Goal: Task Accomplishment & Management: Complete application form

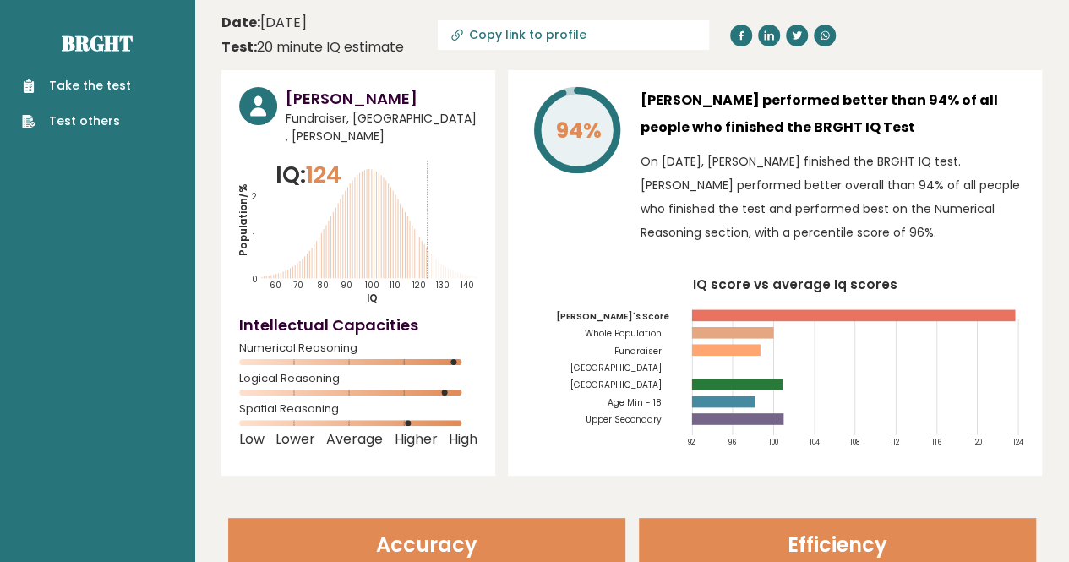
click at [105, 94] on link "Take the test" at bounding box center [76, 86] width 109 height 18
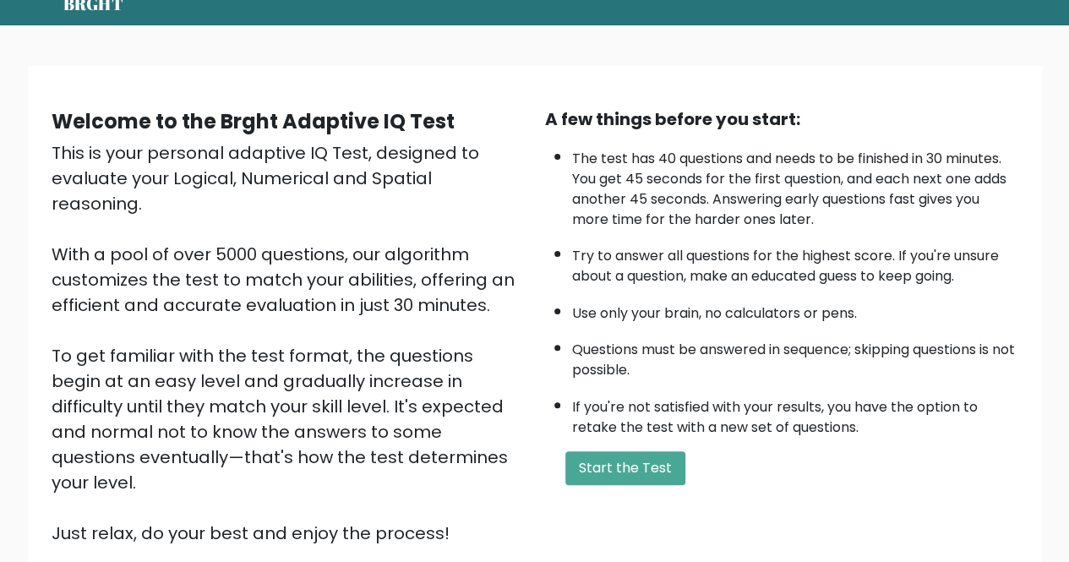
scroll to position [101, 0]
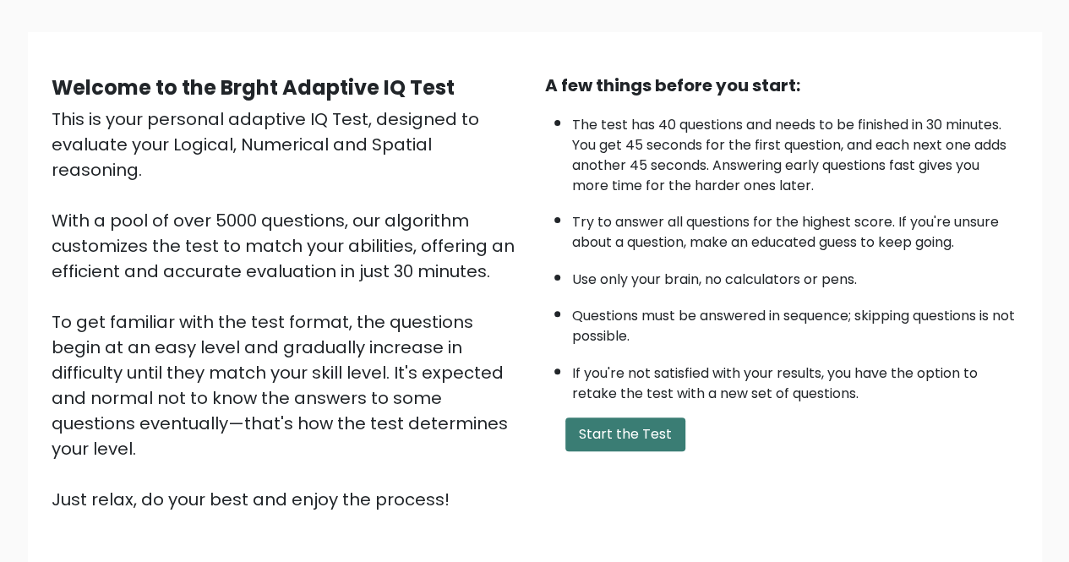
click at [612, 427] on button "Start the Test" at bounding box center [625, 434] width 120 height 34
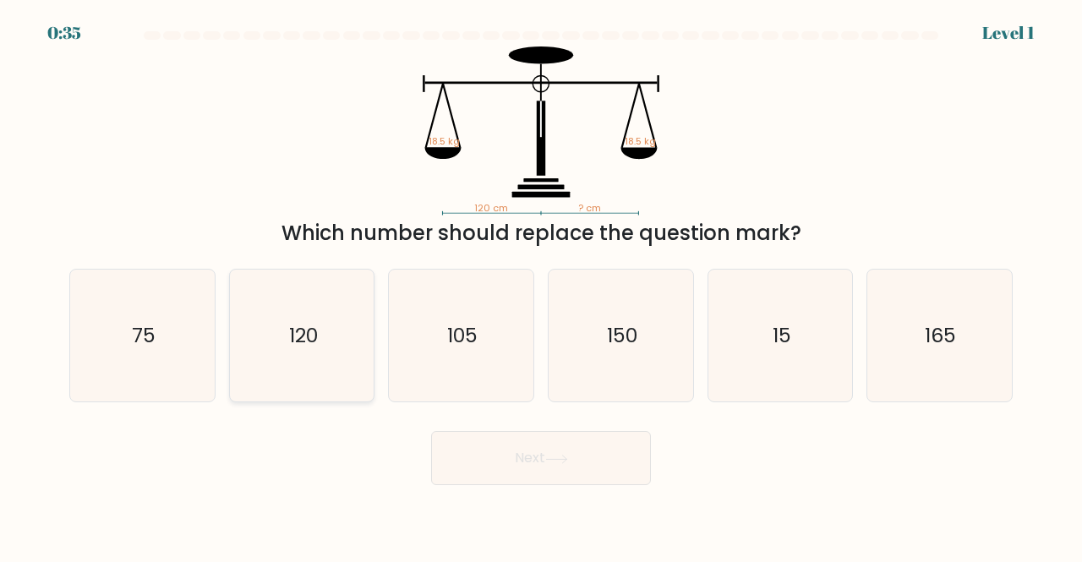
click at [314, 329] on text "120" at bounding box center [303, 335] width 29 height 28
click at [541, 286] on input "b. 120" at bounding box center [541, 283] width 1 height 4
radio input "true"
click at [527, 472] on button "Next" at bounding box center [541, 458] width 220 height 54
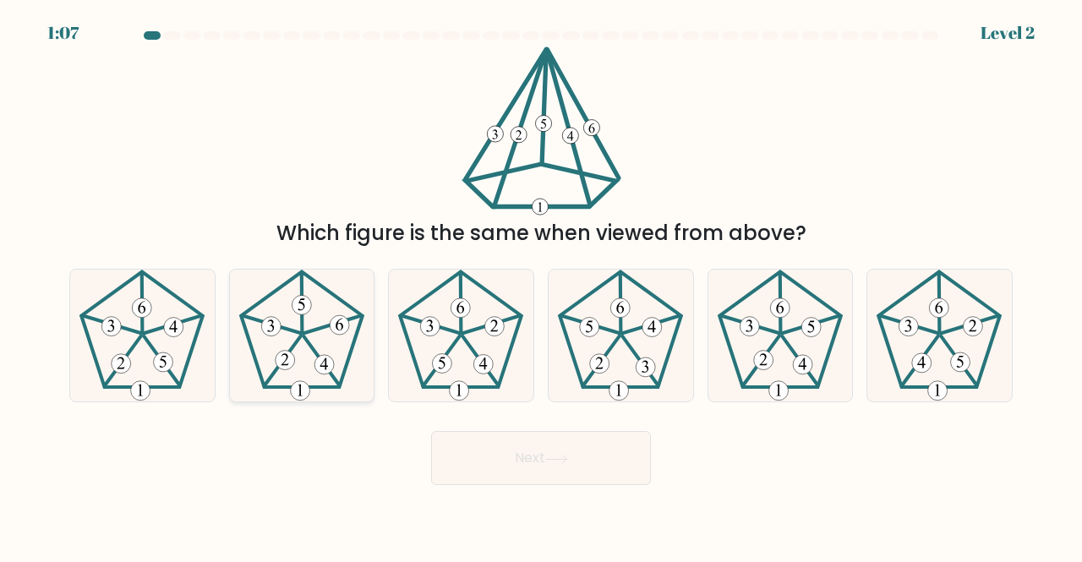
click at [328, 377] on icon at bounding box center [302, 336] width 133 height 133
click at [541, 286] on input "b." at bounding box center [541, 283] width 1 height 4
radio input "true"
click at [515, 464] on button "Next" at bounding box center [541, 458] width 220 height 54
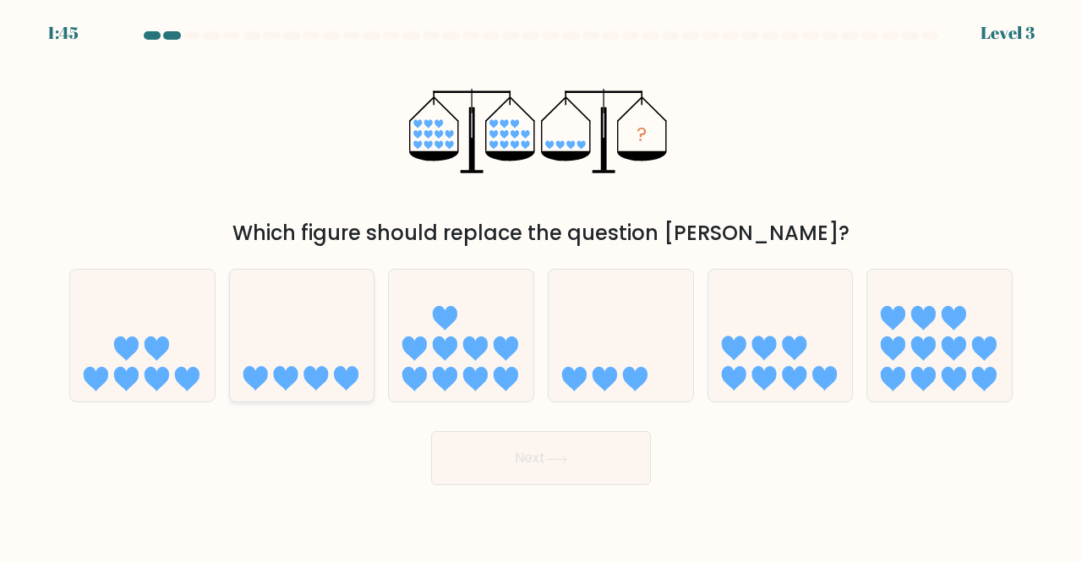
click at [291, 363] on icon at bounding box center [302, 334] width 145 height 119
click at [541, 286] on input "b." at bounding box center [541, 283] width 1 height 4
radio input "true"
click at [478, 455] on button "Next" at bounding box center [541, 458] width 220 height 54
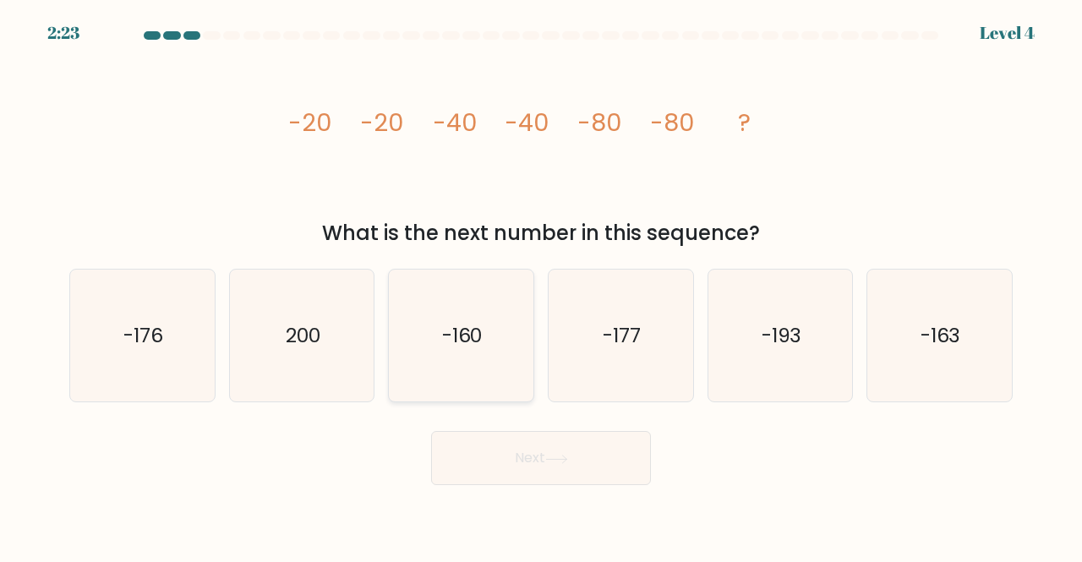
click at [485, 352] on icon "-160" at bounding box center [461, 336] width 133 height 133
click at [541, 286] on input "c. -160" at bounding box center [541, 283] width 1 height 4
radio input "true"
click at [539, 468] on button "Next" at bounding box center [541, 458] width 220 height 54
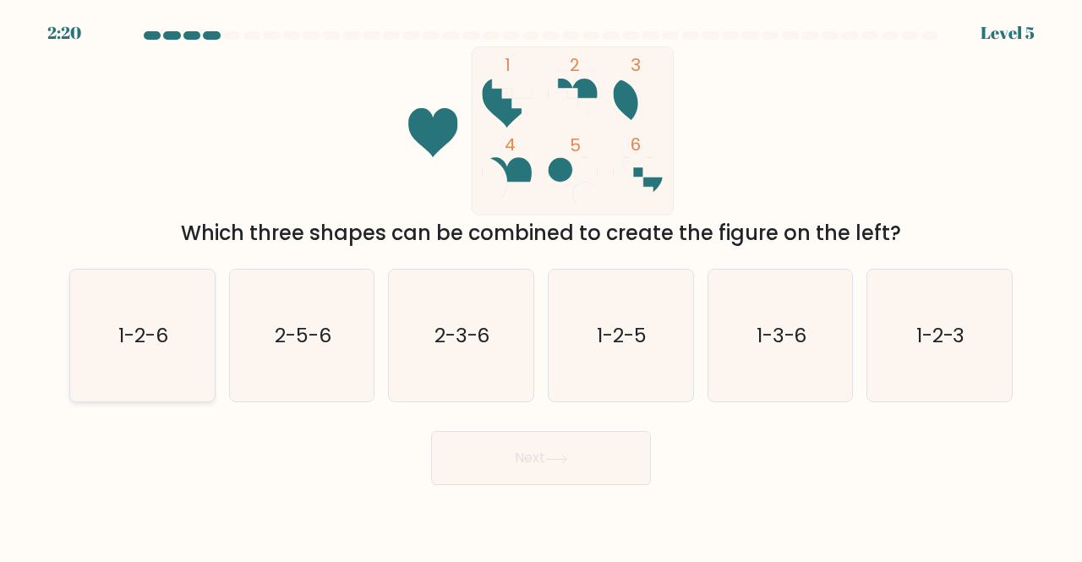
click at [110, 297] on icon "1-2-6" at bounding box center [142, 336] width 133 height 133
click at [541, 286] on input "a. 1-2-6" at bounding box center [541, 283] width 1 height 4
radio input "true"
click at [485, 449] on button "Next" at bounding box center [541, 458] width 220 height 54
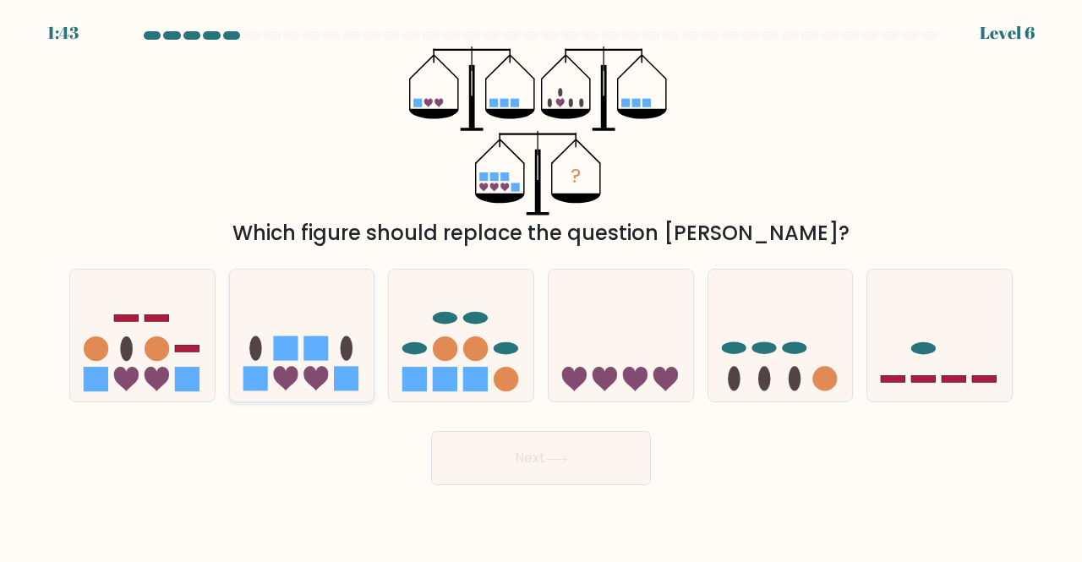
click at [303, 307] on icon at bounding box center [302, 334] width 145 height 119
click at [541, 286] on input "b." at bounding box center [541, 283] width 1 height 4
radio input "true"
click at [483, 468] on button "Next" at bounding box center [541, 458] width 220 height 54
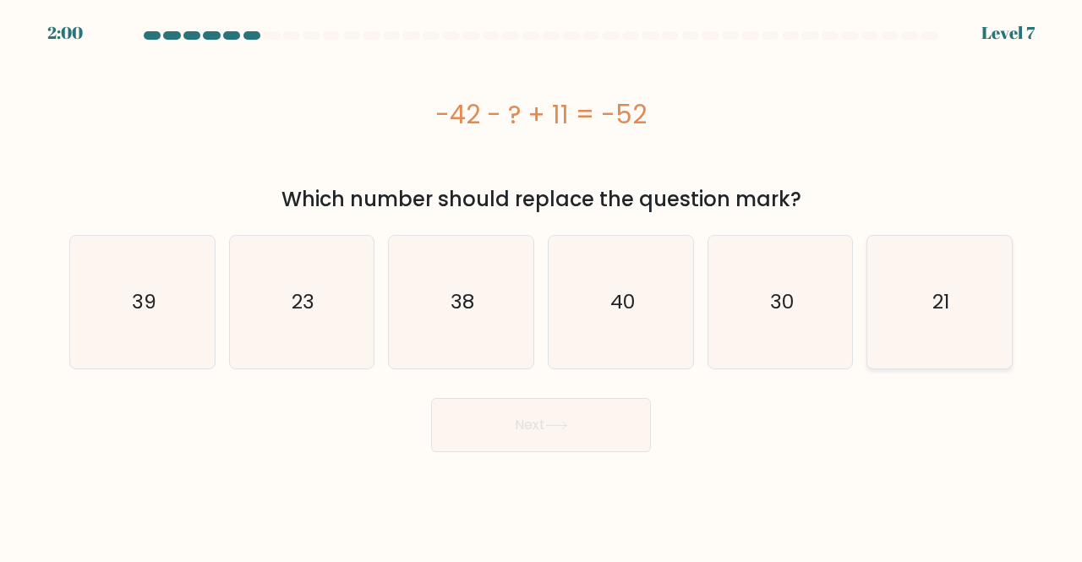
click at [968, 319] on icon "21" at bounding box center [939, 302] width 133 height 133
click at [542, 286] on input "f. 21" at bounding box center [541, 283] width 1 height 4
radio input "true"
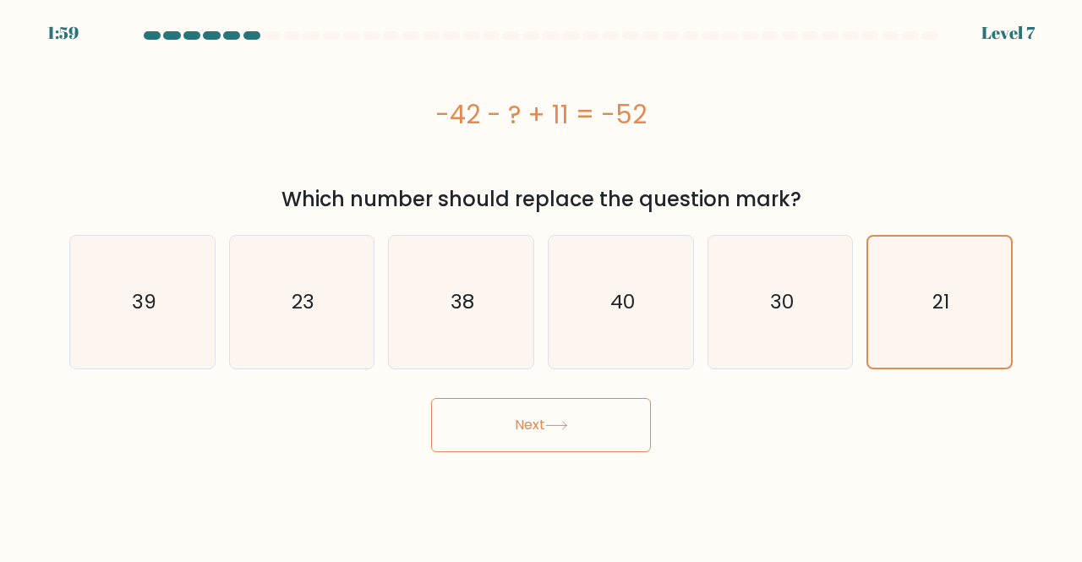
click at [523, 426] on button "Next" at bounding box center [541, 425] width 220 height 54
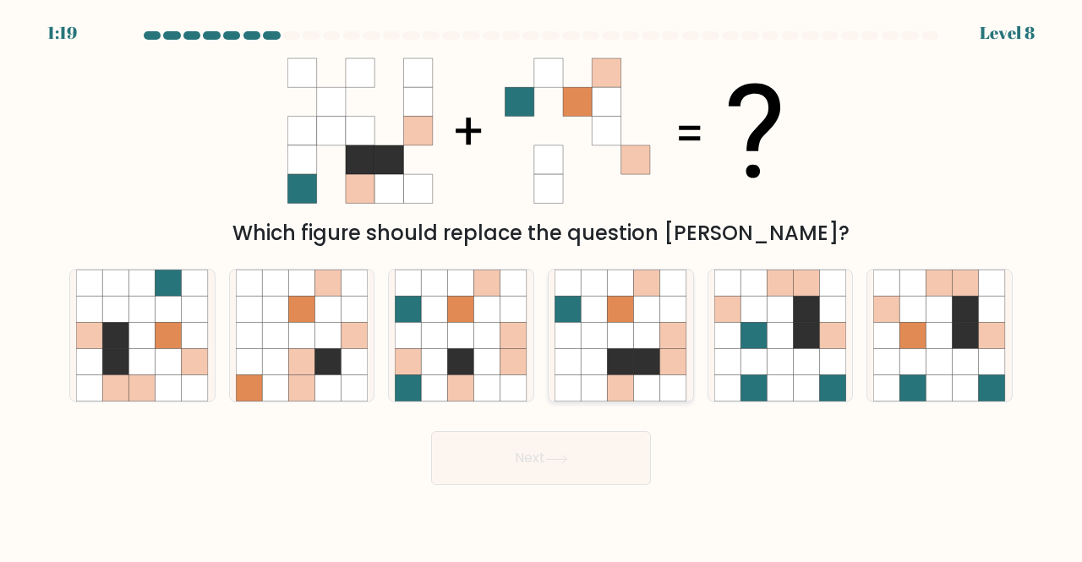
click at [627, 323] on icon at bounding box center [621, 335] width 26 height 26
click at [542, 286] on input "d." at bounding box center [541, 283] width 1 height 4
radio input "true"
click at [562, 455] on icon at bounding box center [556, 459] width 23 height 9
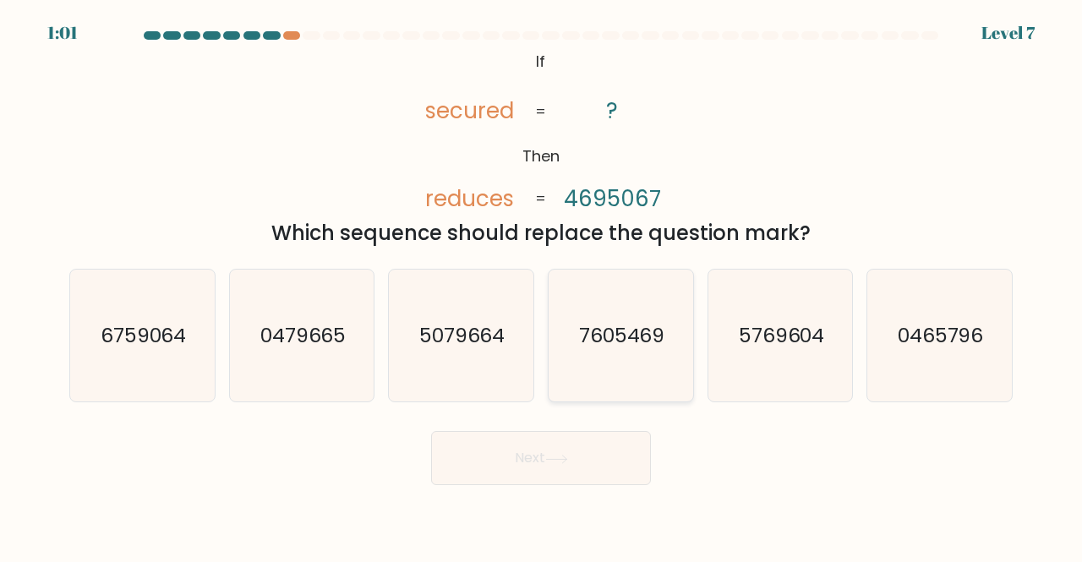
click at [657, 354] on icon "7605469" at bounding box center [620, 336] width 133 height 133
click at [542, 286] on input "d. 7605469" at bounding box center [541, 283] width 1 height 4
radio input "true"
click at [531, 463] on button "Next" at bounding box center [541, 458] width 220 height 54
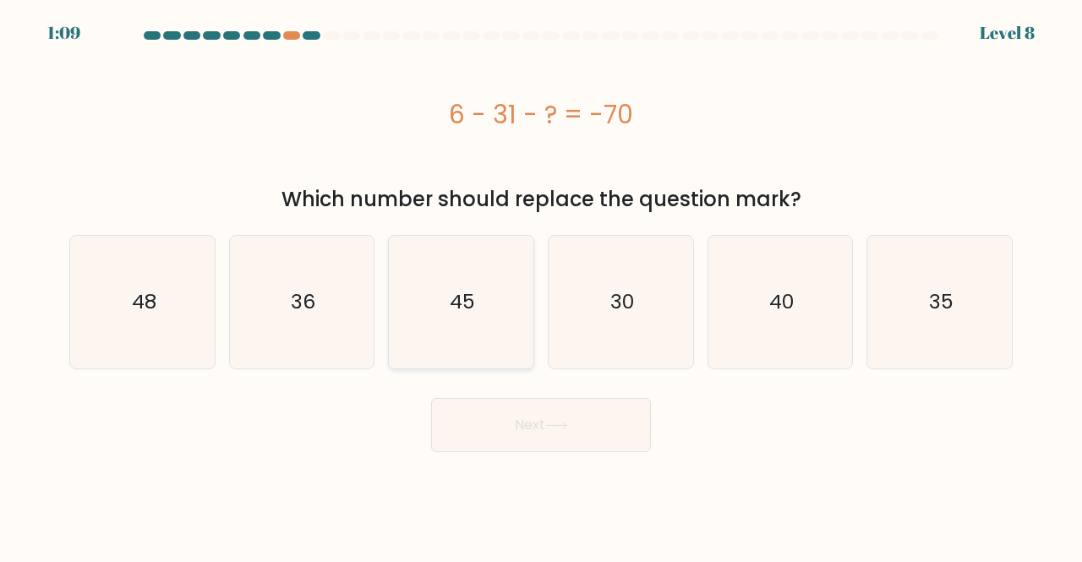
click at [440, 268] on icon "45" at bounding box center [461, 302] width 133 height 133
click at [541, 281] on input "c. 45" at bounding box center [541, 283] width 1 height 4
radio input "true"
click at [499, 430] on button "Next" at bounding box center [541, 425] width 220 height 54
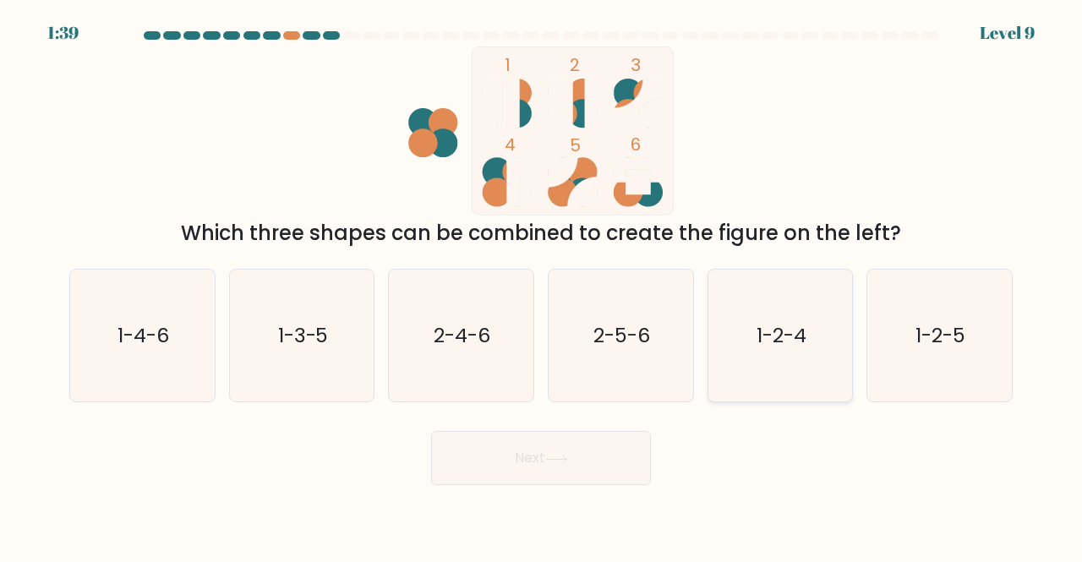
click at [776, 339] on text "1-2-4" at bounding box center [781, 335] width 50 height 28
click at [542, 286] on input "e. 1-2-4" at bounding box center [541, 283] width 1 height 4
radio input "true"
click at [551, 427] on div "Next" at bounding box center [540, 454] width 963 height 63
click at [556, 455] on icon at bounding box center [556, 459] width 23 height 9
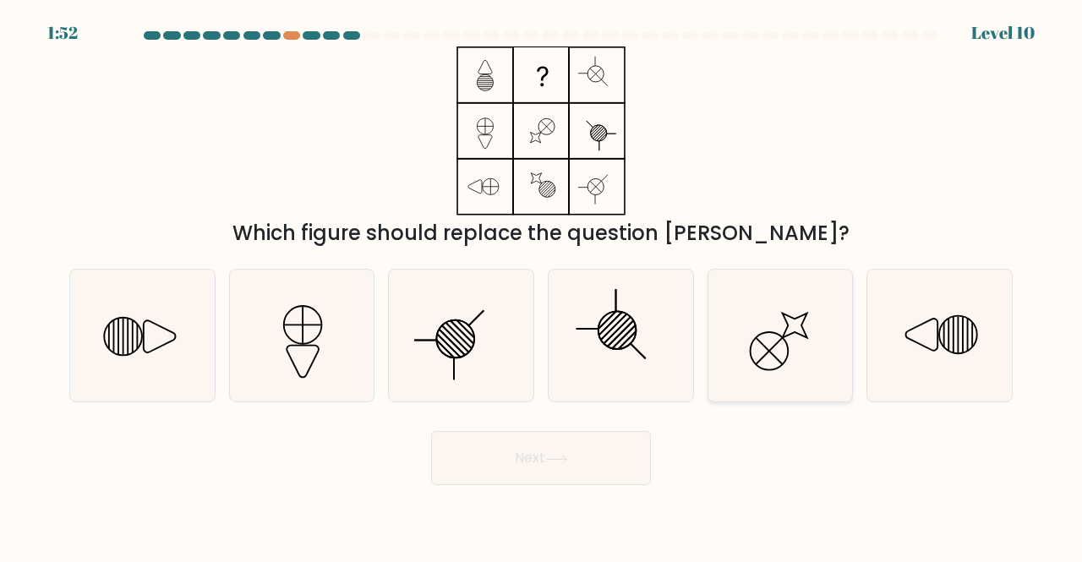
click at [819, 323] on icon at bounding box center [780, 336] width 133 height 133
click at [542, 286] on input "e." at bounding box center [541, 283] width 1 height 4
radio input "true"
click at [506, 470] on button "Next" at bounding box center [541, 458] width 220 height 54
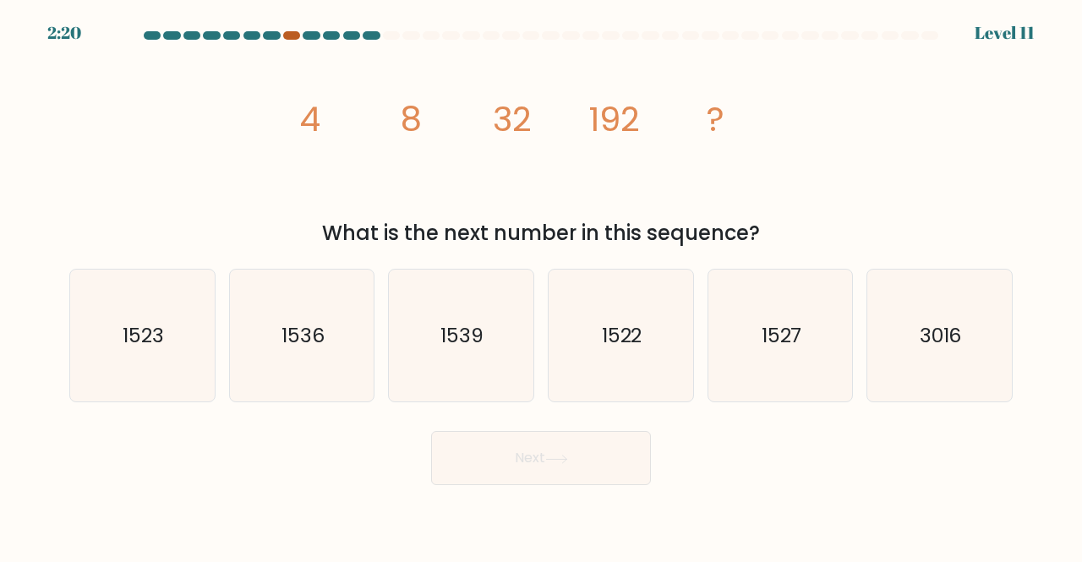
click at [292, 31] on div at bounding box center [291, 35] width 17 height 8
click at [750, 298] on icon "1527" at bounding box center [780, 336] width 133 height 133
click at [542, 286] on input "e. 1527" at bounding box center [541, 283] width 1 height 4
radio input "true"
click at [549, 481] on button "Next" at bounding box center [541, 458] width 220 height 54
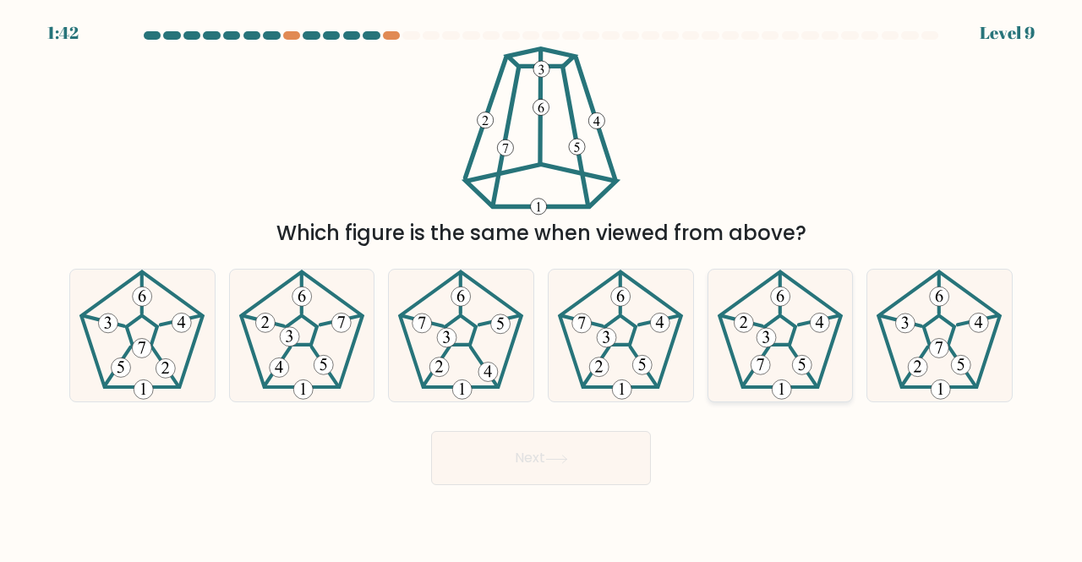
click at [798, 352] on icon at bounding box center [780, 336] width 133 height 133
click at [542, 286] on input "e." at bounding box center [541, 283] width 1 height 4
radio input "true"
click at [629, 464] on button "Next" at bounding box center [541, 458] width 220 height 54
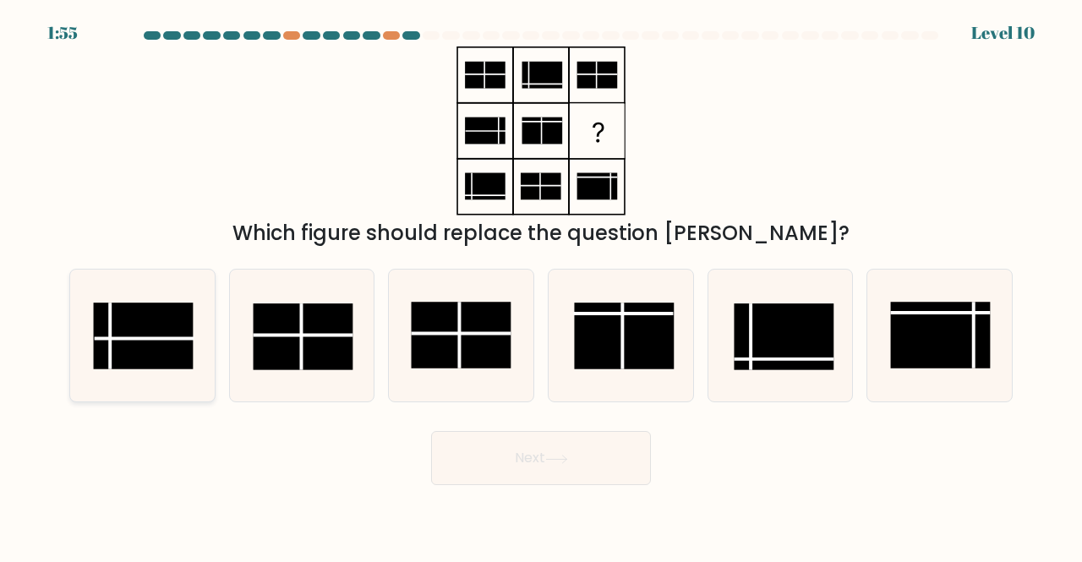
click at [152, 339] on line at bounding box center [145, 339] width 100 height 0
click at [541, 286] on input "a." at bounding box center [541, 283] width 1 height 4
radio input "true"
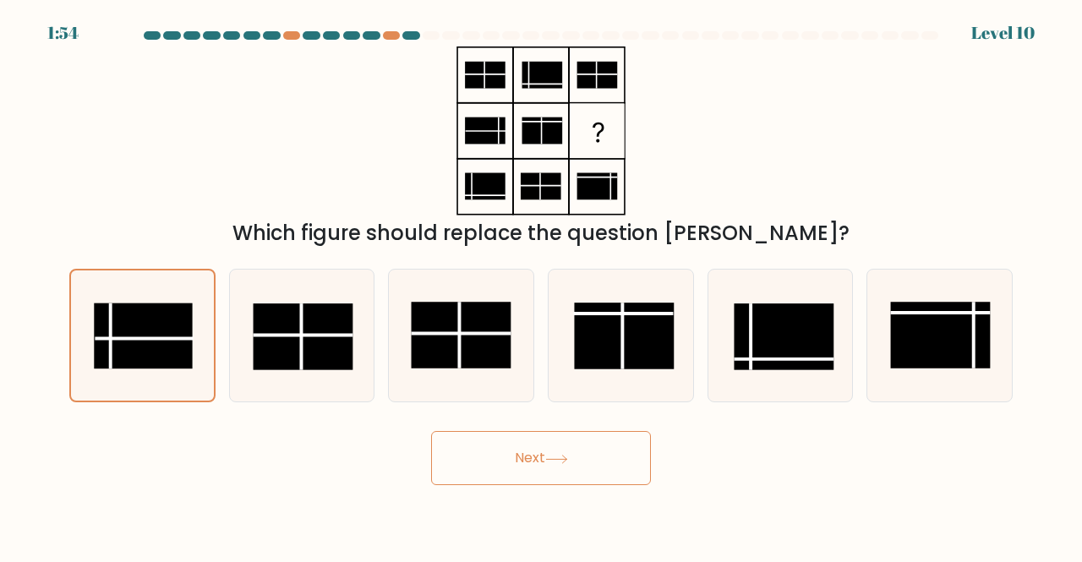
click at [496, 457] on button "Next" at bounding box center [541, 458] width 220 height 54
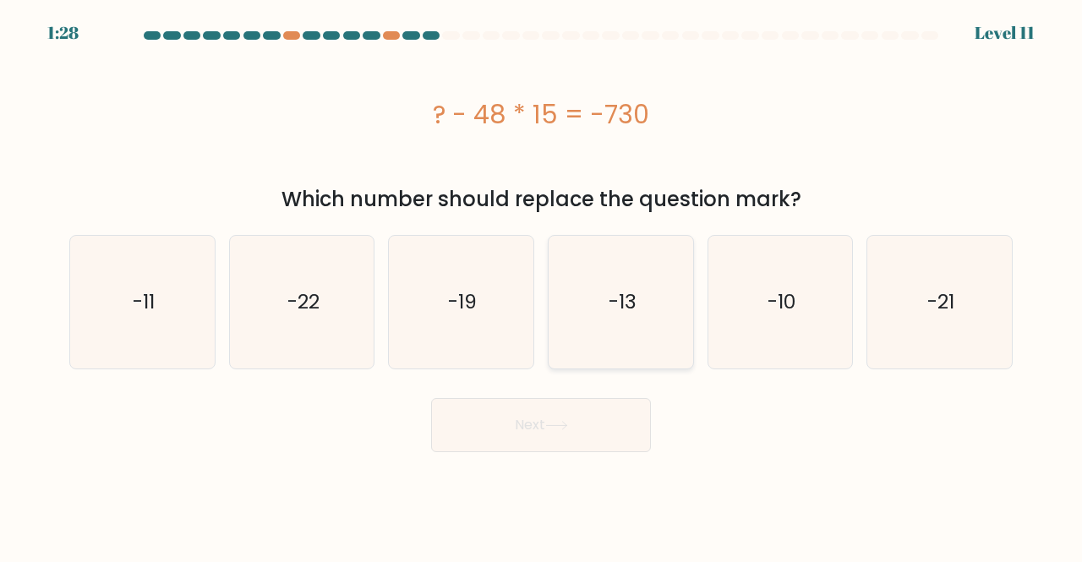
click at [647, 300] on icon "-13" at bounding box center [620, 302] width 133 height 133
click at [542, 286] on input "d. -13" at bounding box center [541, 283] width 1 height 4
radio input "true"
click at [573, 417] on button "Next" at bounding box center [541, 425] width 220 height 54
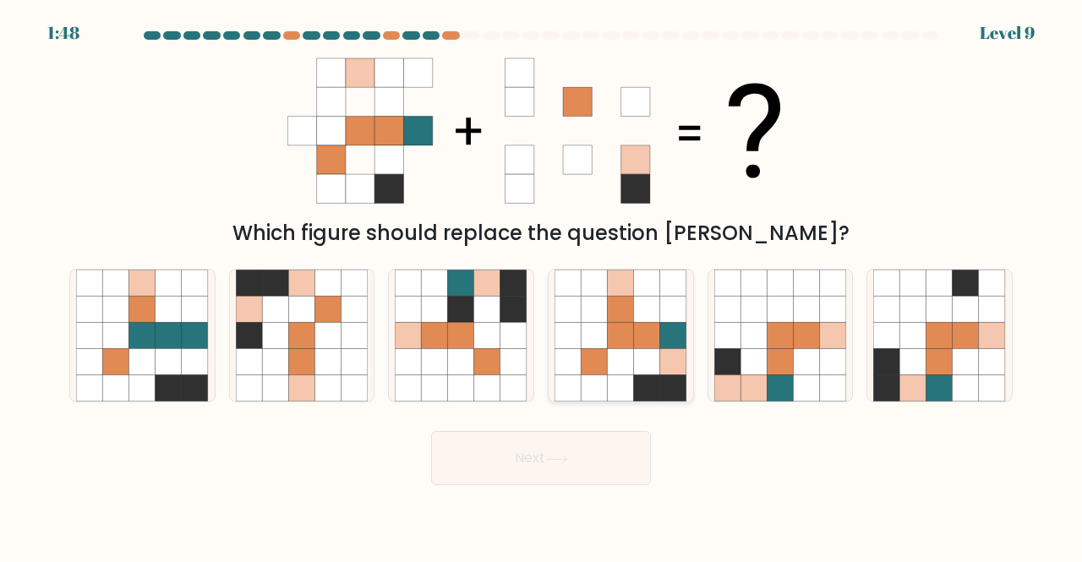
click at [632, 376] on icon at bounding box center [621, 388] width 26 height 26
click at [542, 286] on input "d." at bounding box center [541, 283] width 1 height 4
radio input "true"
click at [526, 440] on button "Next" at bounding box center [541, 458] width 220 height 54
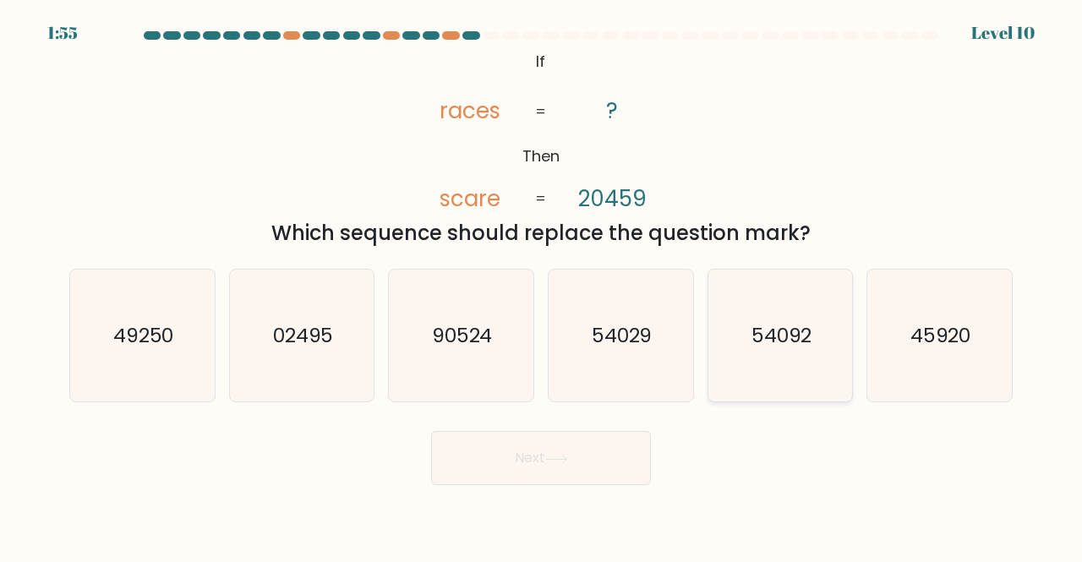
click at [728, 341] on icon "54092" at bounding box center [780, 336] width 133 height 133
click at [542, 286] on input "e. 54092" at bounding box center [541, 283] width 1 height 4
radio input "true"
click at [594, 447] on button "Next" at bounding box center [541, 458] width 220 height 54
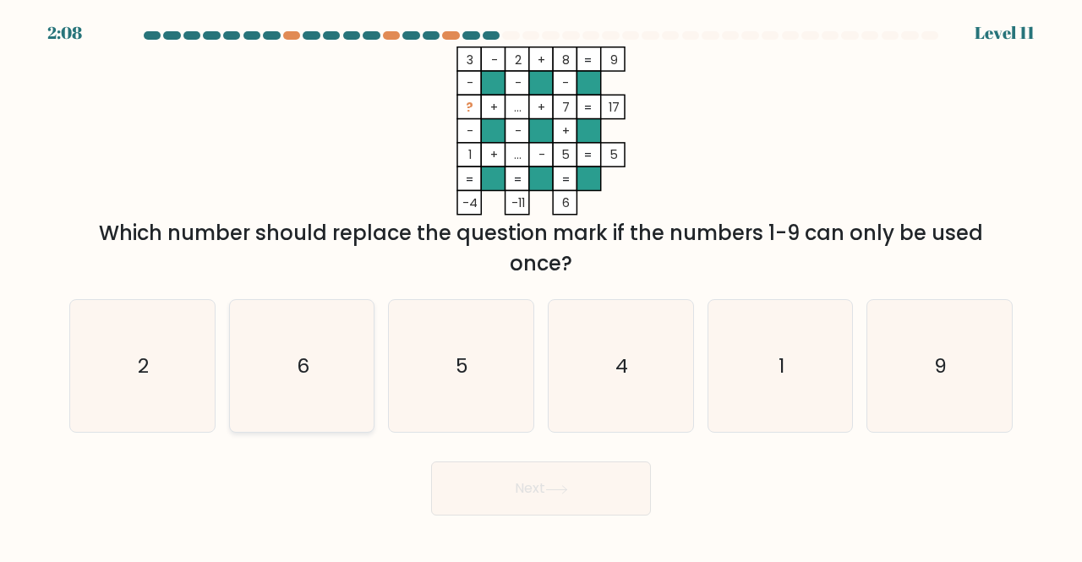
click at [331, 384] on icon "6" at bounding box center [302, 366] width 133 height 133
click at [541, 286] on input "b. 6" at bounding box center [541, 283] width 1 height 4
radio input "true"
click at [471, 488] on button "Next" at bounding box center [541, 488] width 220 height 54
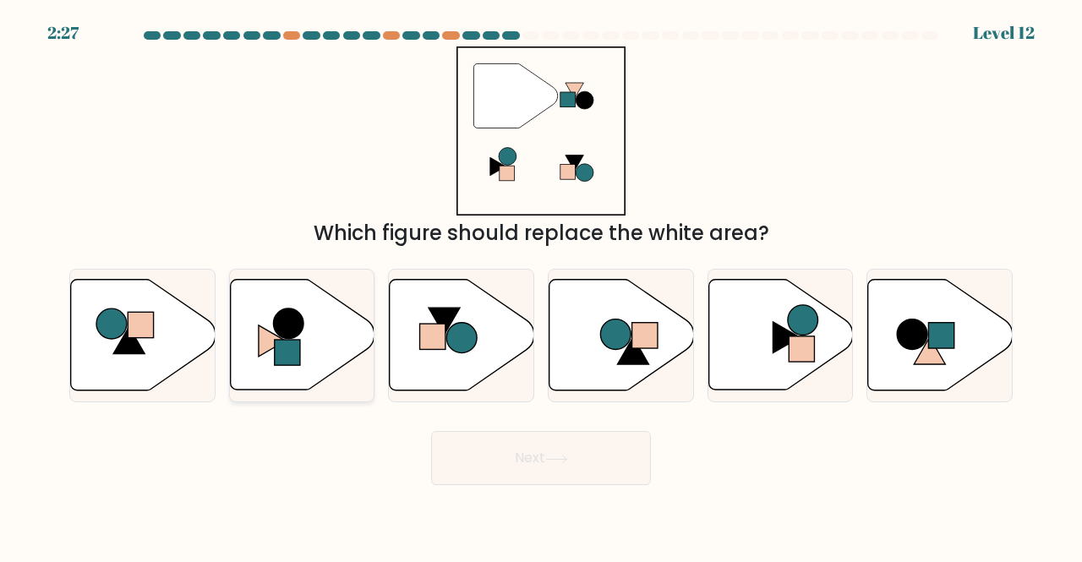
click at [296, 339] on icon at bounding box center [302, 335] width 145 height 111
click at [541, 286] on input "b." at bounding box center [541, 283] width 1 height 4
radio input "true"
click at [510, 480] on button "Next" at bounding box center [541, 458] width 220 height 54
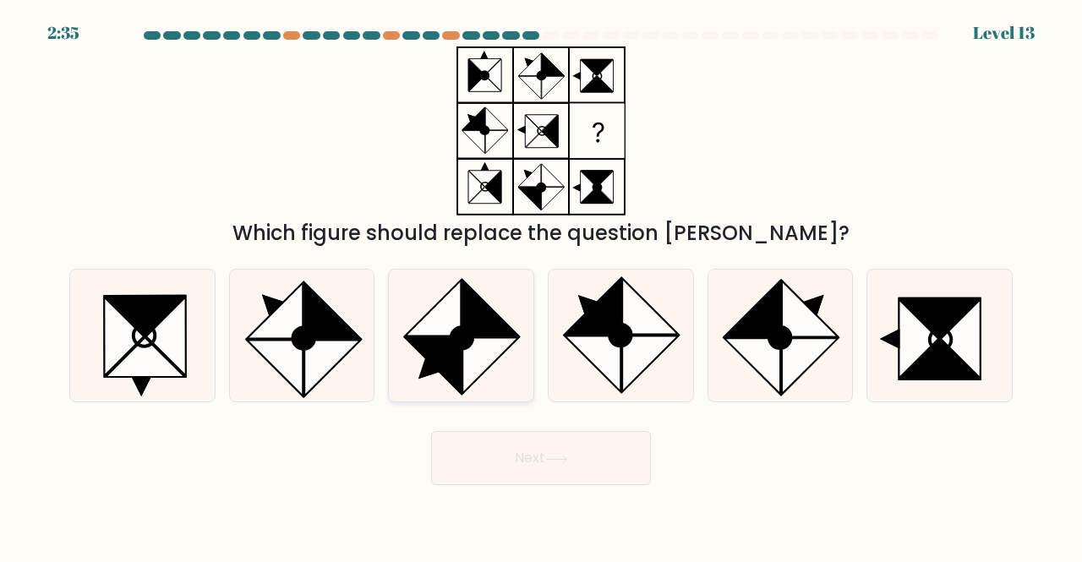
click at [483, 335] on icon at bounding box center [491, 308] width 56 height 56
click at [541, 286] on input "c." at bounding box center [541, 283] width 1 height 4
radio input "true"
click at [557, 462] on icon at bounding box center [556, 459] width 23 height 9
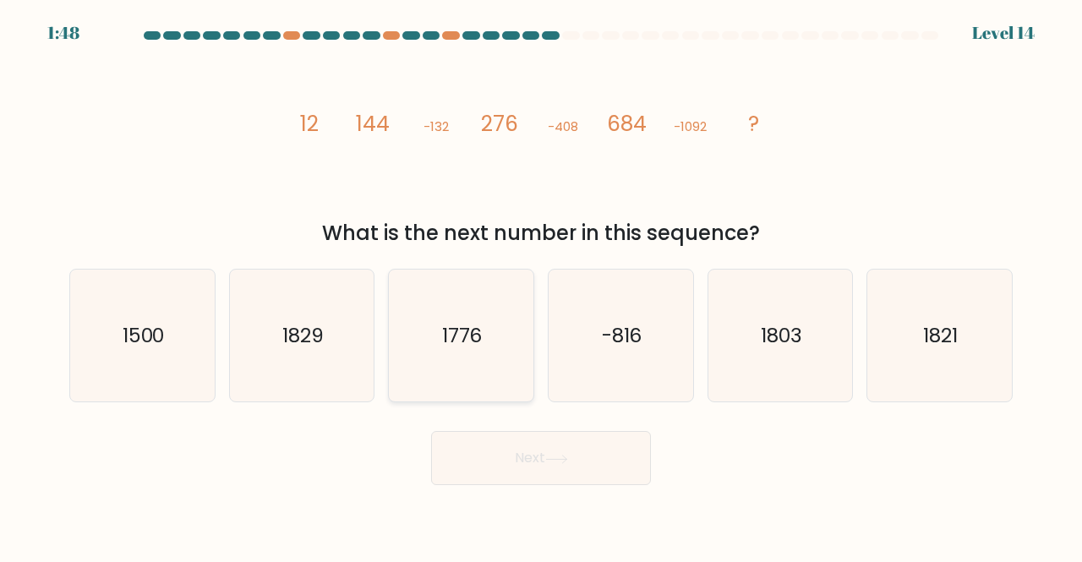
click at [485, 322] on icon "1776" at bounding box center [461, 336] width 133 height 133
click at [541, 286] on input "c. 1776" at bounding box center [541, 283] width 1 height 4
radio input "true"
click at [515, 475] on button "Next" at bounding box center [541, 458] width 220 height 54
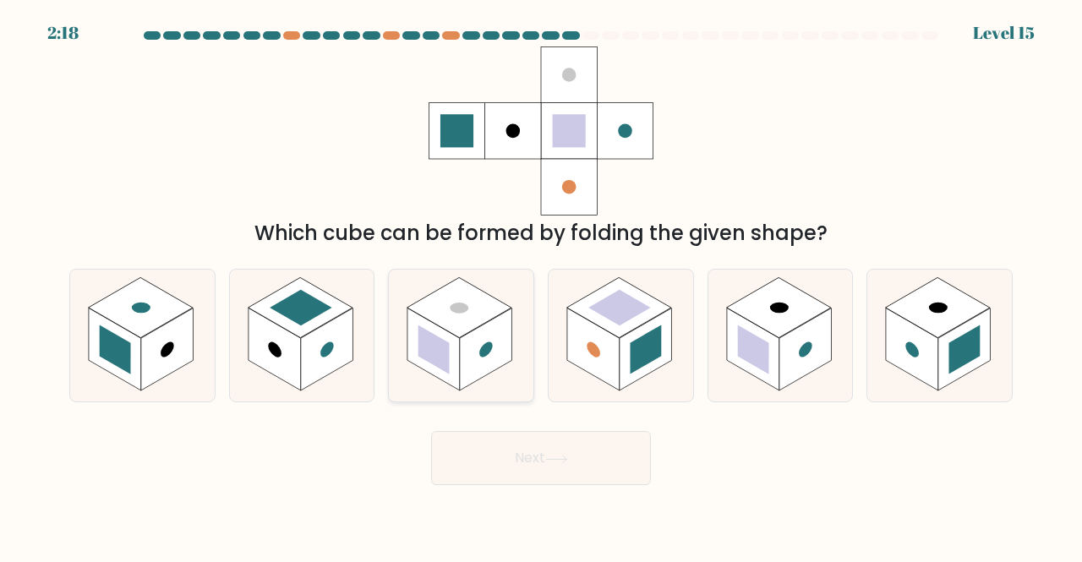
click at [436, 308] on rect at bounding box center [459, 307] width 105 height 61
click at [541, 286] on input "c." at bounding box center [541, 283] width 1 height 4
radio input "true"
click at [486, 451] on button "Next" at bounding box center [541, 458] width 220 height 54
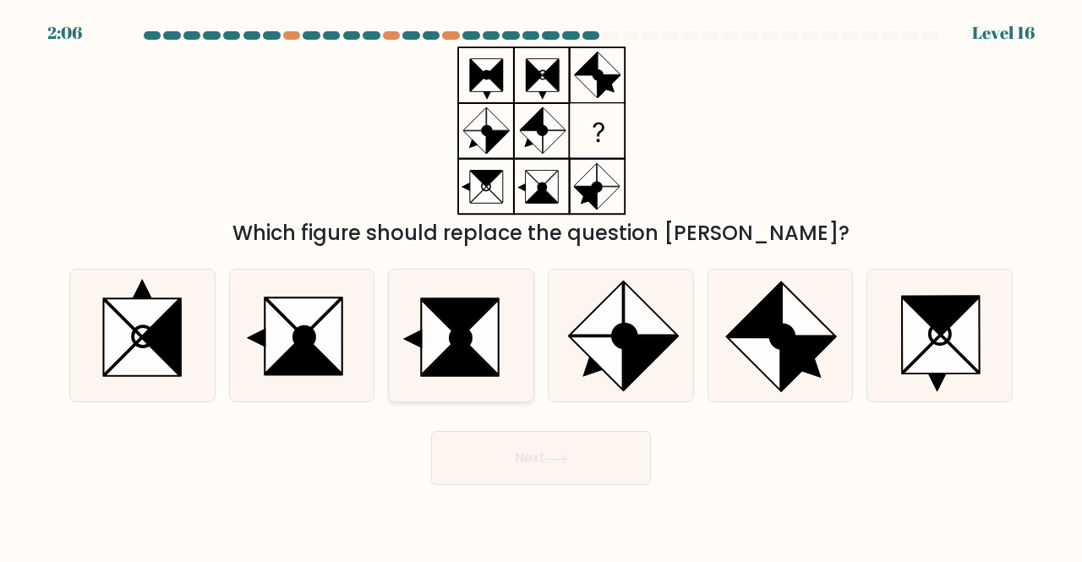
click at [455, 324] on icon at bounding box center [460, 316] width 75 height 37
click at [541, 286] on input "c." at bounding box center [541, 283] width 1 height 4
radio input "true"
click at [504, 480] on button "Next" at bounding box center [541, 458] width 220 height 54
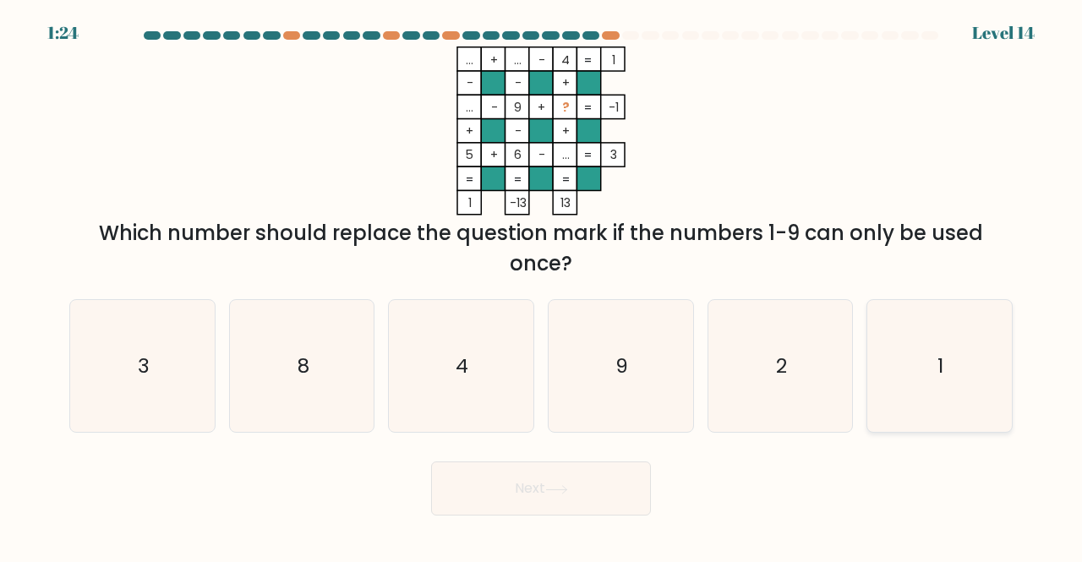
click at [888, 320] on icon "1" at bounding box center [939, 366] width 133 height 133
click at [542, 286] on input "f. 1" at bounding box center [541, 283] width 1 height 4
radio input "true"
click at [619, 479] on button "Next" at bounding box center [541, 488] width 220 height 54
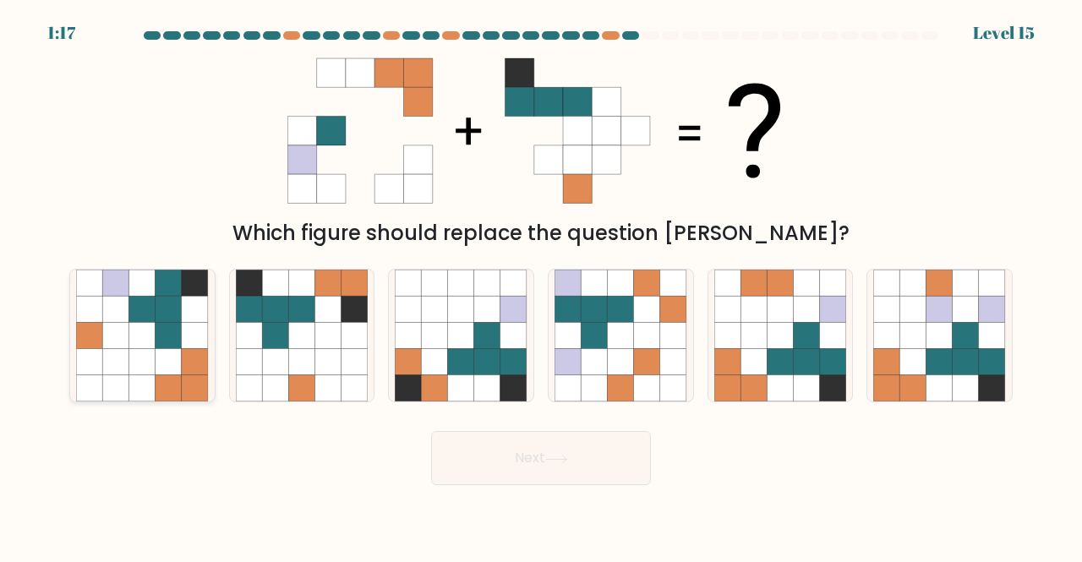
click at [114, 318] on icon at bounding box center [115, 309] width 26 height 26
click at [541, 286] on input "a." at bounding box center [541, 283] width 1 height 4
radio input "true"
click at [521, 476] on button "Next" at bounding box center [541, 458] width 220 height 54
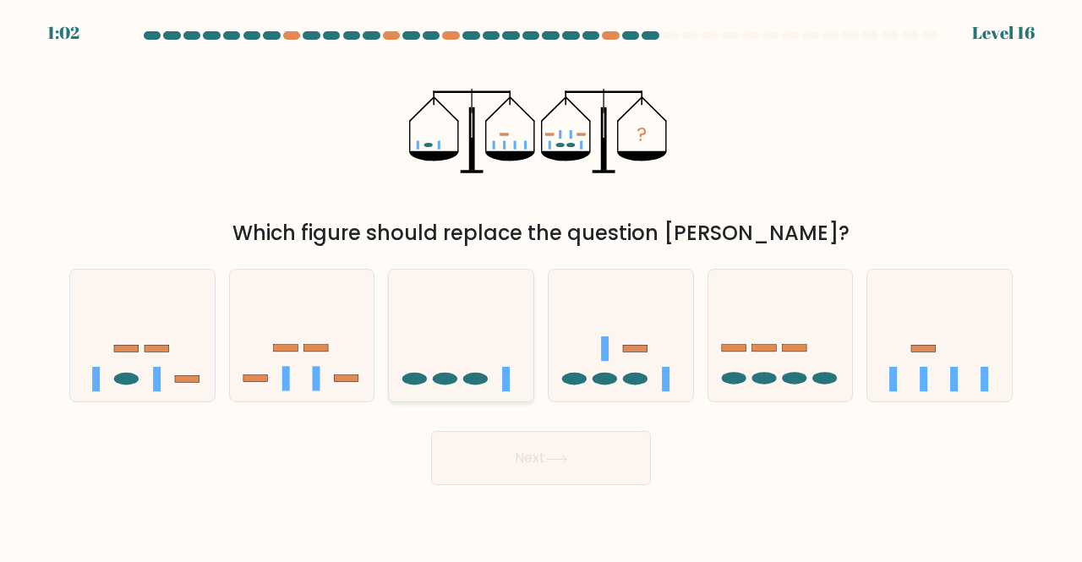
click at [475, 352] on icon at bounding box center [461, 334] width 145 height 119
click at [541, 286] on input "c." at bounding box center [541, 283] width 1 height 4
radio input "true"
click at [518, 464] on button "Next" at bounding box center [541, 458] width 220 height 54
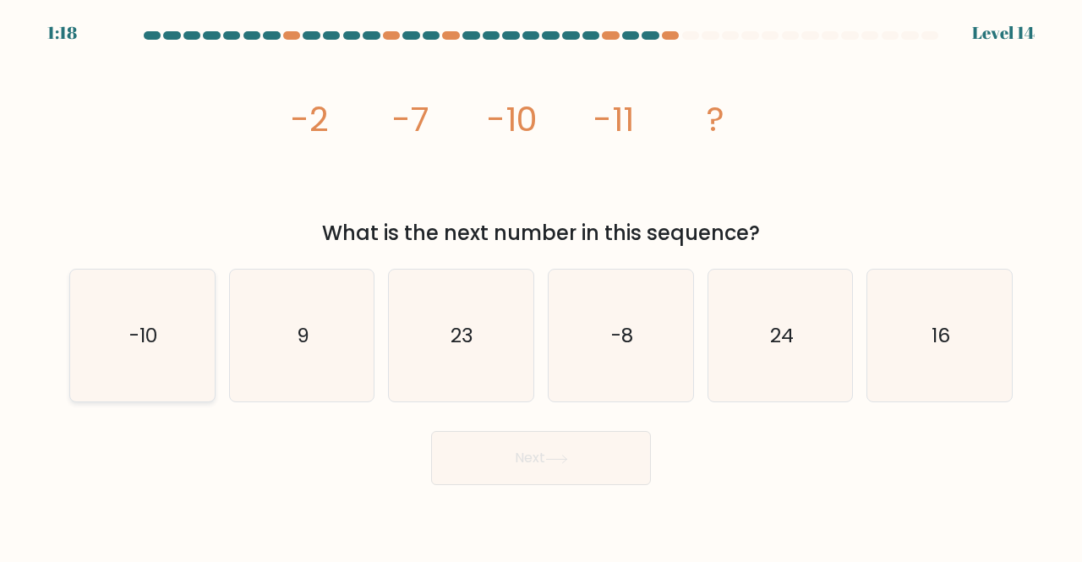
click at [144, 310] on icon "-10" at bounding box center [142, 336] width 133 height 133
click at [541, 286] on input "a. -10" at bounding box center [541, 283] width 1 height 4
radio input "true"
click at [465, 476] on button "Next" at bounding box center [541, 458] width 220 height 54
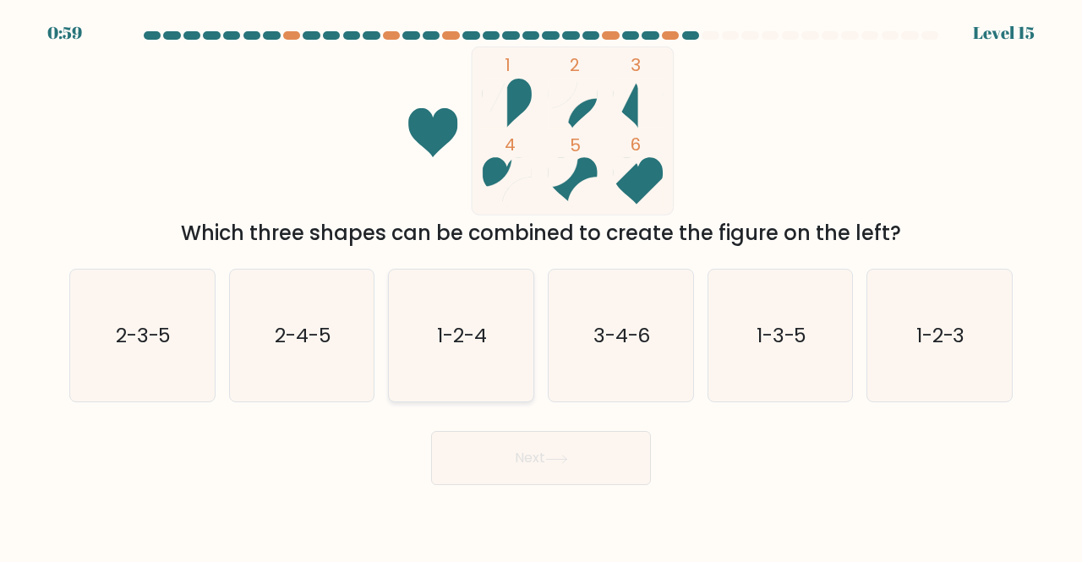
click at [423, 333] on icon "1-2-4" at bounding box center [461, 336] width 133 height 133
click at [541, 286] on input "c. 1-2-4" at bounding box center [541, 283] width 1 height 4
radio input "true"
click at [522, 466] on button "Next" at bounding box center [541, 458] width 220 height 54
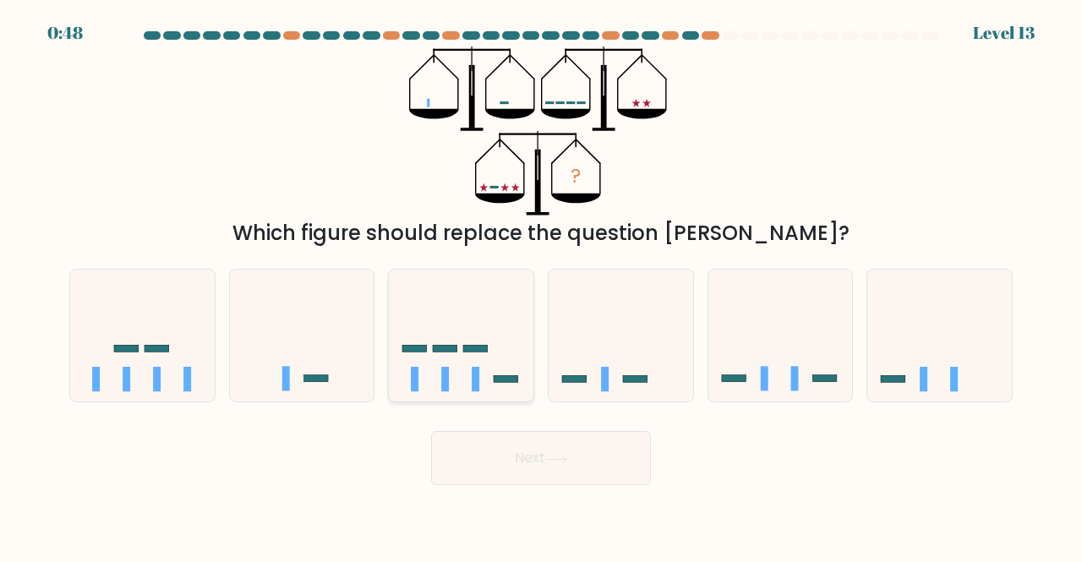
click at [502, 308] on icon at bounding box center [461, 334] width 145 height 119
click at [541, 286] on input "c." at bounding box center [541, 283] width 1 height 4
radio input "true"
click at [549, 459] on icon at bounding box center [556, 459] width 23 height 9
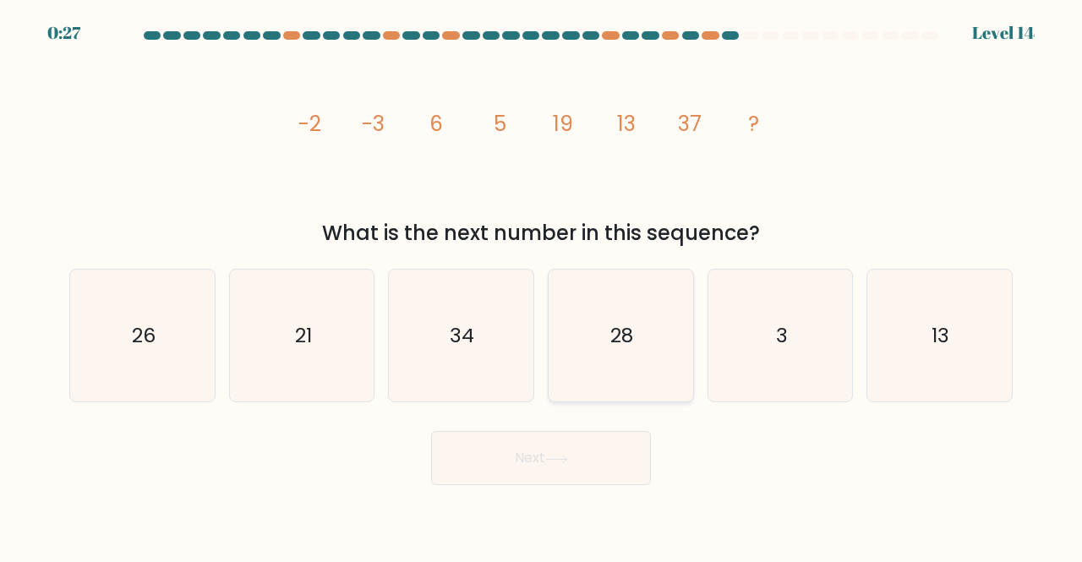
click at [615, 341] on text "28" at bounding box center [621, 335] width 23 height 28
click at [542, 286] on input "d. 28" at bounding box center [541, 283] width 1 height 4
radio input "true"
click at [509, 443] on button "Next" at bounding box center [541, 458] width 220 height 54
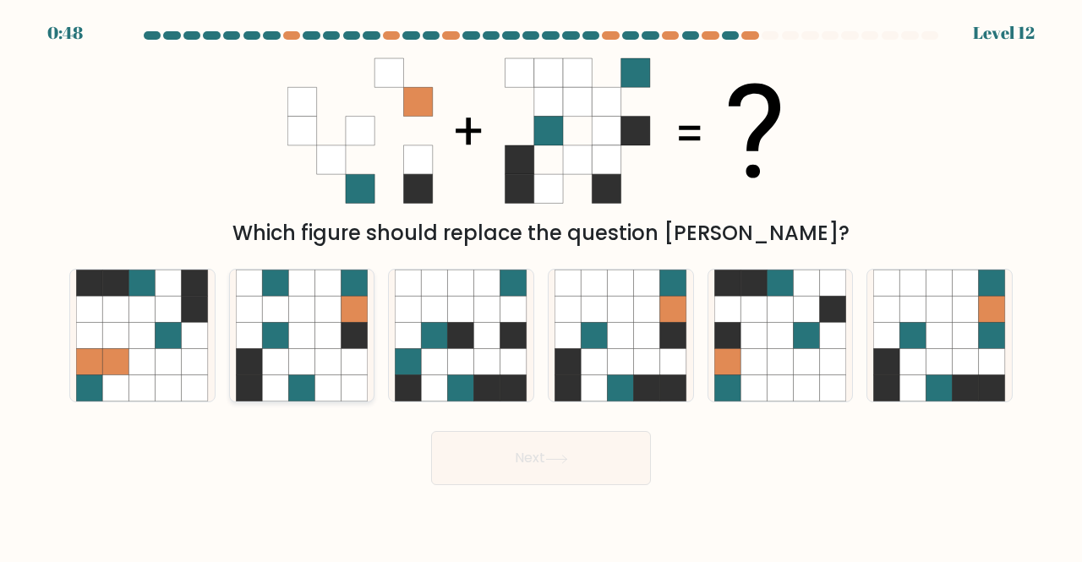
click at [279, 318] on icon at bounding box center [275, 309] width 26 height 26
click at [541, 286] on input "b." at bounding box center [541, 283] width 1 height 4
radio input "true"
click at [556, 462] on icon at bounding box center [556, 459] width 23 height 9
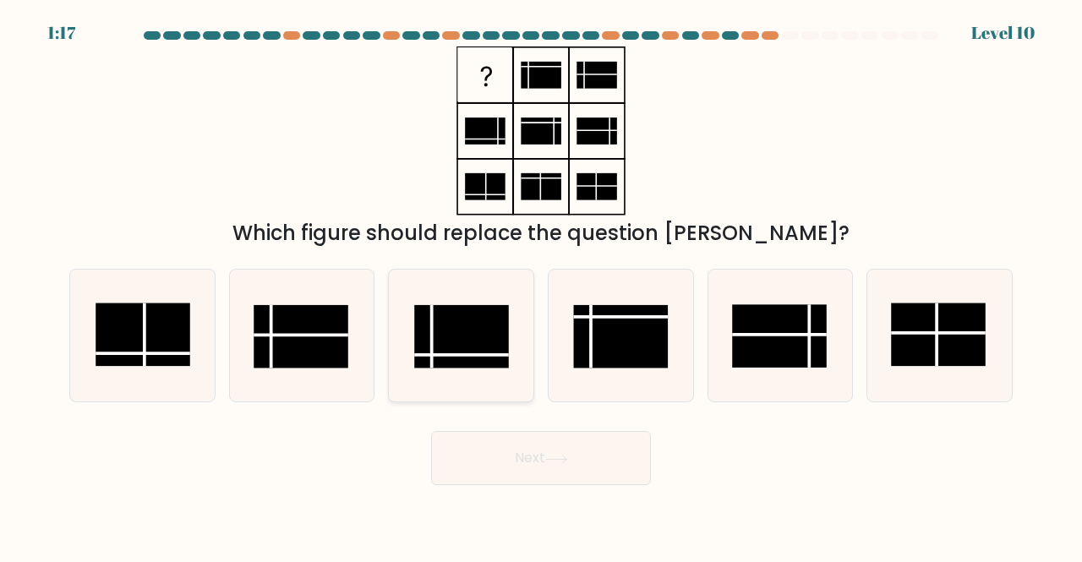
click at [434, 357] on rect at bounding box center [462, 336] width 95 height 63
click at [541, 286] on input "c." at bounding box center [541, 283] width 1 height 4
radio input "true"
click at [458, 464] on button "Next" at bounding box center [541, 458] width 220 height 54
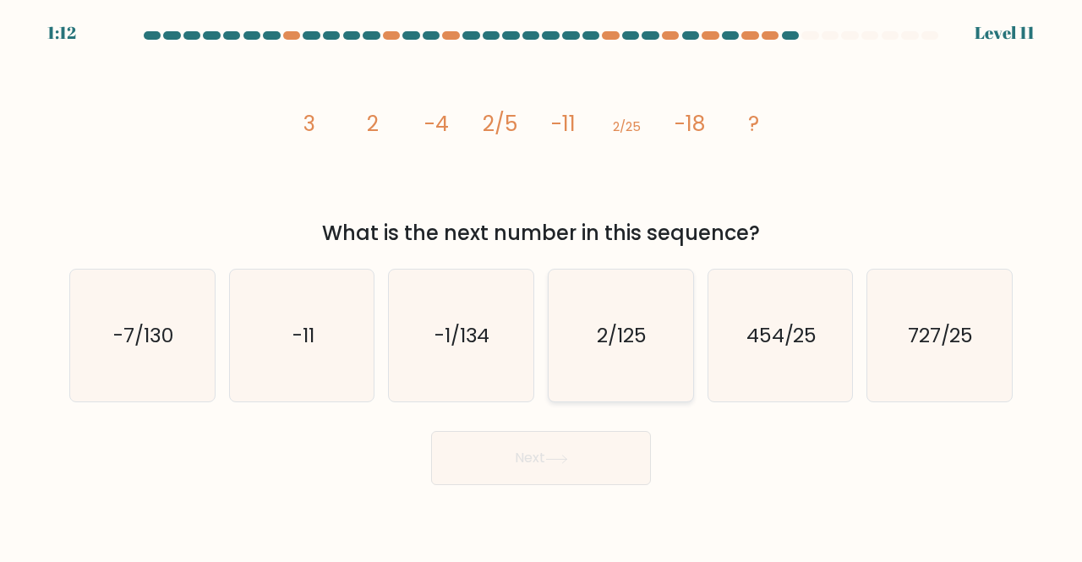
click at [608, 319] on icon "2/125" at bounding box center [620, 336] width 133 height 133
click at [542, 286] on input "d. 2/125" at bounding box center [541, 283] width 1 height 4
radio input "true"
click at [529, 437] on button "Next" at bounding box center [541, 458] width 220 height 54
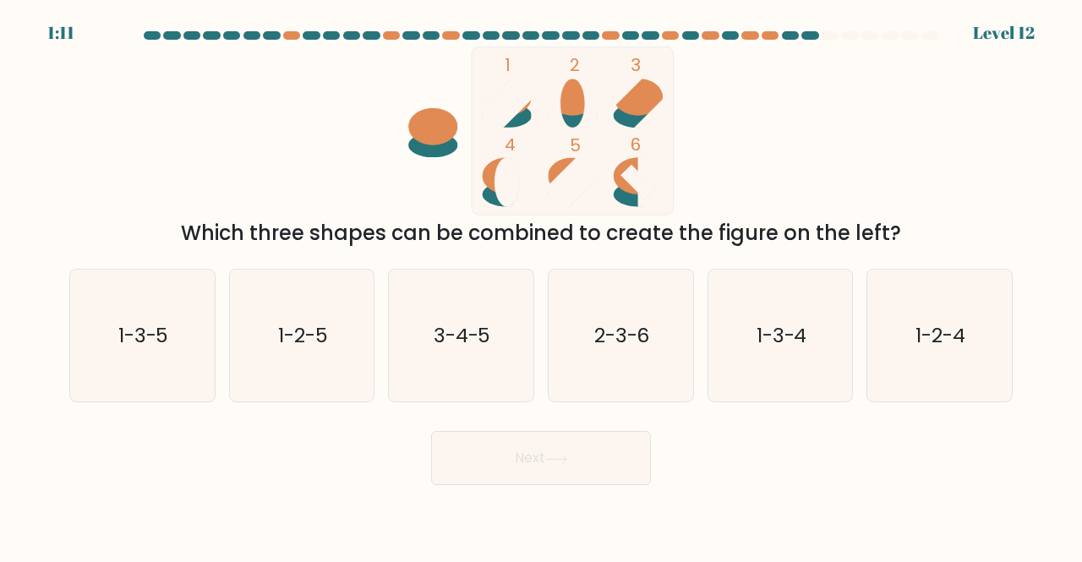
click at [532, 466] on button "Next" at bounding box center [541, 458] width 220 height 54
click at [165, 297] on icon "1-3-5" at bounding box center [142, 336] width 133 height 133
click at [541, 286] on input "a. 1-3-5" at bounding box center [541, 283] width 1 height 4
radio input "true"
click at [469, 455] on button "Next" at bounding box center [541, 458] width 220 height 54
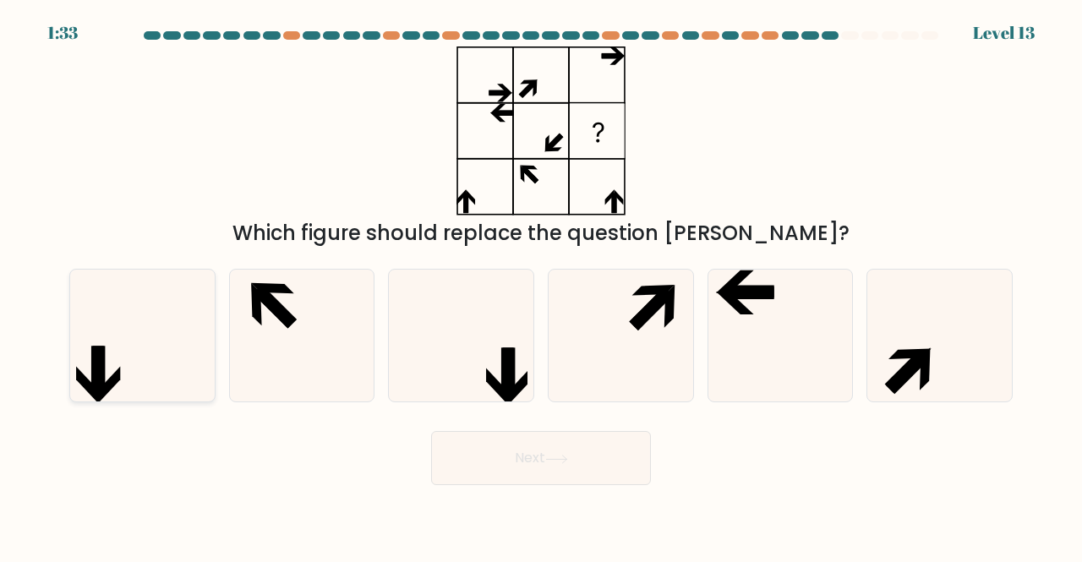
click at [139, 354] on icon at bounding box center [142, 336] width 133 height 133
click at [541, 286] on input "a." at bounding box center [541, 283] width 1 height 4
radio input "true"
click at [543, 469] on button "Next" at bounding box center [541, 458] width 220 height 54
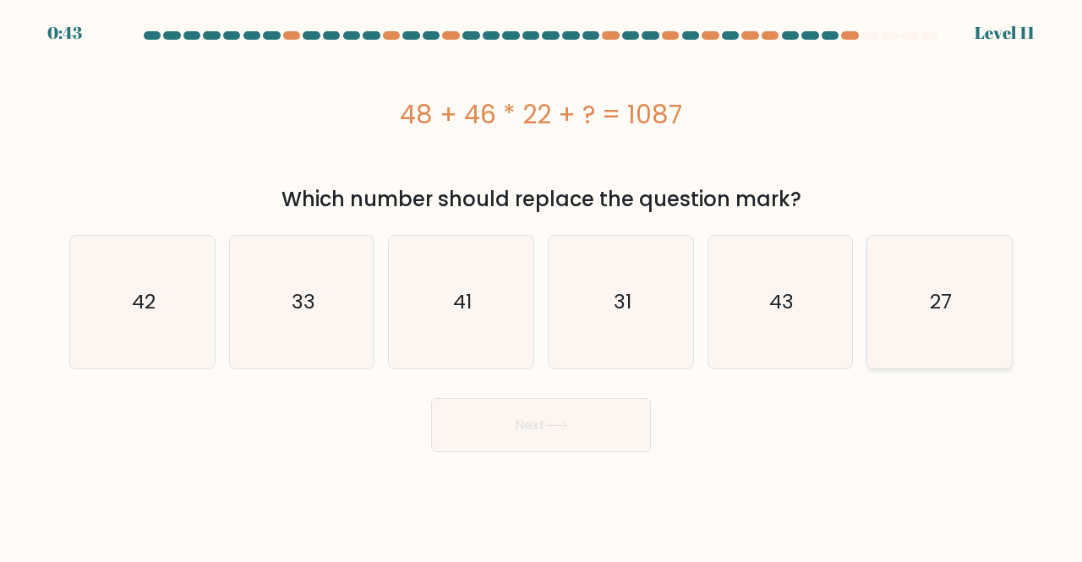
click at [921, 297] on icon "27" at bounding box center [939, 302] width 133 height 133
click at [542, 286] on input "f. 27" at bounding box center [541, 283] width 1 height 4
radio input "true"
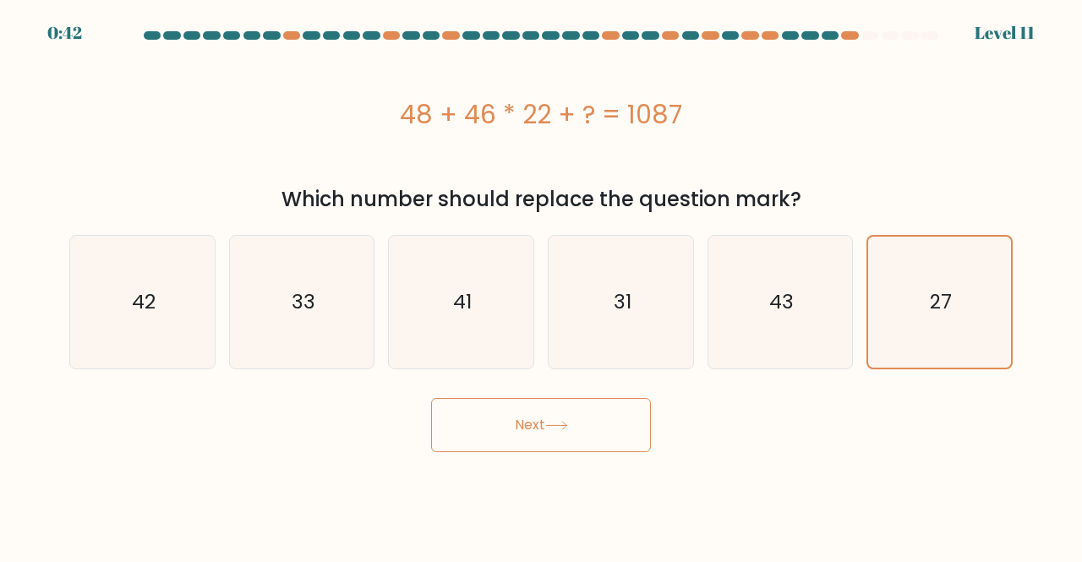
click at [543, 413] on button "Next" at bounding box center [541, 425] width 220 height 54
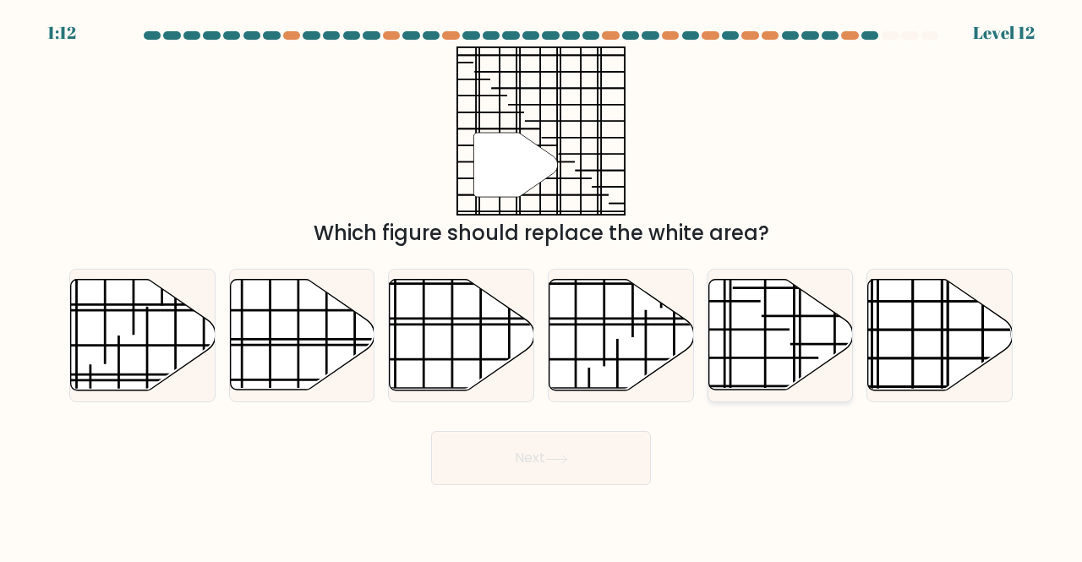
click at [801, 345] on line at bounding box center [833, 345] width 86 height 0
click at [542, 286] on input "e." at bounding box center [541, 283] width 1 height 4
radio input "true"
click at [622, 454] on button "Next" at bounding box center [541, 458] width 220 height 54
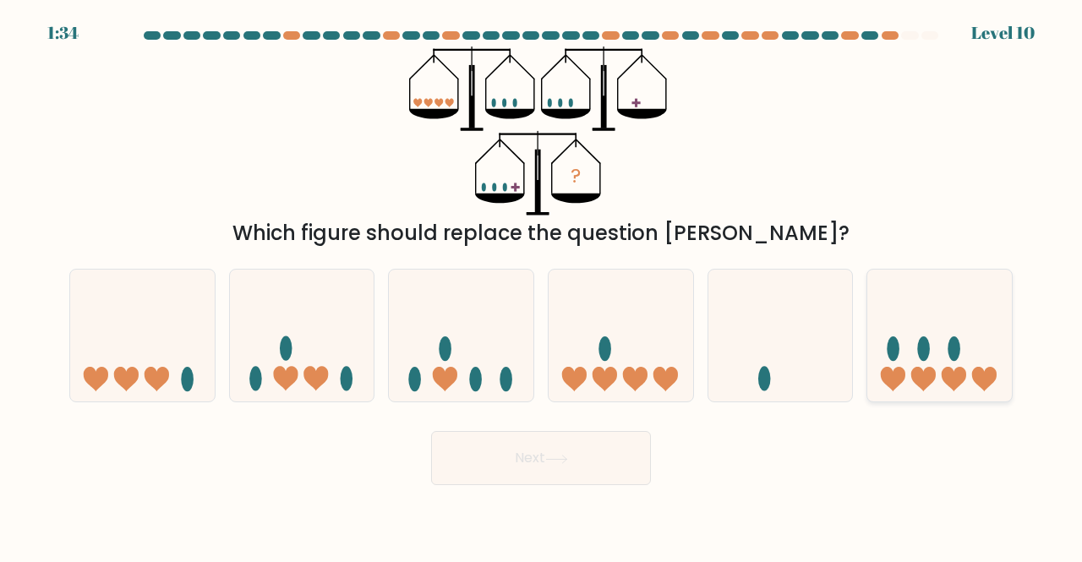
click at [887, 314] on icon at bounding box center [939, 334] width 145 height 119
click at [542, 286] on input "f." at bounding box center [541, 283] width 1 height 4
radio input "true"
click at [517, 469] on button "Next" at bounding box center [541, 458] width 220 height 54
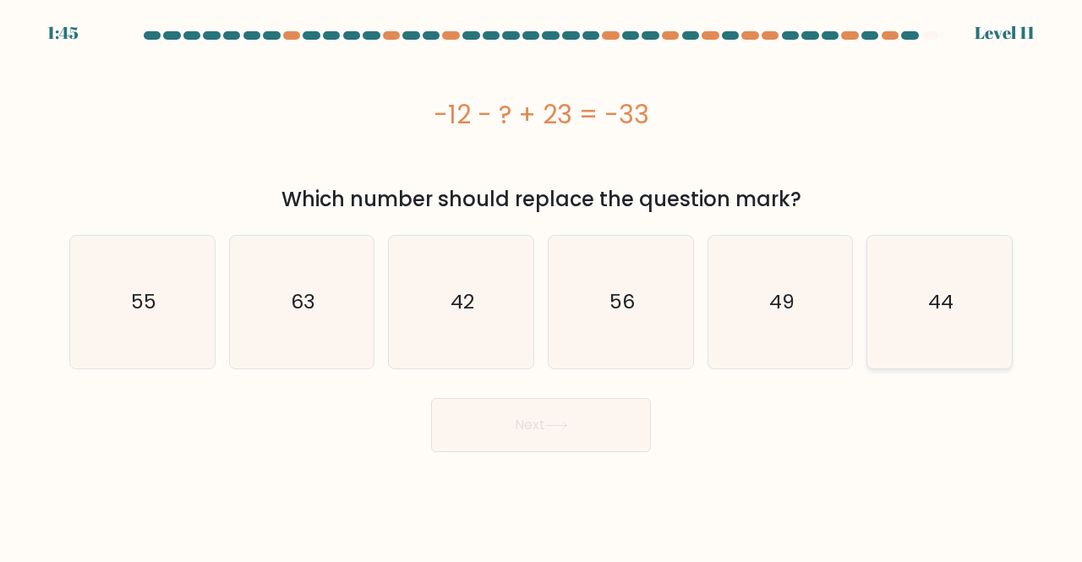
click at [909, 366] on icon "44" at bounding box center [939, 302] width 133 height 133
click at [542, 286] on input "f. 44" at bounding box center [541, 283] width 1 height 4
radio input "true"
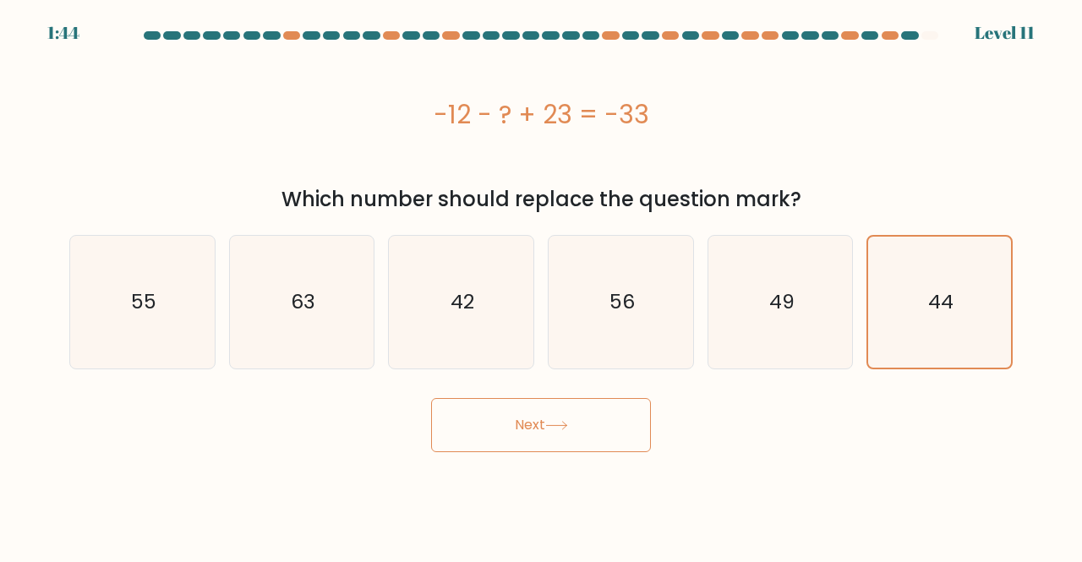
click at [540, 437] on button "Next" at bounding box center [541, 425] width 220 height 54
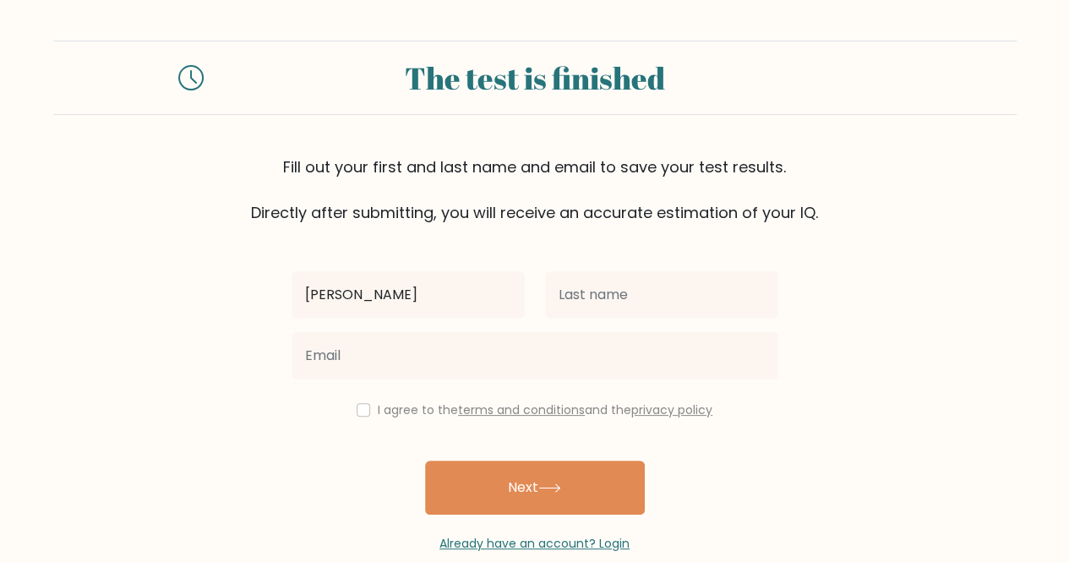
type input "felix"
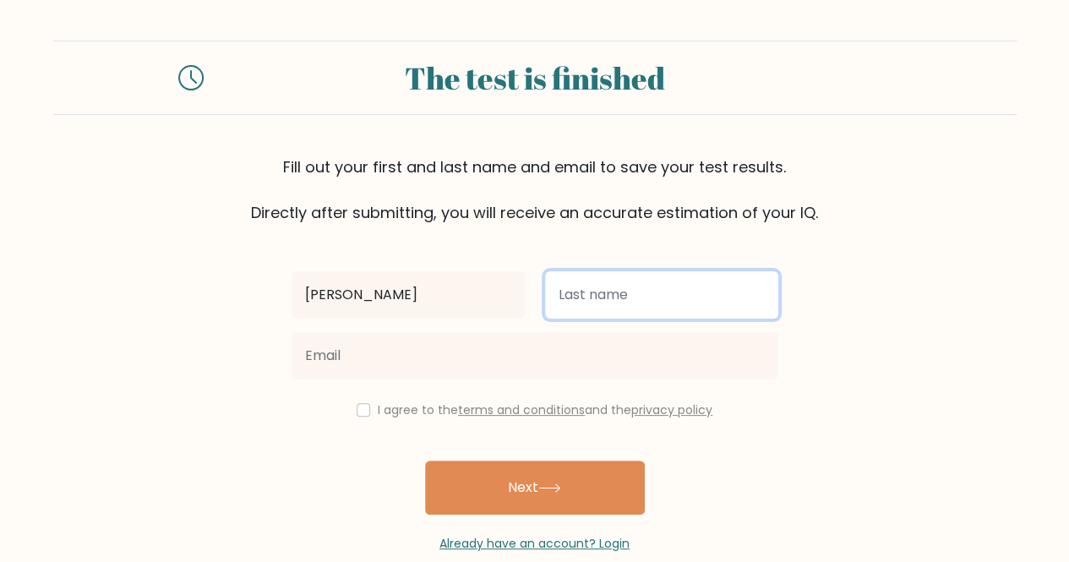
click at [613, 289] on input "text" at bounding box center [661, 294] width 233 height 47
type input "[PERSON_NAME]"
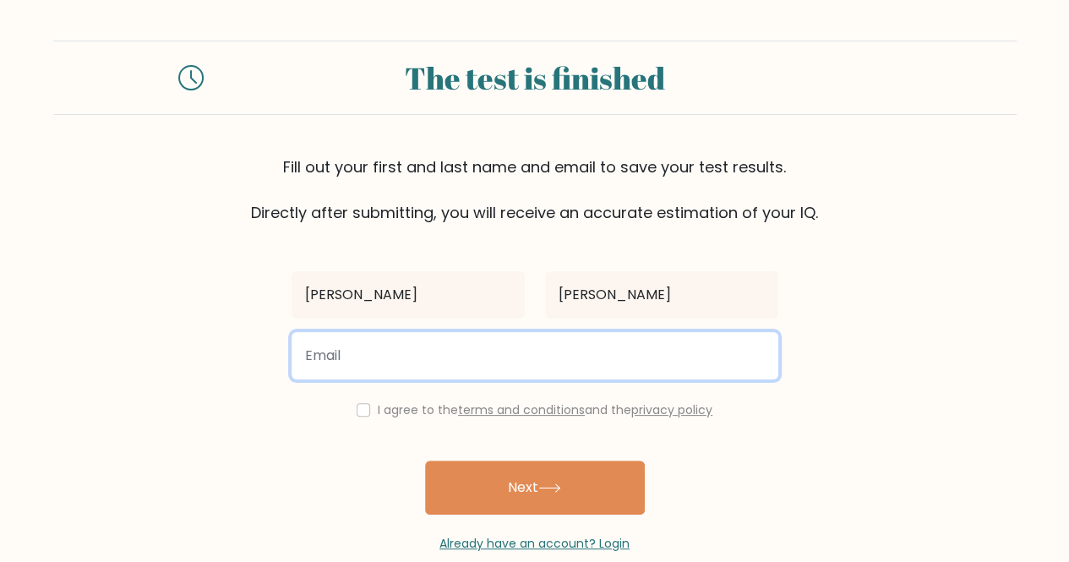
click at [520, 364] on input "email" at bounding box center [535, 355] width 487 height 47
type input "farisgeme9@gmail.com"
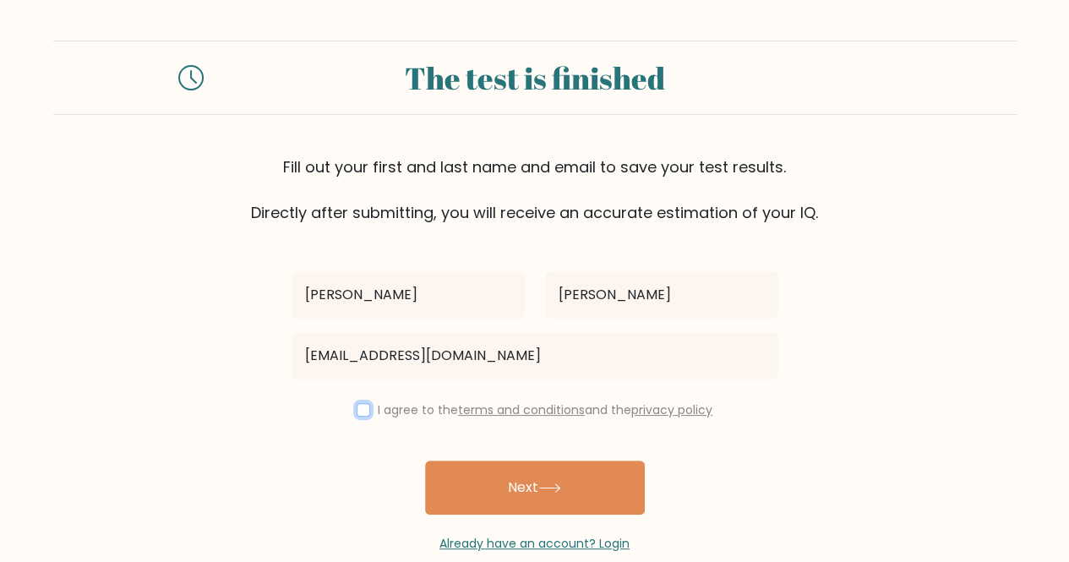
click at [357, 415] on input "checkbox" at bounding box center [364, 410] width 14 height 14
checkbox input "true"
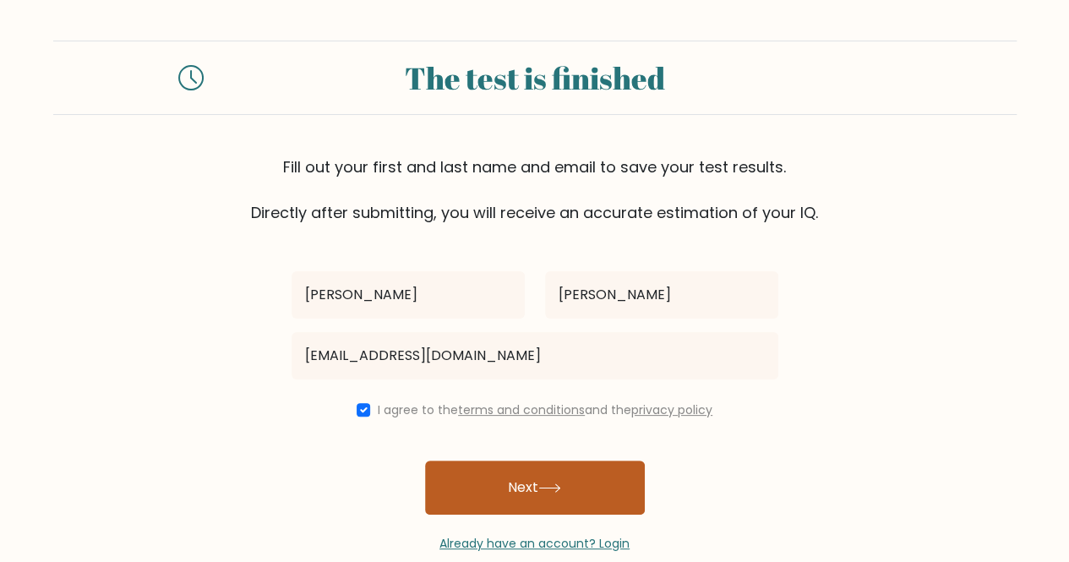
click at [457, 475] on button "Next" at bounding box center [535, 488] width 220 height 54
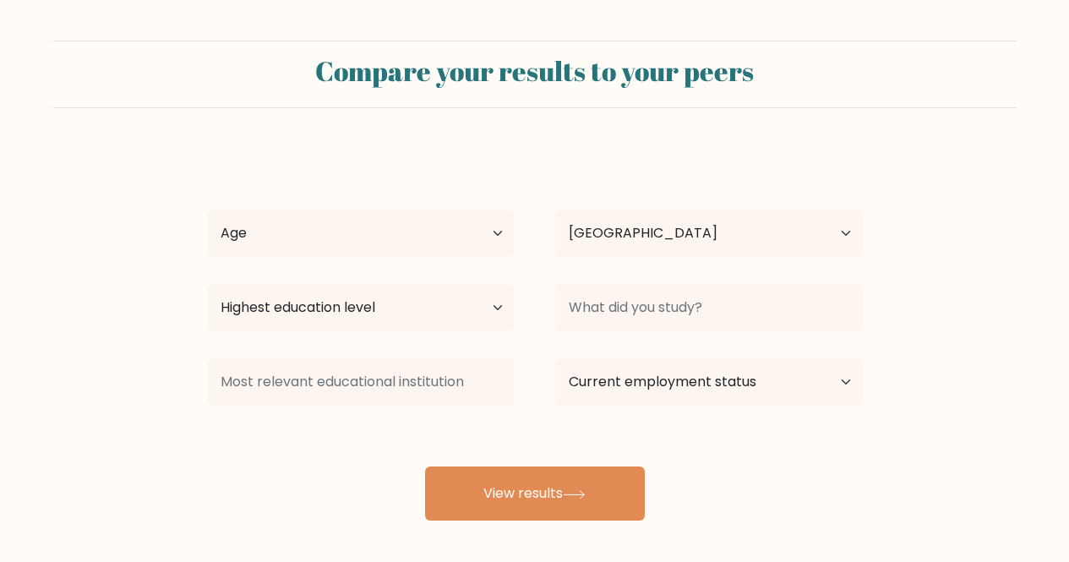
select select "FI"
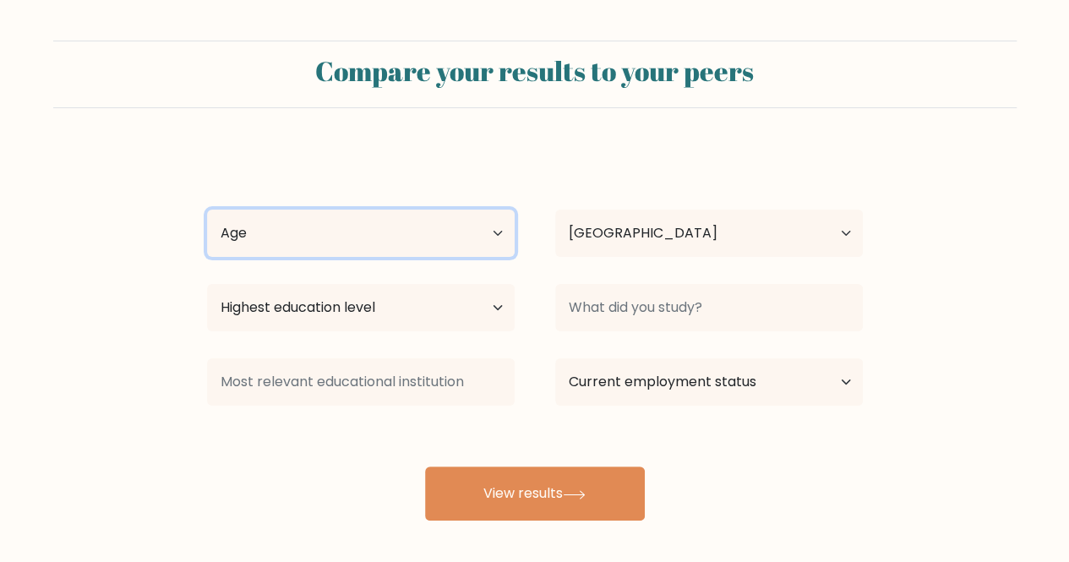
click at [495, 226] on select "Age Under [DEMOGRAPHIC_DATA] [DEMOGRAPHIC_DATA] [DEMOGRAPHIC_DATA] [DEMOGRAPHIC…" at bounding box center [361, 233] width 308 height 47
select select "min_18"
click at [207, 210] on select "Age Under [DEMOGRAPHIC_DATA] [DEMOGRAPHIC_DATA] [DEMOGRAPHIC_DATA] [DEMOGRAPHIC…" at bounding box center [361, 233] width 308 height 47
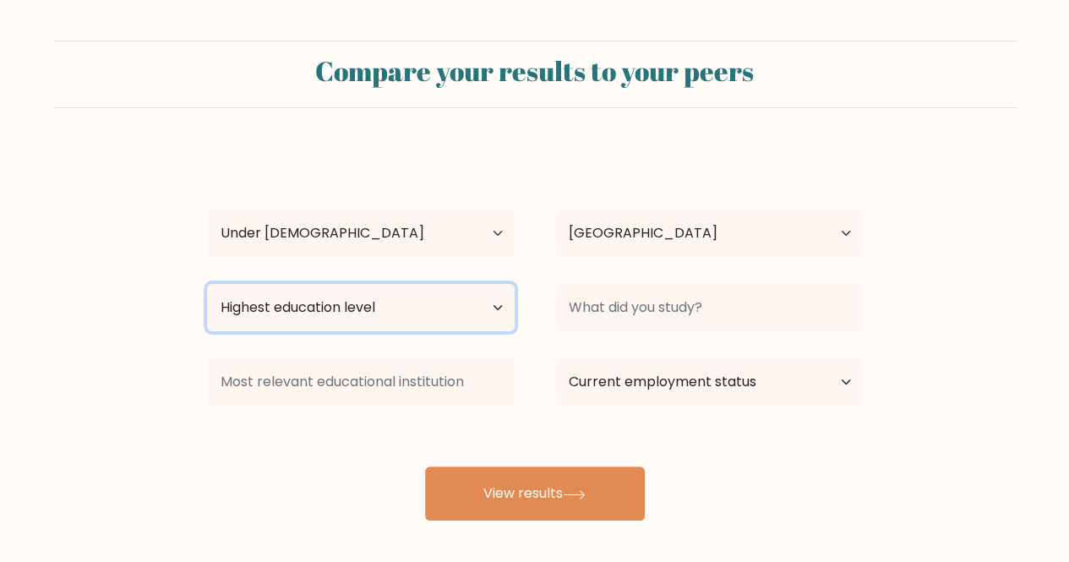
click at [478, 314] on select "Highest education level No schooling Primary Lower Secondary Upper Secondary Oc…" at bounding box center [361, 307] width 308 height 47
select select "upper_secondary"
click at [207, 284] on select "Highest education level No schooling Primary Lower Secondary Upper Secondary Oc…" at bounding box center [361, 307] width 308 height 47
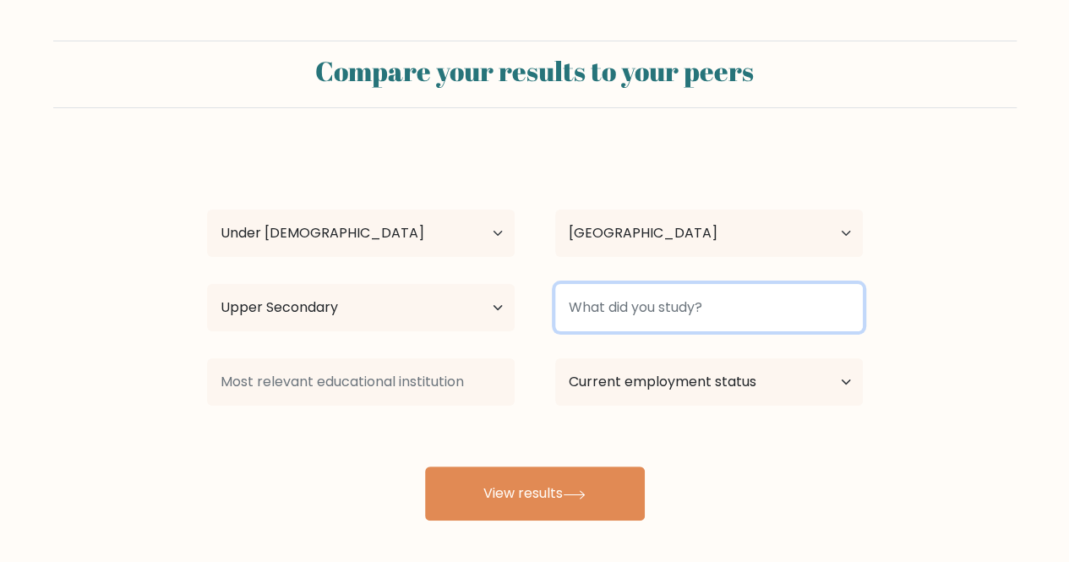
click at [646, 308] on input at bounding box center [709, 307] width 308 height 47
type input "M"
type input "Nothing"
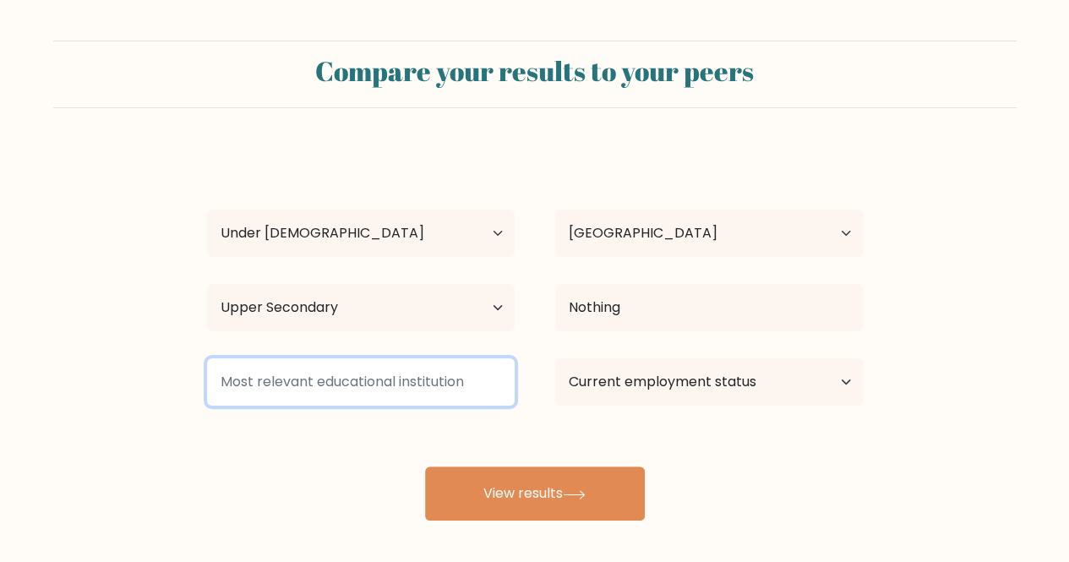
click at [463, 373] on input at bounding box center [361, 381] width 308 height 47
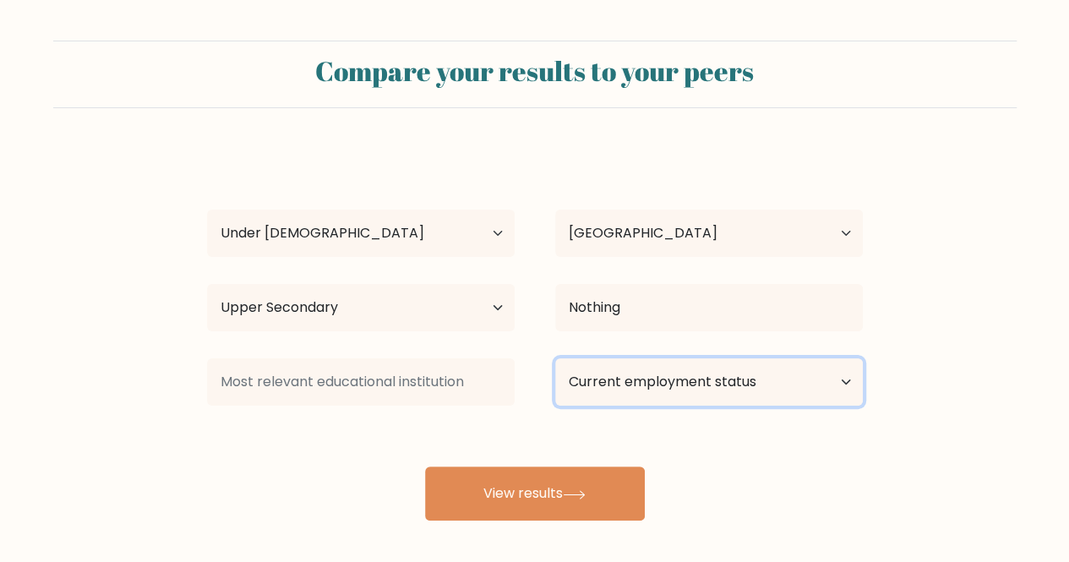
click at [620, 385] on select "Current employment status Employed Student Retired Other / prefer not to answer" at bounding box center [709, 381] width 308 height 47
select select "student"
click at [555, 358] on select "Current employment status Employed Student Retired Other / prefer not to answer" at bounding box center [709, 381] width 308 height 47
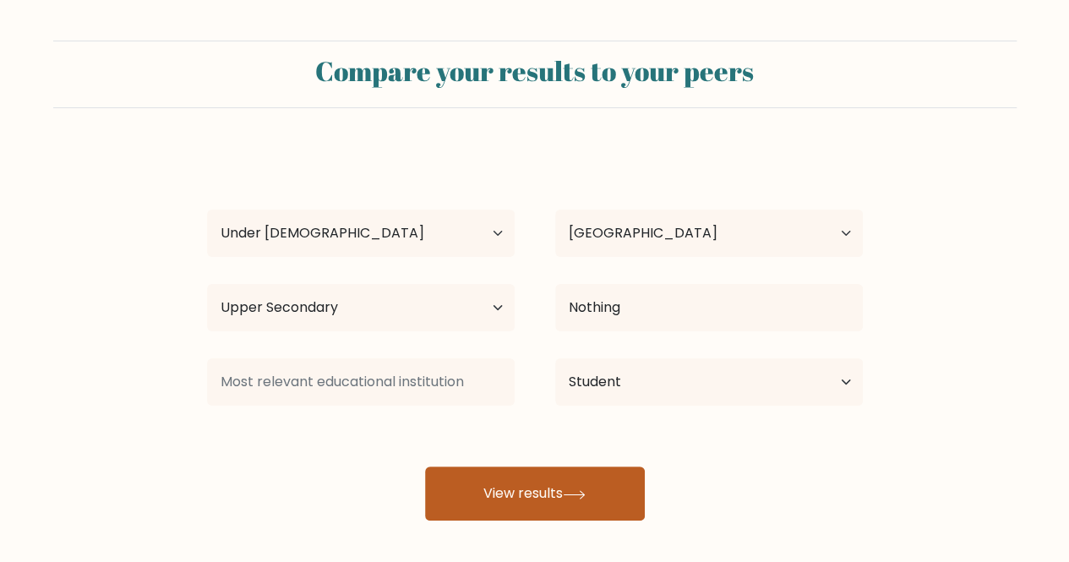
click at [561, 502] on button "View results" at bounding box center [535, 493] width 220 height 54
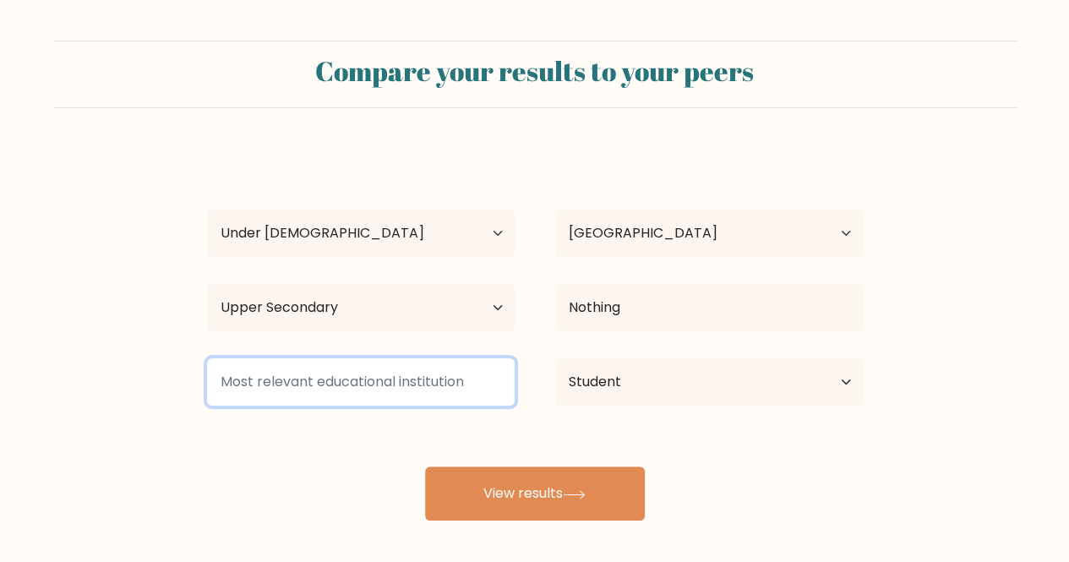
click at [421, 383] on input at bounding box center [361, 381] width 308 height 47
type input "I"
type input "n"
type input "w"
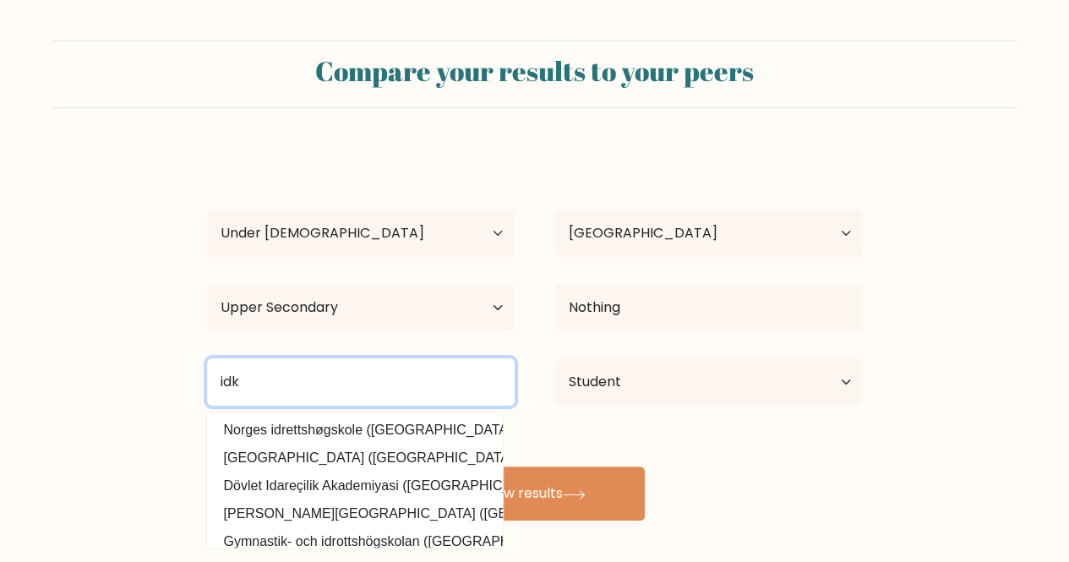
type input "idk"
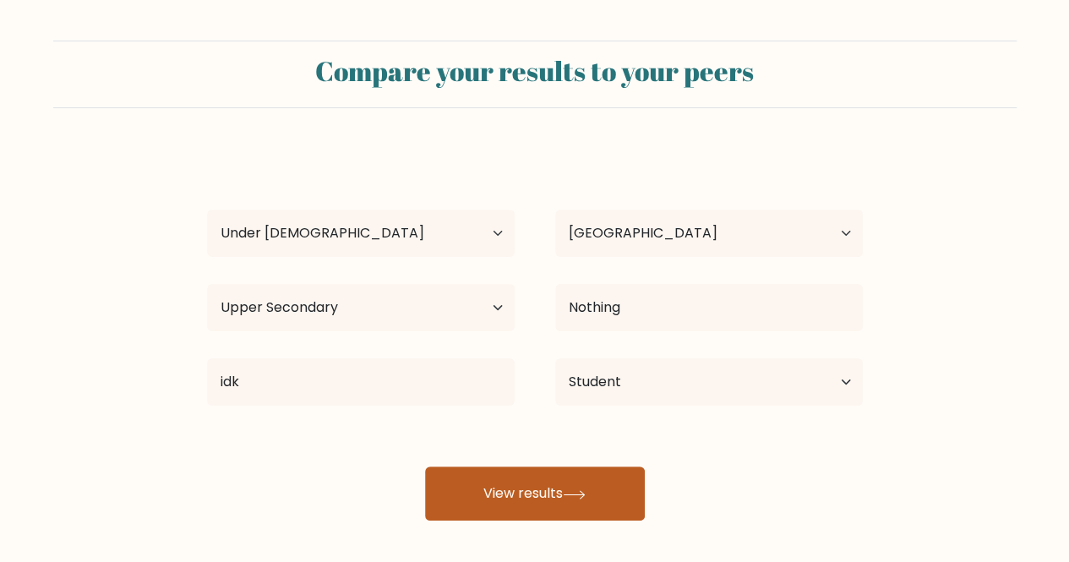
drag, startPoint x: 502, startPoint y: 452, endPoint x: 502, endPoint y: 474, distance: 22.0
click at [502, 474] on div "felix johson Age Under 18 years old 18-24 years old 25-34 years old 35-44 years…" at bounding box center [535, 335] width 676 height 372
click at [500, 472] on button "View results" at bounding box center [535, 493] width 220 height 54
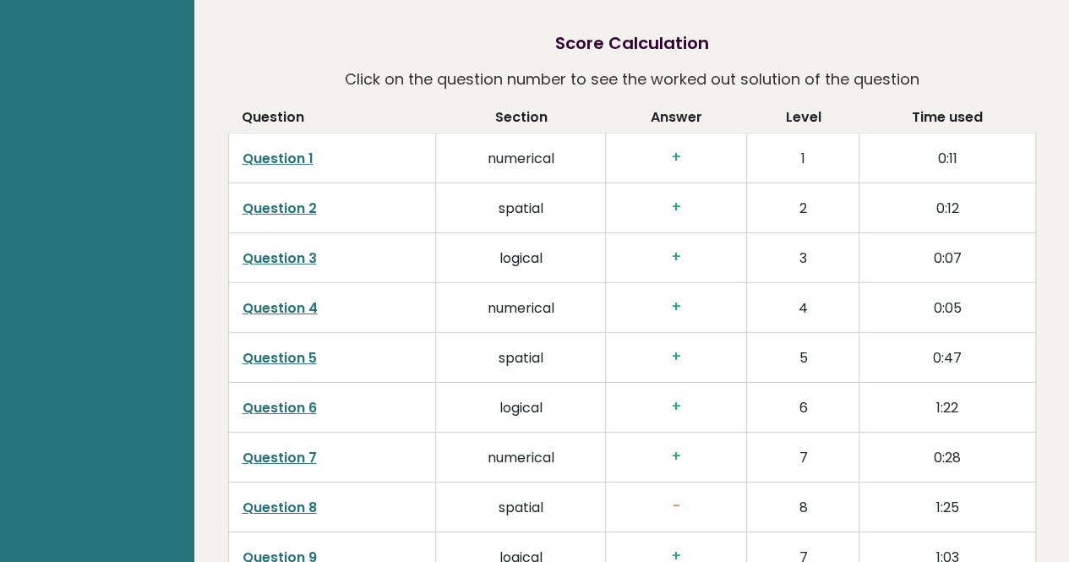
scroll to position [2603, 0]
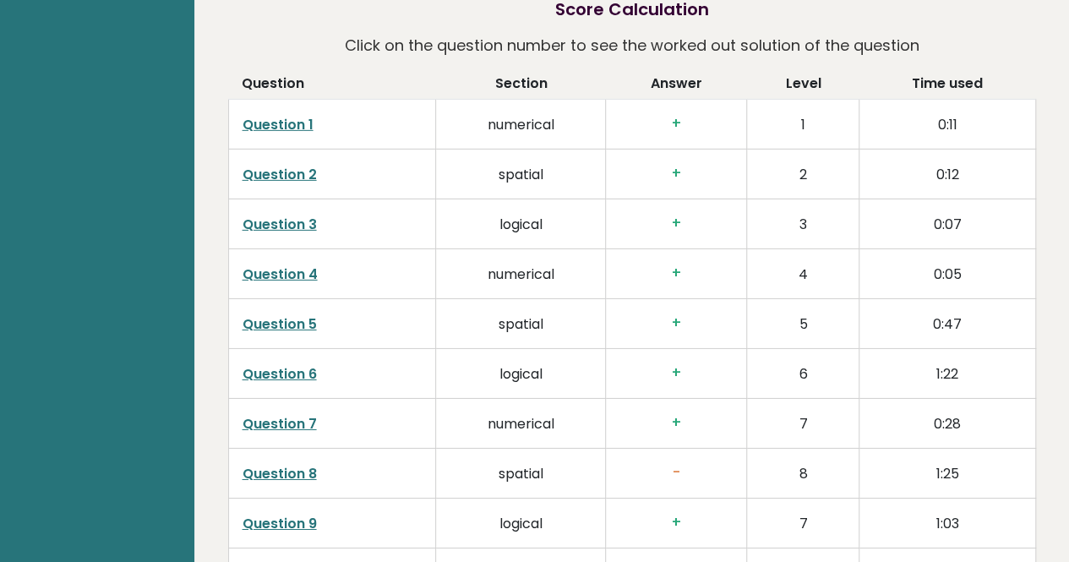
click at [318, 448] on td "Question 8" at bounding box center [332, 473] width 208 height 50
click at [296, 448] on td "Question 8" at bounding box center [332, 473] width 208 height 50
click at [296, 464] on link "Question 8" at bounding box center [280, 473] width 74 height 19
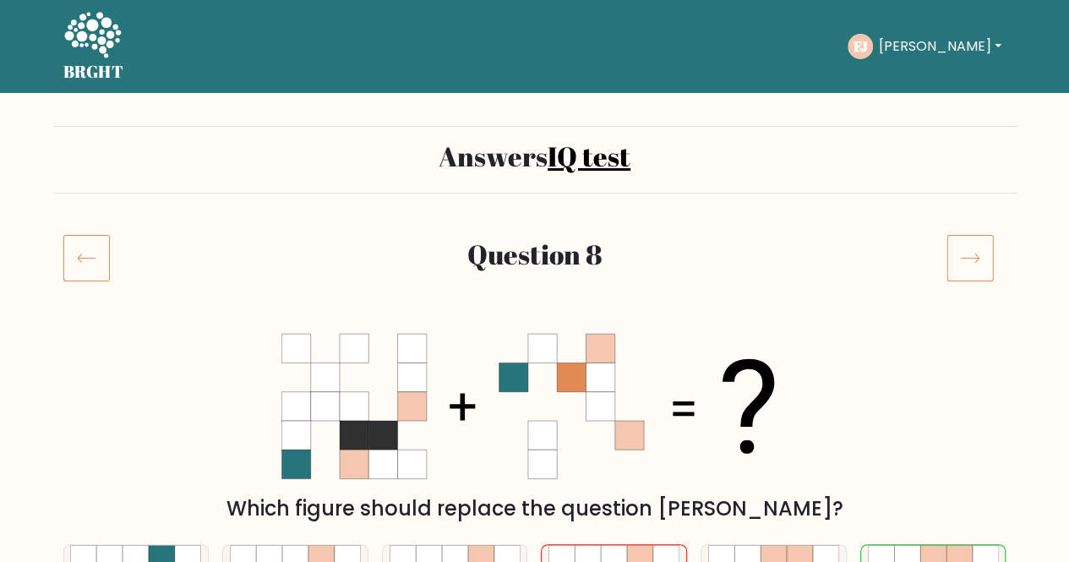
click at [103, 38] on icon at bounding box center [92, 35] width 57 height 46
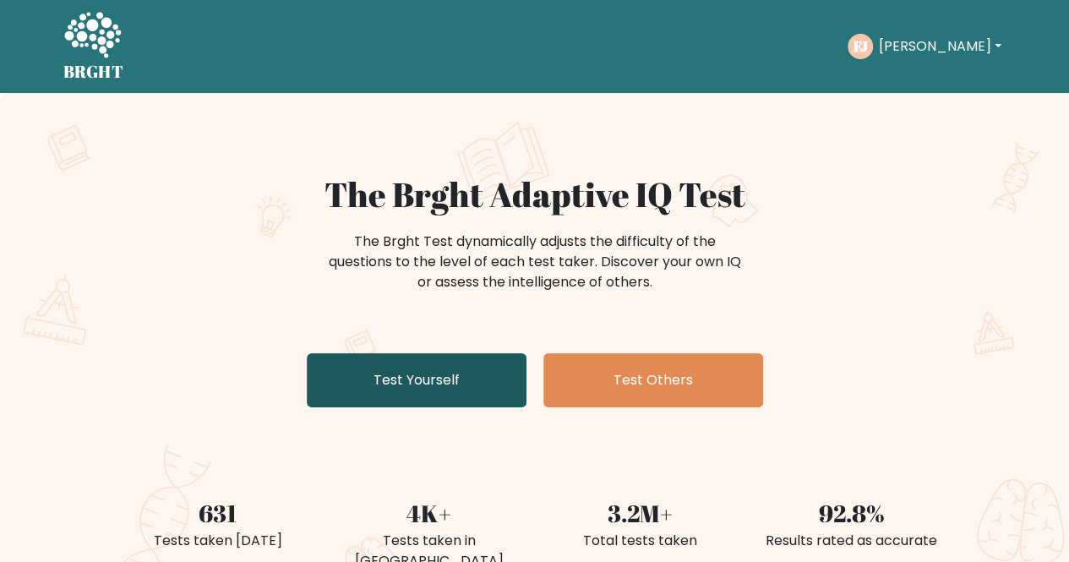
click at [469, 371] on link "Test Yourself" at bounding box center [417, 380] width 220 height 54
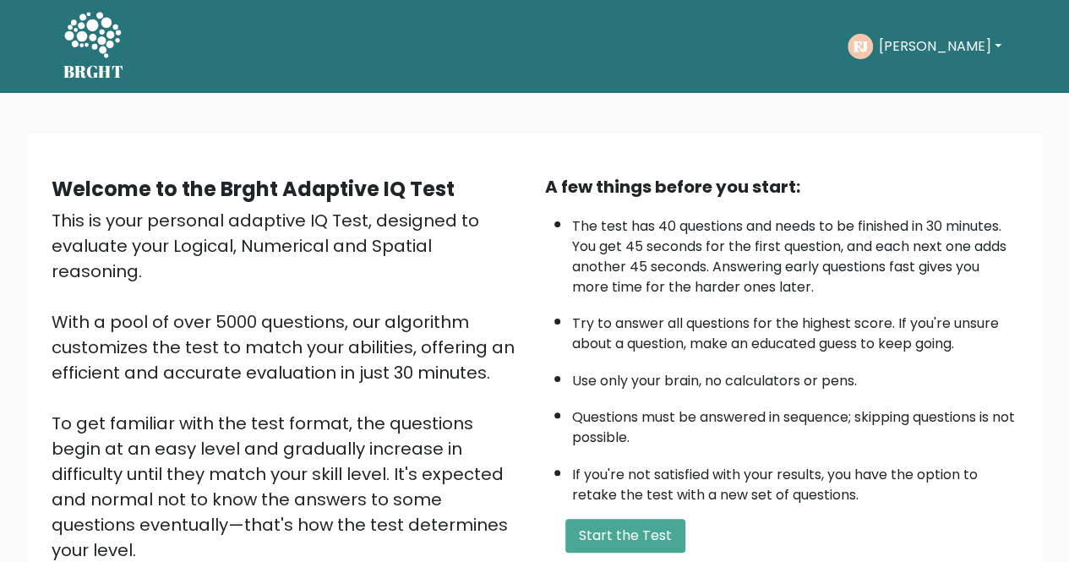
scroll to position [34, 0]
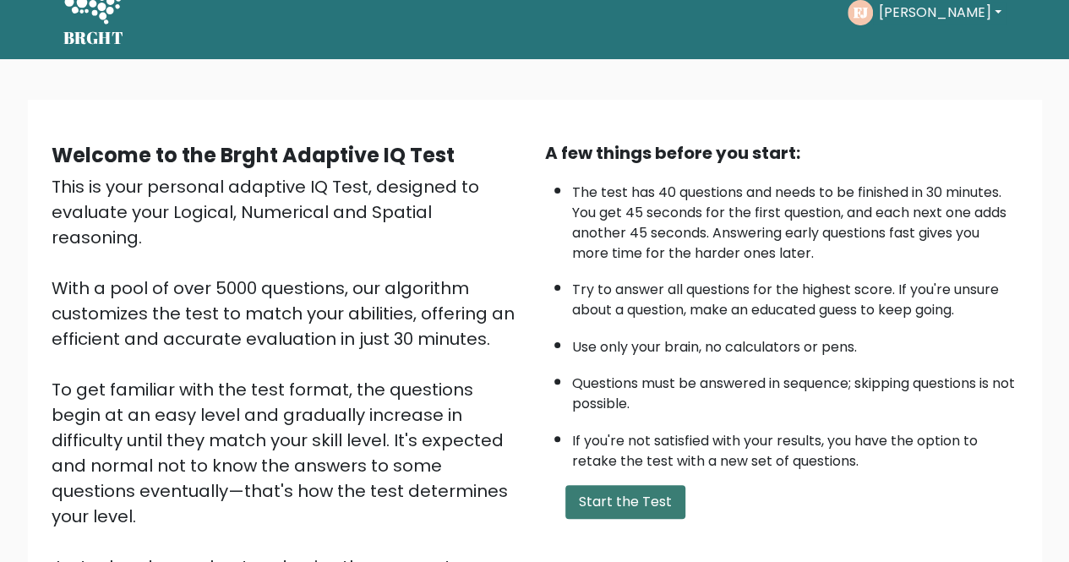
click at [639, 492] on button "Start the Test" at bounding box center [625, 502] width 120 height 34
click at [608, 490] on button "Start the Test" at bounding box center [625, 502] width 120 height 34
click at [614, 491] on button "Start the Test" at bounding box center [625, 502] width 120 height 34
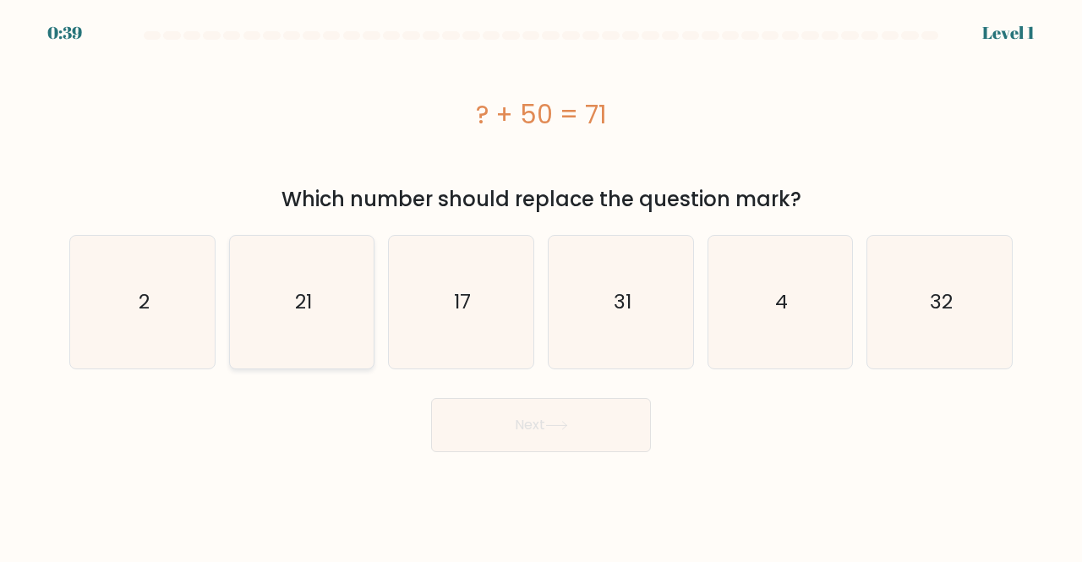
click at [291, 261] on icon "21" at bounding box center [302, 302] width 133 height 133
click at [541, 281] on input "b. 21" at bounding box center [541, 283] width 1 height 4
radio input "true"
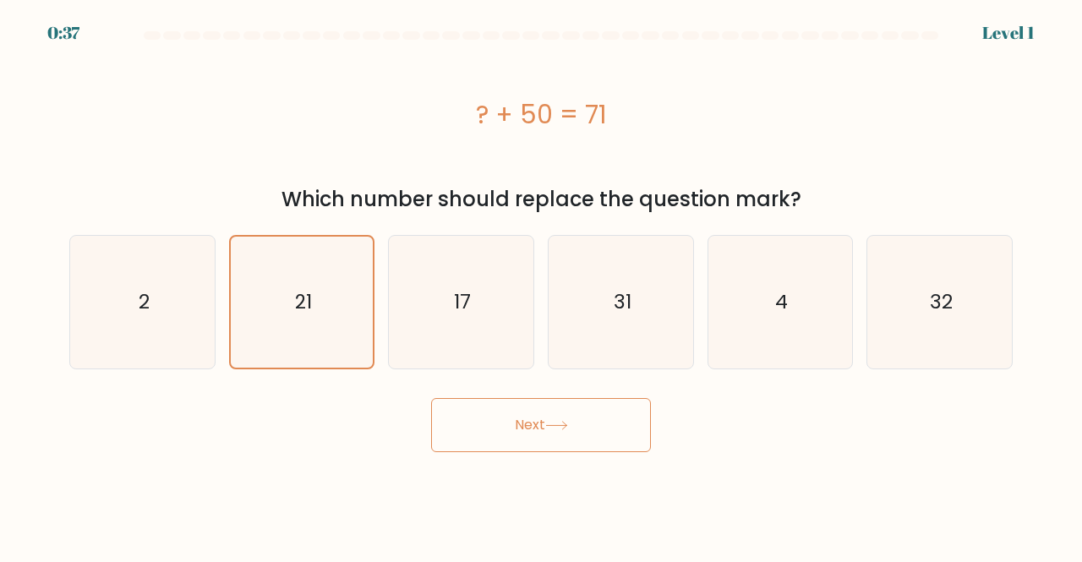
click at [472, 422] on button "Next" at bounding box center [541, 425] width 220 height 54
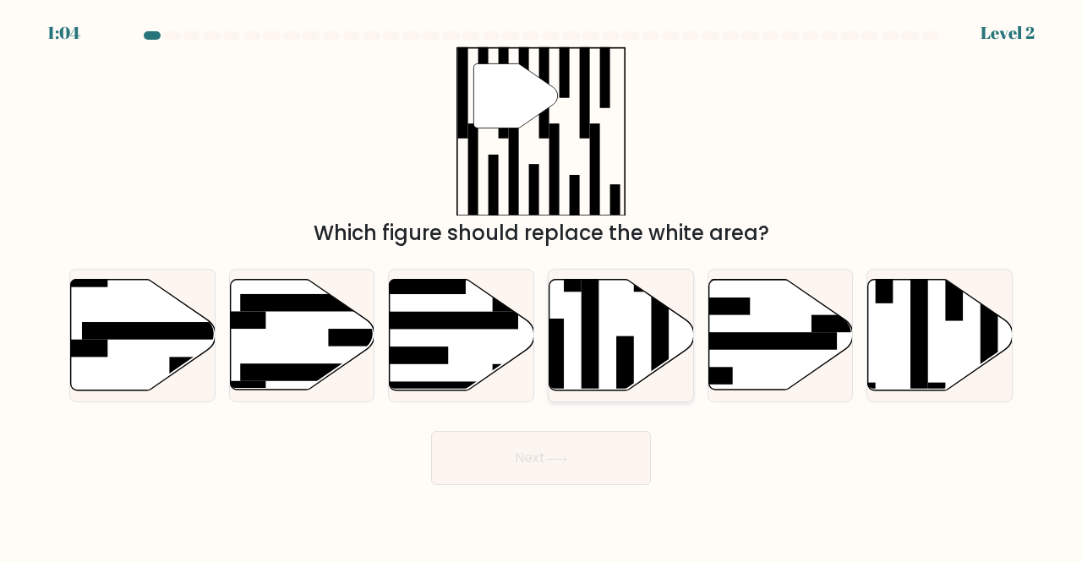
click at [617, 328] on icon at bounding box center [621, 335] width 145 height 111
click at [542, 286] on input "d." at bounding box center [541, 283] width 1 height 4
radio input "true"
click at [549, 474] on button "Next" at bounding box center [541, 458] width 220 height 54
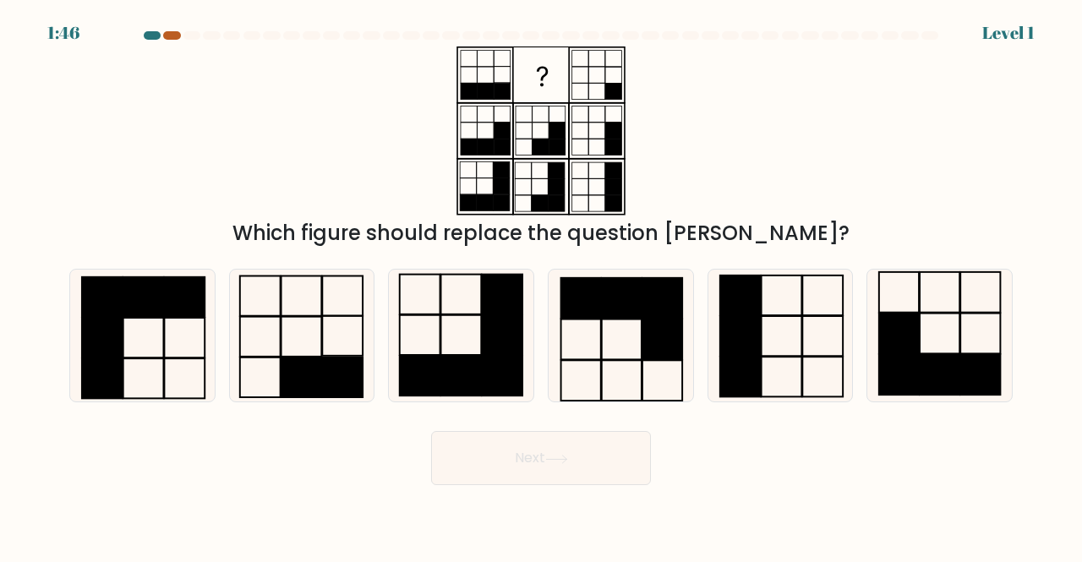
click at [171, 39] on div at bounding box center [171, 35] width 17 height 8
click at [276, 324] on icon at bounding box center [302, 336] width 133 height 133
click at [541, 286] on input "b." at bounding box center [541, 283] width 1 height 4
radio input "true"
click at [528, 461] on button "Next" at bounding box center [541, 458] width 220 height 54
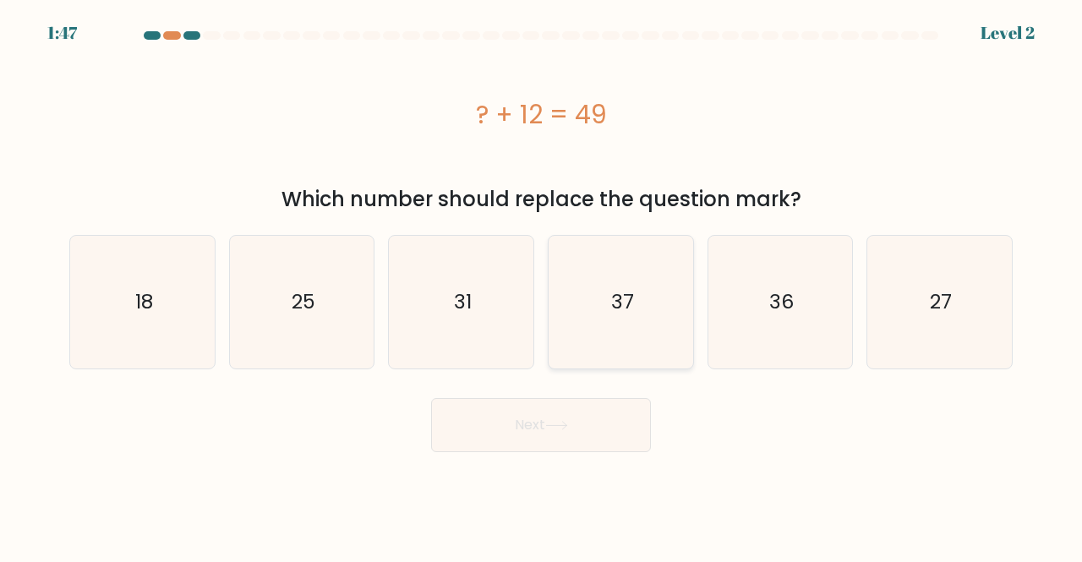
click at [597, 283] on icon "37" at bounding box center [620, 302] width 133 height 133
click at [542, 283] on input "d. 37" at bounding box center [541, 283] width 1 height 4
radio input "true"
click at [552, 422] on icon at bounding box center [556, 425] width 23 height 9
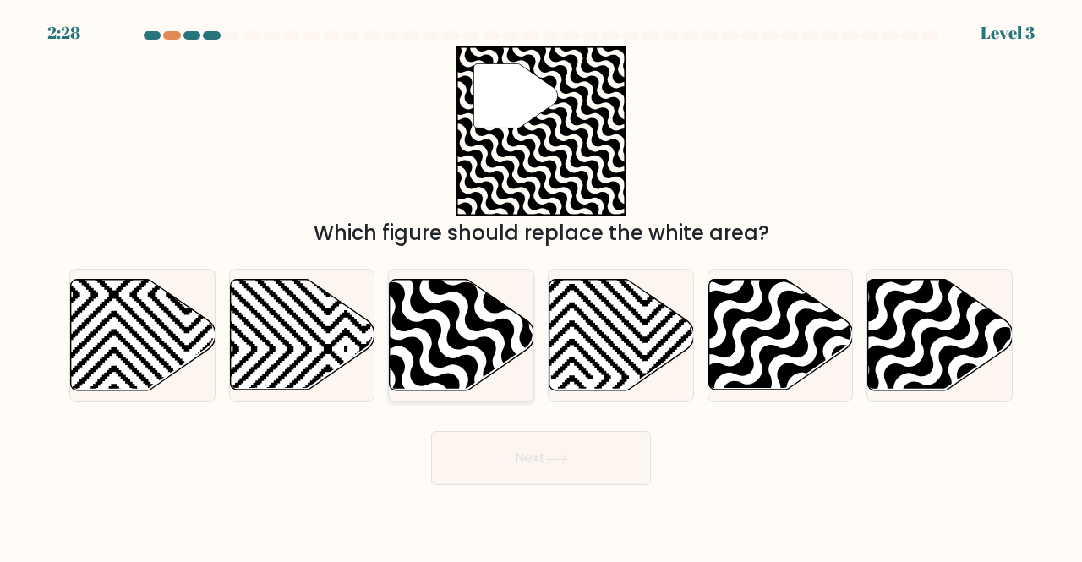
click at [474, 335] on icon at bounding box center [462, 335] width 145 height 111
click at [541, 286] on input "c." at bounding box center [541, 283] width 1 height 4
radio input "true"
click at [524, 458] on button "Next" at bounding box center [541, 458] width 220 height 54
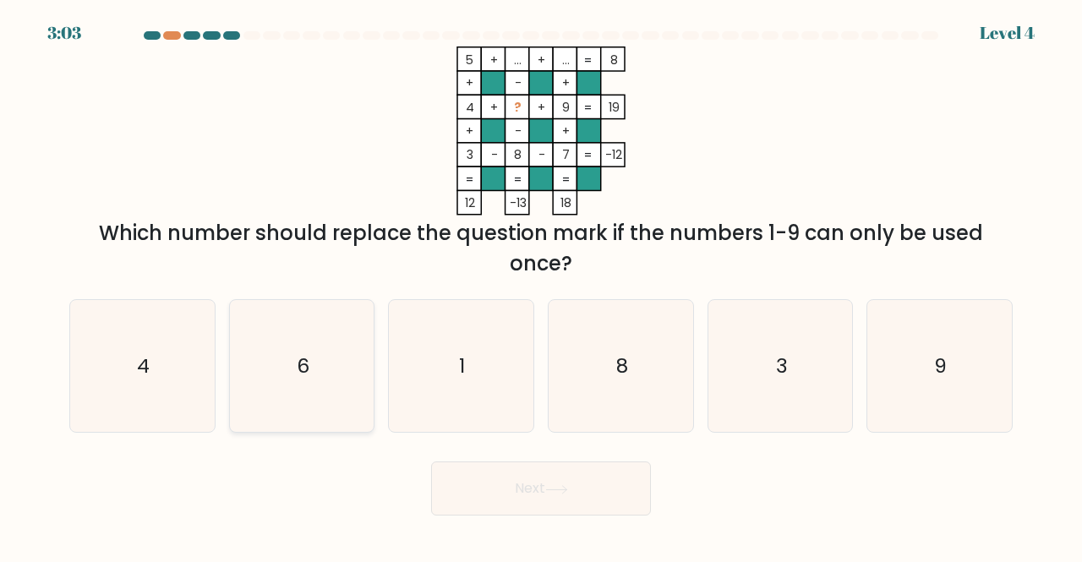
click at [303, 375] on text "6" at bounding box center [303, 366] width 13 height 28
click at [541, 286] on input "b. 6" at bounding box center [541, 283] width 1 height 4
radio input "true"
click at [490, 503] on button "Next" at bounding box center [541, 488] width 220 height 54
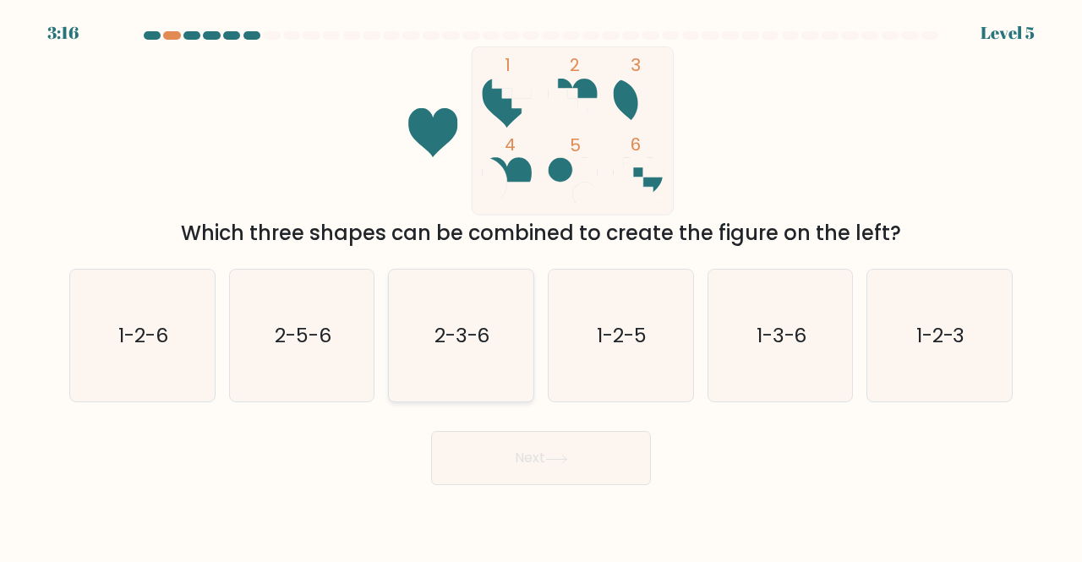
click at [491, 280] on icon "2-3-6" at bounding box center [461, 336] width 133 height 133
click at [541, 281] on input "c. 2-3-6" at bounding box center [541, 283] width 1 height 4
radio input "true"
click at [514, 459] on button "Next" at bounding box center [541, 458] width 220 height 54
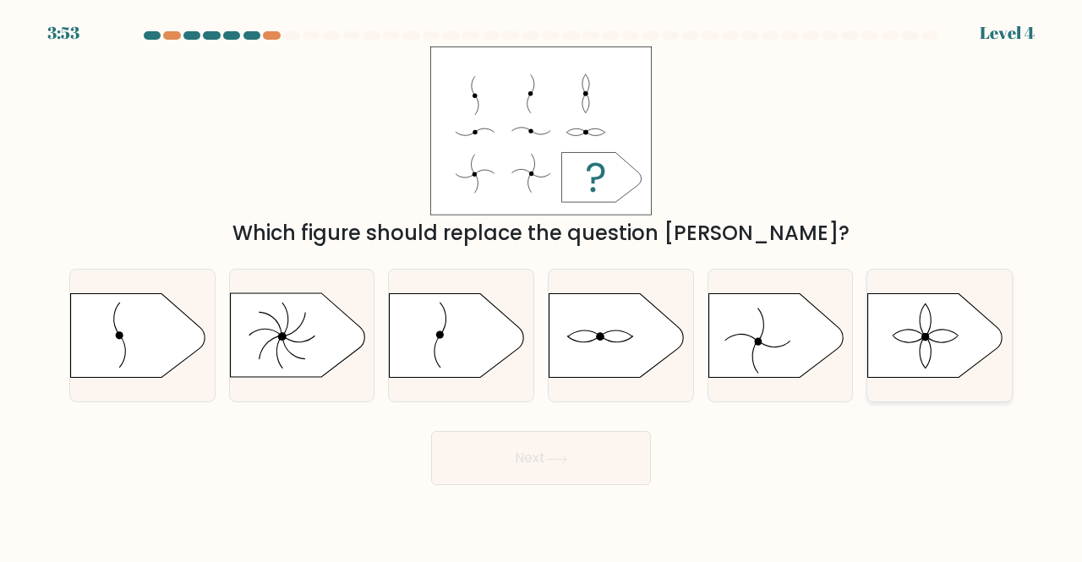
click at [874, 327] on icon at bounding box center [935, 335] width 135 height 85
click at [542, 286] on input "f." at bounding box center [541, 283] width 1 height 4
radio input "true"
click at [592, 457] on button "Next" at bounding box center [541, 458] width 220 height 54
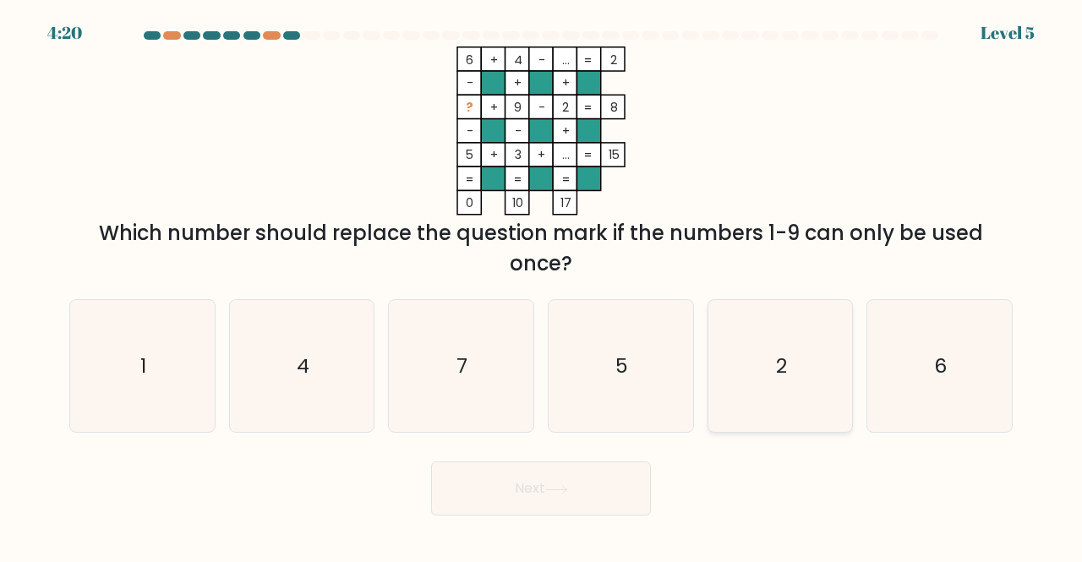
click at [796, 332] on icon "2" at bounding box center [780, 366] width 133 height 133
click at [542, 286] on input "e. 2" at bounding box center [541, 283] width 1 height 4
radio input "true"
click at [537, 499] on button "Next" at bounding box center [541, 488] width 220 height 54
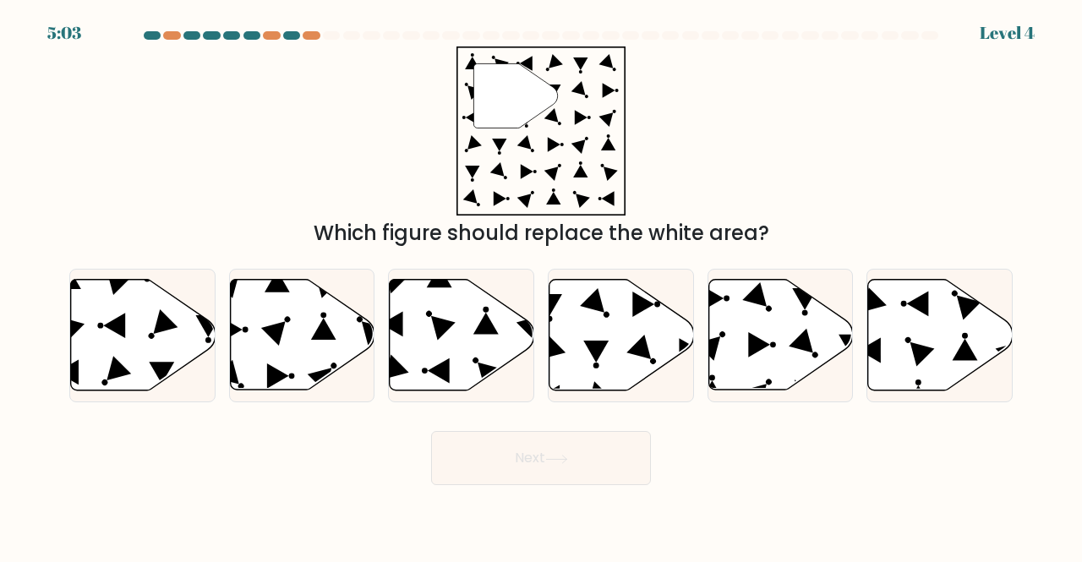
click at [289, 40] on div at bounding box center [540, 38] width 963 height 15
click at [117, 348] on icon at bounding box center [143, 335] width 145 height 111
click at [541, 286] on input "a." at bounding box center [541, 283] width 1 height 4
radio input "true"
click at [510, 454] on button "Next" at bounding box center [541, 458] width 220 height 54
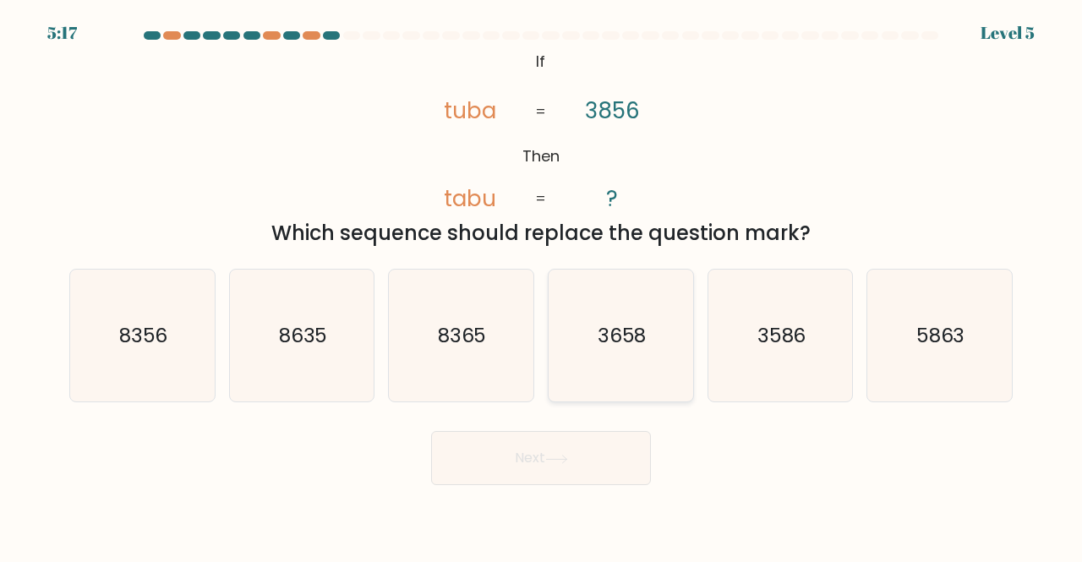
click at [690, 346] on div "3658" at bounding box center [621, 336] width 146 height 134
click at [542, 286] on input "d. 3658" at bounding box center [541, 283] width 1 height 4
radio input "true"
click at [559, 447] on button "Next" at bounding box center [541, 458] width 220 height 54
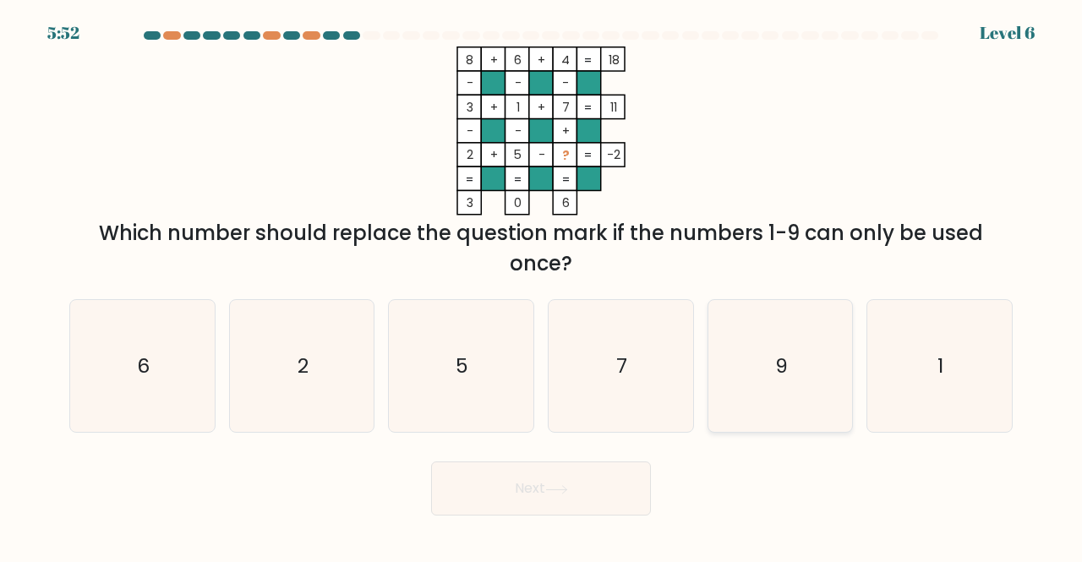
click at [756, 304] on icon "9" at bounding box center [780, 366] width 133 height 133
click at [542, 286] on input "e. 9" at bounding box center [541, 283] width 1 height 4
radio input "true"
click at [593, 477] on button "Next" at bounding box center [541, 488] width 220 height 54
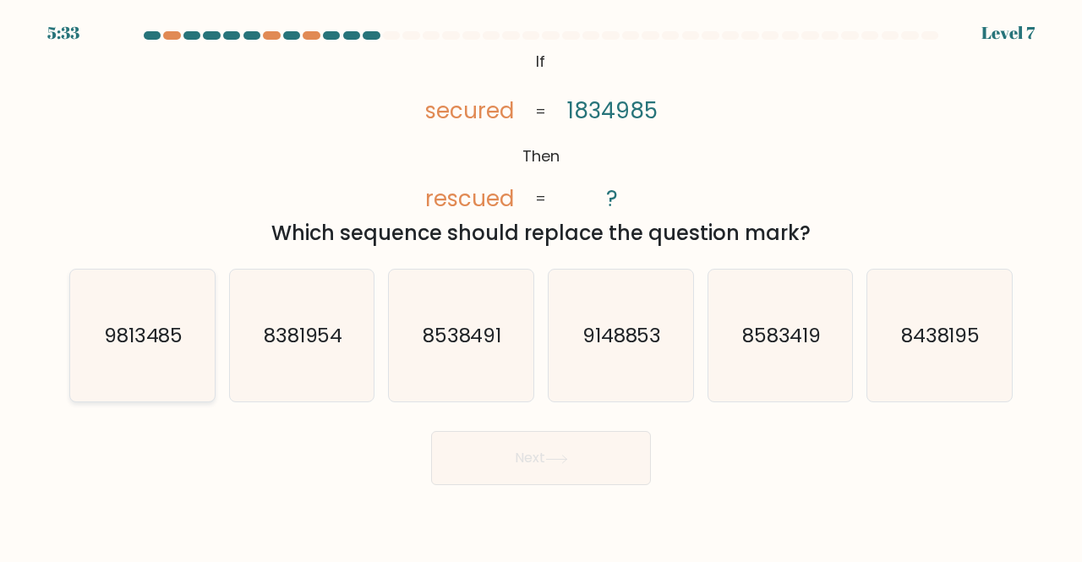
click at [85, 317] on icon "9813485" at bounding box center [142, 336] width 133 height 133
click at [541, 286] on input "a. 9813485" at bounding box center [541, 283] width 1 height 4
radio input "true"
click at [500, 454] on button "Next" at bounding box center [541, 458] width 220 height 54
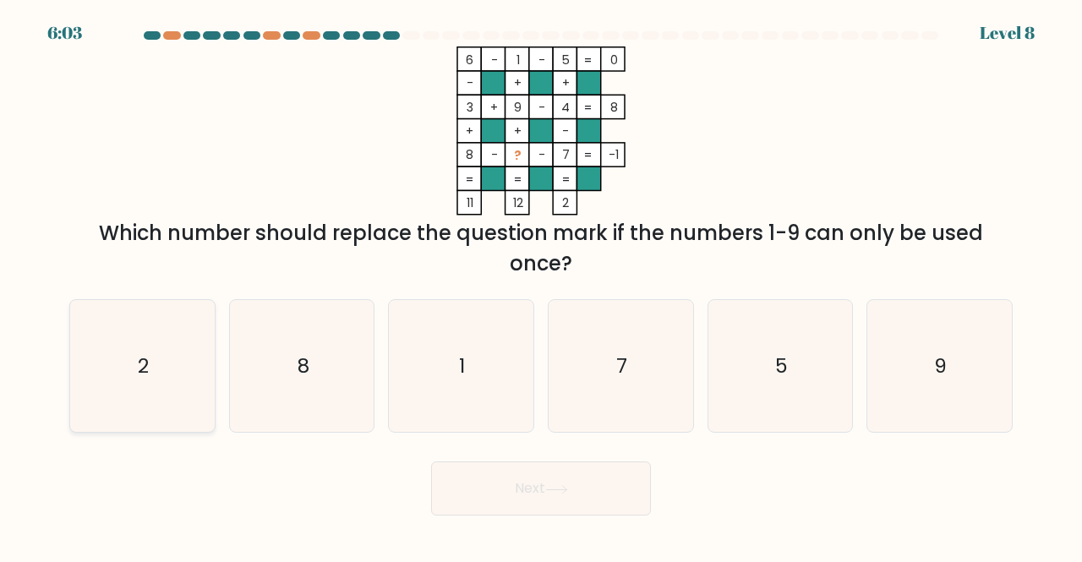
click at [130, 338] on icon "2" at bounding box center [142, 366] width 133 height 133
click at [541, 286] on input "a. 2" at bounding box center [541, 283] width 1 height 4
radio input "true"
click at [472, 472] on button "Next" at bounding box center [541, 488] width 220 height 54
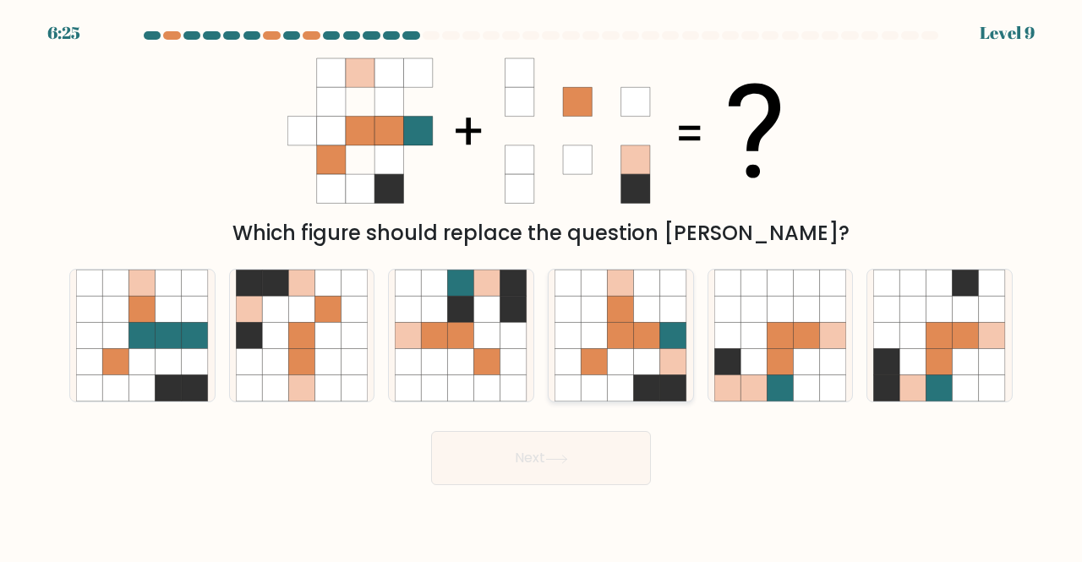
click at [608, 335] on icon at bounding box center [621, 335] width 26 height 26
click at [542, 286] on input "d." at bounding box center [541, 283] width 1 height 4
radio input "true"
click at [575, 458] on button "Next" at bounding box center [541, 458] width 220 height 54
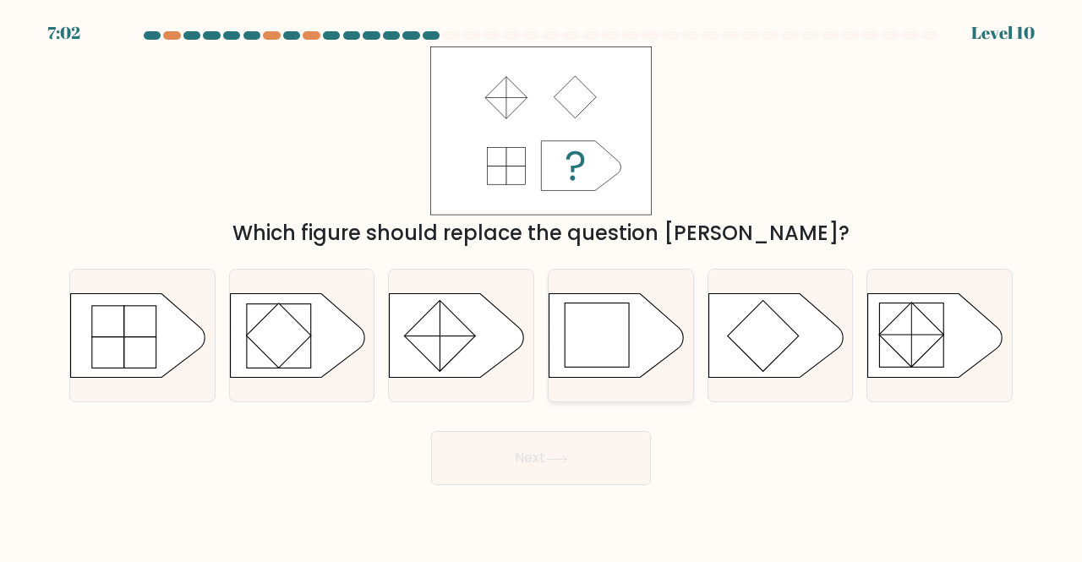
click at [579, 330] on rect at bounding box center [596, 335] width 64 height 64
click at [542, 286] on input "d." at bounding box center [541, 283] width 1 height 4
radio input "true"
click at [554, 451] on button "Next" at bounding box center [541, 458] width 220 height 54
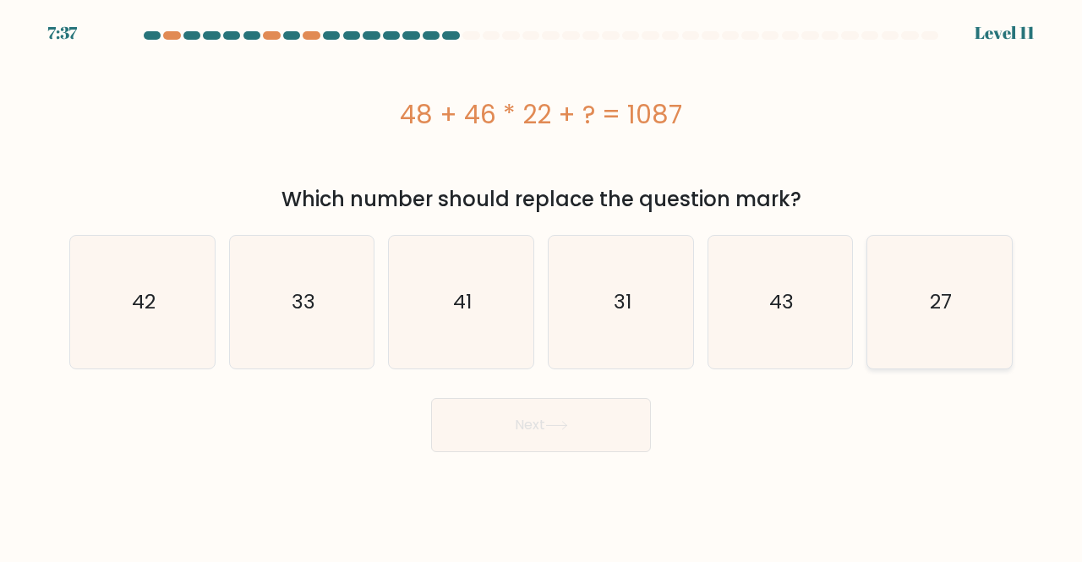
click at [940, 264] on icon "27" at bounding box center [939, 302] width 133 height 133
click at [542, 281] on input "f. 27" at bounding box center [541, 283] width 1 height 4
radio input "true"
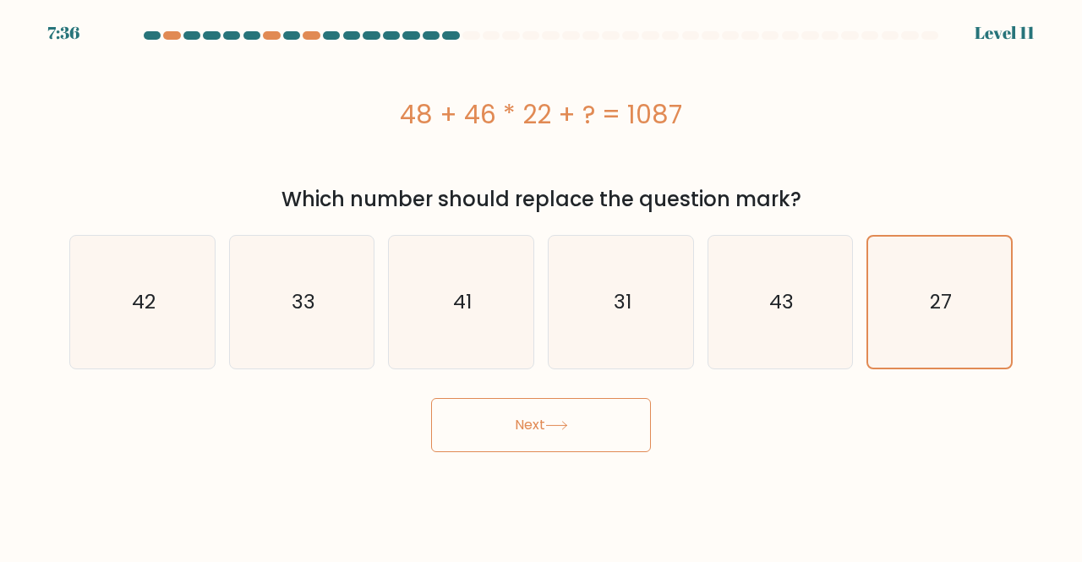
click at [524, 419] on button "Next" at bounding box center [541, 425] width 220 height 54
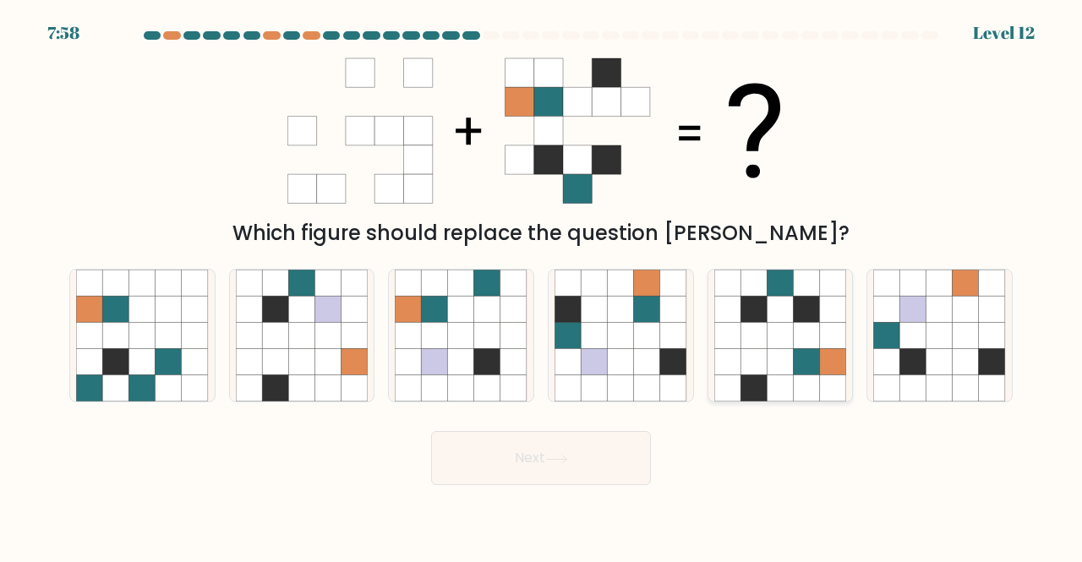
click at [780, 303] on icon at bounding box center [779, 309] width 26 height 26
click at [542, 286] on input "e." at bounding box center [541, 283] width 1 height 4
radio input "true"
click at [559, 452] on button "Next" at bounding box center [541, 458] width 220 height 54
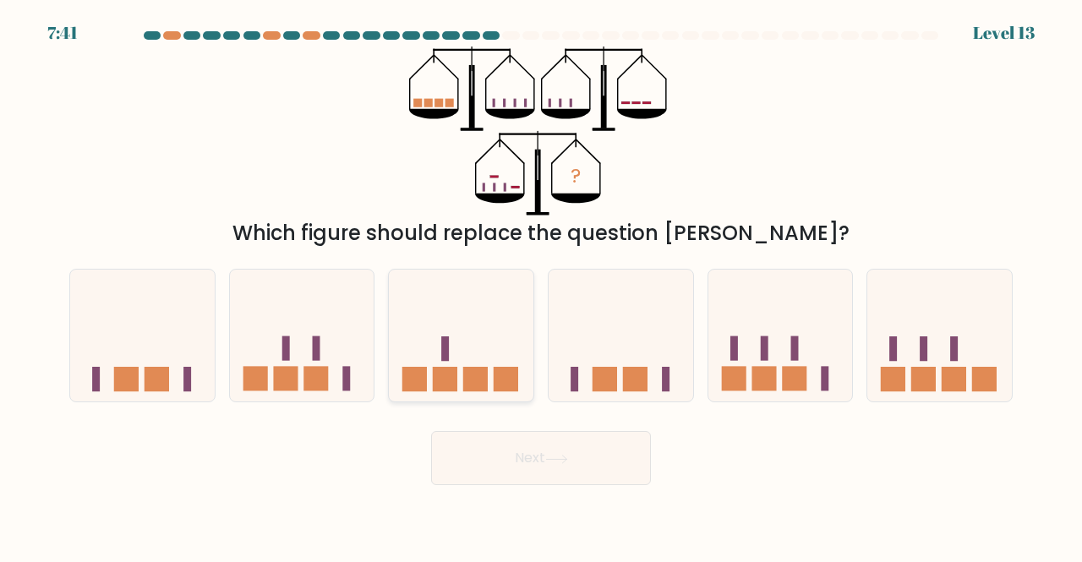
click at [477, 289] on icon at bounding box center [461, 334] width 145 height 119
click at [541, 286] on input "c." at bounding box center [541, 283] width 1 height 4
radio input "true"
click at [513, 445] on button "Next" at bounding box center [541, 458] width 220 height 54
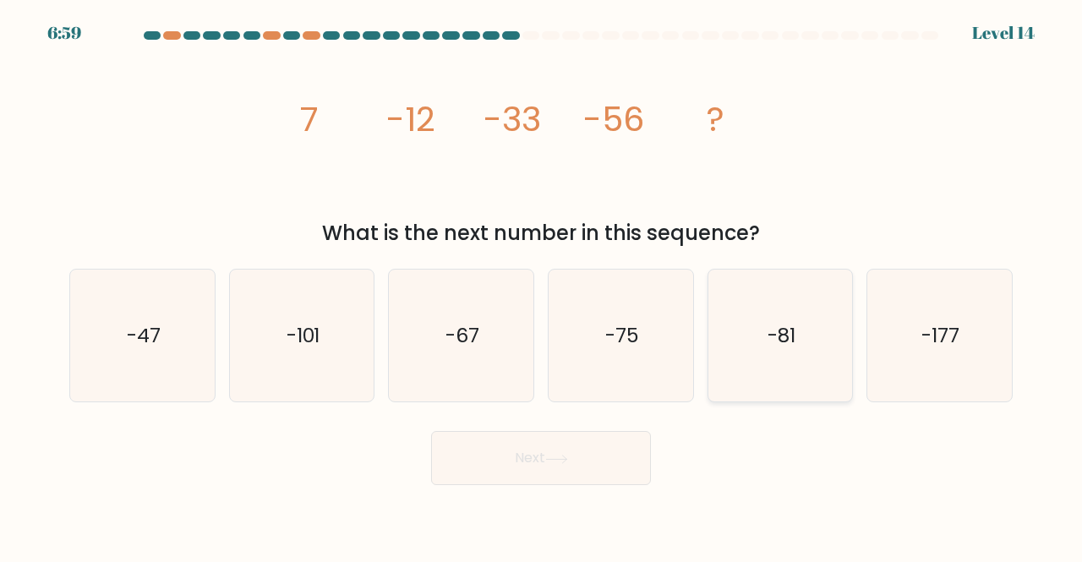
click at [783, 293] on icon "-81" at bounding box center [780, 336] width 133 height 133
click at [542, 286] on input "e. -81" at bounding box center [541, 283] width 1 height 4
radio input "true"
click at [617, 443] on button "Next" at bounding box center [541, 458] width 220 height 54
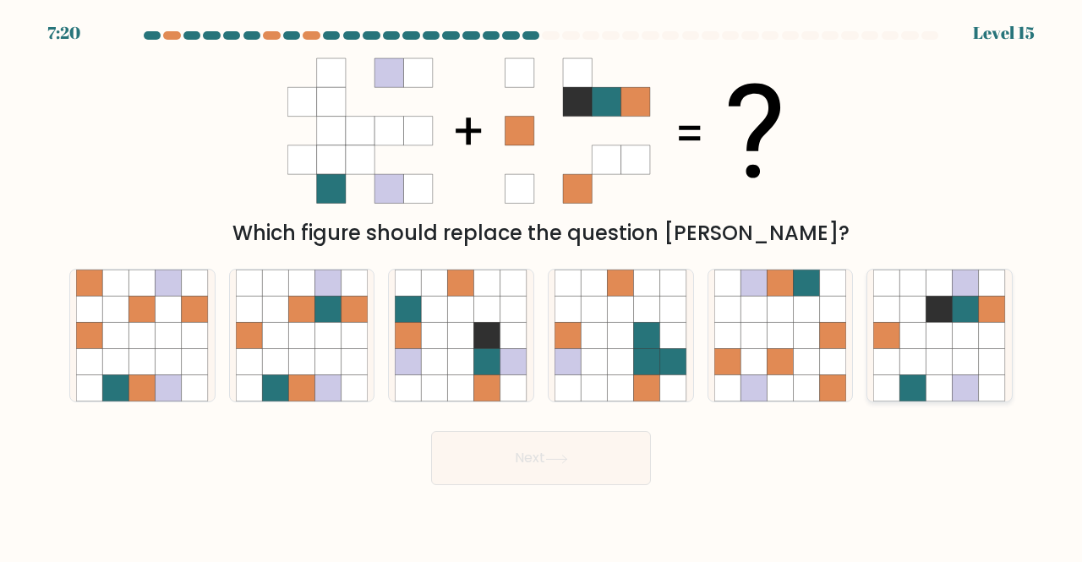
click at [931, 327] on icon at bounding box center [939, 335] width 26 height 26
click at [542, 286] on input "f." at bounding box center [541, 283] width 1 height 4
radio input "true"
click at [549, 450] on button "Next" at bounding box center [541, 458] width 220 height 54
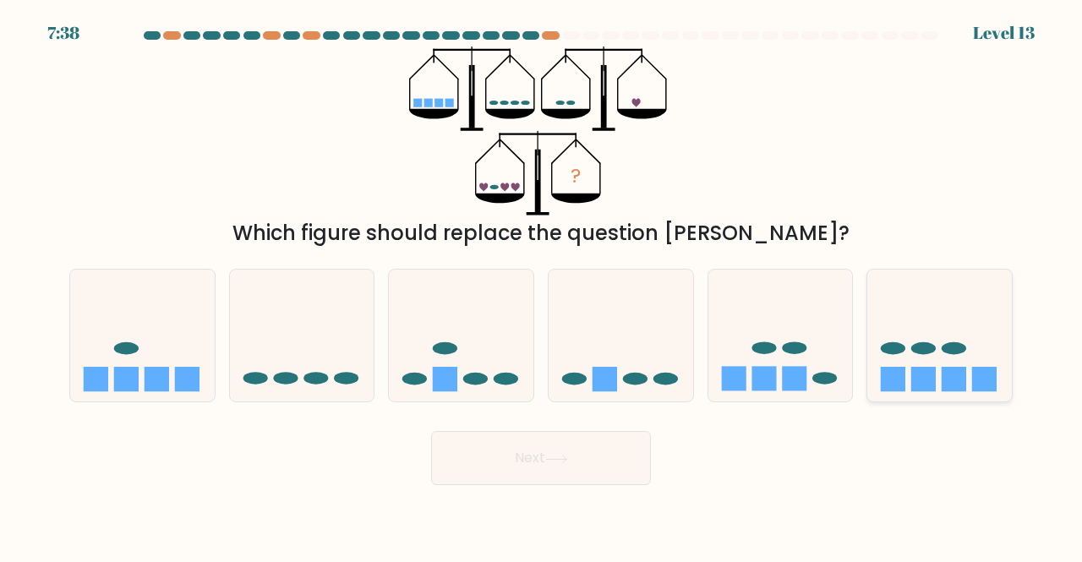
click at [935, 294] on icon at bounding box center [939, 334] width 145 height 119
click at [542, 286] on input "f." at bounding box center [541, 283] width 1 height 4
radio input "true"
click at [544, 472] on button "Next" at bounding box center [541, 458] width 220 height 54
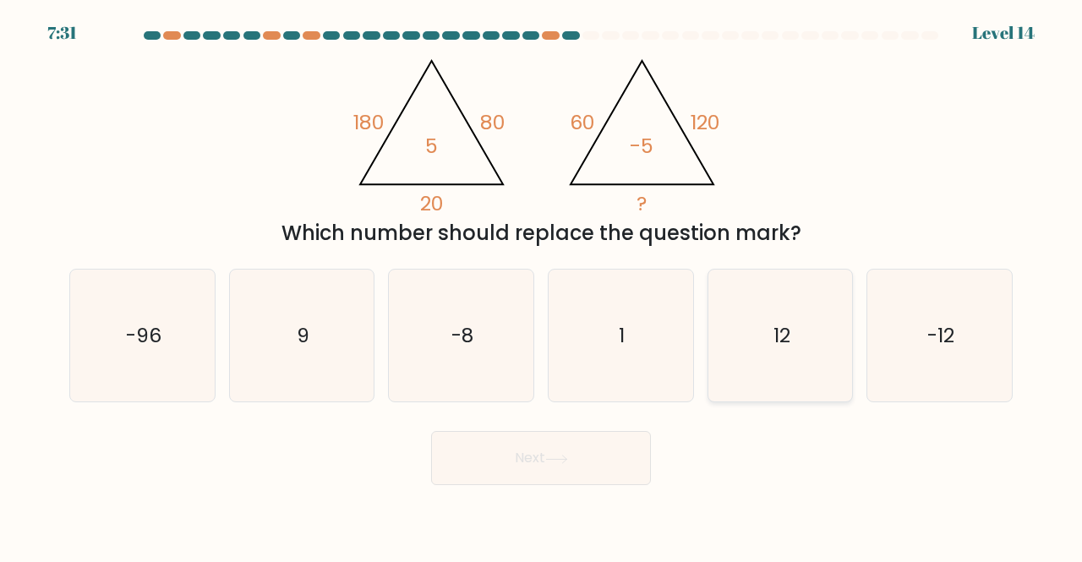
click at [806, 368] on icon "12" at bounding box center [780, 336] width 133 height 133
click at [542, 286] on input "e. 12" at bounding box center [541, 283] width 1 height 4
radio input "true"
click at [559, 470] on button "Next" at bounding box center [541, 458] width 220 height 54
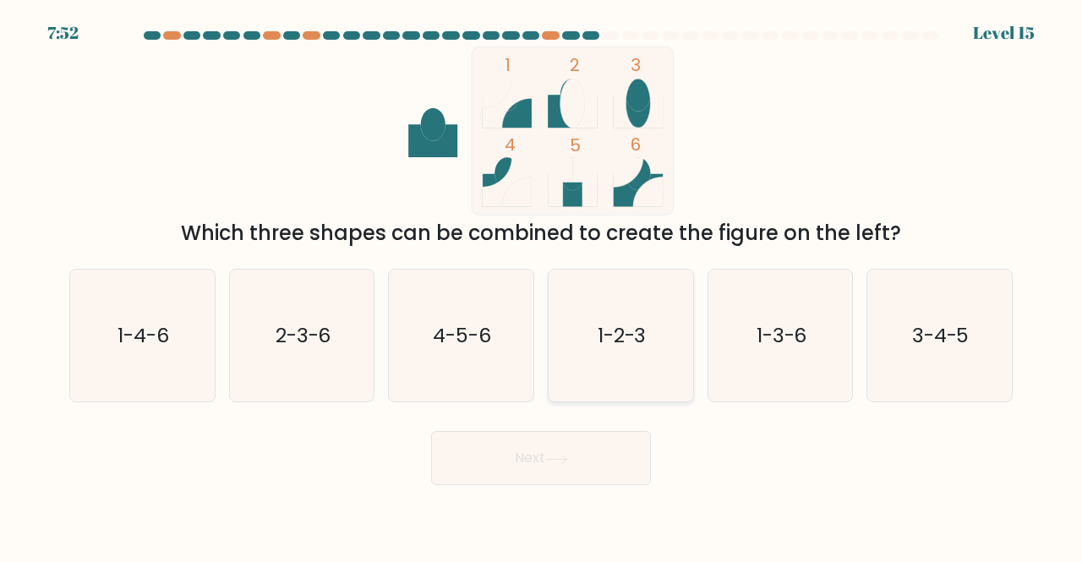
click at [618, 332] on text "1-2-3" at bounding box center [621, 335] width 49 height 28
click at [542, 286] on input "d. 1-2-3" at bounding box center [541, 283] width 1 height 4
radio input "true"
click at [575, 472] on button "Next" at bounding box center [541, 458] width 220 height 54
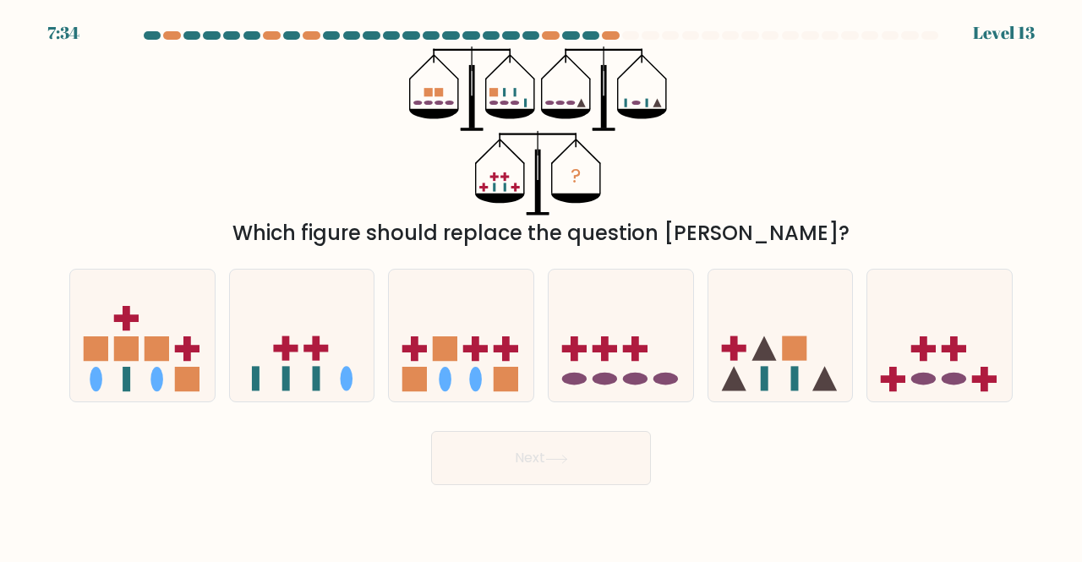
drag, startPoint x: 510, startPoint y: 176, endPoint x: 458, endPoint y: 168, distance: 52.1
click at [458, 168] on icon "?" at bounding box center [541, 130] width 264 height 169
click at [960, 311] on icon at bounding box center [939, 334] width 145 height 119
click at [542, 286] on input "f." at bounding box center [541, 283] width 1 height 4
radio input "true"
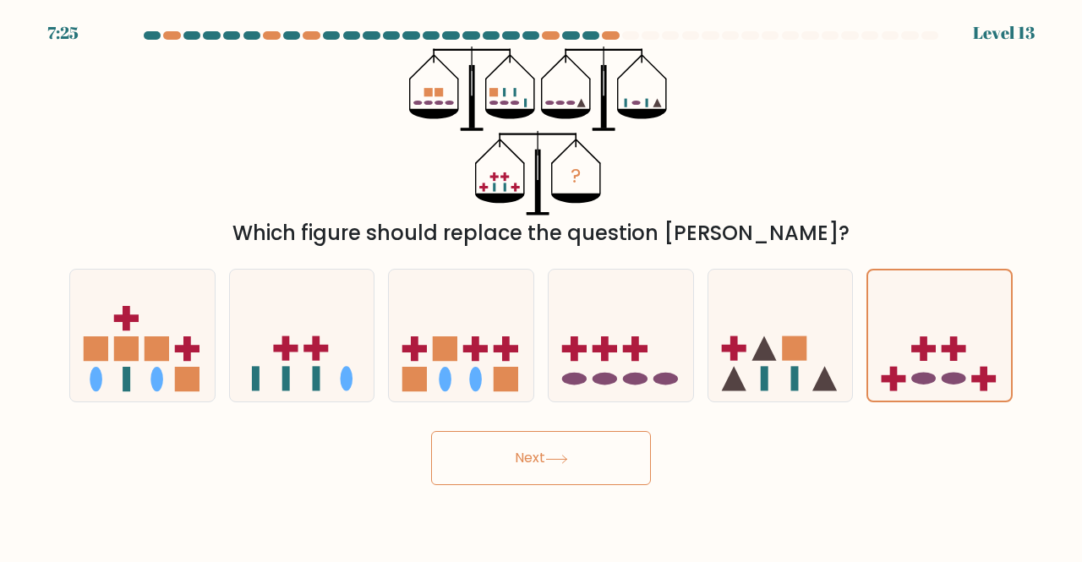
click at [581, 442] on button "Next" at bounding box center [541, 458] width 220 height 54
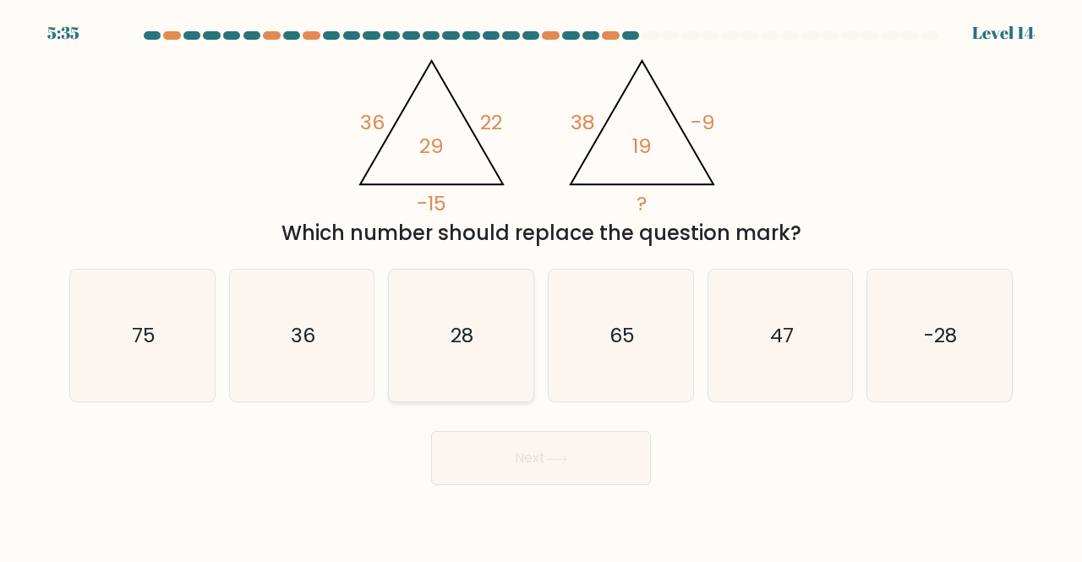
click at [485, 314] on icon "28" at bounding box center [461, 336] width 133 height 133
click at [541, 286] on input "c. 28" at bounding box center [541, 283] width 1 height 4
radio input "true"
click at [509, 430] on div "Next" at bounding box center [540, 454] width 963 height 63
click at [511, 434] on button "Next" at bounding box center [541, 458] width 220 height 54
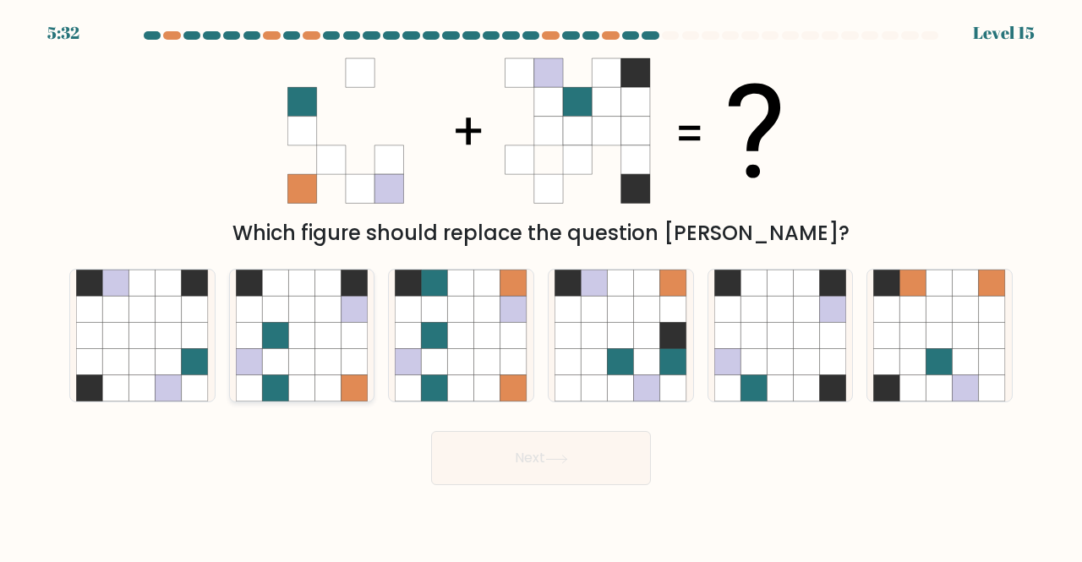
click at [297, 329] on icon at bounding box center [301, 335] width 26 height 26
click at [541, 286] on input "b." at bounding box center [541, 283] width 1 height 4
radio input "true"
click at [519, 461] on button "Next" at bounding box center [541, 458] width 220 height 54
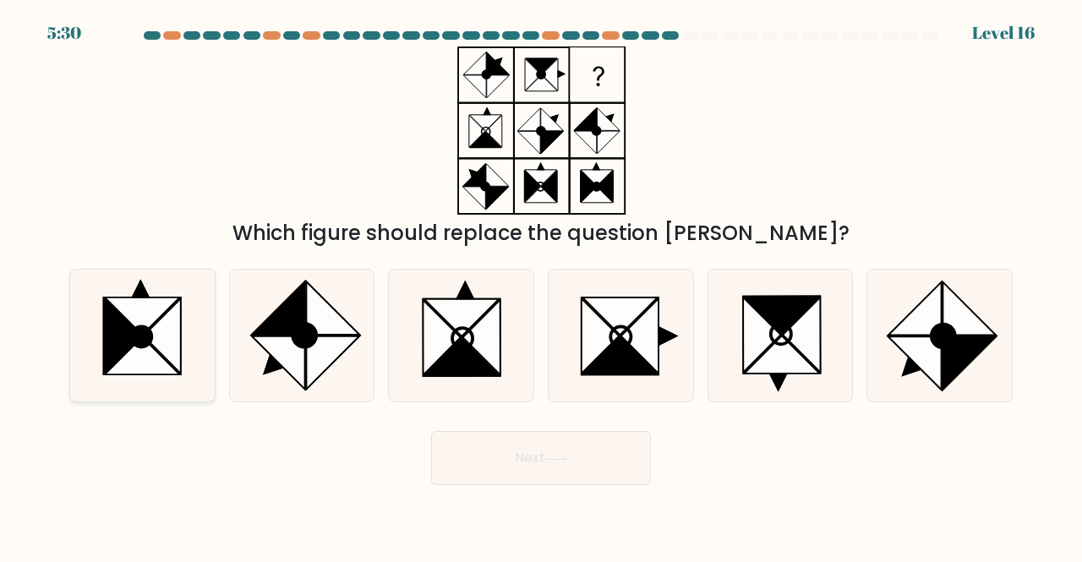
click at [123, 322] on icon at bounding box center [122, 335] width 37 height 75
click at [541, 286] on input "a." at bounding box center [541, 283] width 1 height 4
radio input "true"
click at [468, 449] on button "Next" at bounding box center [541, 458] width 220 height 54
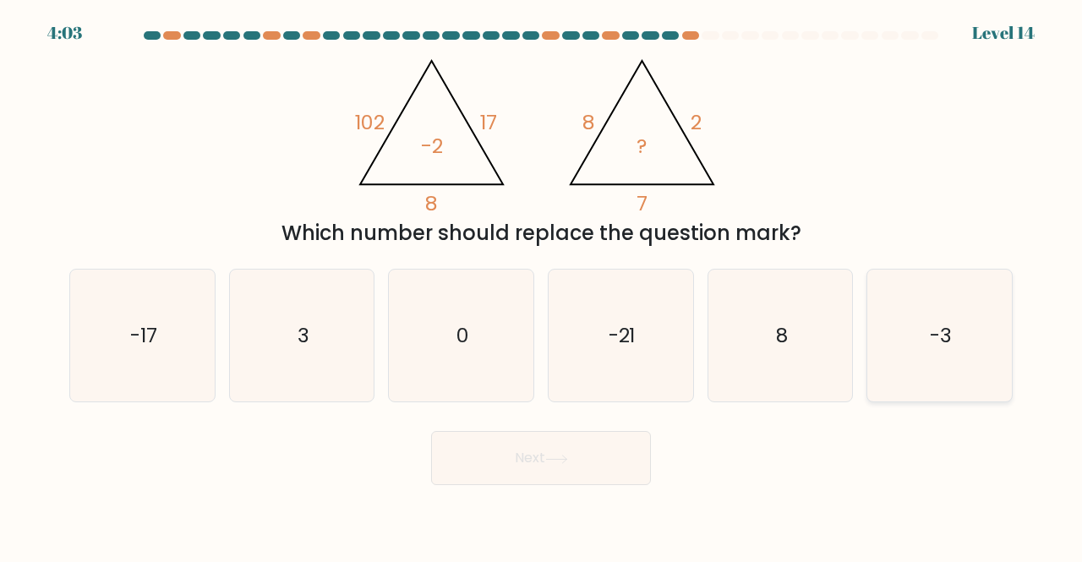
click at [945, 308] on icon "-3" at bounding box center [939, 336] width 133 height 133
click at [542, 286] on input "f. -3" at bounding box center [541, 283] width 1 height 4
radio input "true"
click at [523, 473] on button "Next" at bounding box center [541, 458] width 220 height 54
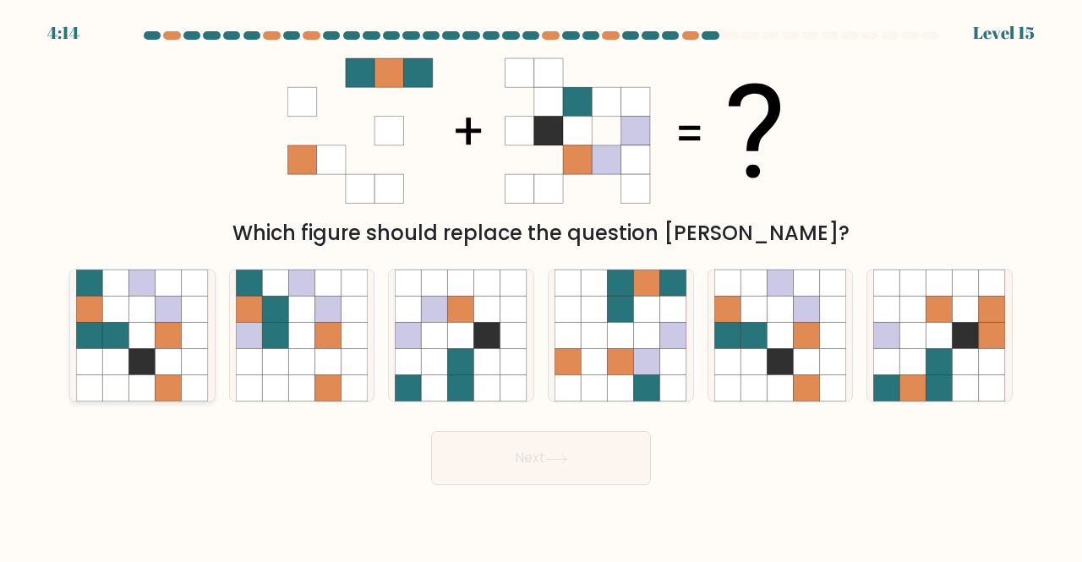
click at [128, 330] on icon at bounding box center [115, 335] width 26 height 26
click at [541, 286] on input "a." at bounding box center [541, 283] width 1 height 4
radio input "true"
click at [493, 469] on button "Next" at bounding box center [541, 458] width 220 height 54
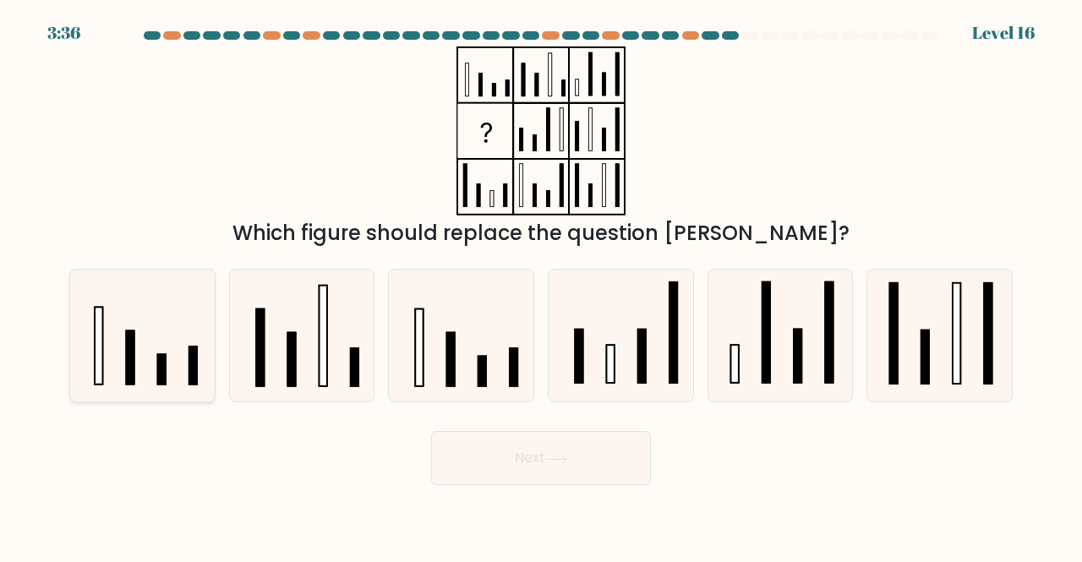
click at [177, 286] on icon at bounding box center [142, 336] width 133 height 133
click at [541, 286] on input "a." at bounding box center [541, 283] width 1 height 4
radio input "true"
click at [524, 454] on button "Next" at bounding box center [541, 458] width 220 height 54
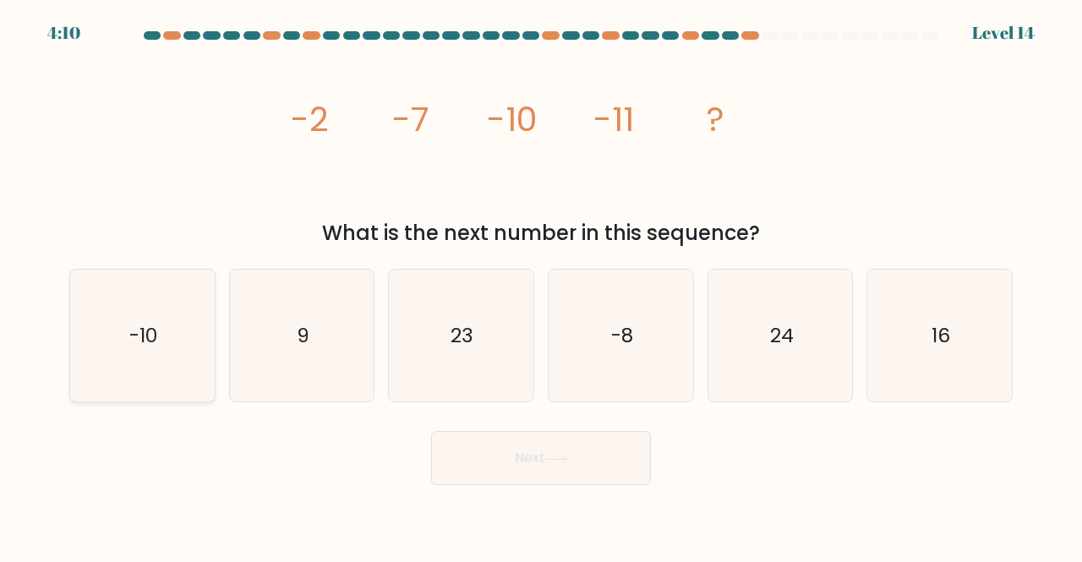
click at [155, 320] on icon "-10" at bounding box center [142, 336] width 133 height 133
click at [541, 286] on input "a. -10" at bounding box center [541, 283] width 1 height 4
radio input "true"
click at [490, 476] on button "Next" at bounding box center [541, 458] width 220 height 54
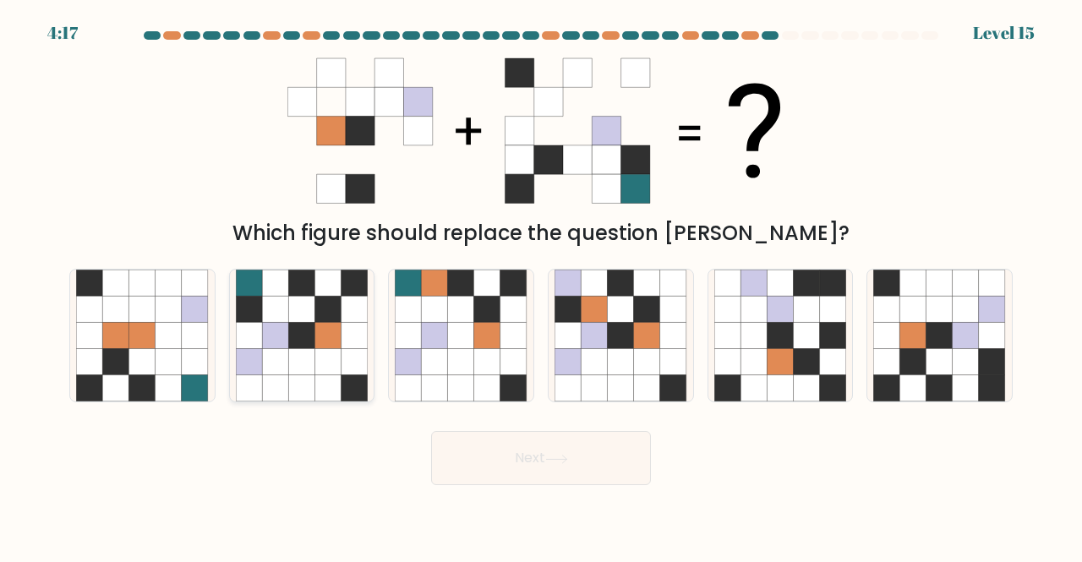
click at [297, 326] on icon at bounding box center [301, 335] width 26 height 26
click at [541, 286] on input "b." at bounding box center [541, 283] width 1 height 4
radio input "true"
click at [501, 473] on button "Next" at bounding box center [541, 458] width 220 height 54
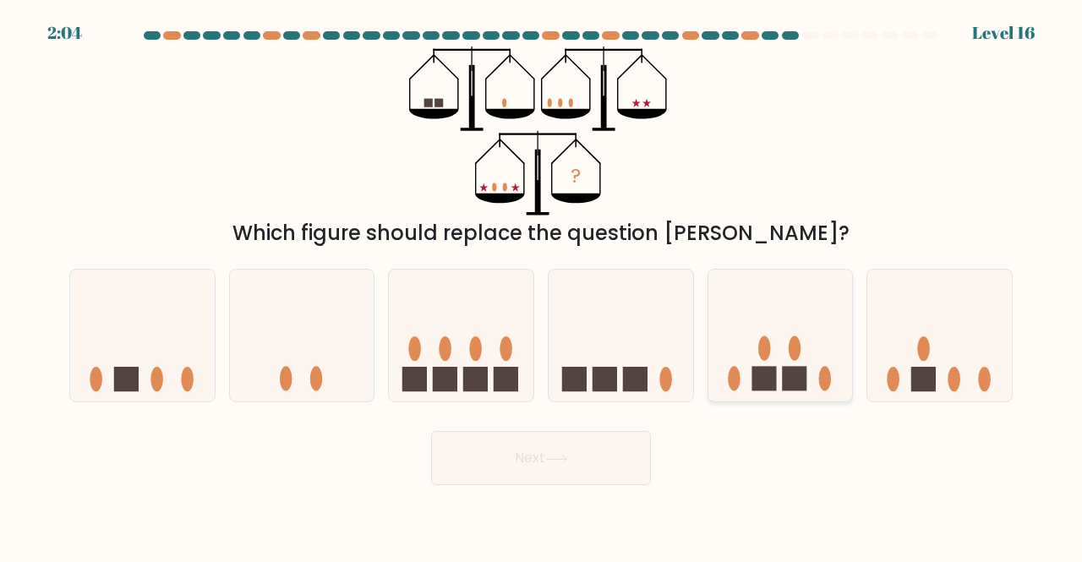
click at [768, 352] on ellipse at bounding box center [764, 348] width 13 height 25
click at [542, 286] on input "e." at bounding box center [541, 283] width 1 height 4
radio input "true"
click at [578, 462] on button "Next" at bounding box center [541, 458] width 220 height 54
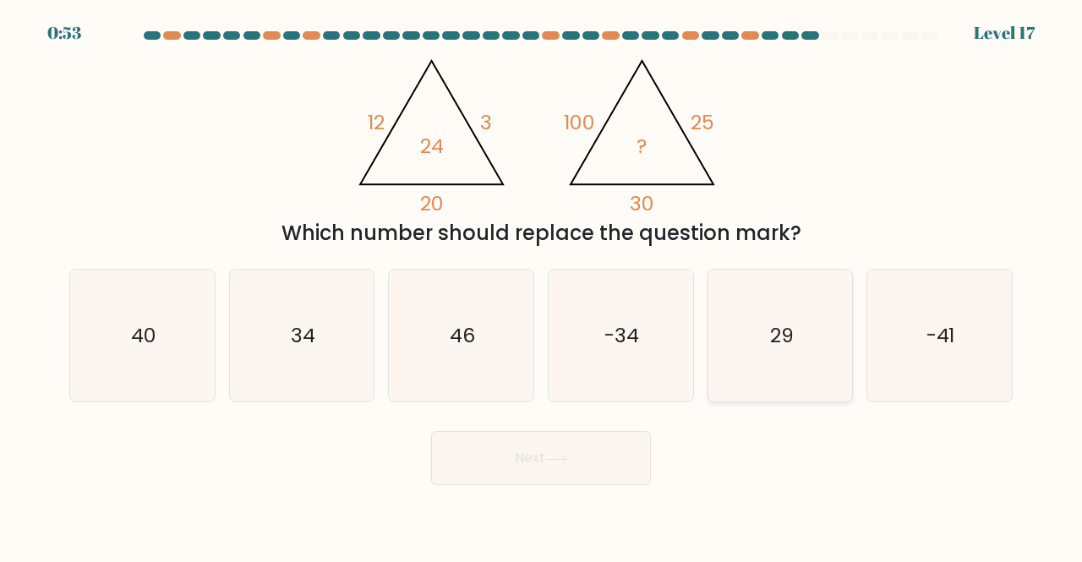
click at [750, 324] on icon "29" at bounding box center [780, 336] width 133 height 133
click at [542, 286] on input "e. 29" at bounding box center [541, 283] width 1 height 4
radio input "true"
click at [591, 439] on button "Next" at bounding box center [541, 458] width 220 height 54
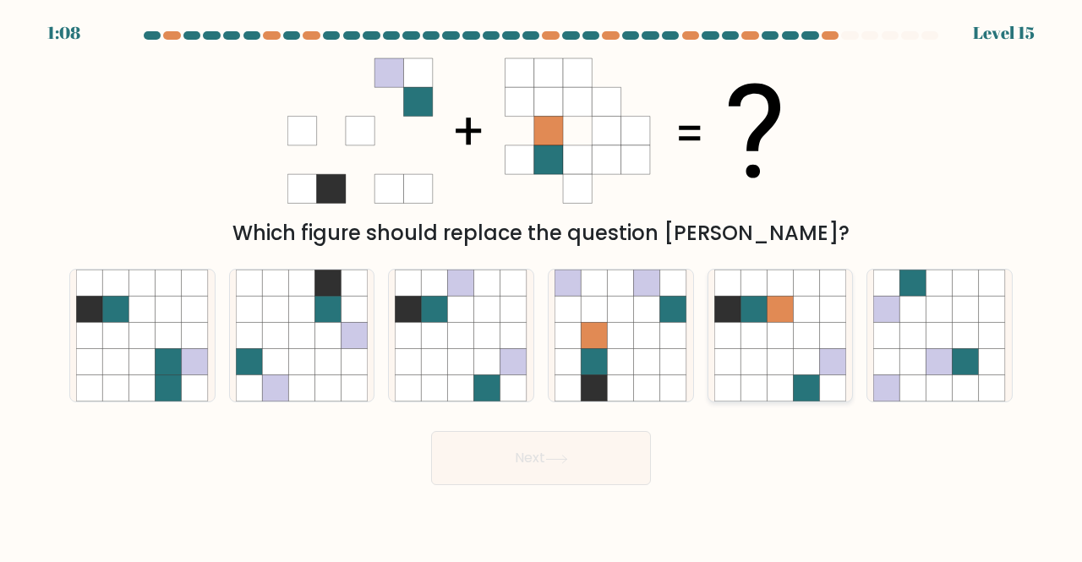
click at [757, 291] on icon at bounding box center [753, 283] width 26 height 26
click at [542, 286] on input "e." at bounding box center [541, 283] width 1 height 4
radio input "true"
click at [575, 475] on button "Next" at bounding box center [541, 458] width 220 height 54
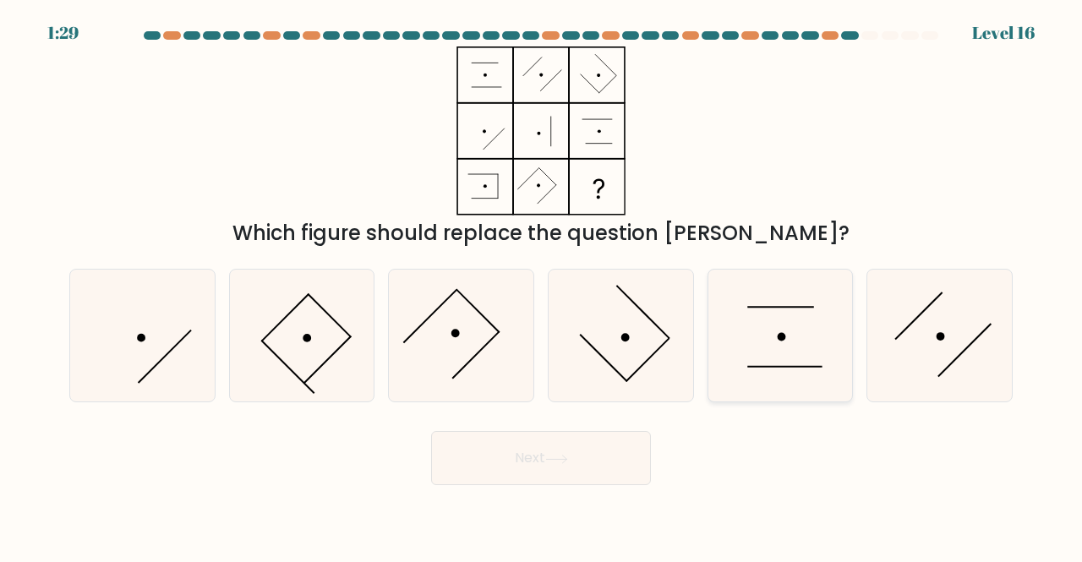
click at [784, 347] on icon at bounding box center [780, 336] width 133 height 133
click at [542, 286] on input "e." at bounding box center [541, 283] width 1 height 4
radio input "true"
click at [594, 466] on button "Next" at bounding box center [541, 458] width 220 height 54
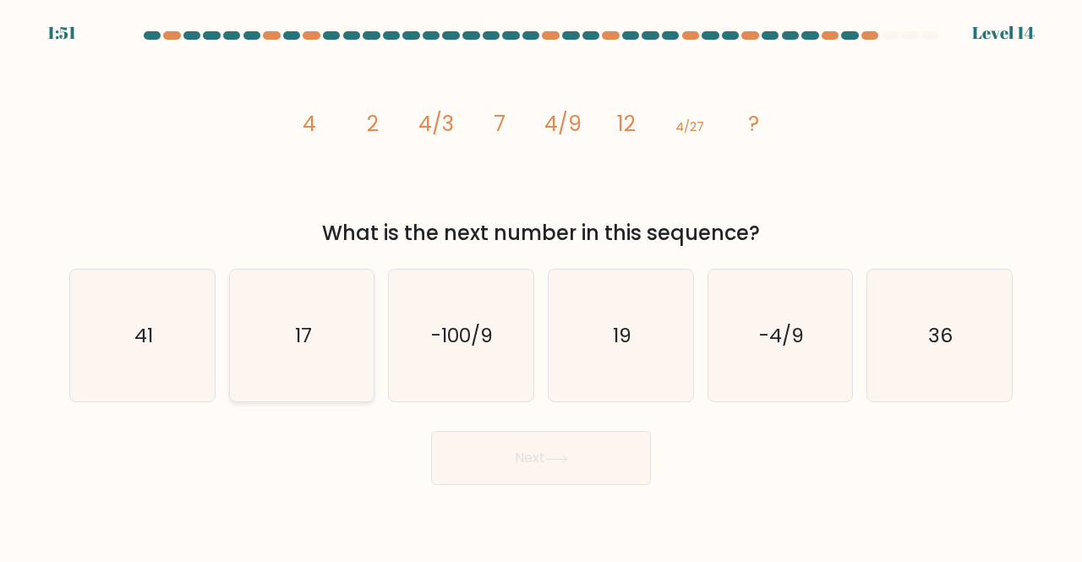
click at [345, 307] on icon "17" at bounding box center [302, 336] width 133 height 133
click at [541, 286] on input "b. 17" at bounding box center [541, 283] width 1 height 4
radio input "true"
click at [482, 478] on button "Next" at bounding box center [541, 458] width 220 height 54
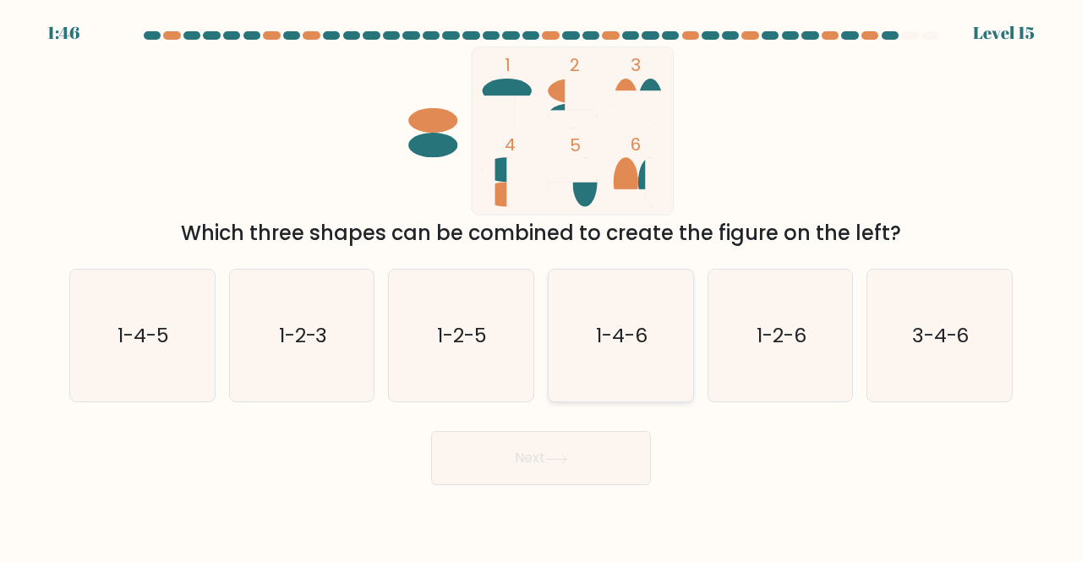
click at [615, 337] on text "1-4-6" at bounding box center [622, 335] width 52 height 28
click at [542, 286] on input "d. 1-4-6" at bounding box center [541, 283] width 1 height 4
radio input "true"
click at [567, 448] on button "Next" at bounding box center [541, 458] width 220 height 54
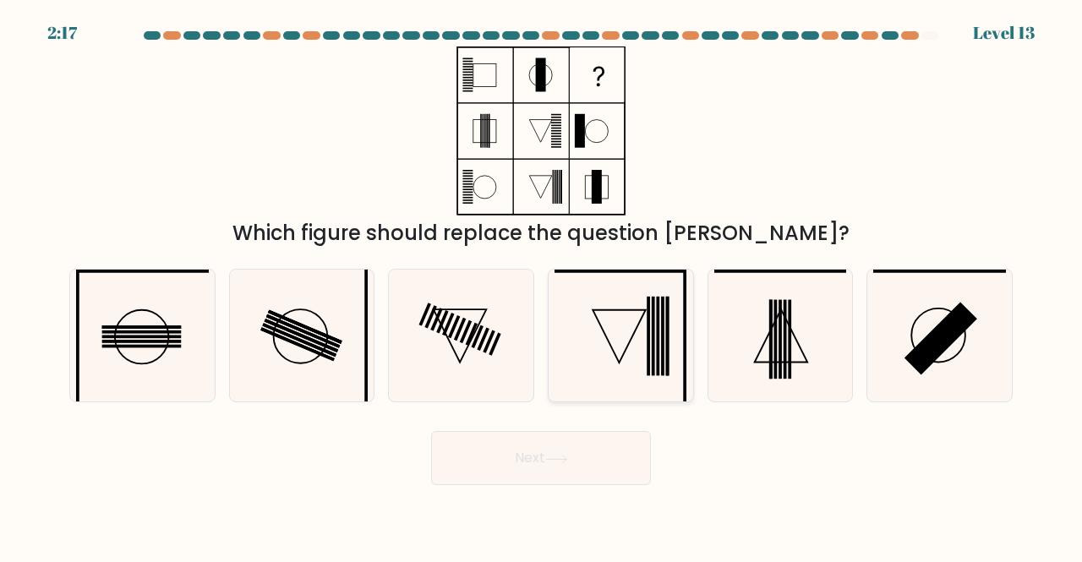
click at [647, 347] on rect at bounding box center [648, 336] width 3 height 79
click at [542, 286] on input "d." at bounding box center [541, 283] width 1 height 4
radio input "true"
click at [568, 457] on icon at bounding box center [556, 459] width 23 height 9
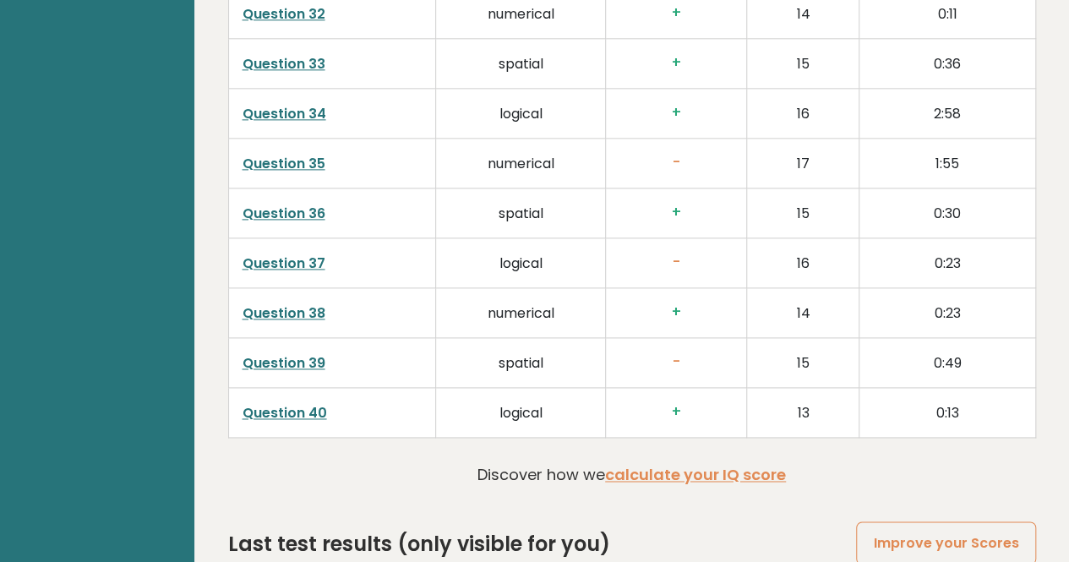
scroll to position [4225, 0]
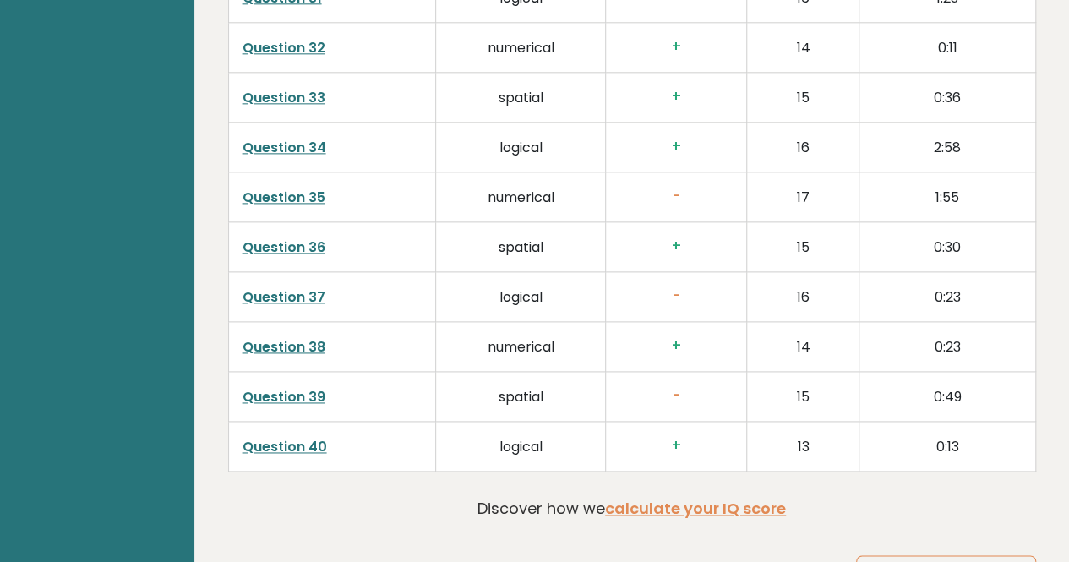
click at [297, 271] on td "Question 37" at bounding box center [332, 296] width 208 height 50
click at [301, 287] on link "Question 37" at bounding box center [284, 296] width 83 height 19
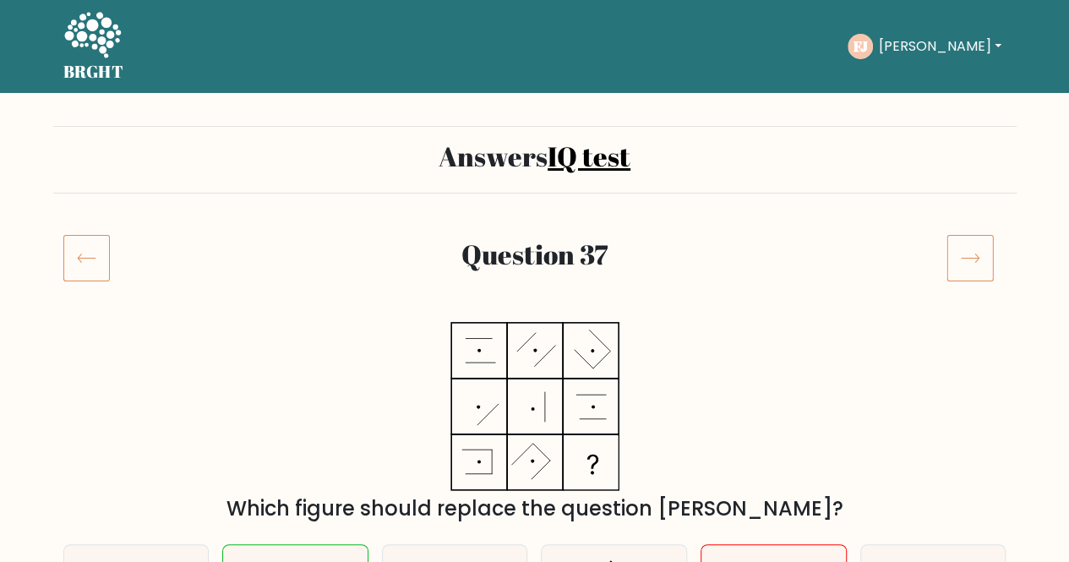
click at [102, 52] on icon at bounding box center [92, 35] width 57 height 46
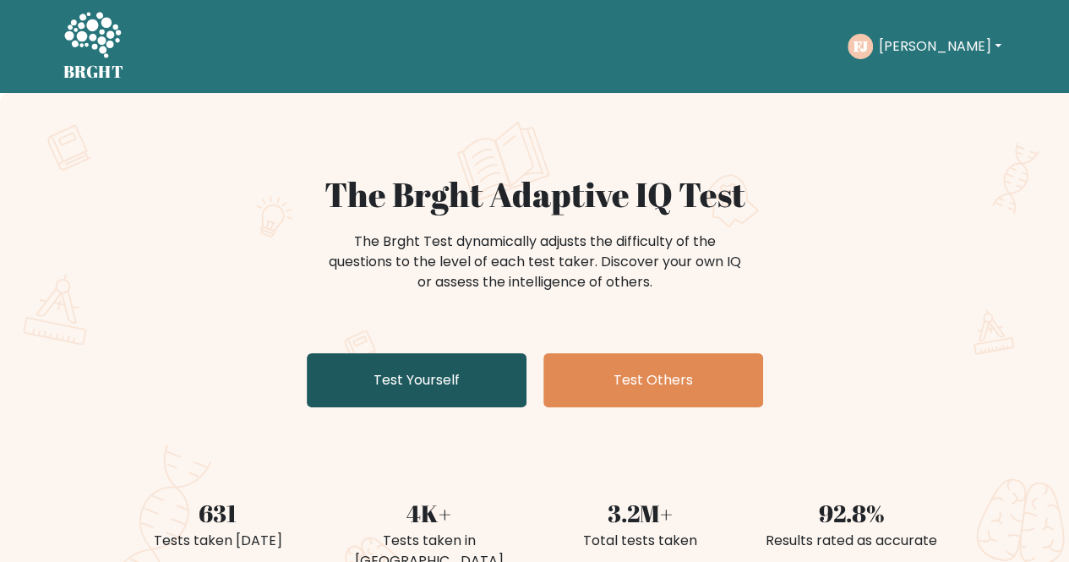
click at [380, 379] on link "Test Yourself" at bounding box center [417, 380] width 220 height 54
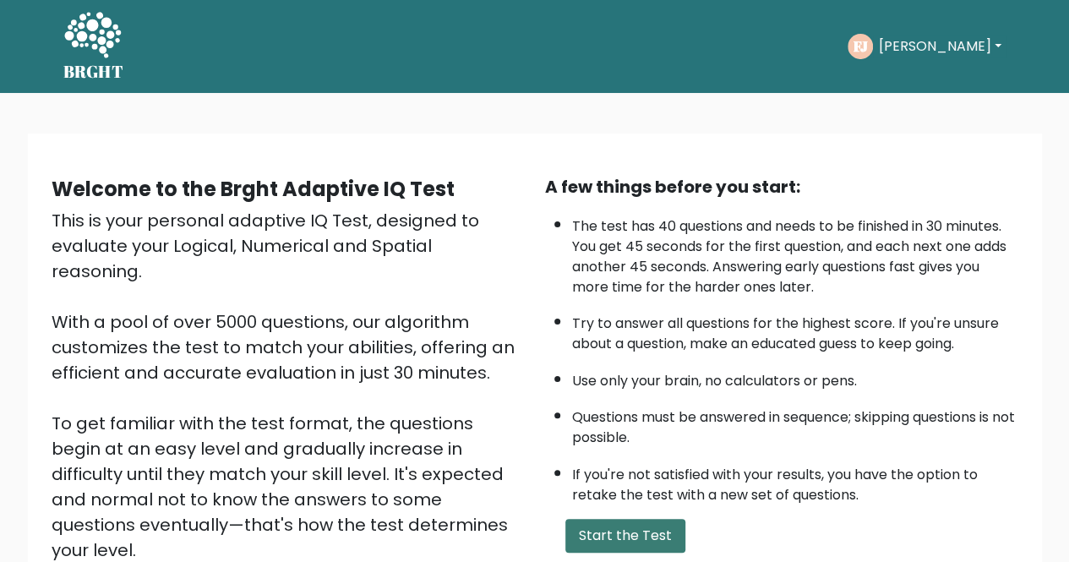
click at [576, 535] on button "Start the Test" at bounding box center [625, 536] width 120 height 34
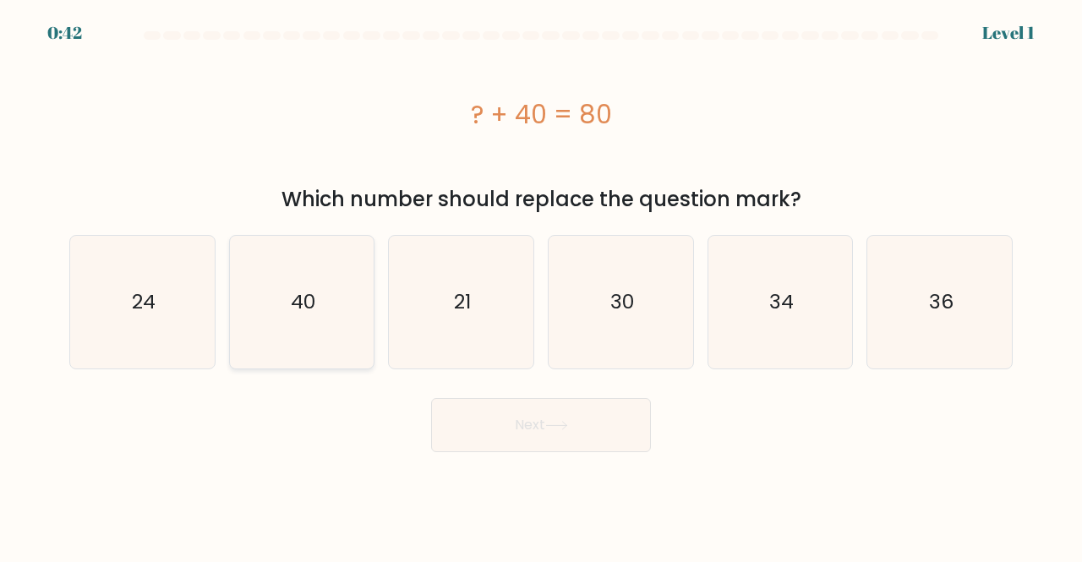
click at [263, 289] on icon "40" at bounding box center [302, 302] width 133 height 133
click at [541, 286] on input "b. 40" at bounding box center [541, 283] width 1 height 4
radio input "true"
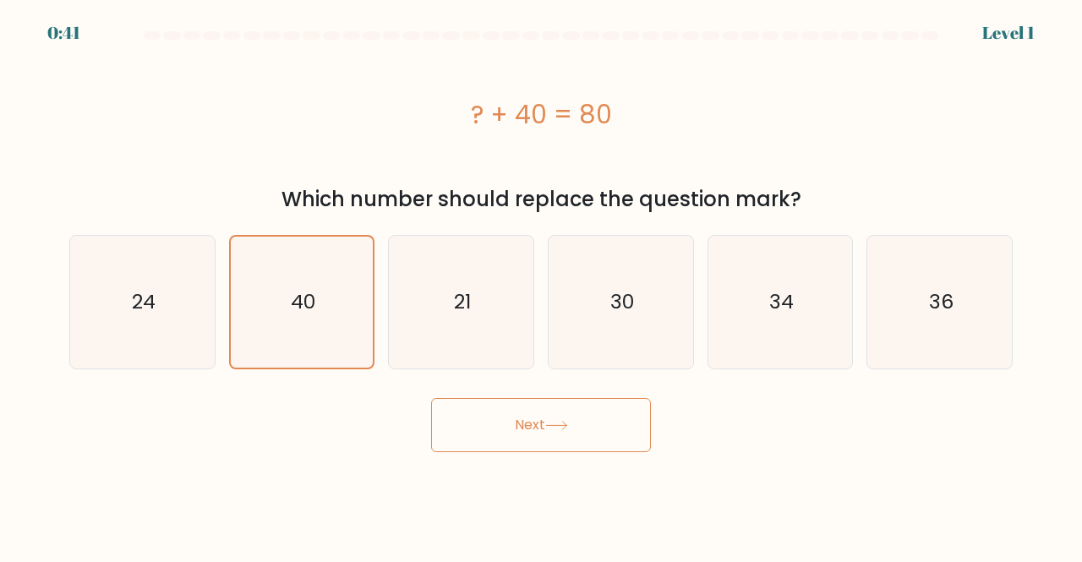
click at [463, 415] on button "Next" at bounding box center [541, 425] width 220 height 54
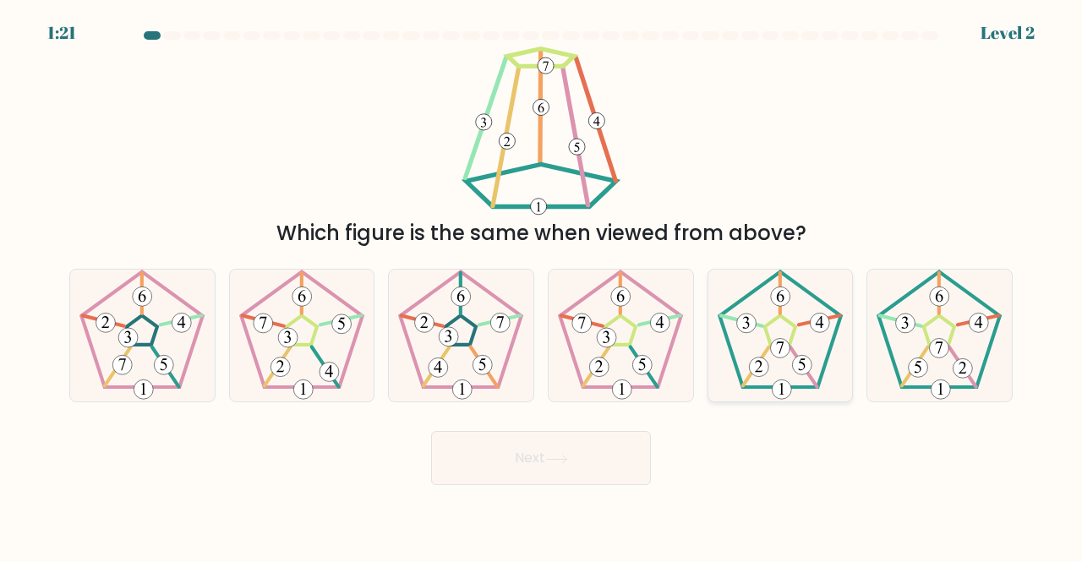
click at [779, 359] on icon at bounding box center [780, 336] width 133 height 133
click at [542, 286] on input "e." at bounding box center [541, 283] width 1 height 4
radio input "true"
click at [575, 466] on button "Next" at bounding box center [541, 458] width 220 height 54
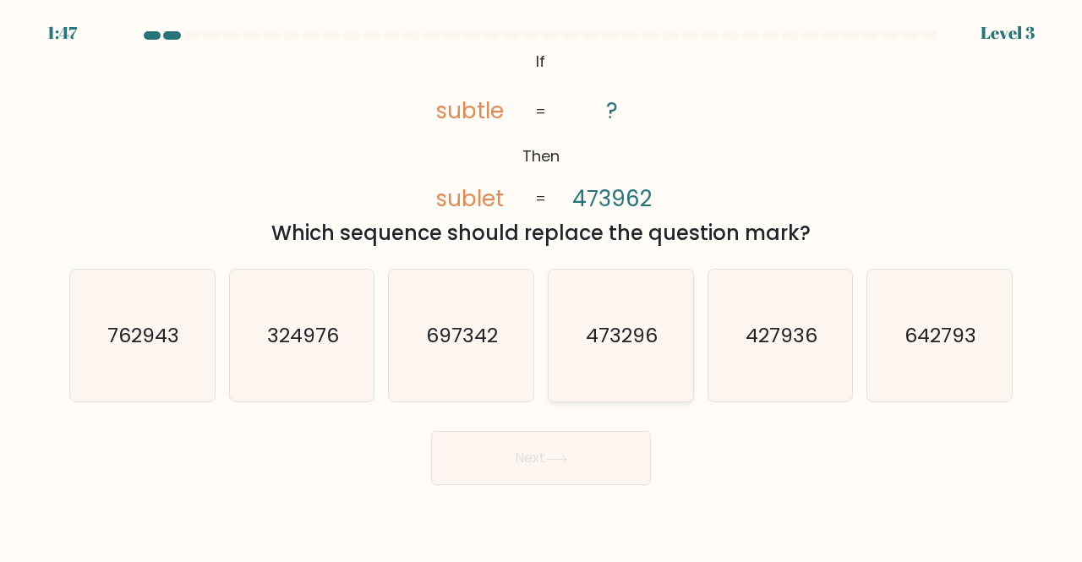
click at [652, 313] on icon "473296" at bounding box center [620, 336] width 133 height 133
click at [542, 286] on input "d. 473296" at bounding box center [541, 283] width 1 height 4
radio input "true"
click at [585, 445] on button "Next" at bounding box center [541, 458] width 220 height 54
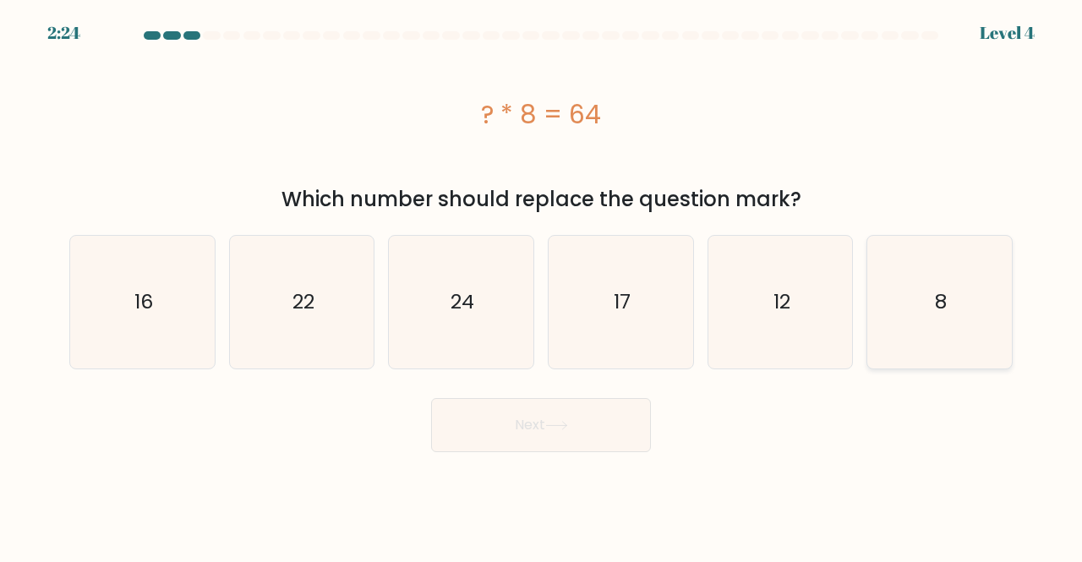
click at [933, 266] on icon "8" at bounding box center [939, 302] width 133 height 133
click at [542, 281] on input "f. 8" at bounding box center [541, 283] width 1 height 4
radio input "true"
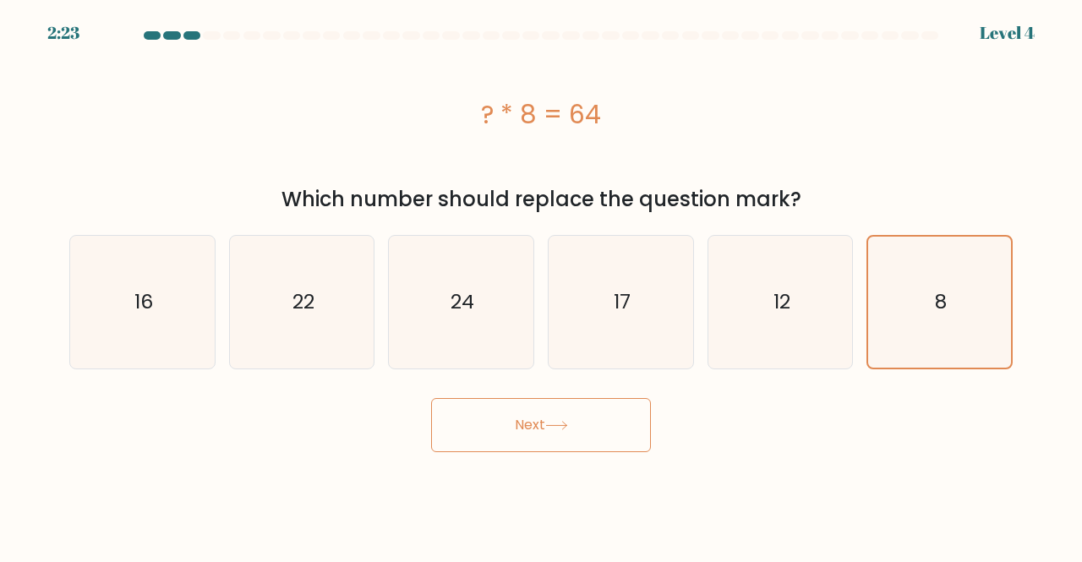
click at [615, 413] on button "Next" at bounding box center [541, 425] width 220 height 54
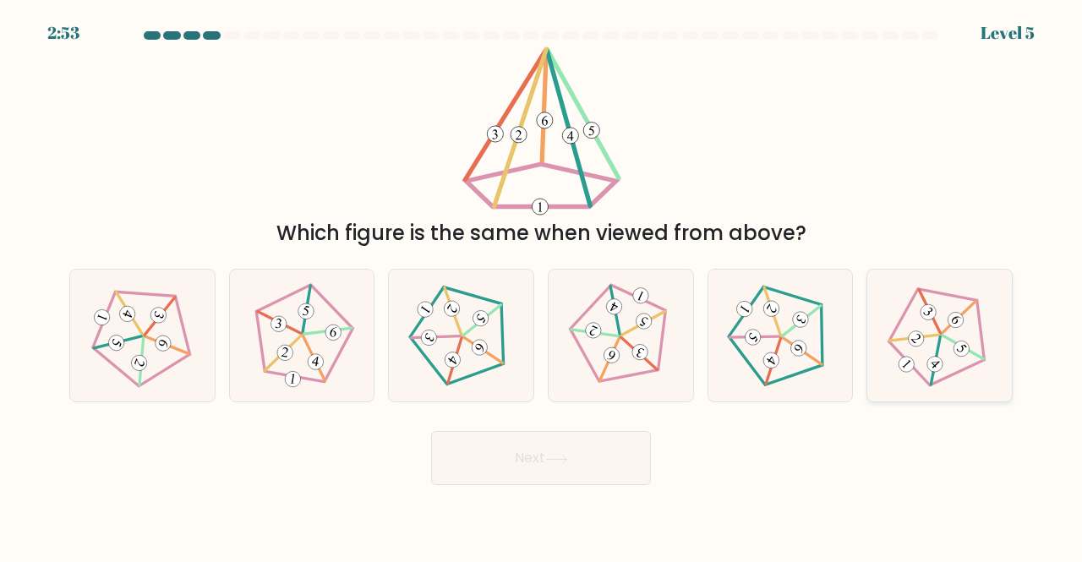
click at [957, 324] on 636 at bounding box center [956, 320] width 22 height 22
click at [542, 286] on input "f." at bounding box center [541, 283] width 1 height 4
radio input "true"
click at [598, 459] on button "Next" at bounding box center [541, 458] width 220 height 54
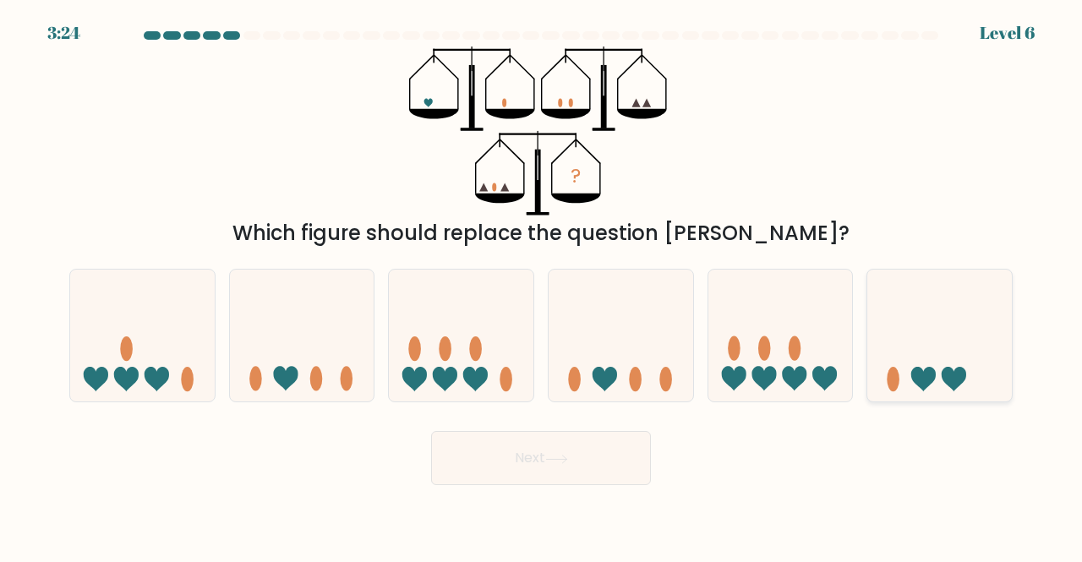
click at [920, 330] on icon at bounding box center [939, 334] width 145 height 119
click at [542, 286] on input "f." at bounding box center [541, 283] width 1 height 4
radio input "true"
click at [593, 466] on button "Next" at bounding box center [541, 458] width 220 height 54
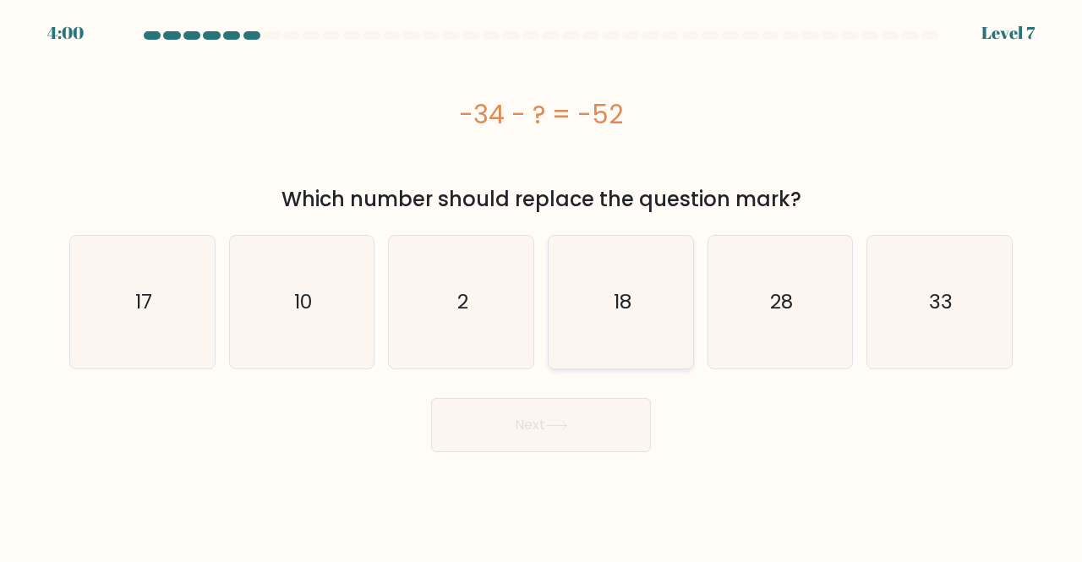
click at [624, 288] on text "18" at bounding box center [622, 302] width 18 height 28
click at [542, 286] on input "d. 18" at bounding box center [541, 283] width 1 height 4
radio input "true"
click at [556, 423] on icon at bounding box center [556, 425] width 23 height 9
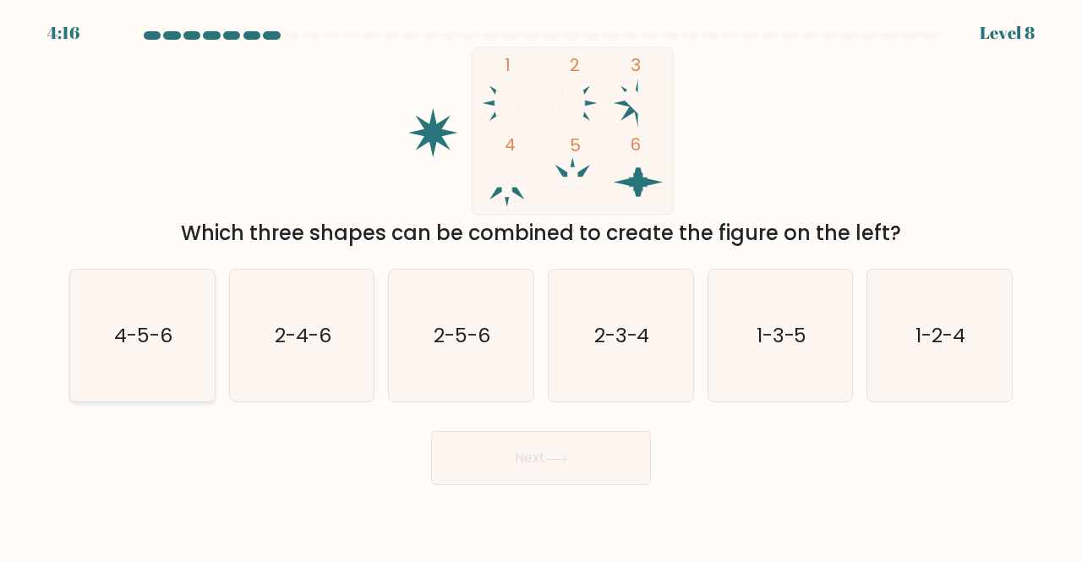
click at [155, 341] on text "4-5-6" at bounding box center [143, 335] width 58 height 28
click at [541, 286] on input "a. 4-5-6" at bounding box center [541, 283] width 1 height 4
radio input "true"
click at [529, 468] on button "Next" at bounding box center [541, 458] width 220 height 54
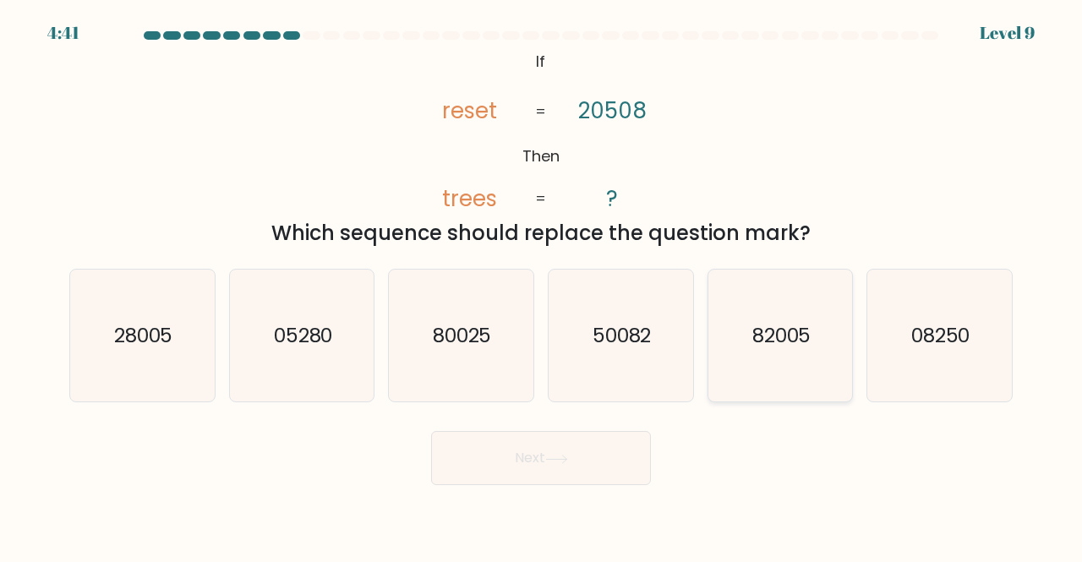
click at [772, 337] on text "82005" at bounding box center [781, 335] width 59 height 28
click at [542, 286] on input "e. 82005" at bounding box center [541, 283] width 1 height 4
radio input "true"
click at [534, 461] on button "Next" at bounding box center [541, 458] width 220 height 54
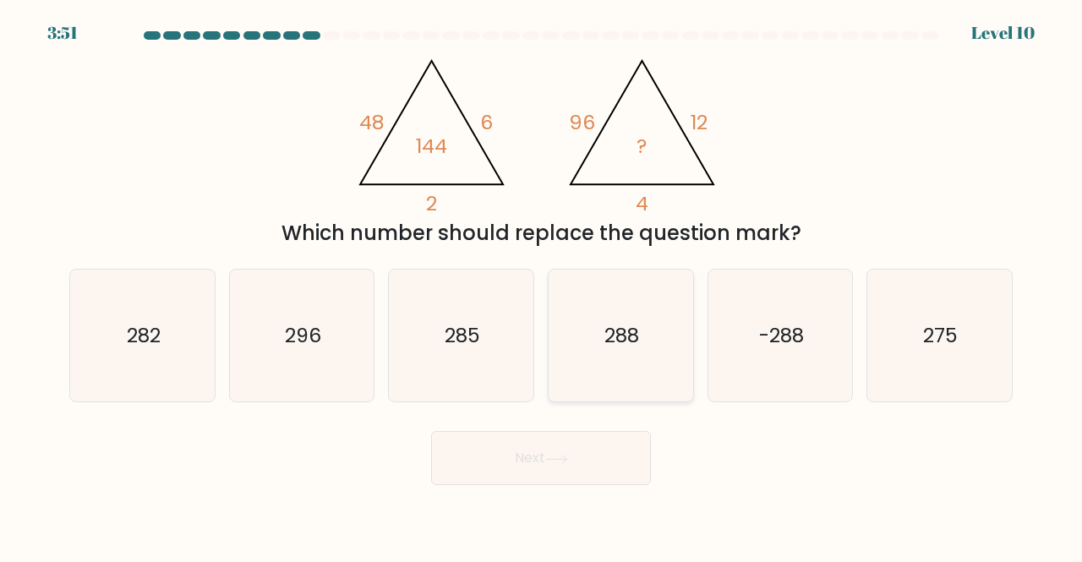
click at [669, 349] on icon "288" at bounding box center [620, 336] width 133 height 133
click at [542, 286] on input "d. 288" at bounding box center [541, 283] width 1 height 4
radio input "true"
click at [559, 455] on icon at bounding box center [556, 459] width 23 height 9
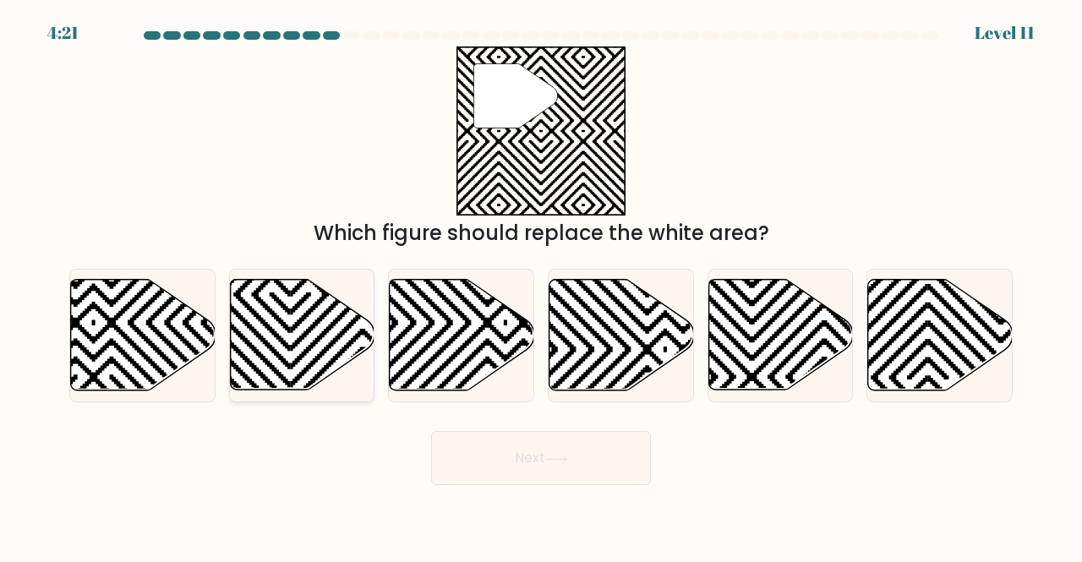
click at [303, 366] on icon at bounding box center [302, 335] width 145 height 111
click at [541, 286] on input "b." at bounding box center [541, 283] width 1 height 4
radio input "true"
click at [479, 452] on button "Next" at bounding box center [541, 458] width 220 height 54
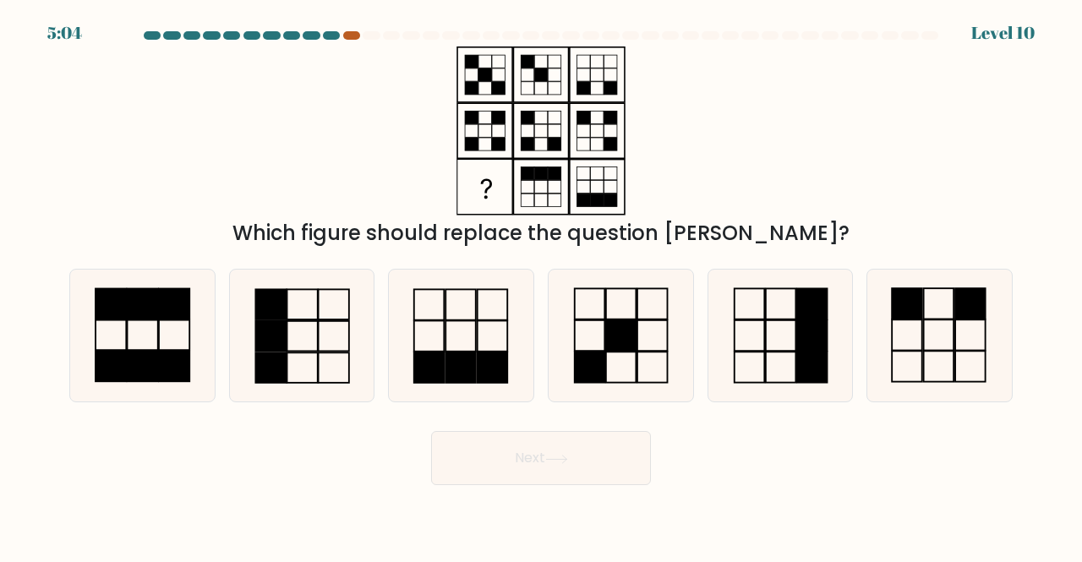
click at [351, 35] on div at bounding box center [351, 35] width 17 height 8
click at [327, 35] on div at bounding box center [331, 35] width 17 height 8
click at [204, 352] on icon at bounding box center [142, 336] width 133 height 133
click at [541, 286] on input "a." at bounding box center [541, 283] width 1 height 4
radio input "true"
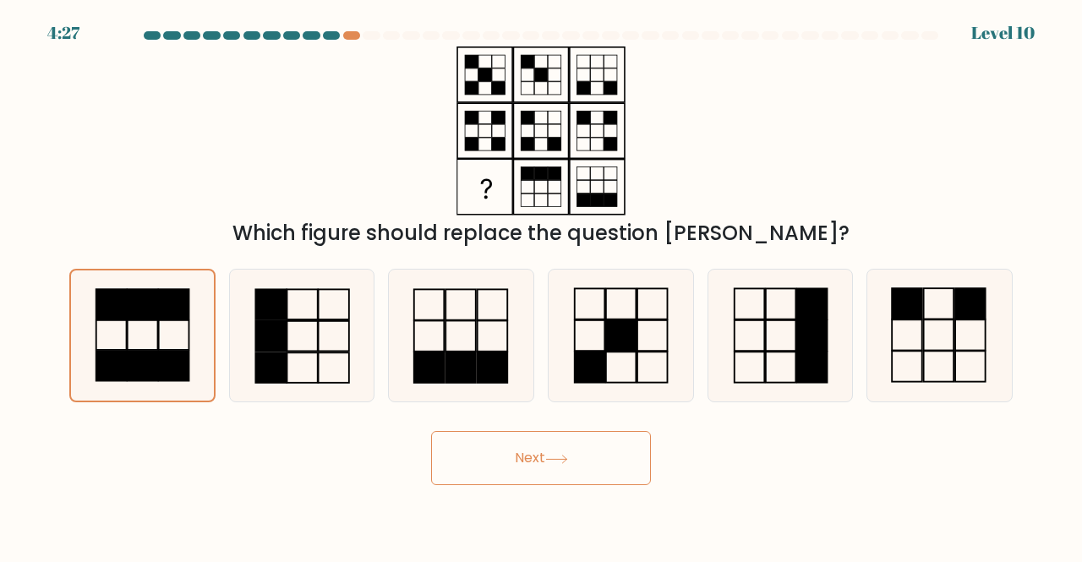
click at [466, 465] on button "Next" at bounding box center [541, 458] width 220 height 54
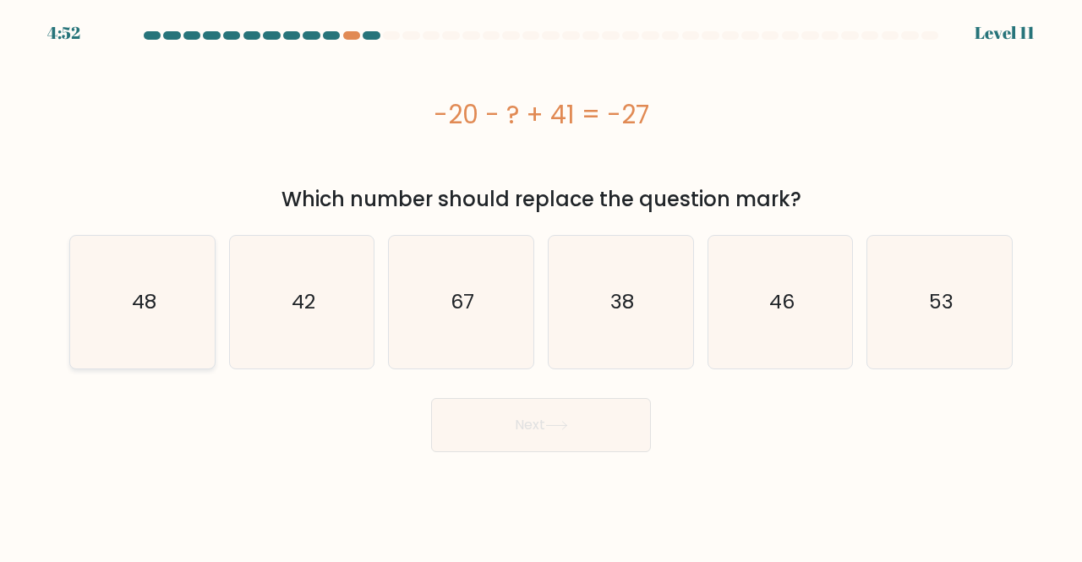
click at [183, 306] on icon "48" at bounding box center [142, 302] width 133 height 133
click at [541, 286] on input "a. 48" at bounding box center [541, 283] width 1 height 4
radio input "true"
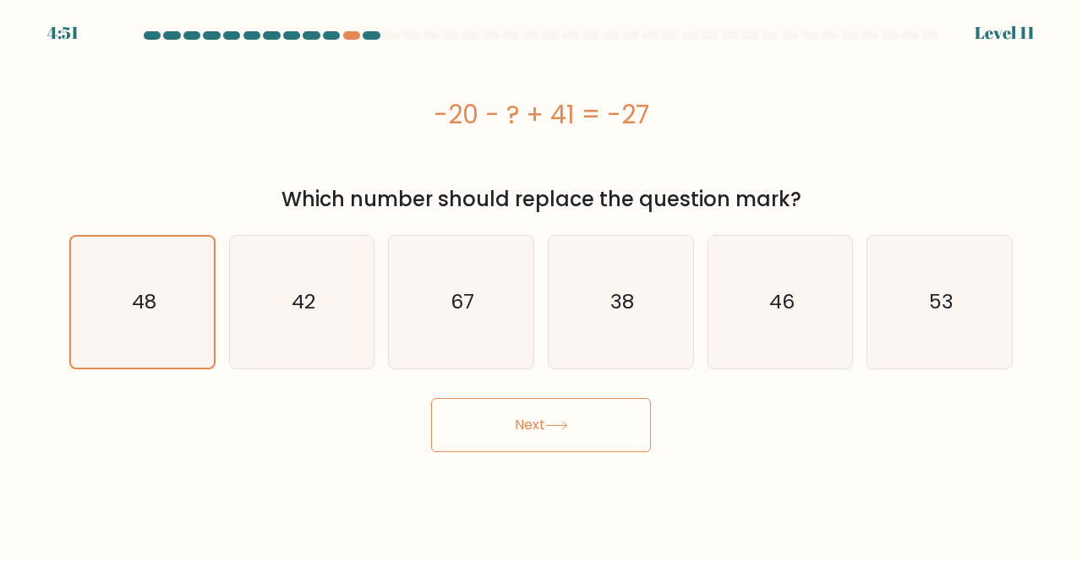
click at [455, 428] on button "Next" at bounding box center [541, 425] width 220 height 54
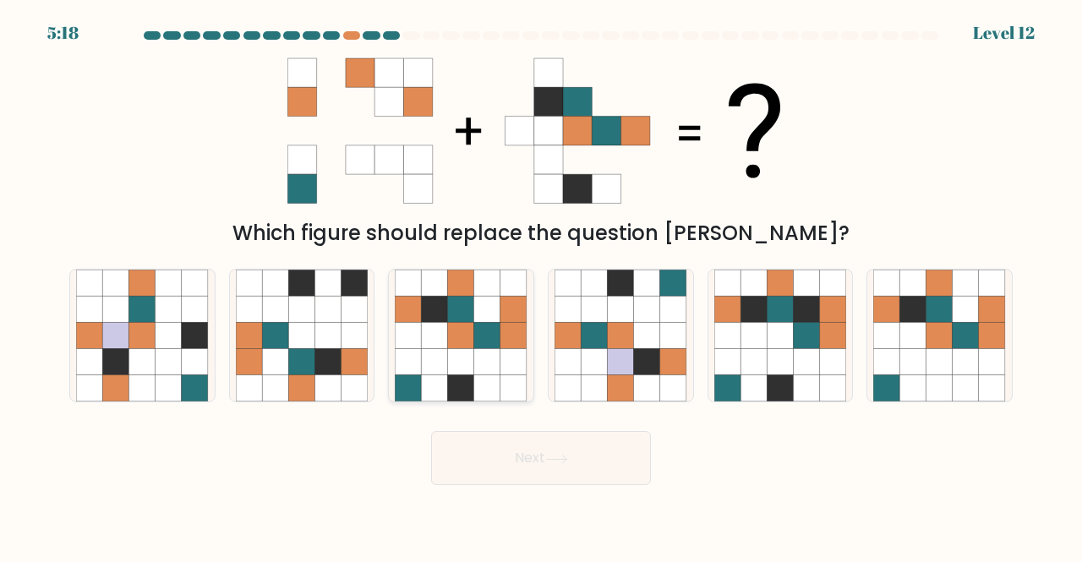
click at [417, 286] on icon at bounding box center [408, 283] width 26 height 26
click at [541, 286] on input "c." at bounding box center [541, 283] width 1 height 4
radio input "true"
click at [492, 447] on button "Next" at bounding box center [541, 458] width 220 height 54
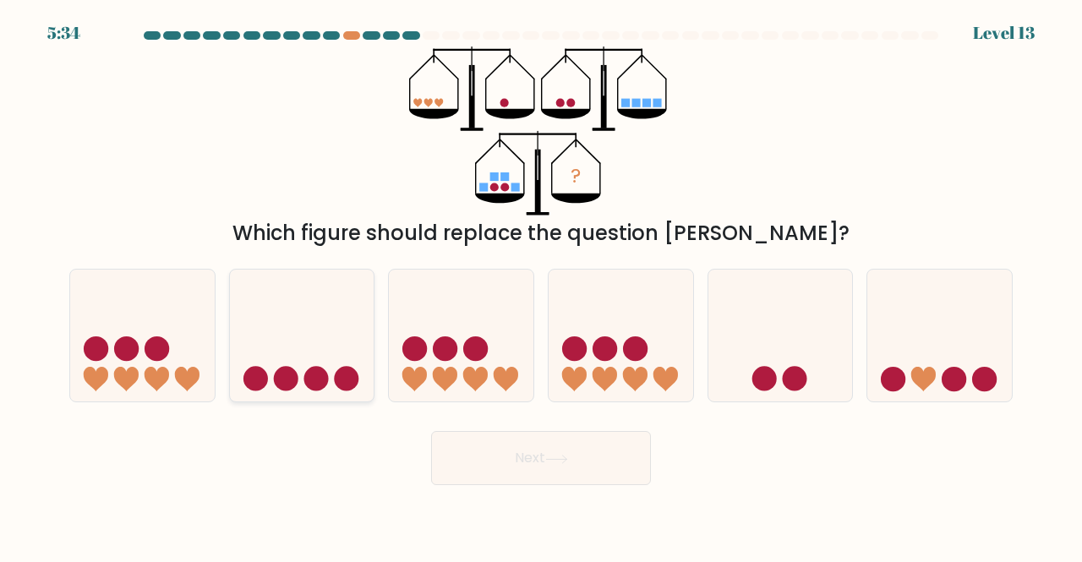
click at [324, 349] on icon at bounding box center [302, 334] width 145 height 119
click at [541, 286] on input "b." at bounding box center [541, 283] width 1 height 4
radio input "true"
click at [493, 439] on button "Next" at bounding box center [541, 458] width 220 height 54
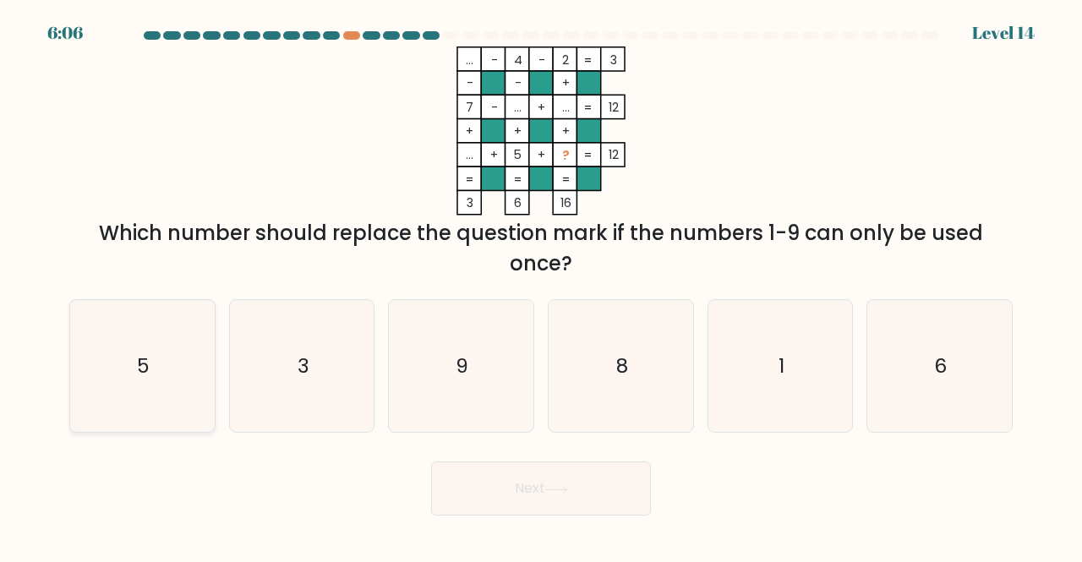
click at [121, 403] on icon "5" at bounding box center [142, 366] width 133 height 133
click at [541, 286] on input "a. 5" at bounding box center [541, 283] width 1 height 4
radio input "true"
click at [512, 481] on button "Next" at bounding box center [541, 488] width 220 height 54
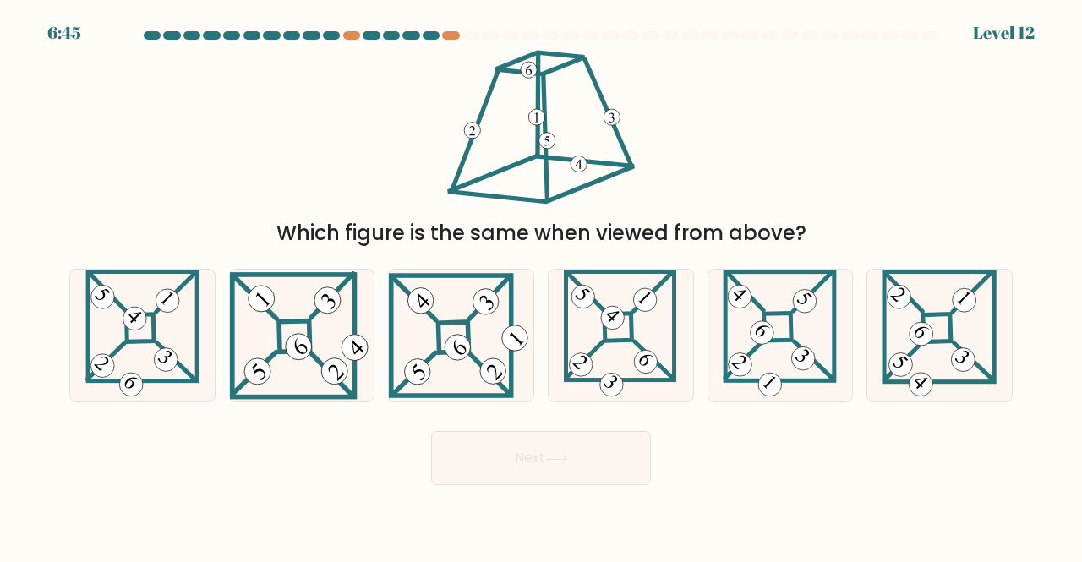
click at [426, 33] on div at bounding box center [431, 35] width 17 height 8
click at [946, 346] on icon at bounding box center [938, 336] width 115 height 133
click at [542, 286] on input "f." at bounding box center [541, 283] width 1 height 4
radio input "true"
click at [621, 455] on button "Next" at bounding box center [541, 458] width 220 height 54
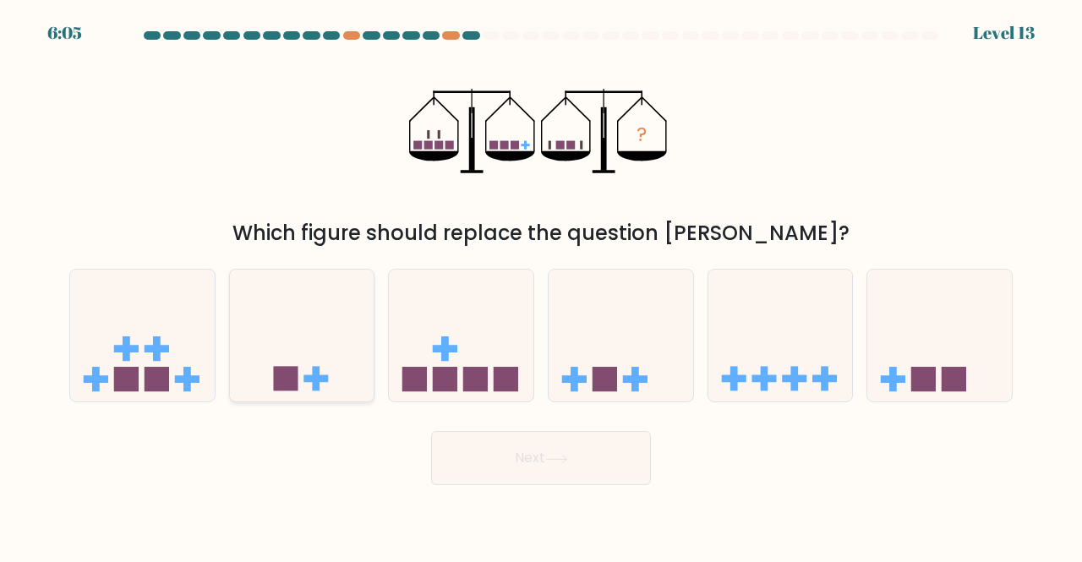
click at [270, 308] on icon at bounding box center [302, 334] width 145 height 119
click at [541, 286] on input "b." at bounding box center [541, 283] width 1 height 4
radio input "true"
click at [464, 449] on button "Next" at bounding box center [541, 458] width 220 height 54
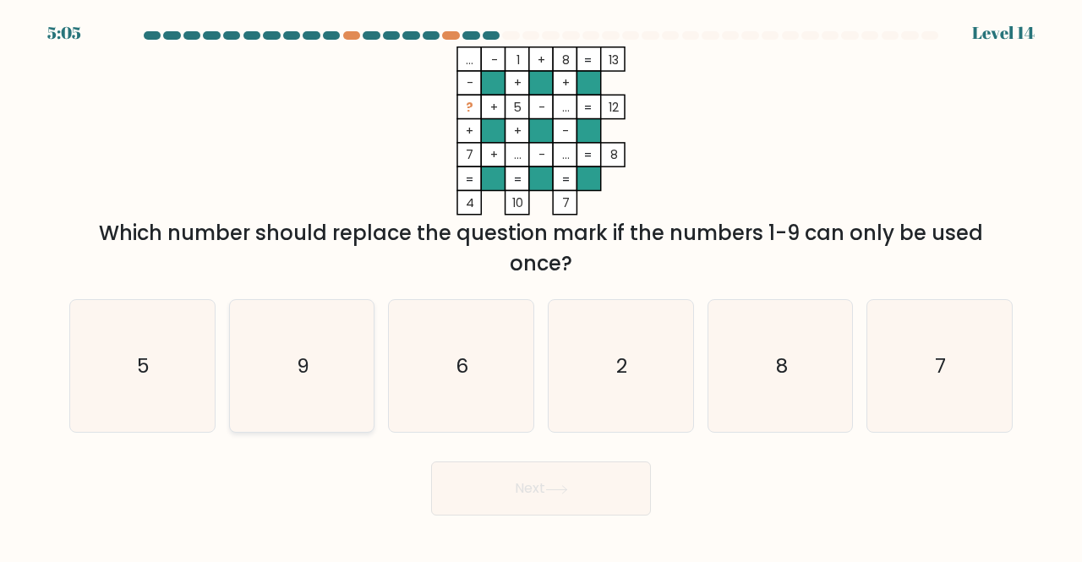
click at [306, 361] on text "9" at bounding box center [303, 366] width 13 height 28
click at [541, 286] on input "b. 9" at bounding box center [541, 283] width 1 height 4
radio input "true"
click at [489, 477] on button "Next" at bounding box center [541, 488] width 220 height 54
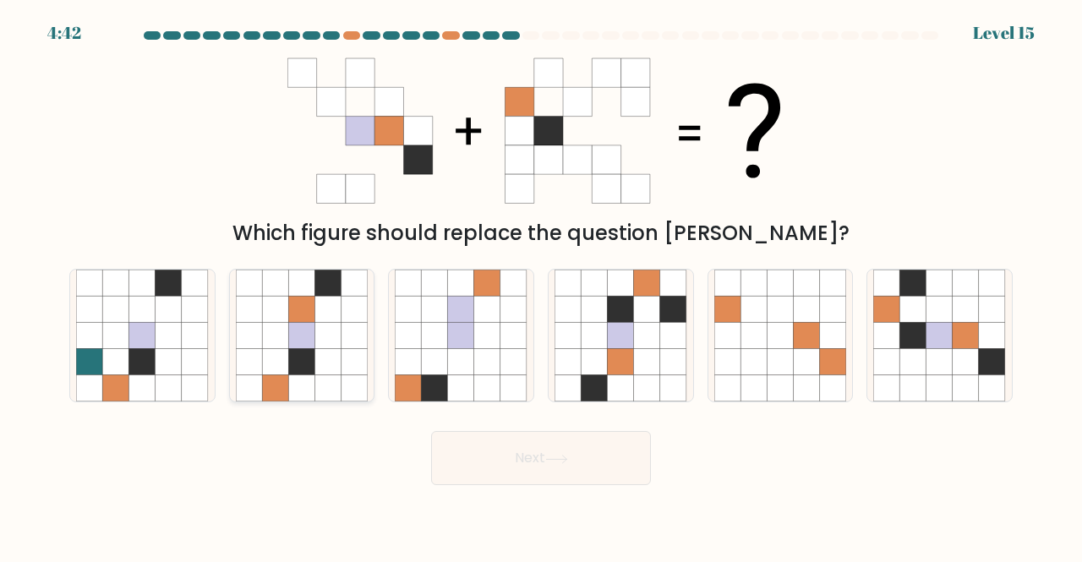
click at [303, 354] on icon at bounding box center [301, 362] width 26 height 26
click at [541, 286] on input "b." at bounding box center [541, 283] width 1 height 4
radio input "true"
click at [477, 455] on button "Next" at bounding box center [541, 458] width 220 height 54
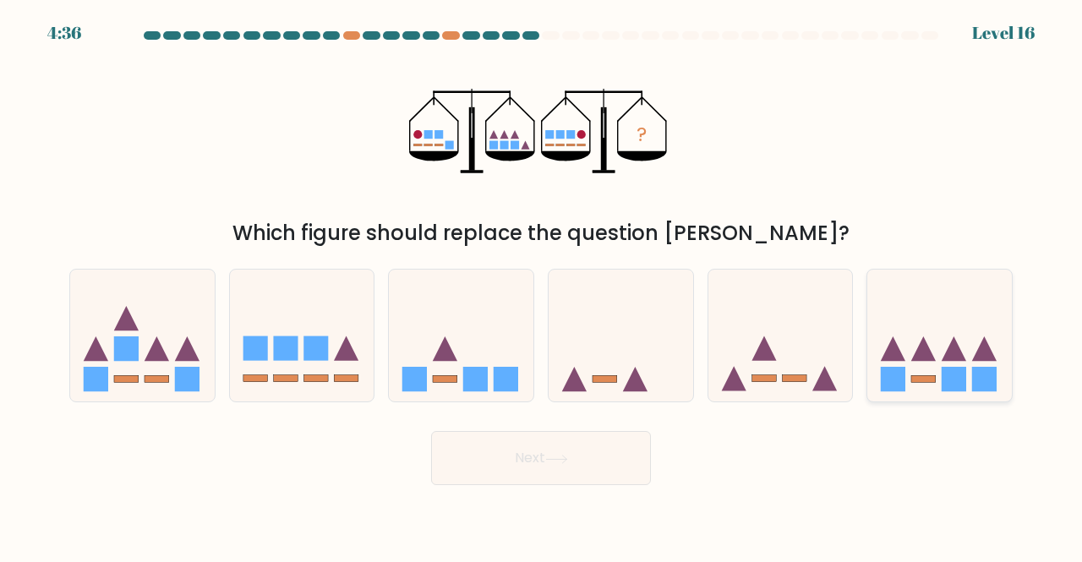
click at [990, 374] on rect at bounding box center [984, 379] width 25 height 25
click at [542, 286] on input "f." at bounding box center [541, 283] width 1 height 4
radio input "true"
click at [581, 480] on button "Next" at bounding box center [541, 458] width 220 height 54
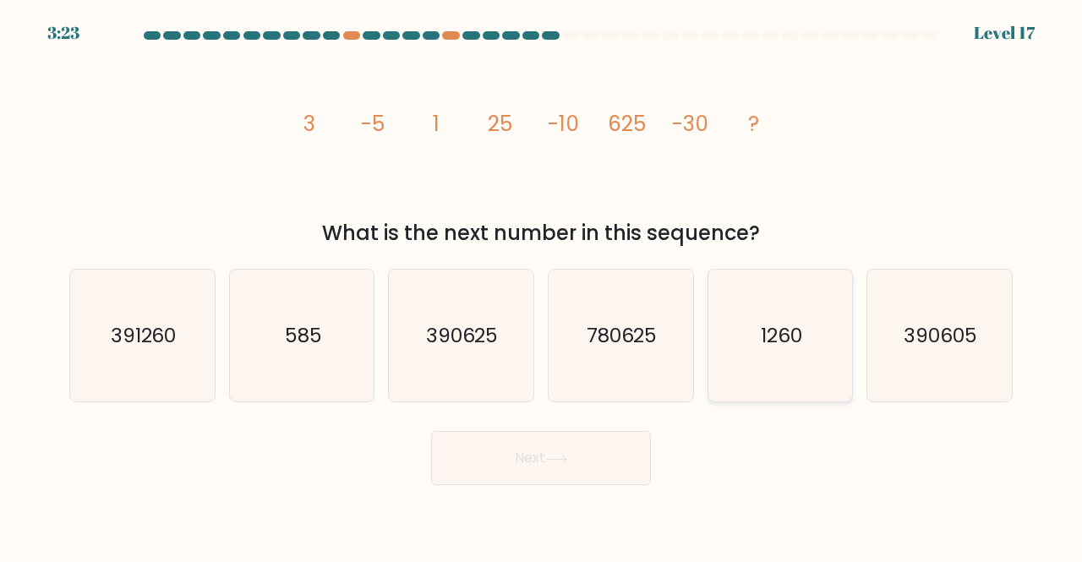
click at [767, 373] on icon "1260" at bounding box center [780, 336] width 133 height 133
click at [542, 286] on input "e. 1260" at bounding box center [541, 283] width 1 height 4
radio input "true"
click at [593, 444] on button "Next" at bounding box center [541, 458] width 220 height 54
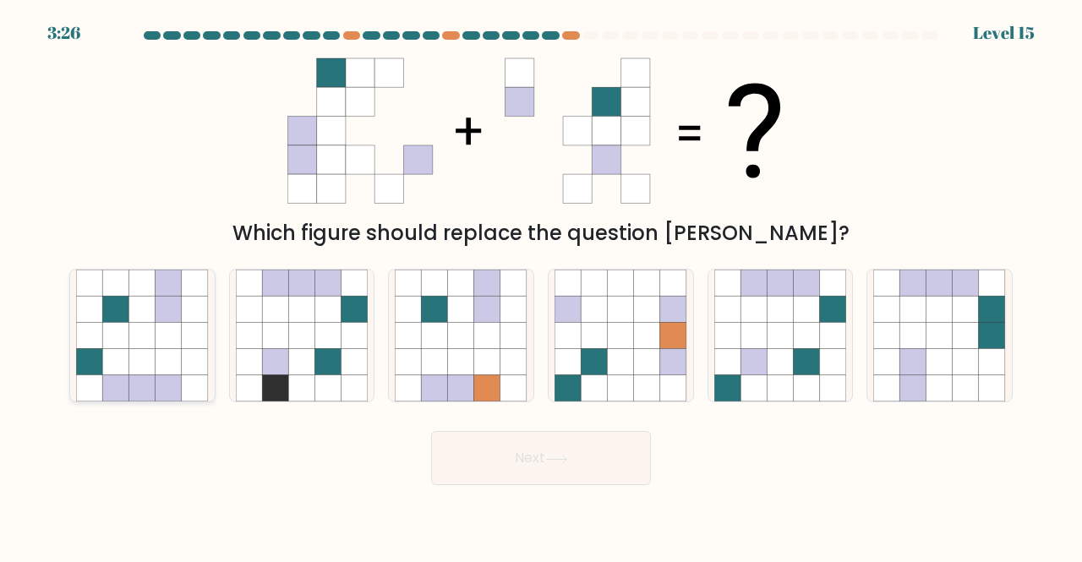
click at [86, 344] on icon at bounding box center [89, 335] width 26 height 26
click at [541, 286] on input "a." at bounding box center [541, 283] width 1 height 4
radio input "true"
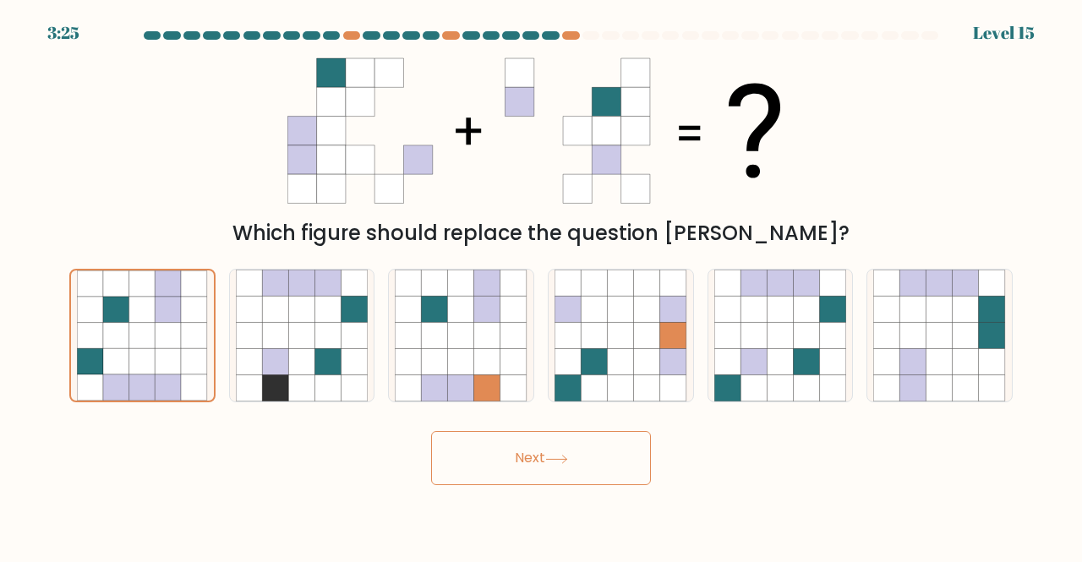
click at [485, 450] on button "Next" at bounding box center [541, 458] width 220 height 54
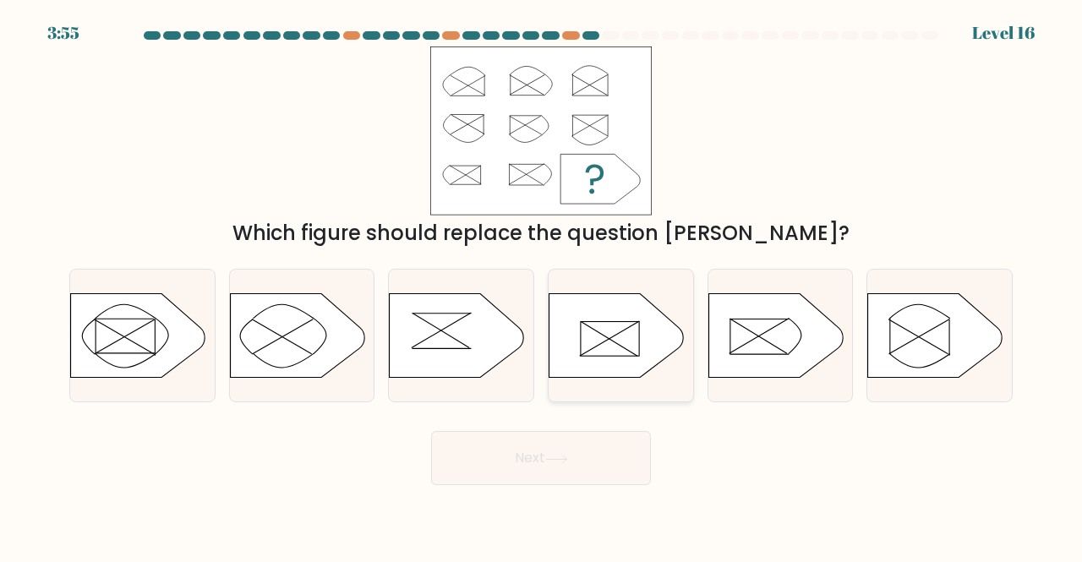
click at [606, 303] on icon at bounding box center [616, 335] width 135 height 85
click at [542, 286] on input "d." at bounding box center [541, 283] width 1 height 4
radio input "true"
click at [564, 453] on button "Next" at bounding box center [541, 458] width 220 height 54
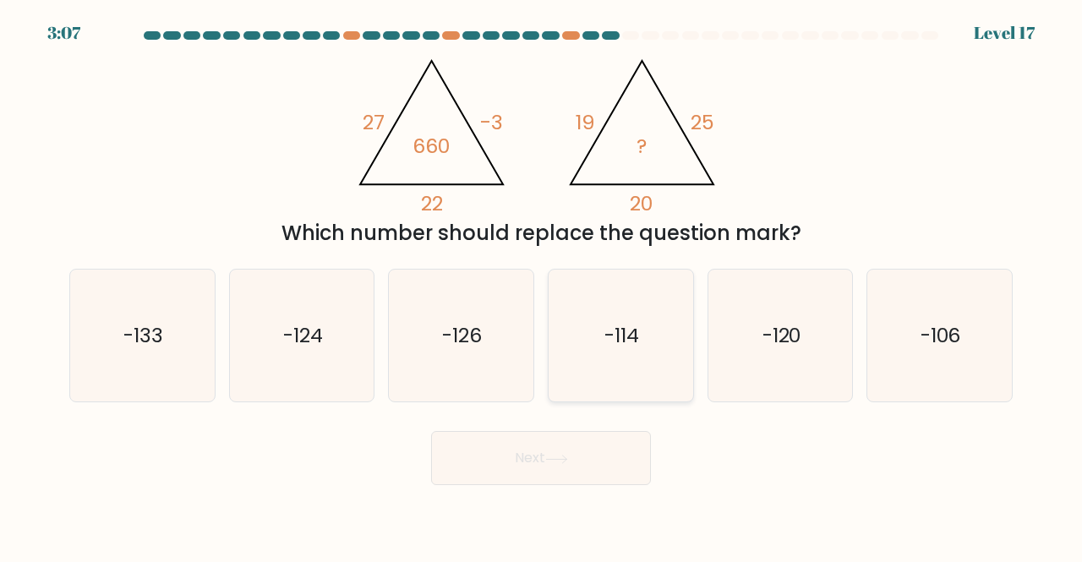
click at [619, 319] on icon "-114" at bounding box center [620, 336] width 133 height 133
click at [542, 286] on input "d. -114" at bounding box center [541, 283] width 1 height 4
radio input "true"
click at [568, 455] on icon at bounding box center [556, 459] width 23 height 9
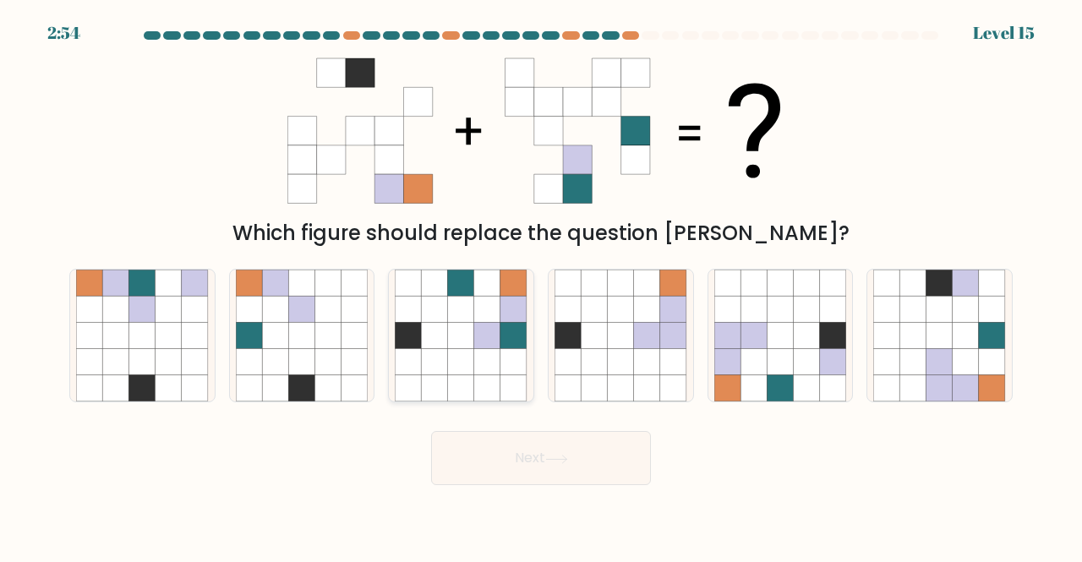
click at [473, 310] on icon at bounding box center [461, 309] width 26 height 26
click at [541, 286] on input "c." at bounding box center [541, 283] width 1 height 4
radio input "true"
click at [575, 474] on button "Next" at bounding box center [541, 458] width 220 height 54
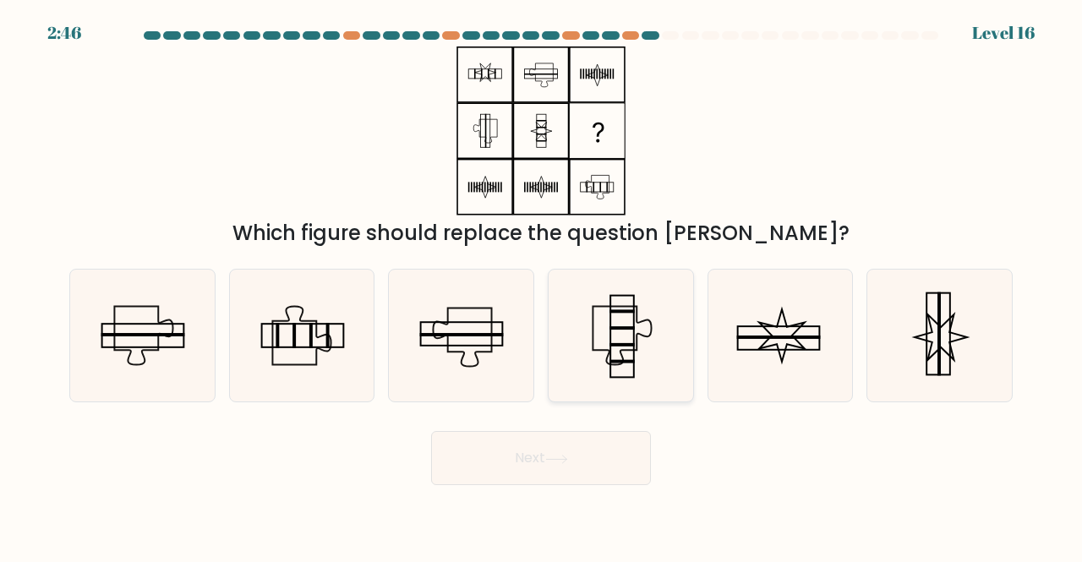
click at [613, 361] on rect at bounding box center [621, 361] width 25 height 3
click at [542, 286] on input "d." at bounding box center [541, 283] width 1 height 4
radio input "true"
click at [578, 453] on button "Next" at bounding box center [541, 458] width 220 height 54
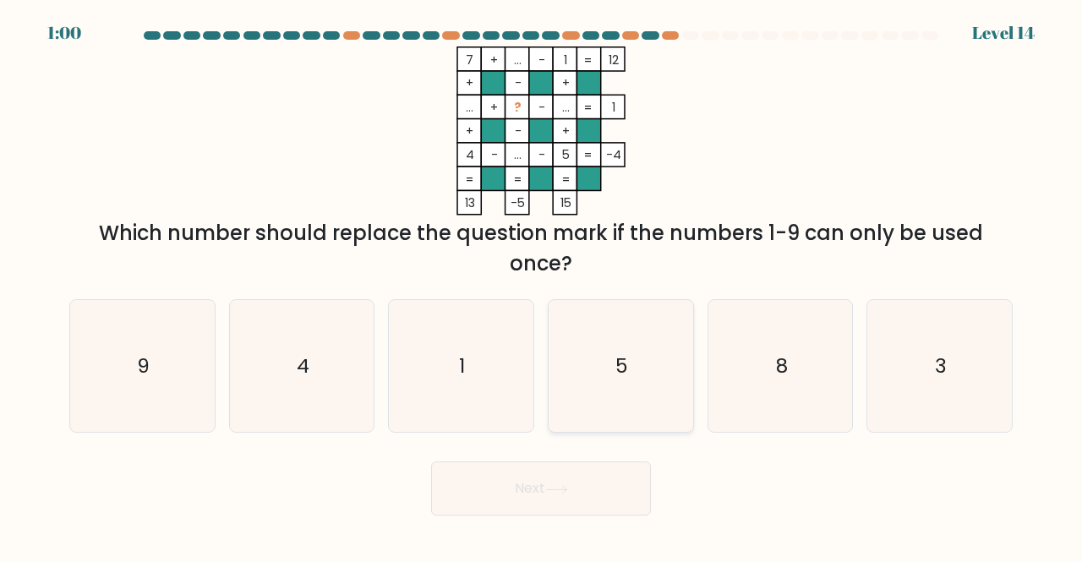
click at [625, 373] on text "5" at bounding box center [621, 366] width 13 height 28
click at [542, 286] on input "d. 5" at bounding box center [541, 283] width 1 height 4
radio input "true"
click at [592, 467] on button "Next" at bounding box center [541, 488] width 220 height 54
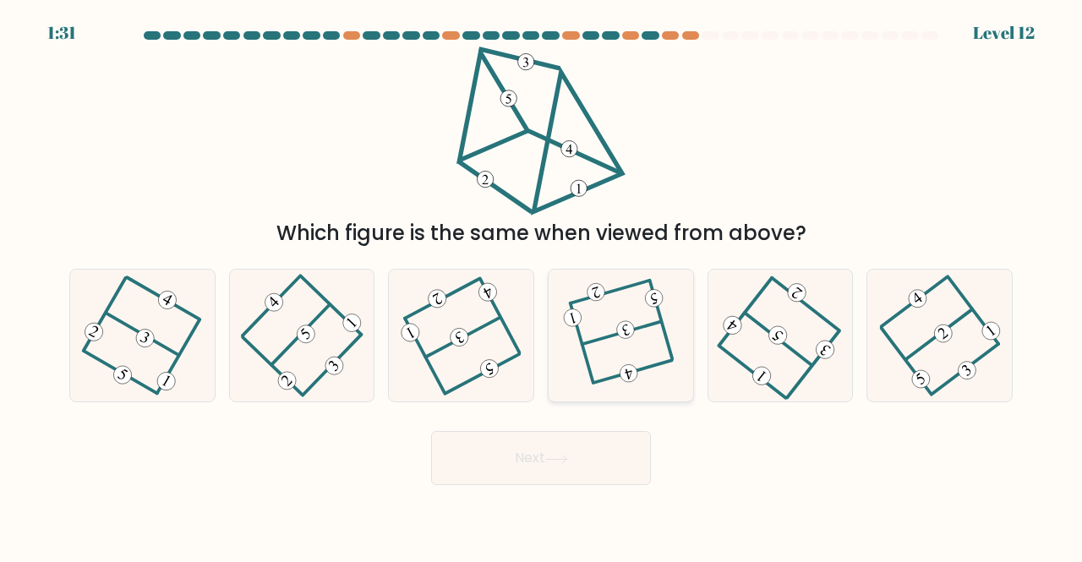
click at [637, 333] on icon at bounding box center [620, 335] width 101 height 106
click at [542, 286] on input "d." at bounding box center [541, 283] width 1 height 4
radio input "true"
click at [556, 472] on button "Next" at bounding box center [541, 458] width 220 height 54
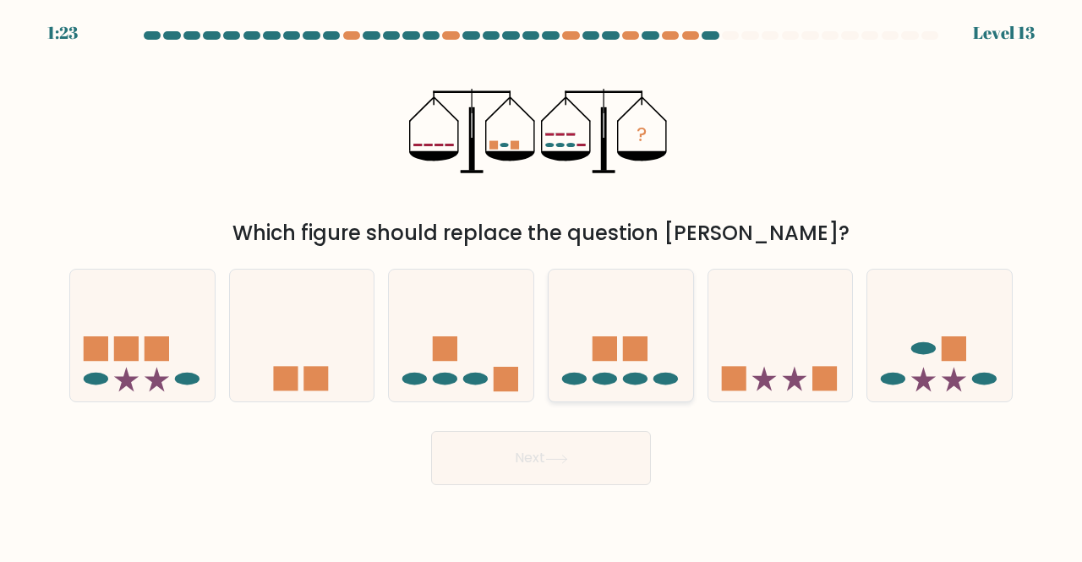
click at [585, 308] on icon at bounding box center [620, 334] width 145 height 119
click at [542, 286] on input "d." at bounding box center [541, 283] width 1 height 4
radio input "true"
click at [597, 459] on button "Next" at bounding box center [541, 458] width 220 height 54
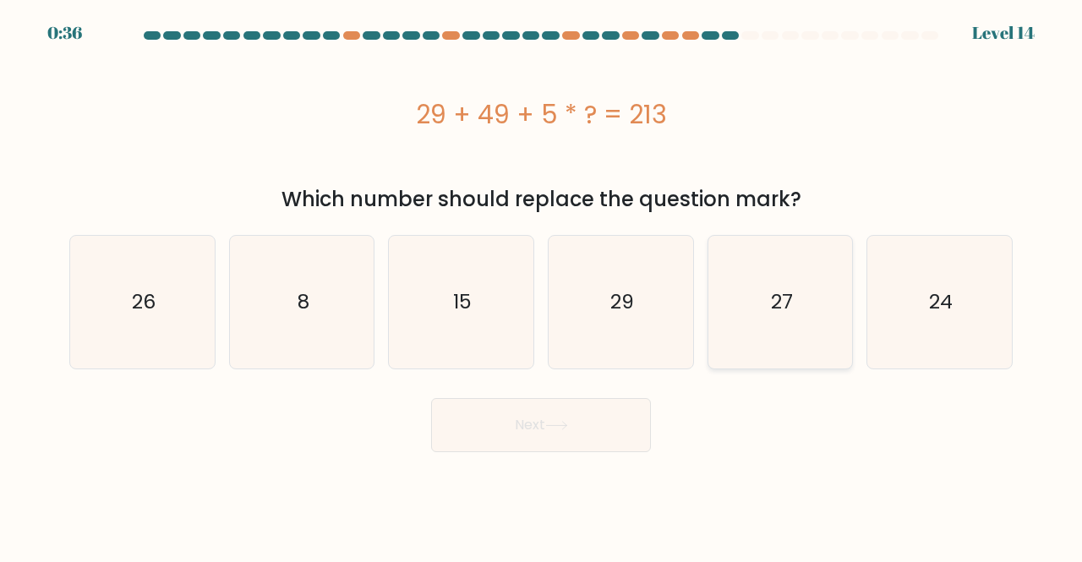
click at [784, 332] on icon "27" at bounding box center [780, 302] width 133 height 133
click at [542, 286] on input "e. 27" at bounding box center [541, 283] width 1 height 4
radio input "true"
click at [610, 405] on button "Next" at bounding box center [541, 425] width 220 height 54
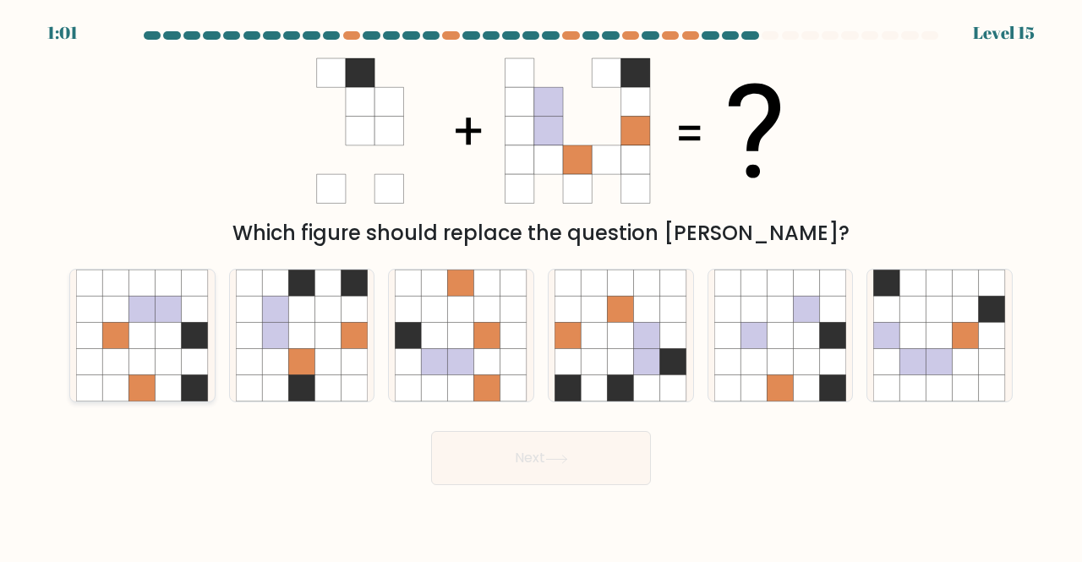
click at [168, 325] on icon at bounding box center [168, 335] width 26 height 26
click at [541, 286] on input "a." at bounding box center [541, 283] width 1 height 4
radio input "true"
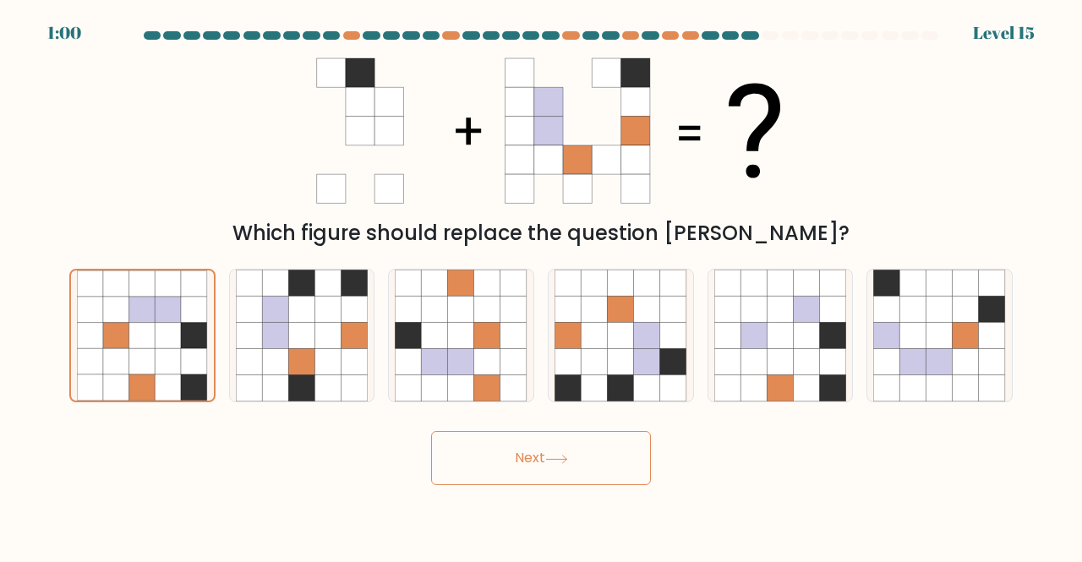
click at [510, 453] on button "Next" at bounding box center [541, 458] width 220 height 54
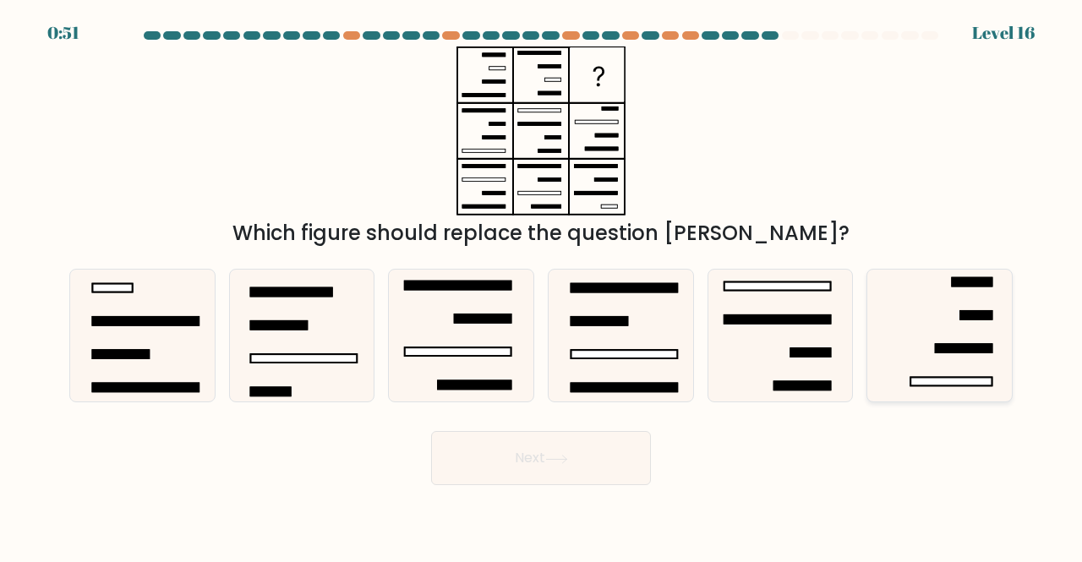
click at [979, 346] on rect at bounding box center [963, 348] width 57 height 8
click at [542, 286] on input "f." at bounding box center [541, 283] width 1 height 4
radio input "true"
click at [562, 440] on button "Next" at bounding box center [541, 458] width 220 height 54
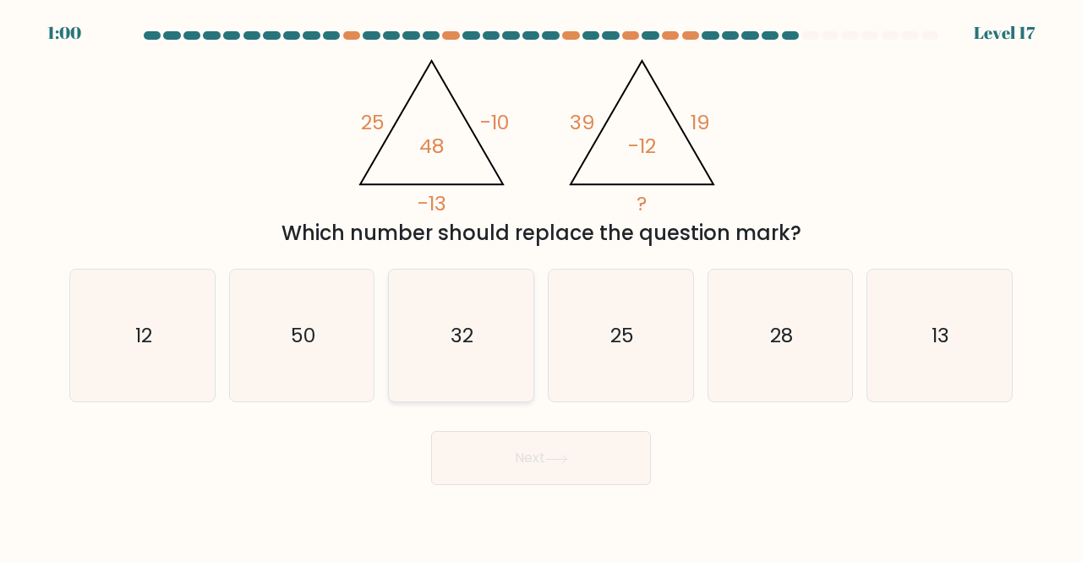
click at [422, 313] on icon "32" at bounding box center [461, 336] width 133 height 133
click at [541, 286] on input "c. 32" at bounding box center [541, 283] width 1 height 4
radio input "true"
click at [545, 493] on body "1:00 Level 17" at bounding box center [541, 281] width 1082 height 562
click at [544, 462] on button "Next" at bounding box center [541, 458] width 220 height 54
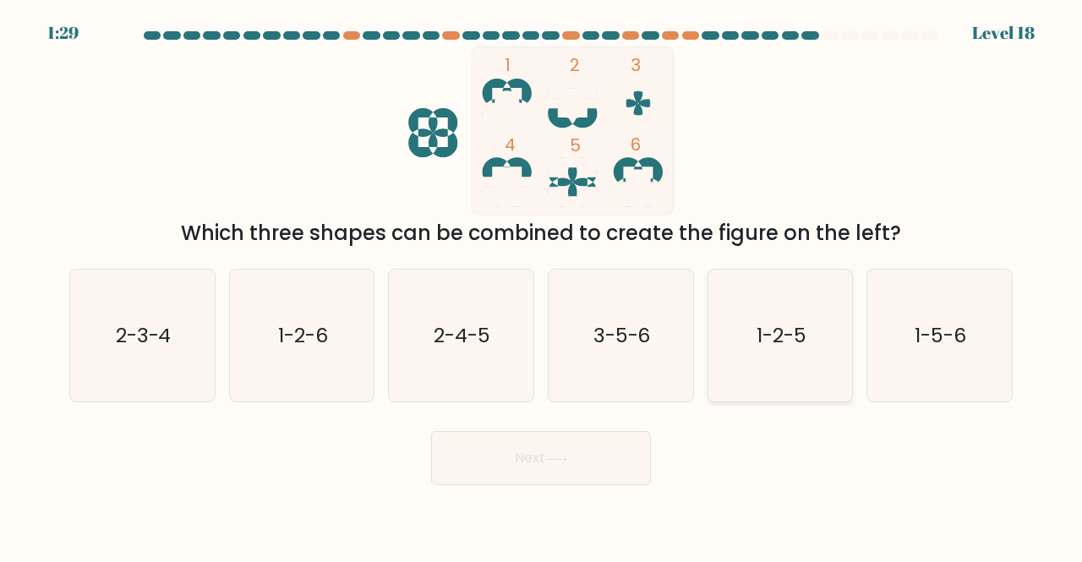
click at [799, 314] on icon "1-2-5" at bounding box center [780, 336] width 133 height 133
click at [542, 286] on input "e. 1-2-5" at bounding box center [541, 283] width 1 height 4
radio input "true"
click at [578, 450] on button "Next" at bounding box center [541, 458] width 220 height 54
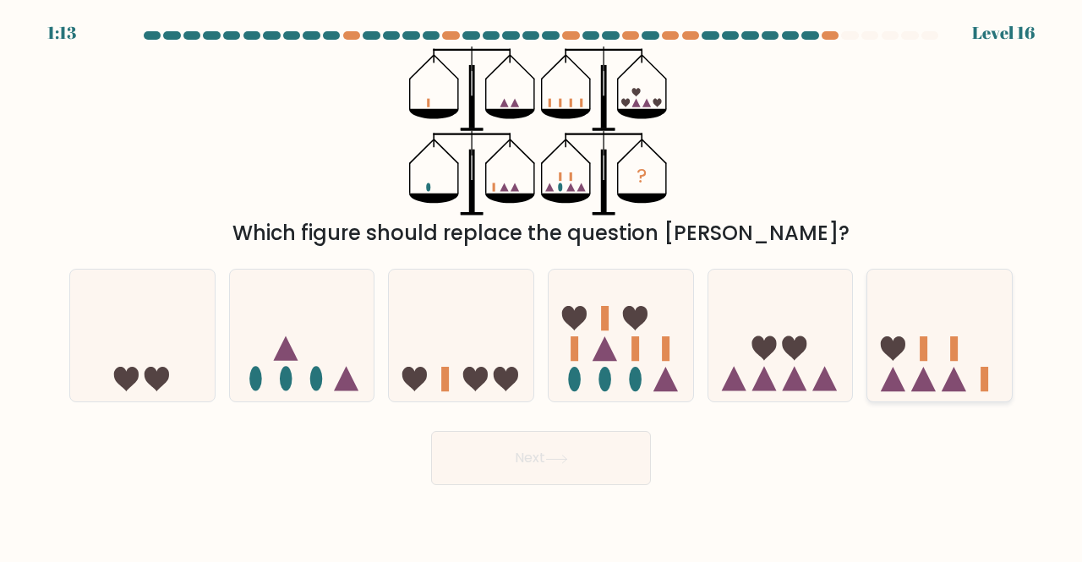
click at [970, 376] on icon at bounding box center [939, 334] width 145 height 119
click at [542, 286] on input "f." at bounding box center [541, 283] width 1 height 4
radio input "true"
click at [625, 457] on button "Next" at bounding box center [541, 458] width 220 height 54
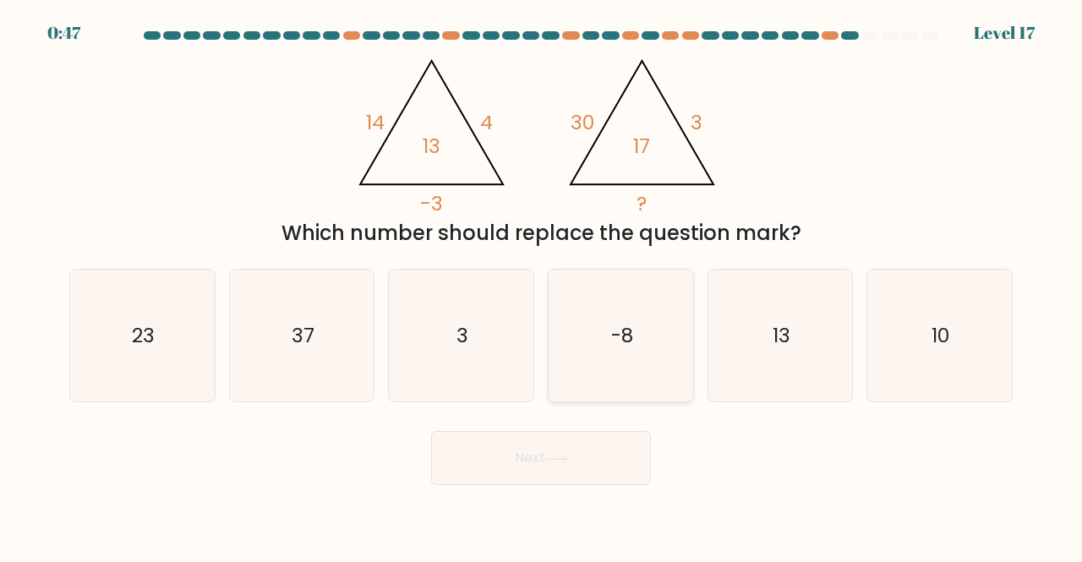
click at [625, 364] on icon "-8" at bounding box center [620, 336] width 133 height 133
click at [542, 286] on input "d. -8" at bounding box center [541, 283] width 1 height 4
radio input "true"
click at [539, 466] on button "Next" at bounding box center [541, 458] width 220 height 54
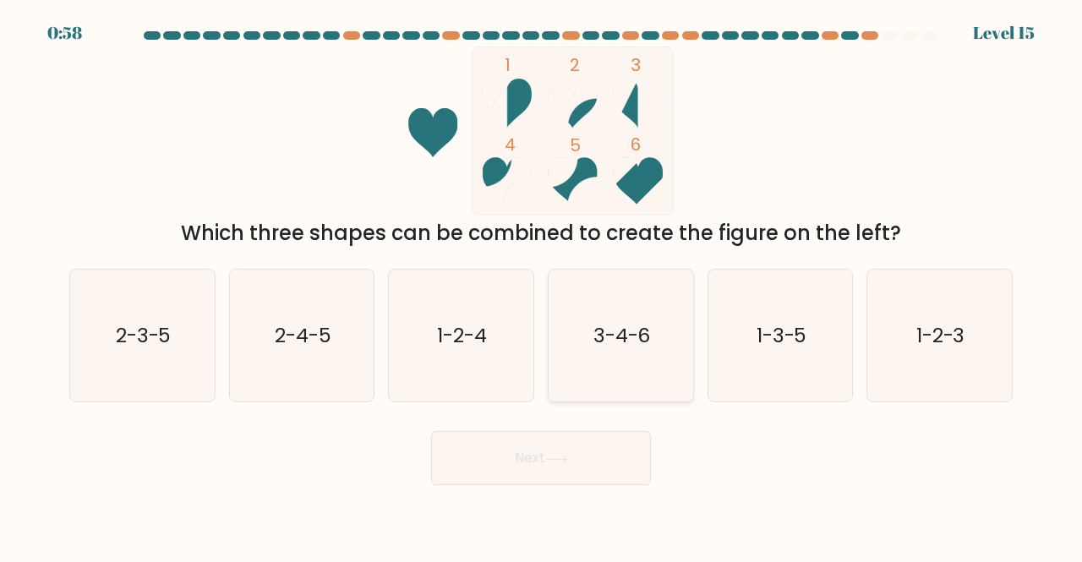
click at [616, 309] on icon "3-4-6" at bounding box center [620, 336] width 133 height 133
click at [542, 286] on input "d. 3-4-6" at bounding box center [541, 283] width 1 height 4
radio input "true"
click at [581, 452] on button "Next" at bounding box center [541, 458] width 220 height 54
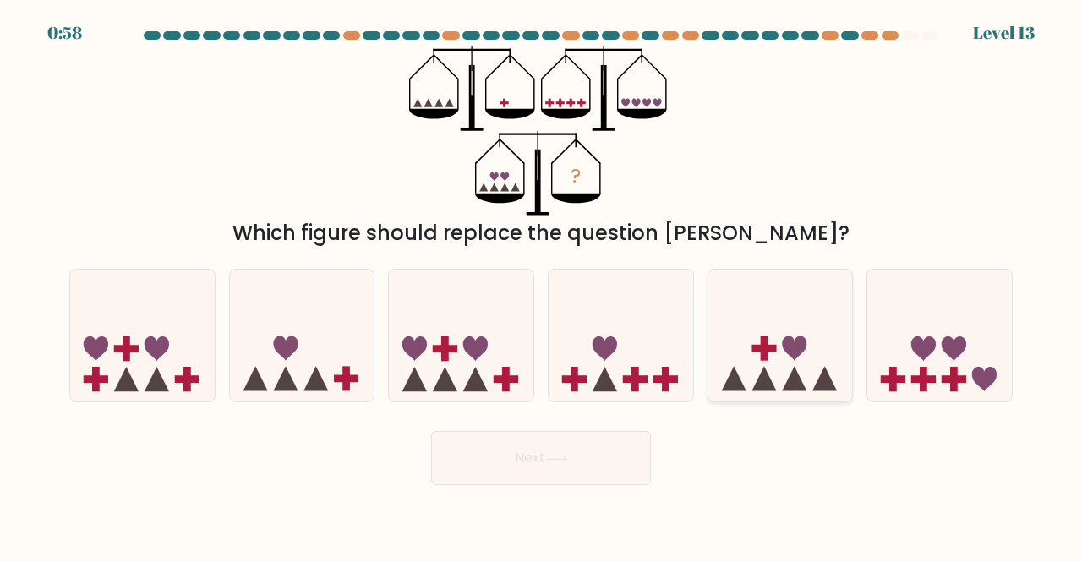
click at [739, 343] on icon at bounding box center [780, 334] width 145 height 119
click at [542, 286] on input "e." at bounding box center [541, 283] width 1 height 4
radio input "true"
click at [561, 464] on button "Next" at bounding box center [541, 458] width 220 height 54
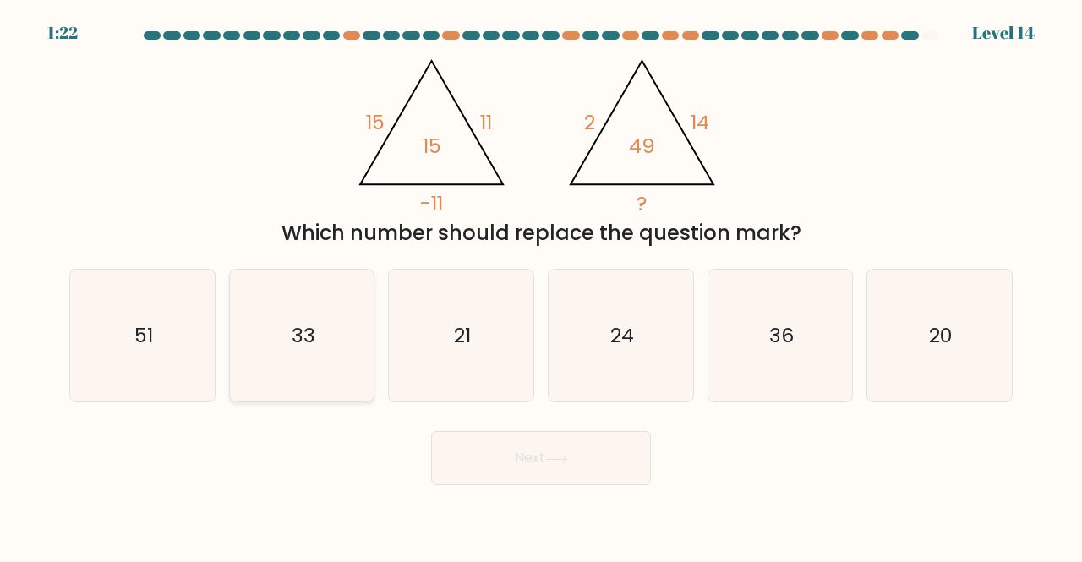
click at [281, 351] on icon "33" at bounding box center [302, 336] width 133 height 133
click at [541, 286] on input "b. 33" at bounding box center [541, 283] width 1 height 4
radio input "true"
click at [468, 459] on button "Next" at bounding box center [541, 458] width 220 height 54
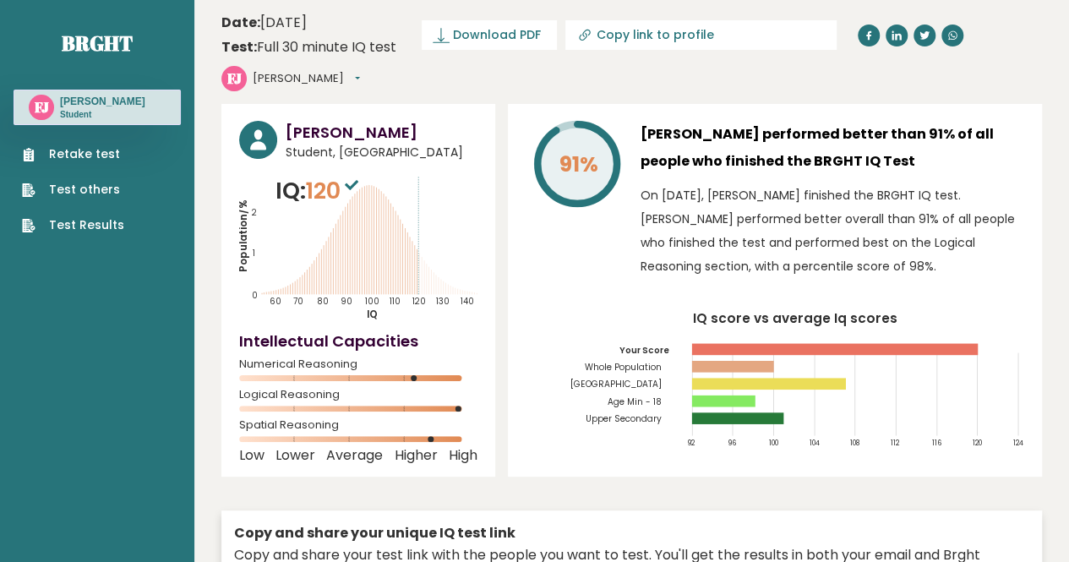
click at [117, 192] on link "Test others" at bounding box center [73, 190] width 102 height 18
click at [86, 151] on link "Retake test" at bounding box center [73, 154] width 102 height 18
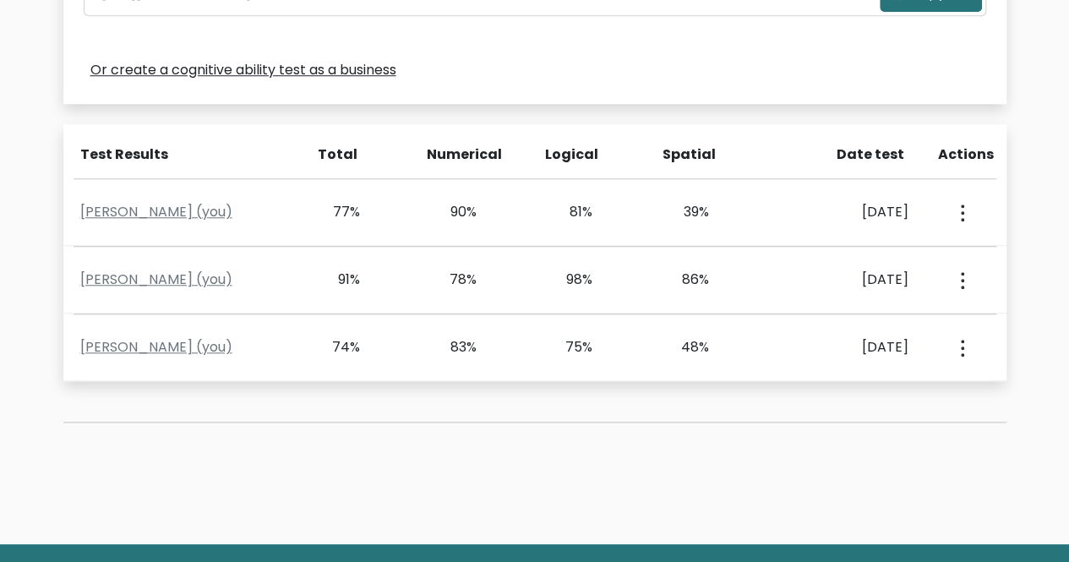
scroll to position [710, 0]
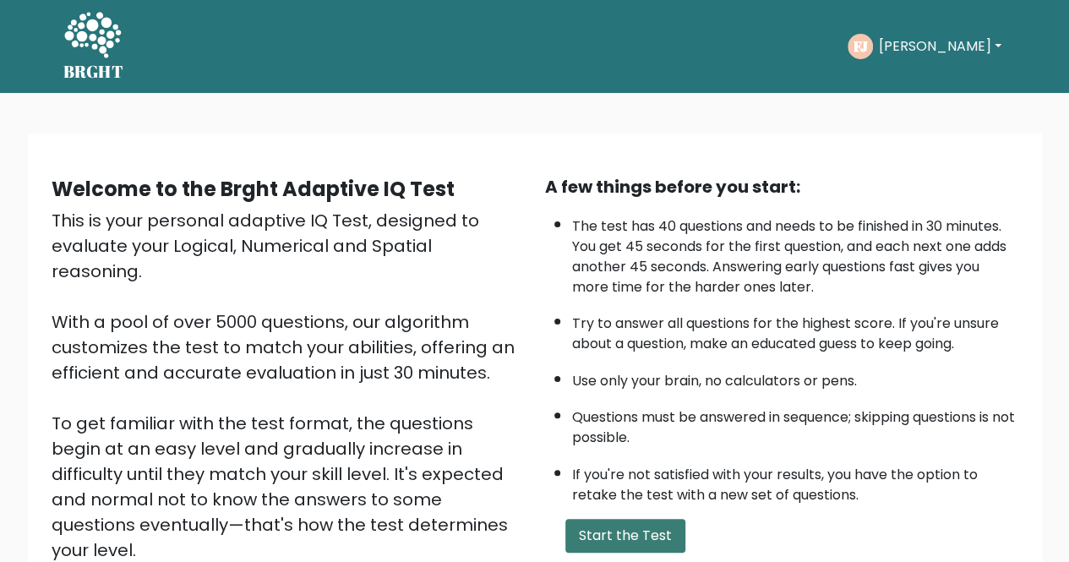
click at [593, 547] on button "Start the Test" at bounding box center [625, 536] width 120 height 34
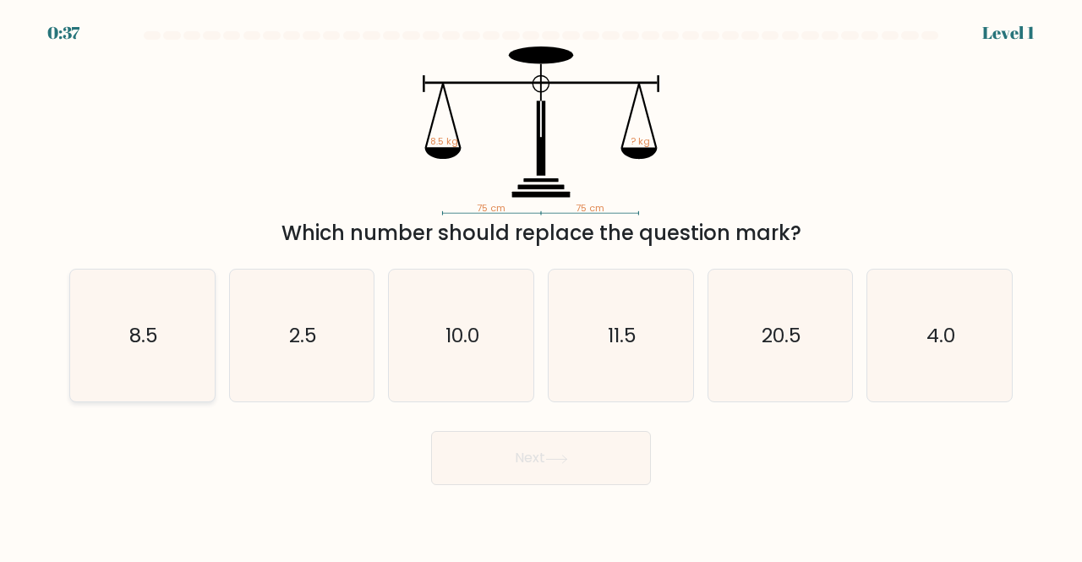
click at [98, 373] on icon "8.5" at bounding box center [142, 336] width 133 height 133
click at [541, 286] on input "a. 8.5" at bounding box center [541, 283] width 1 height 4
radio input "true"
click at [488, 459] on button "Next" at bounding box center [541, 458] width 220 height 54
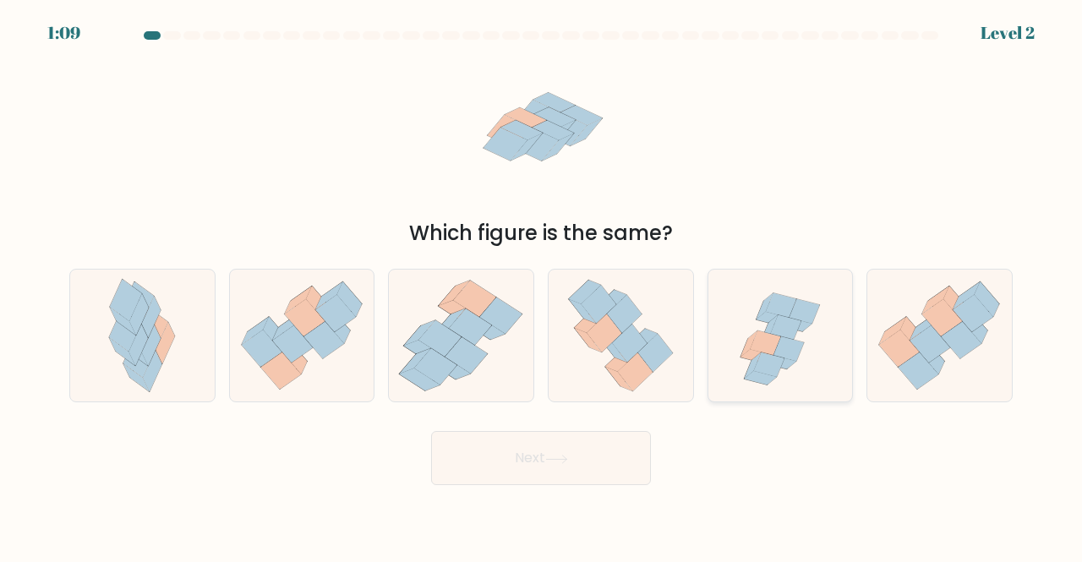
click at [773, 344] on icon at bounding box center [765, 342] width 30 height 25
click at [542, 286] on input "e." at bounding box center [541, 283] width 1 height 4
radio input "true"
click at [594, 442] on button "Next" at bounding box center [541, 458] width 220 height 54
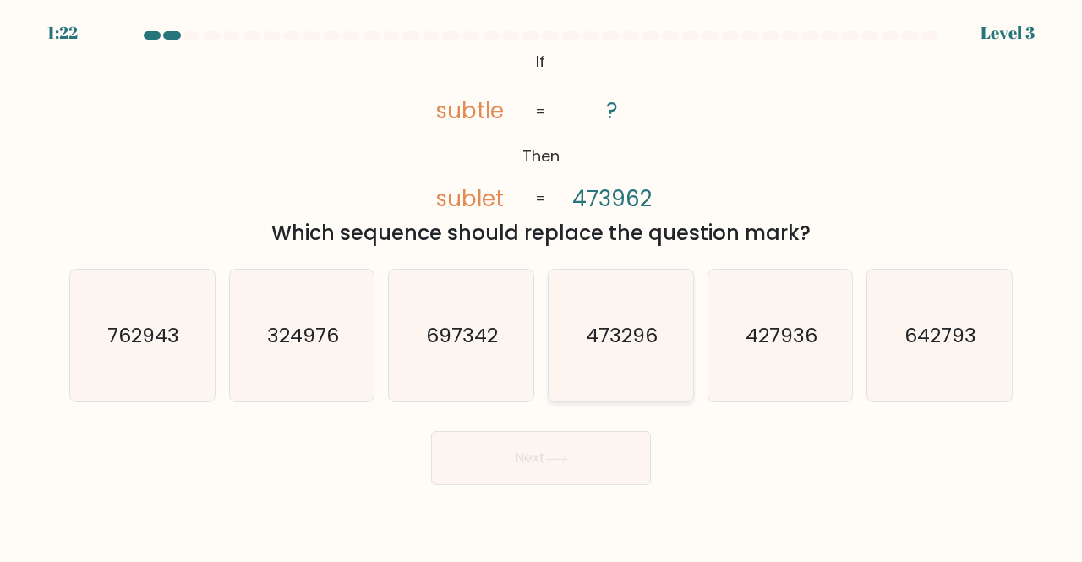
click at [618, 329] on text "473296" at bounding box center [622, 335] width 72 height 28
click at [542, 286] on input "d. 473296" at bounding box center [541, 283] width 1 height 4
radio input "true"
click at [566, 461] on icon at bounding box center [556, 459] width 23 height 9
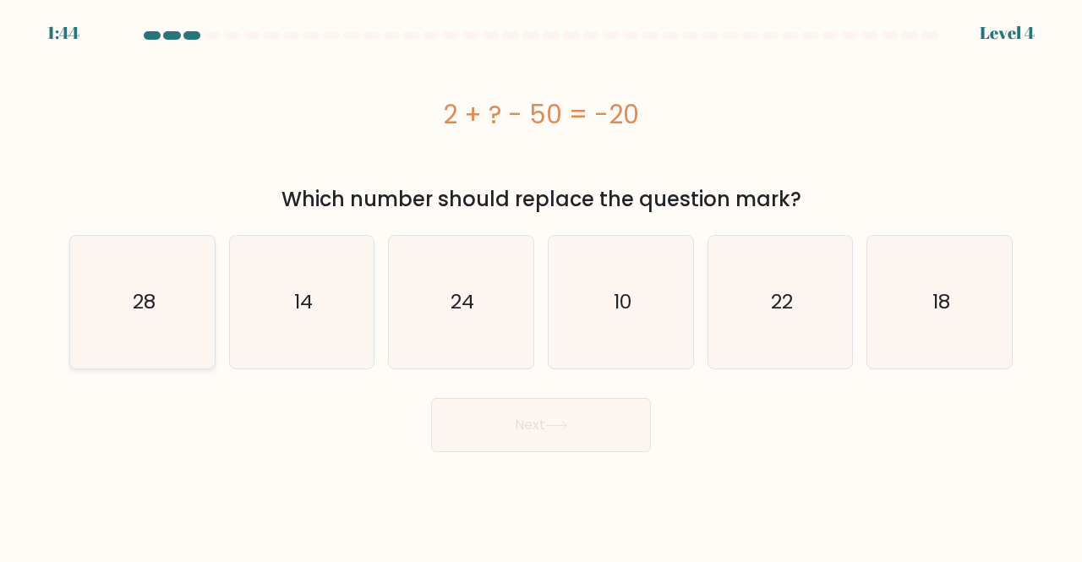
click at [167, 287] on icon "28" at bounding box center [142, 302] width 133 height 133
click at [541, 286] on input "a. 28" at bounding box center [541, 283] width 1 height 4
radio input "true"
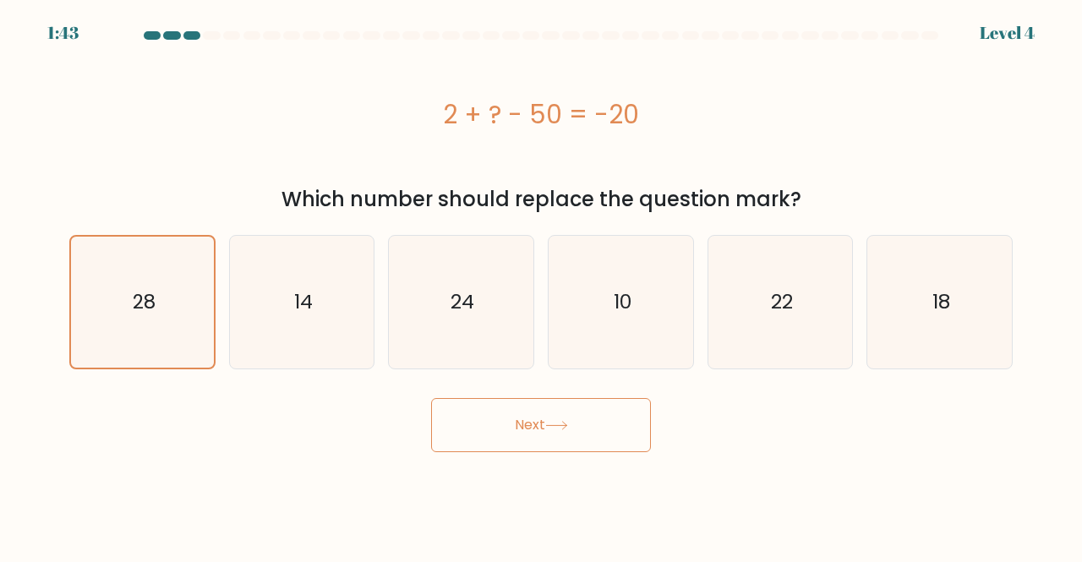
click at [460, 413] on button "Next" at bounding box center [541, 425] width 220 height 54
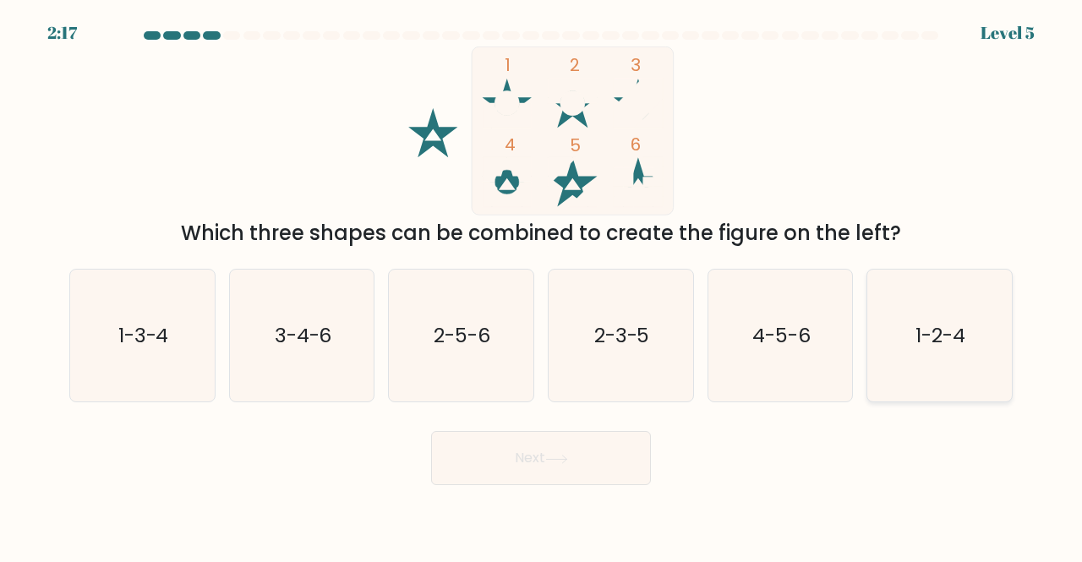
click at [913, 307] on icon "1-2-4" at bounding box center [939, 336] width 133 height 133
click at [542, 286] on input "f. 1-2-4" at bounding box center [541, 283] width 1 height 4
radio input "true"
click at [629, 458] on button "Next" at bounding box center [541, 458] width 220 height 54
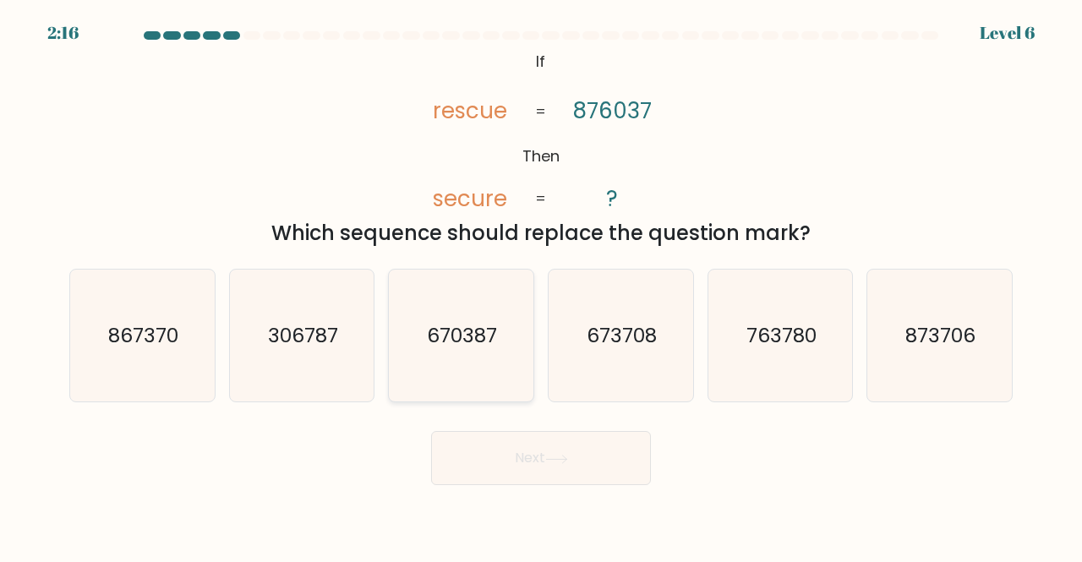
click at [436, 304] on icon "670387" at bounding box center [461, 336] width 133 height 133
click at [541, 286] on input "c. 670387" at bounding box center [541, 283] width 1 height 4
radio input "true"
click at [561, 453] on button "Next" at bounding box center [541, 458] width 220 height 54
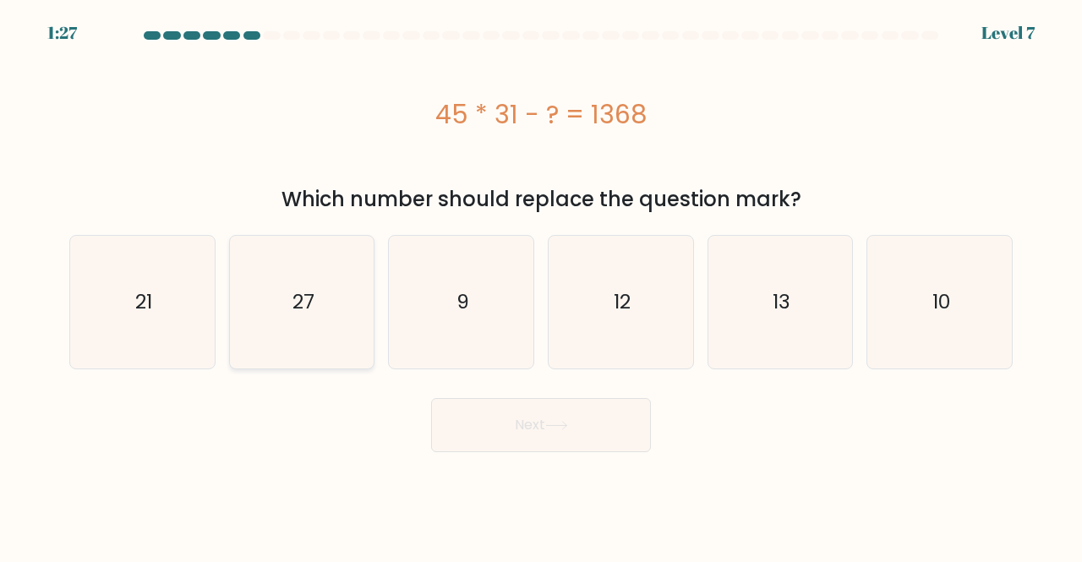
click at [305, 281] on icon "27" at bounding box center [302, 302] width 133 height 133
click at [541, 281] on input "b. 27" at bounding box center [541, 283] width 1 height 4
radio input "true"
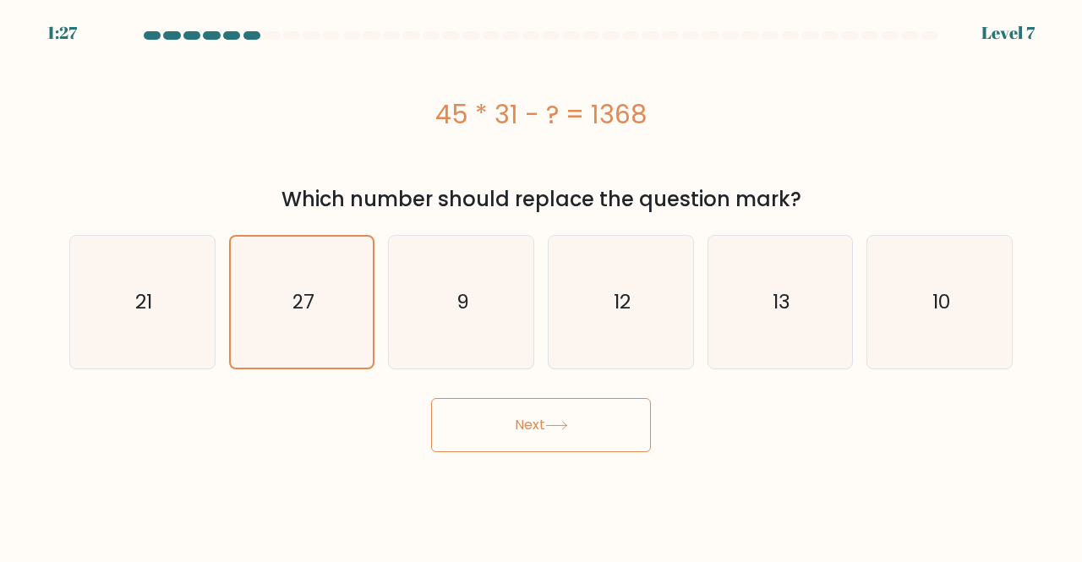
click at [472, 405] on button "Next" at bounding box center [541, 425] width 220 height 54
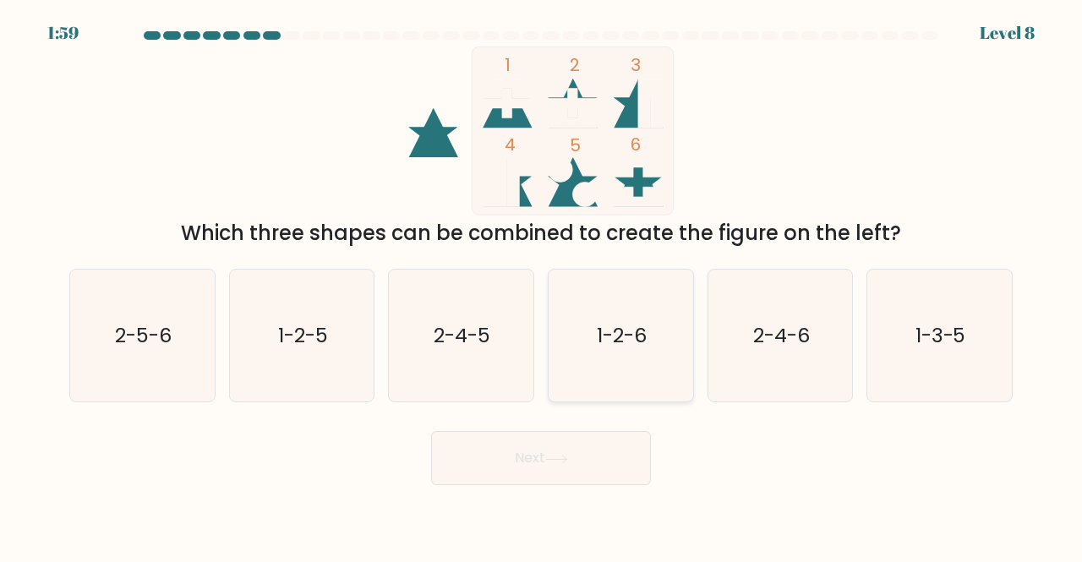
click at [632, 307] on icon "1-2-6" at bounding box center [620, 336] width 133 height 133
click at [542, 286] on input "d. 1-2-6" at bounding box center [541, 283] width 1 height 4
radio input "true"
click at [510, 474] on button "Next" at bounding box center [541, 458] width 220 height 54
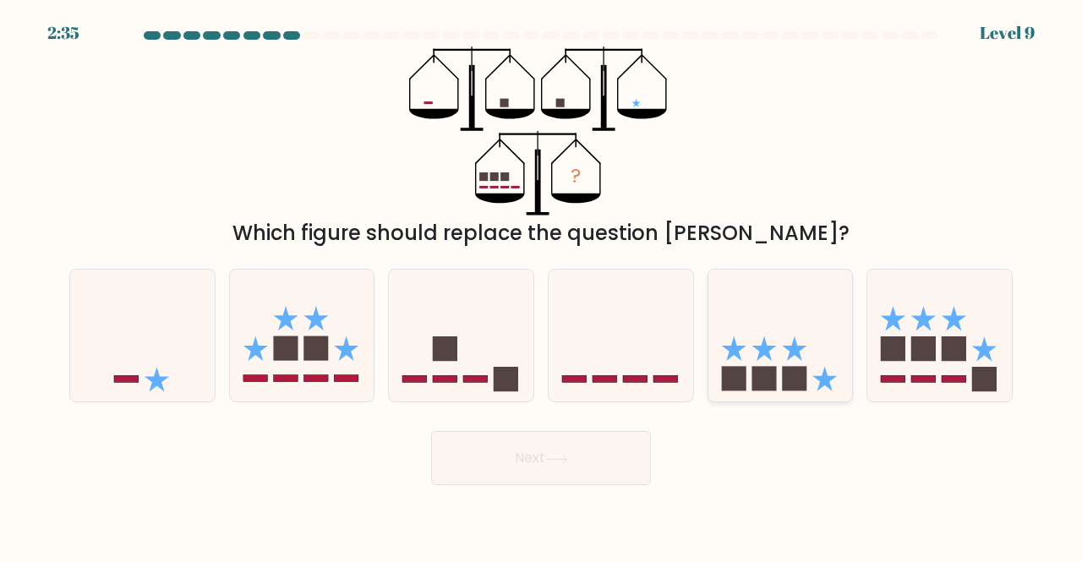
click at [755, 341] on icon at bounding box center [780, 334] width 145 height 119
click at [542, 286] on input "e." at bounding box center [541, 283] width 1 height 4
radio input "true"
click at [586, 444] on button "Next" at bounding box center [541, 458] width 220 height 54
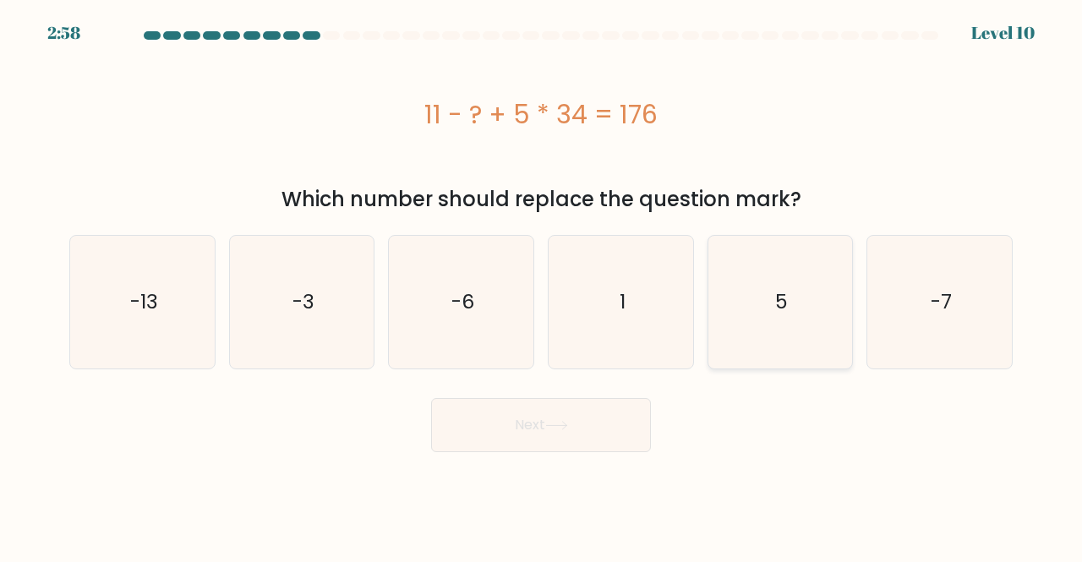
click at [776, 314] on text "5" at bounding box center [781, 302] width 13 height 28
click at [542, 286] on input "e. 5" at bounding box center [541, 283] width 1 height 4
radio input "true"
click at [585, 412] on button "Next" at bounding box center [541, 425] width 220 height 54
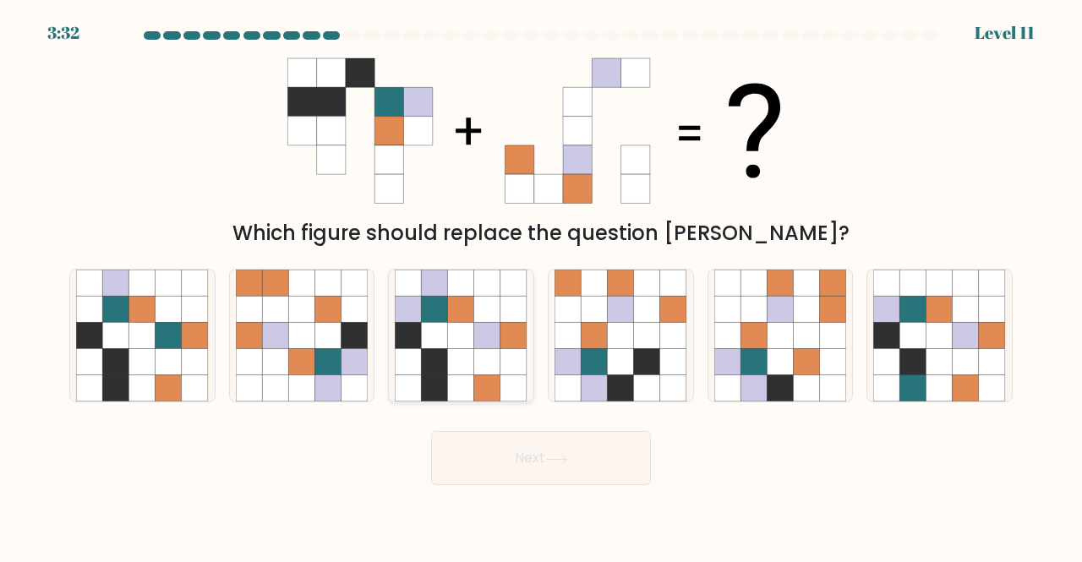
click at [458, 327] on icon at bounding box center [461, 335] width 26 height 26
click at [541, 286] on input "c." at bounding box center [541, 283] width 1 height 4
radio input "true"
click at [515, 463] on button "Next" at bounding box center [541, 458] width 220 height 54
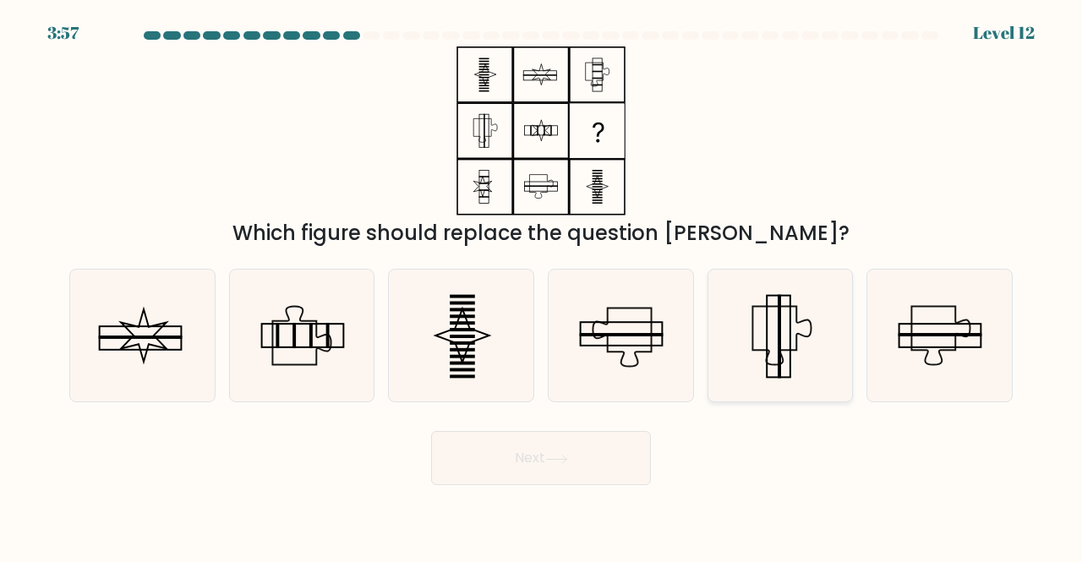
click at [781, 323] on icon at bounding box center [780, 336] width 133 height 133
click at [542, 286] on input "e." at bounding box center [541, 283] width 1 height 4
radio input "true"
click at [513, 447] on button "Next" at bounding box center [541, 458] width 220 height 54
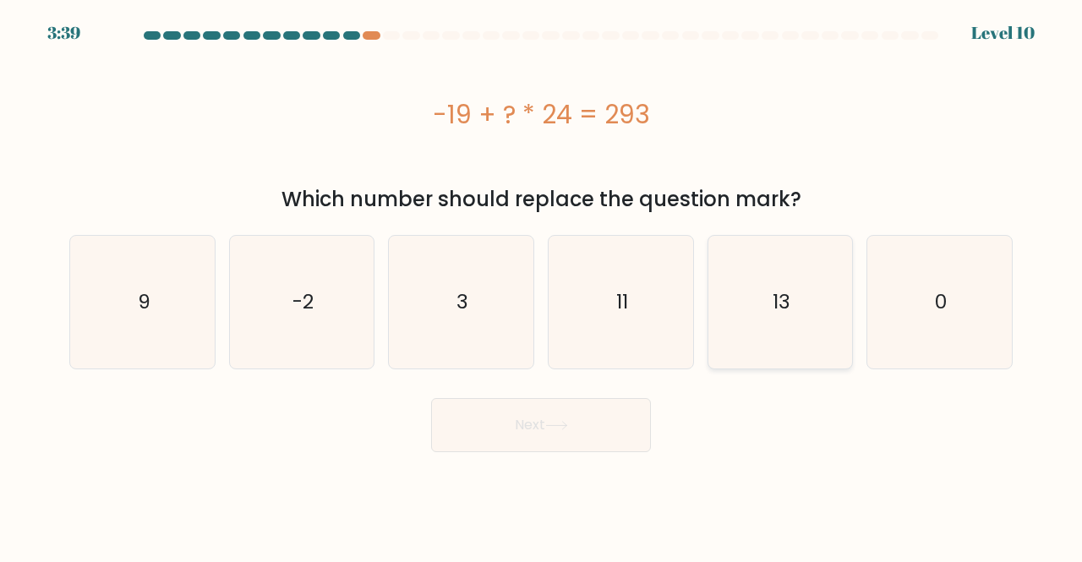
click at [816, 327] on icon "13" at bounding box center [780, 302] width 133 height 133
click at [542, 286] on input "e. 13" at bounding box center [541, 283] width 1 height 4
radio input "true"
click at [581, 410] on button "Next" at bounding box center [541, 425] width 220 height 54
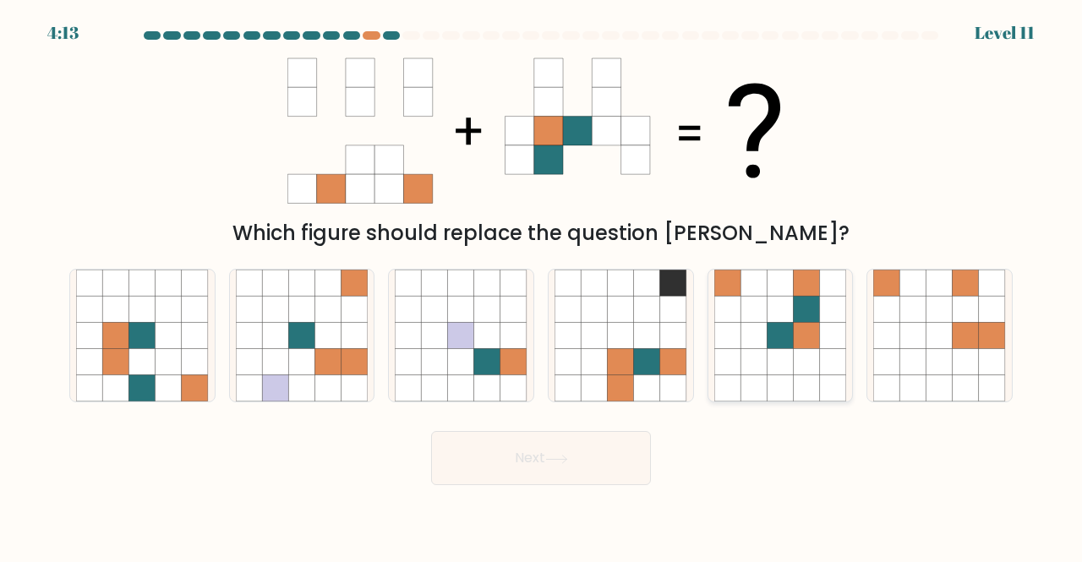
click at [842, 329] on icon at bounding box center [833, 335] width 26 height 26
click at [542, 286] on input "e." at bounding box center [541, 283] width 1 height 4
radio input "true"
click at [586, 449] on button "Next" at bounding box center [541, 458] width 220 height 54
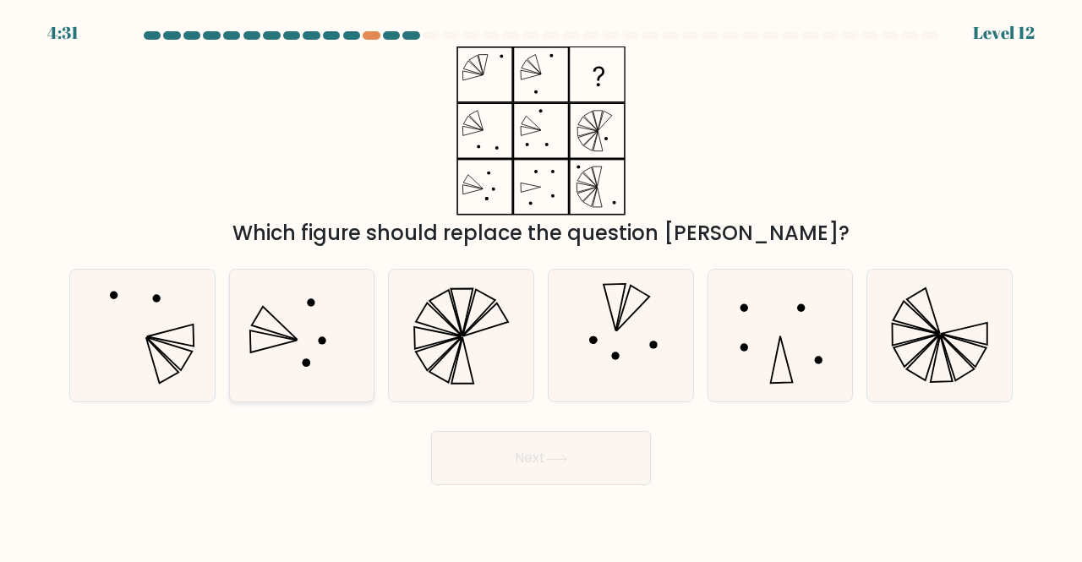
click at [327, 314] on icon at bounding box center [302, 336] width 133 height 133
click at [541, 286] on input "b." at bounding box center [541, 283] width 1 height 4
radio input "true"
click at [488, 450] on button "Next" at bounding box center [541, 458] width 220 height 54
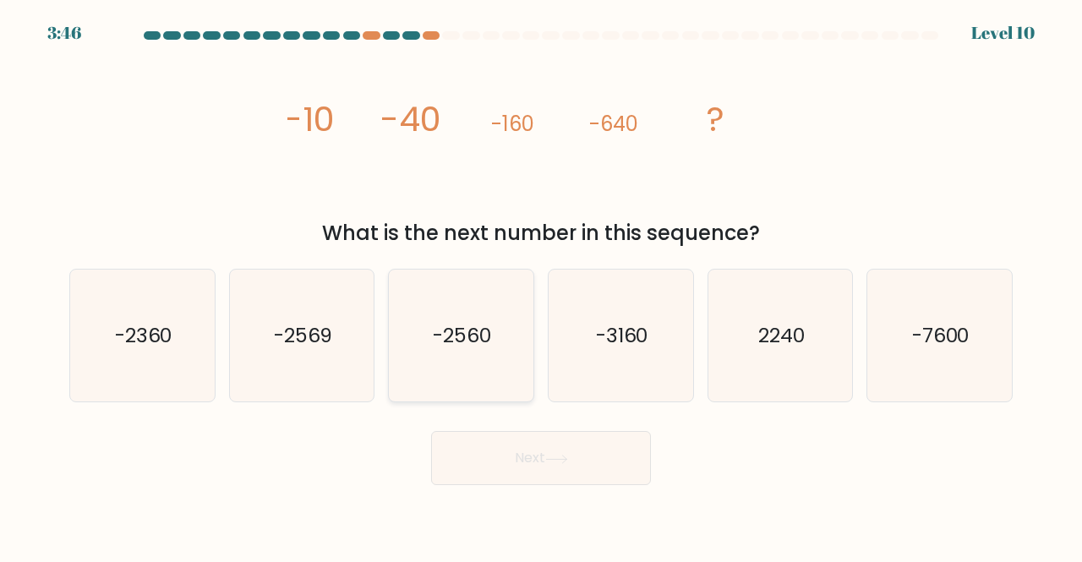
click at [461, 345] on text "-2560" at bounding box center [463, 335] width 58 height 28
click at [541, 286] on input "c. -2560" at bounding box center [541, 283] width 1 height 4
radio input "true"
click at [485, 443] on button "Next" at bounding box center [541, 458] width 220 height 54
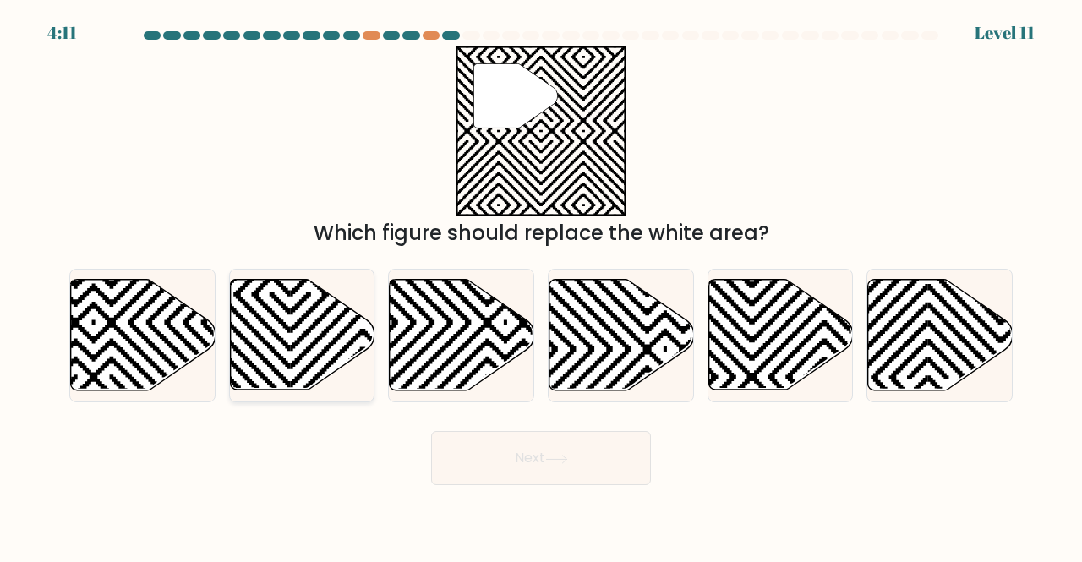
click at [325, 330] on icon at bounding box center [435, 277] width 291 height 291
click at [541, 286] on input "b." at bounding box center [541, 283] width 1 height 4
radio input "true"
click at [788, 322] on icon at bounding box center [824, 395] width 291 height 291
click at [542, 286] on input "e." at bounding box center [541, 283] width 1 height 4
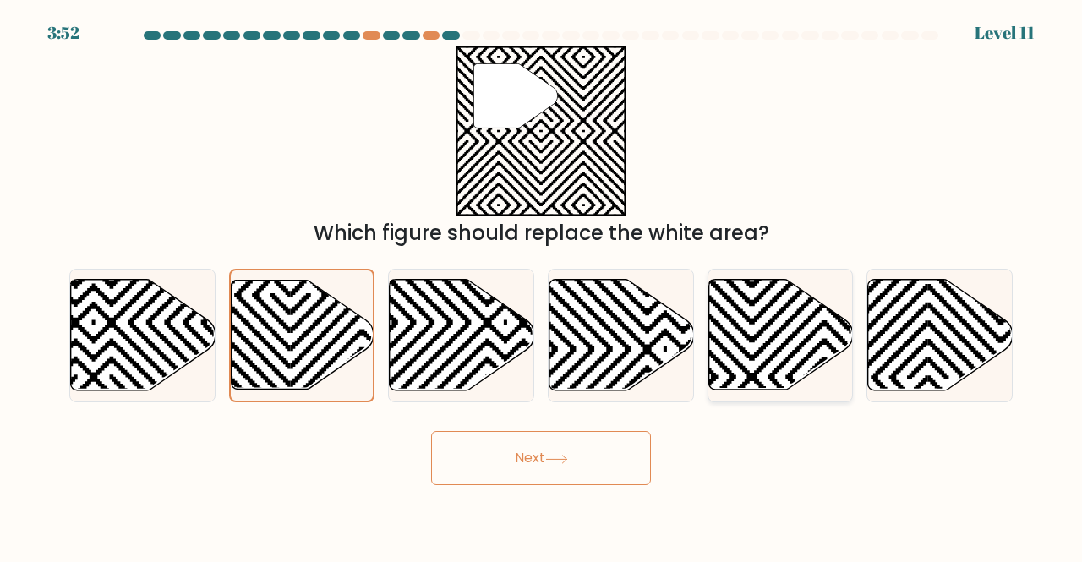
radio input "true"
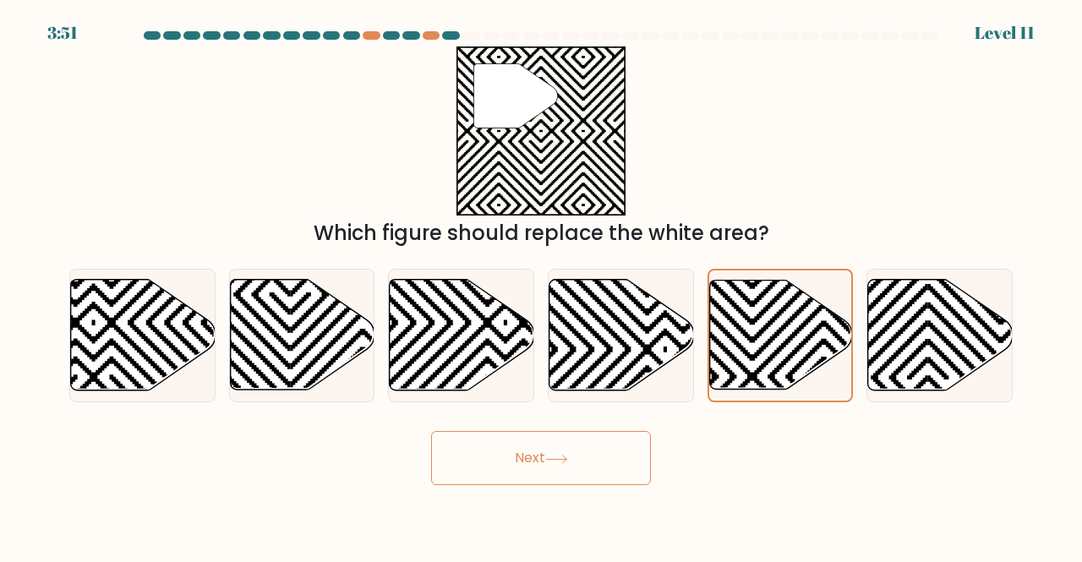
click at [607, 440] on button "Next" at bounding box center [541, 458] width 220 height 54
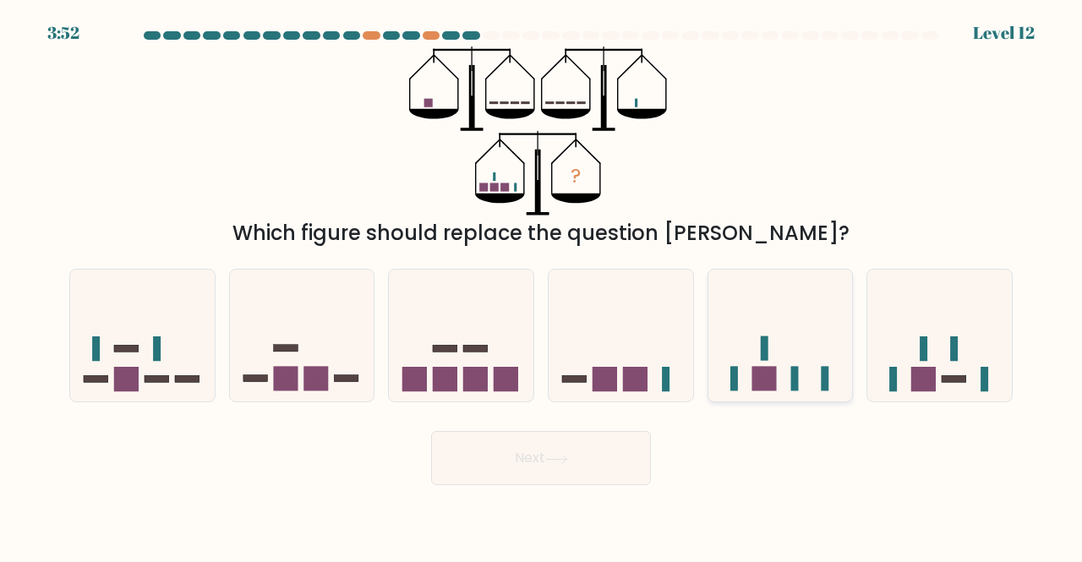
click at [731, 359] on icon at bounding box center [780, 334] width 145 height 119
click at [542, 286] on input "e." at bounding box center [541, 283] width 1 height 4
radio input "true"
click at [588, 457] on button "Next" at bounding box center [541, 458] width 220 height 54
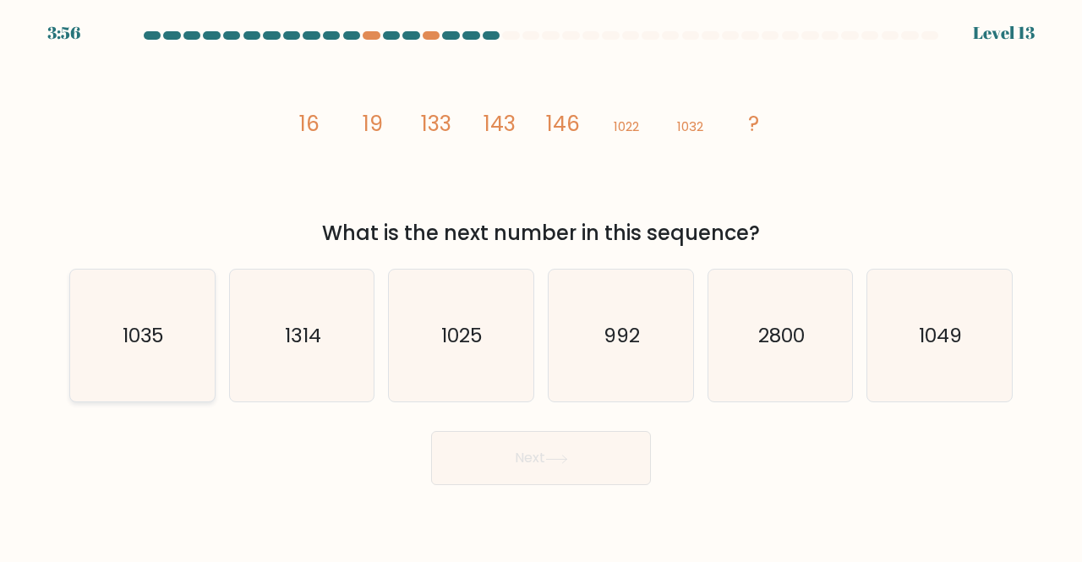
click at [139, 362] on icon "1035" at bounding box center [142, 336] width 133 height 133
click at [541, 286] on input "a. 1035" at bounding box center [541, 283] width 1 height 4
radio input "true"
click at [477, 444] on button "Next" at bounding box center [541, 458] width 220 height 54
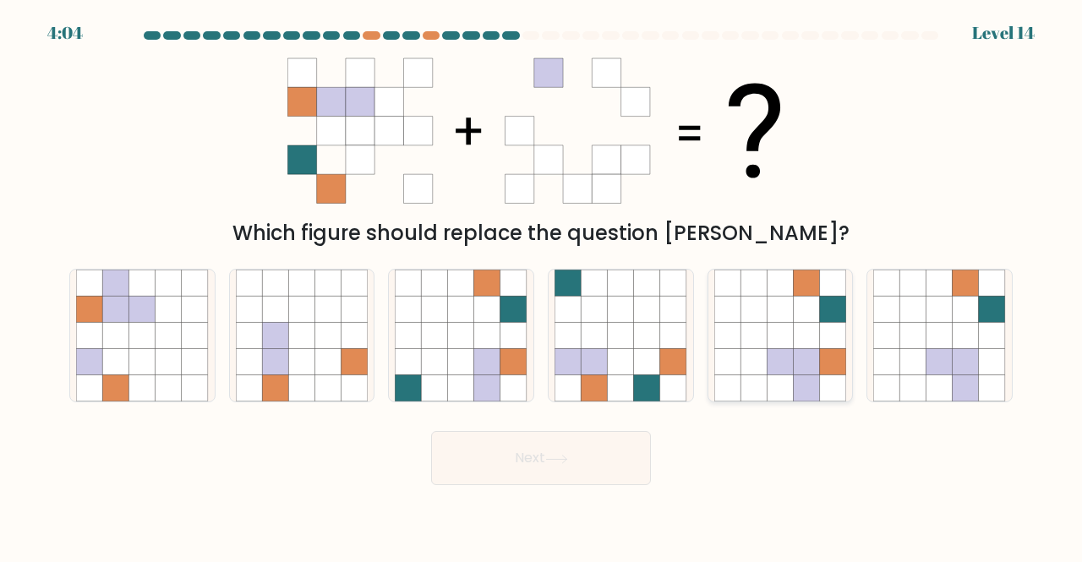
click at [793, 314] on icon at bounding box center [806, 309] width 26 height 26
click at [542, 286] on input "e." at bounding box center [541, 283] width 1 height 4
radio input "true"
click at [553, 463] on icon at bounding box center [556, 459] width 23 height 9
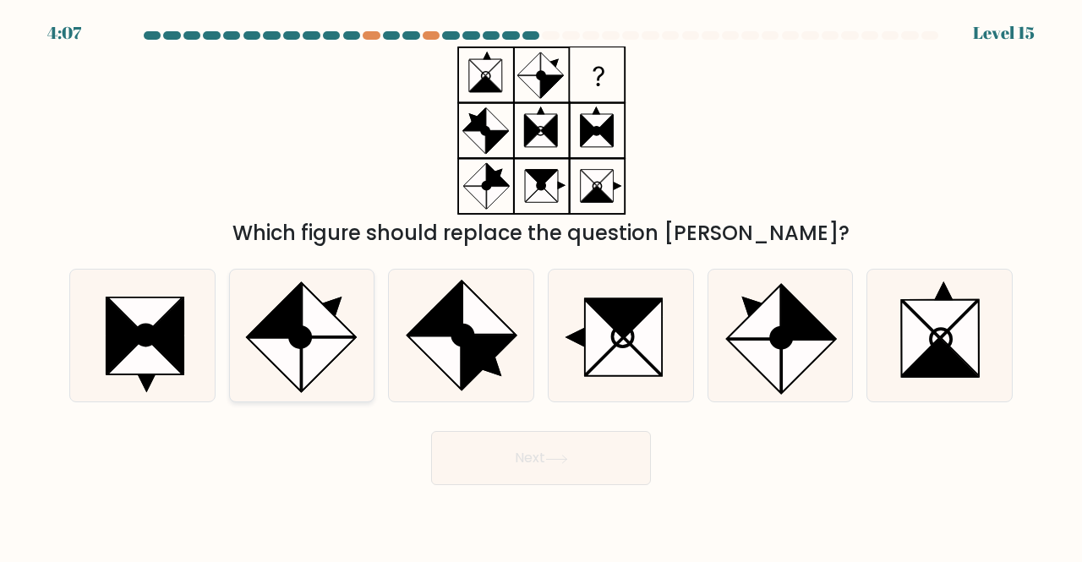
click at [271, 302] on icon at bounding box center [302, 336] width 133 height 133
click at [541, 286] on input "b." at bounding box center [541, 283] width 1 height 4
radio input "true"
click at [491, 450] on button "Next" at bounding box center [541, 458] width 220 height 54
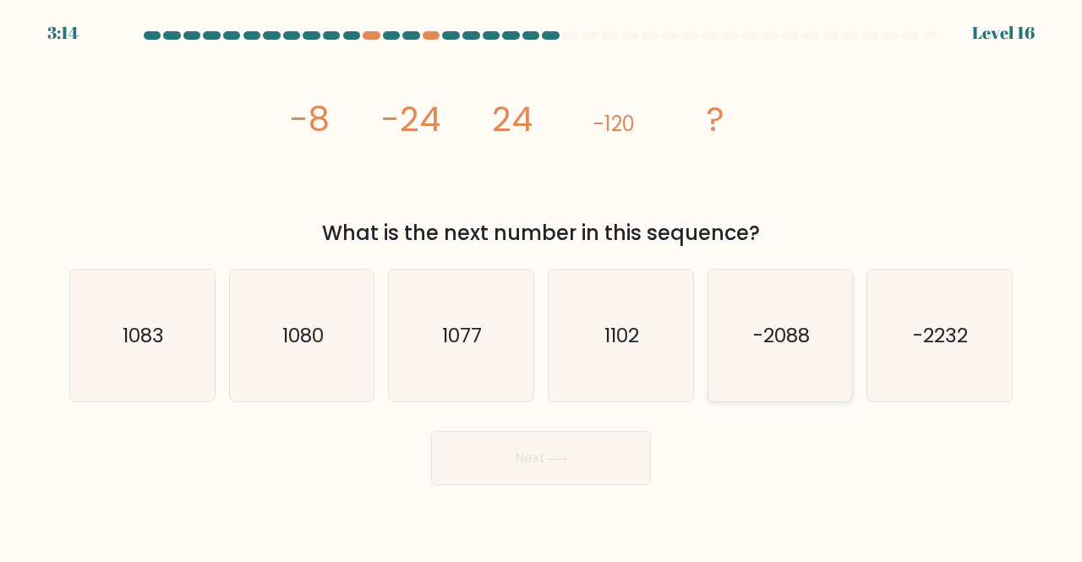
click at [718, 303] on icon "-2088" at bounding box center [780, 336] width 133 height 133
click at [542, 286] on input "e. -2088" at bounding box center [541, 283] width 1 height 4
radio input "true"
click at [546, 451] on button "Next" at bounding box center [541, 458] width 220 height 54
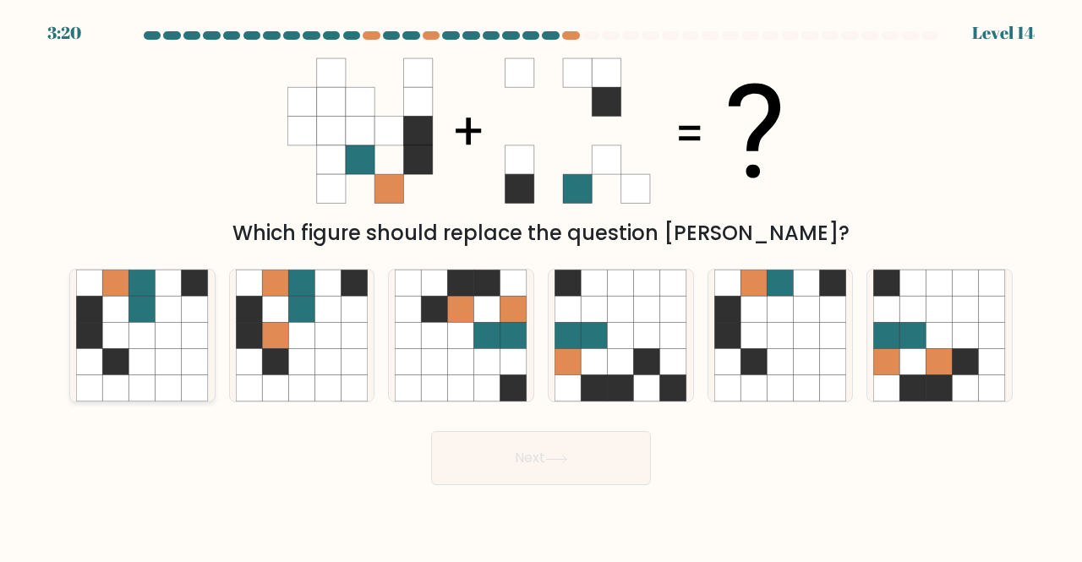
click at [165, 320] on icon at bounding box center [168, 309] width 26 height 26
click at [541, 286] on input "a." at bounding box center [541, 283] width 1 height 4
radio input "true"
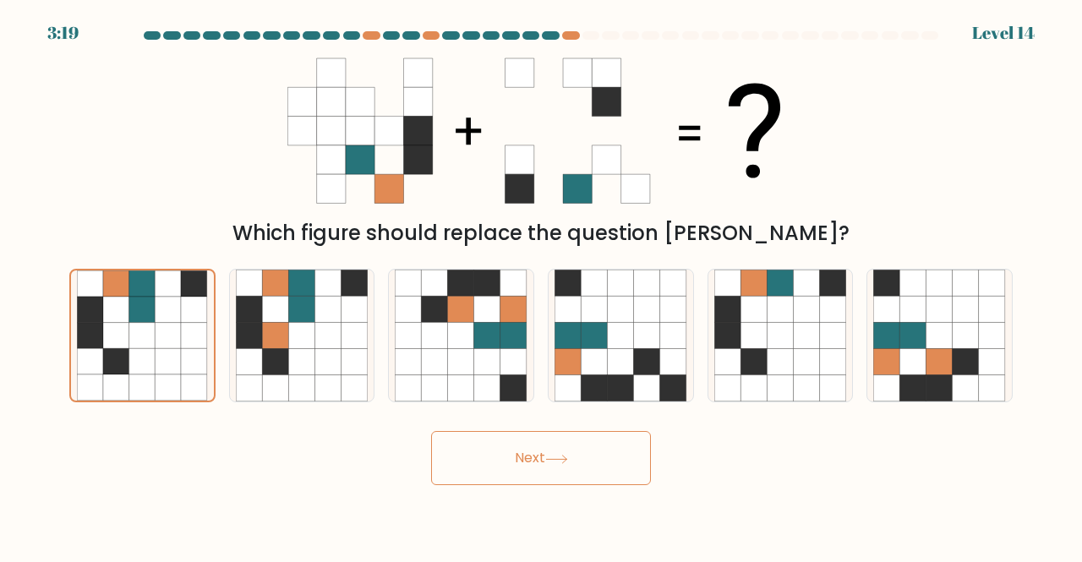
click at [613, 460] on button "Next" at bounding box center [541, 458] width 220 height 54
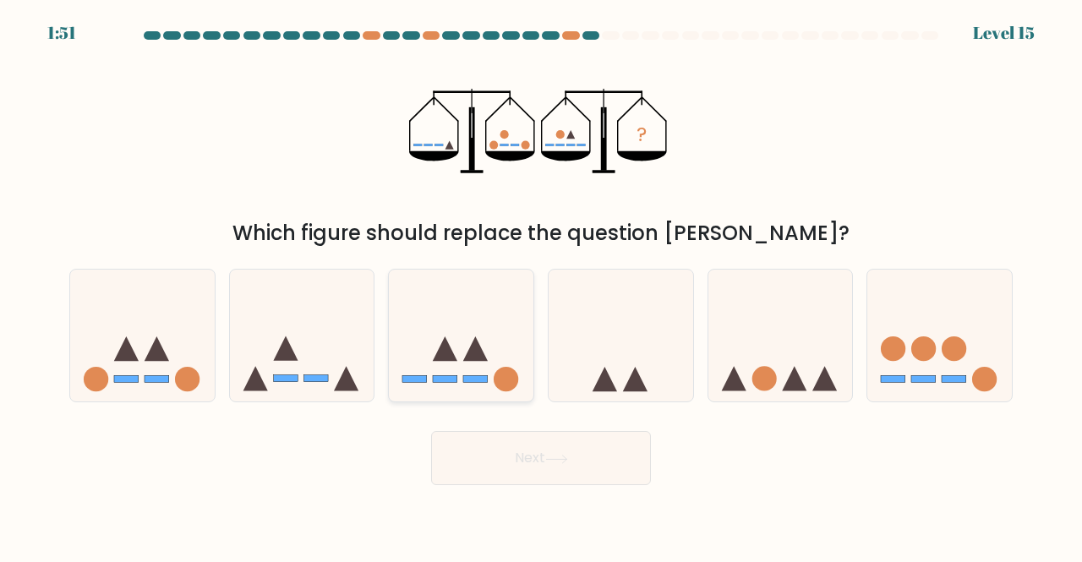
click at [438, 320] on icon at bounding box center [461, 334] width 145 height 119
click at [541, 286] on input "c." at bounding box center [541, 283] width 1 height 4
radio input "true"
click at [497, 445] on button "Next" at bounding box center [541, 458] width 220 height 54
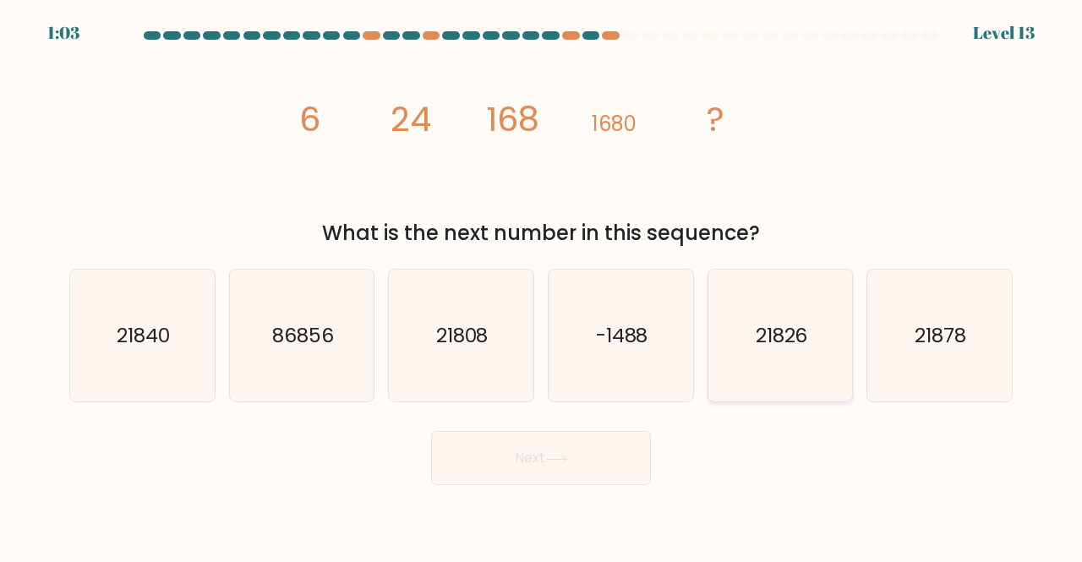
click at [783, 332] on text "21826" at bounding box center [781, 335] width 52 height 28
click at [542, 286] on input "e. 21826" at bounding box center [541, 283] width 1 height 4
radio input "true"
click at [542, 471] on button "Next" at bounding box center [541, 458] width 220 height 54
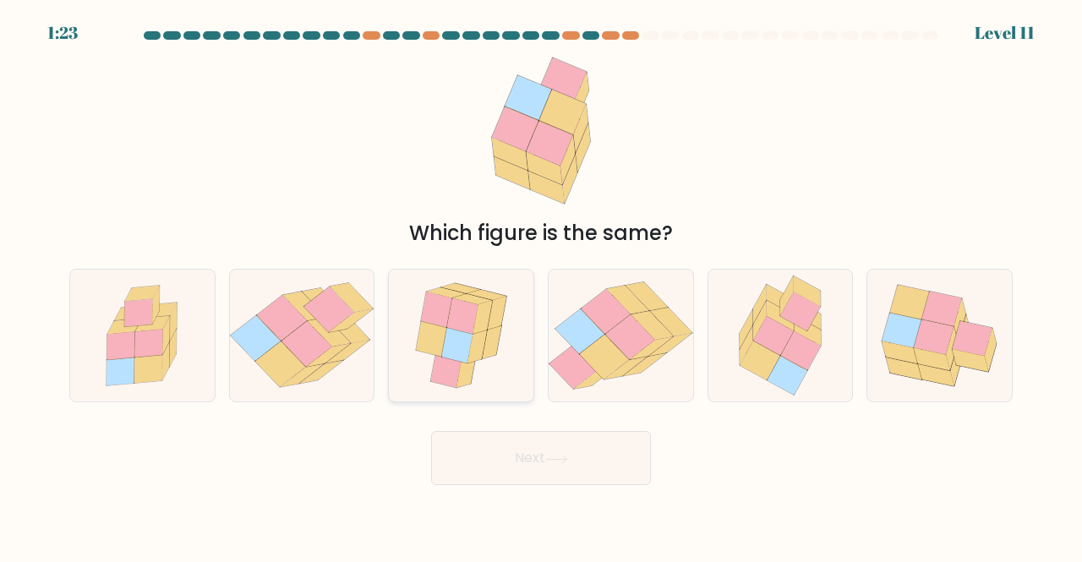
click at [488, 311] on icon at bounding box center [482, 317] width 19 height 34
click at [541, 286] on input "c." at bounding box center [541, 283] width 1 height 4
radio input "true"
click at [558, 465] on button "Next" at bounding box center [541, 458] width 220 height 54
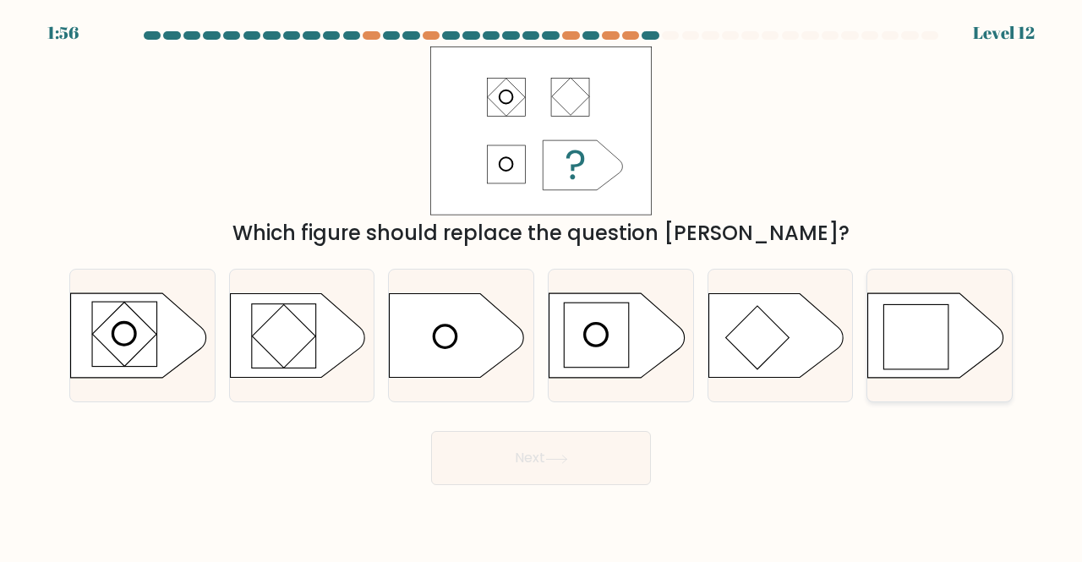
click at [930, 332] on rect at bounding box center [916, 336] width 64 height 64
click at [542, 286] on input "f." at bounding box center [541, 283] width 1 height 4
radio input "true"
click at [558, 472] on button "Next" at bounding box center [541, 458] width 220 height 54
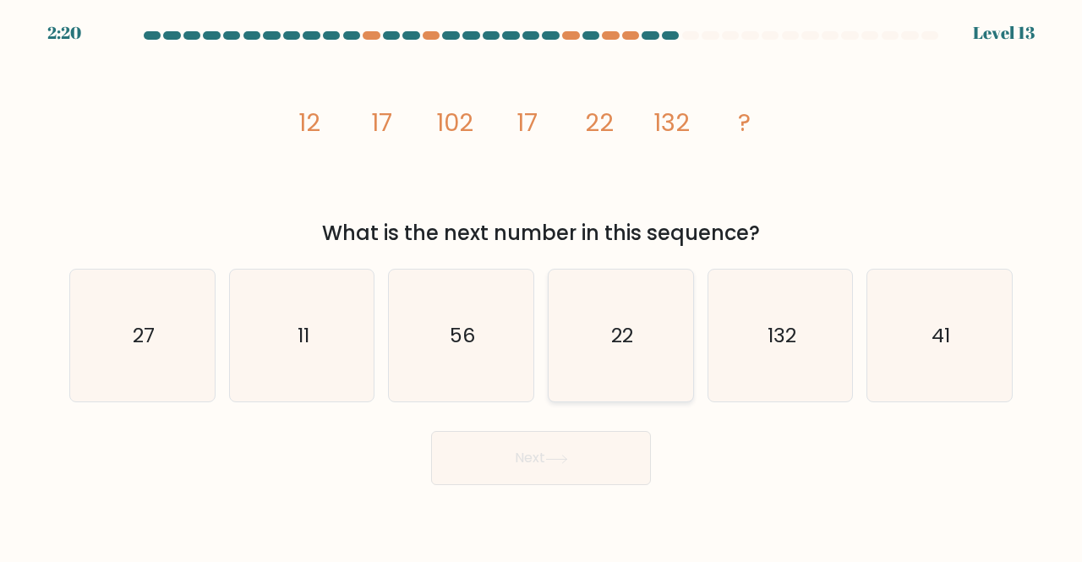
click at [603, 302] on icon "22" at bounding box center [620, 336] width 133 height 133
click at [542, 286] on input "d. 22" at bounding box center [541, 283] width 1 height 4
radio input "true"
click at [550, 441] on button "Next" at bounding box center [541, 458] width 220 height 54
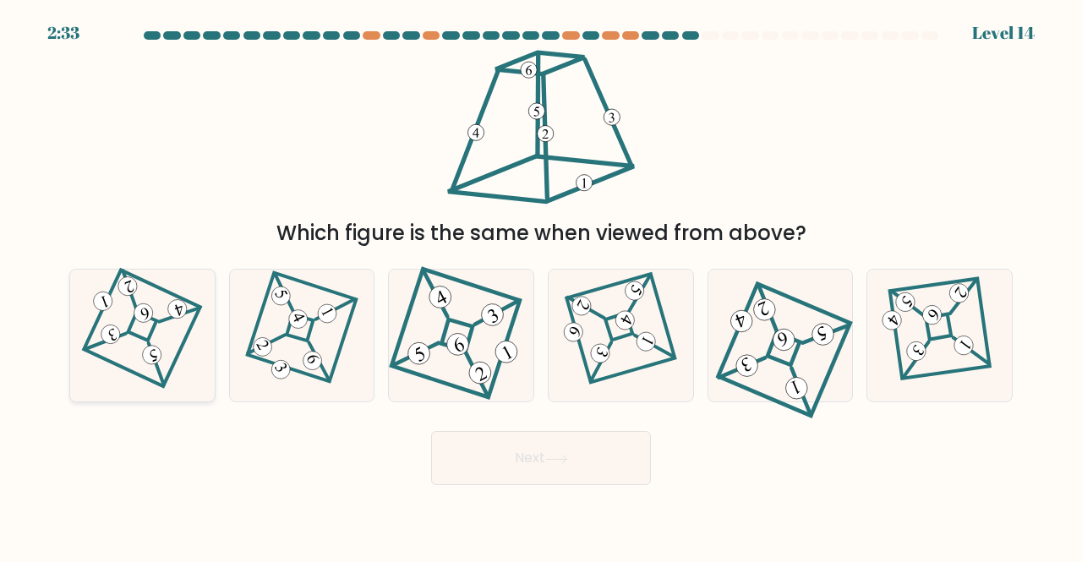
click at [152, 304] on icon at bounding box center [141, 335] width 91 height 106
click at [541, 286] on input "a." at bounding box center [541, 283] width 1 height 4
radio input "true"
click at [474, 479] on button "Next" at bounding box center [541, 458] width 220 height 54
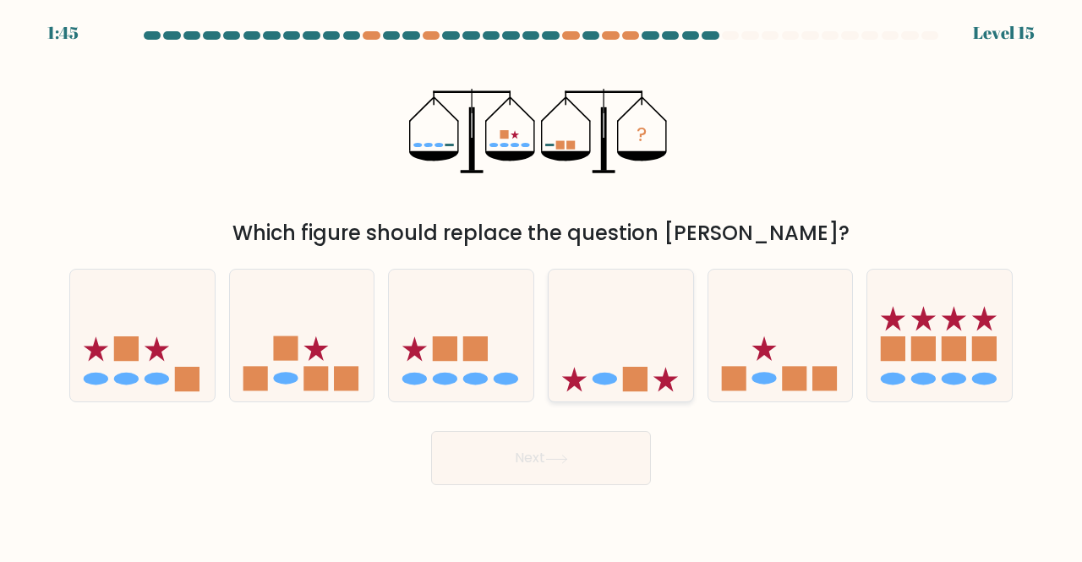
click at [647, 351] on icon at bounding box center [620, 334] width 145 height 119
click at [542, 286] on input "d." at bounding box center [541, 283] width 1 height 4
radio input "true"
click at [538, 454] on button "Next" at bounding box center [541, 458] width 220 height 54
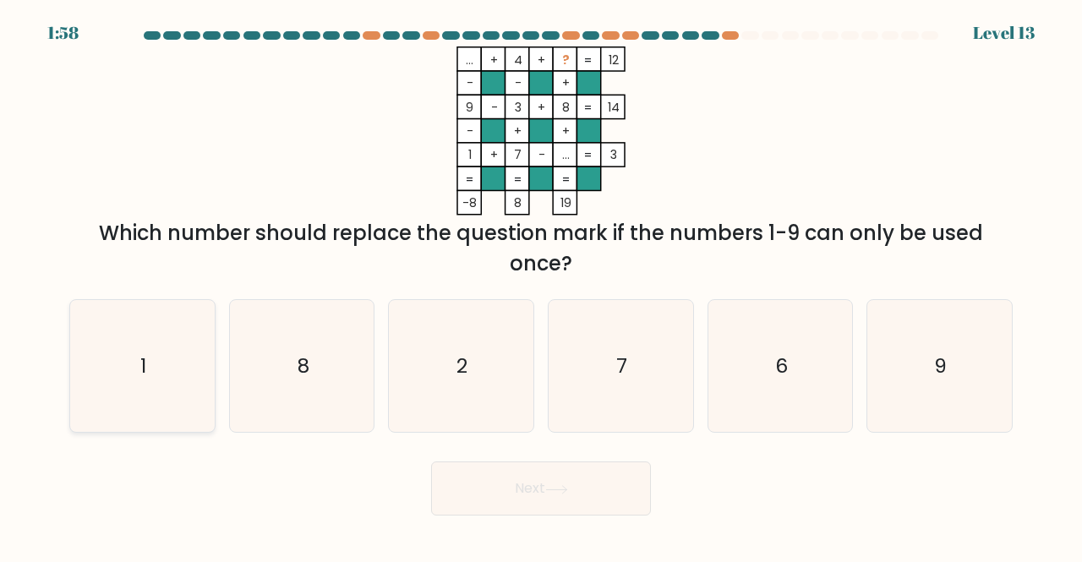
click at [133, 308] on icon "1" at bounding box center [142, 366] width 133 height 133
click at [541, 286] on input "a. 1" at bounding box center [541, 283] width 1 height 4
radio input "true"
click at [456, 496] on button "Next" at bounding box center [541, 488] width 220 height 54
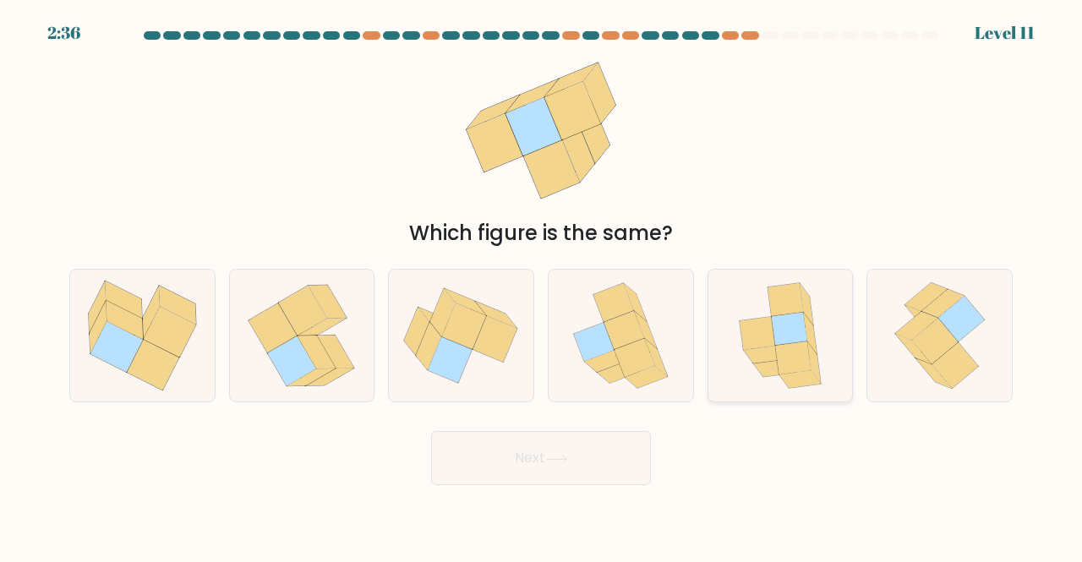
click at [826, 326] on icon at bounding box center [780, 336] width 109 height 133
click at [542, 286] on input "e." at bounding box center [541, 283] width 1 height 4
radio input "true"
click at [599, 444] on button "Next" at bounding box center [541, 458] width 220 height 54
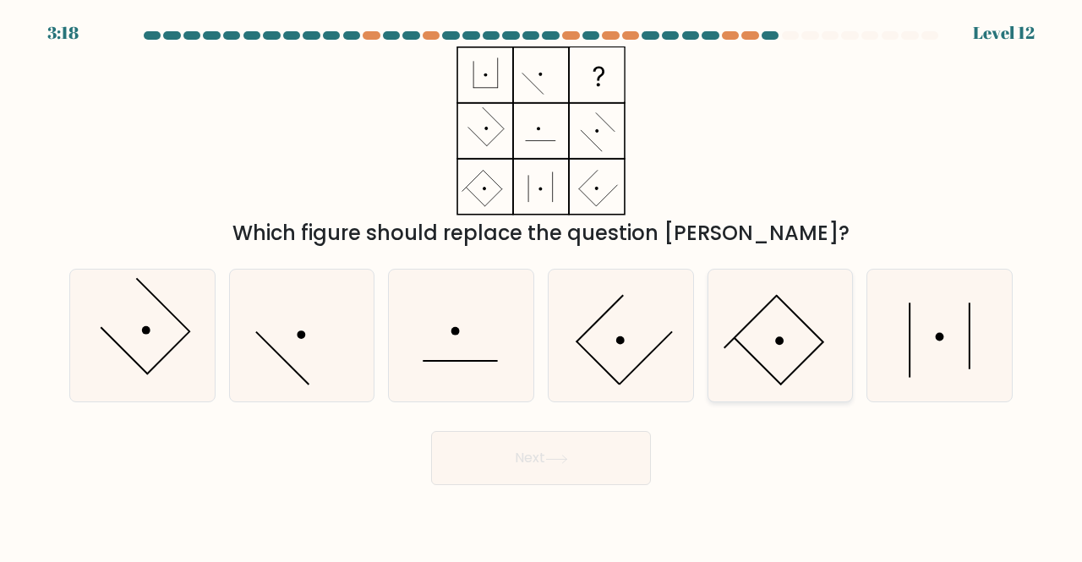
click at [740, 387] on icon at bounding box center [780, 336] width 133 height 133
click at [542, 286] on input "e." at bounding box center [541, 283] width 1 height 4
radio input "true"
click at [509, 461] on button "Next" at bounding box center [541, 458] width 220 height 54
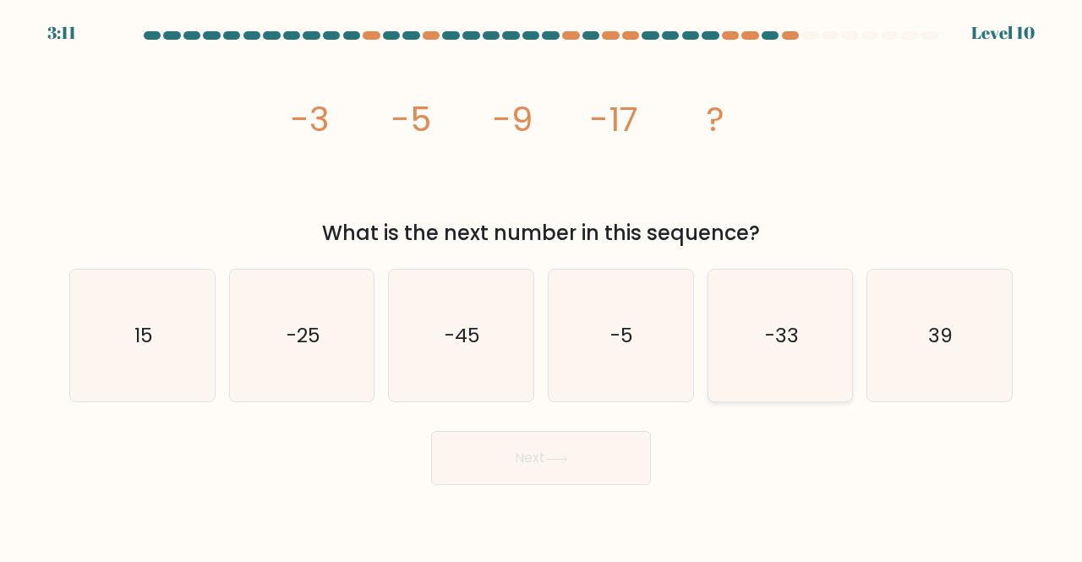
click at [781, 334] on text "-33" at bounding box center [782, 335] width 34 height 28
click at [542, 286] on input "e. -33" at bounding box center [541, 283] width 1 height 4
radio input "true"
click at [554, 451] on button "Next" at bounding box center [541, 458] width 220 height 54
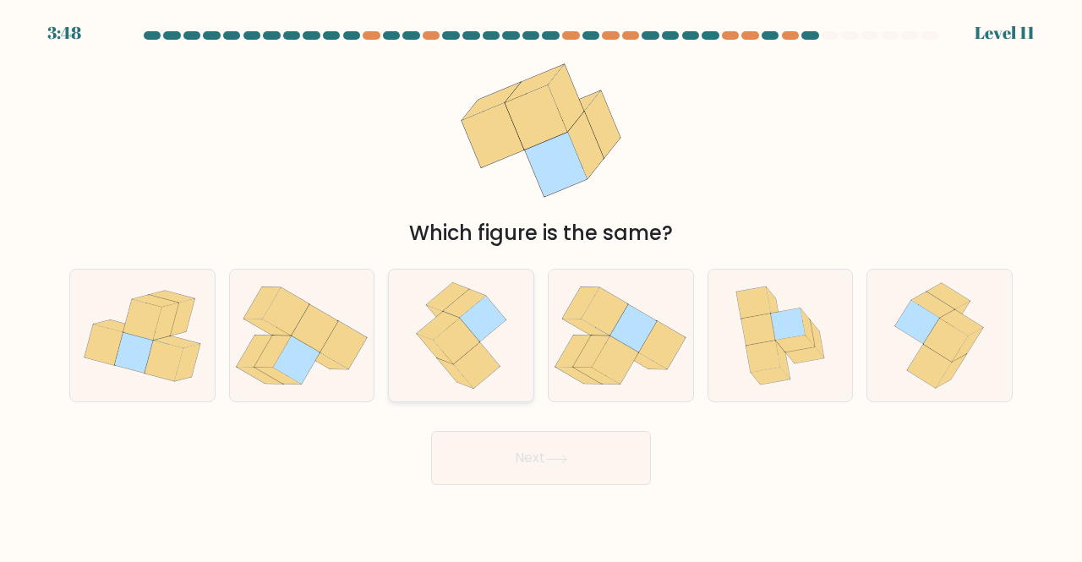
click at [477, 292] on icon at bounding box center [474, 315] width 63 height 53
click at [541, 286] on input "c." at bounding box center [541, 283] width 1 height 4
radio input "true"
click at [541, 475] on button "Next" at bounding box center [541, 458] width 220 height 54
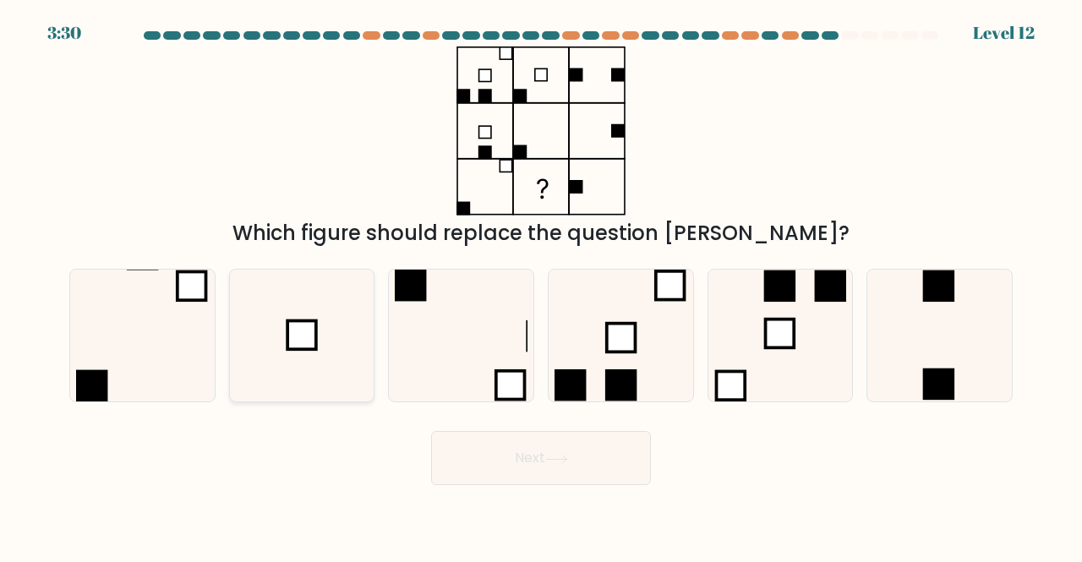
click at [281, 355] on icon at bounding box center [302, 336] width 133 height 133
click at [541, 286] on input "b." at bounding box center [541, 283] width 1 height 4
radio input "true"
click at [534, 450] on button "Next" at bounding box center [541, 458] width 220 height 54
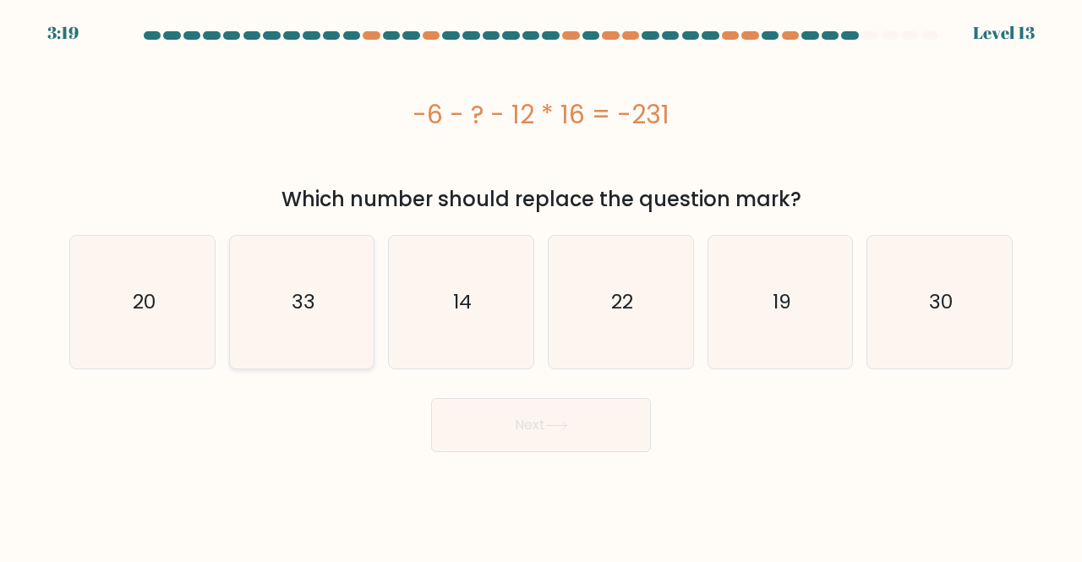
click at [308, 248] on icon "33" at bounding box center [302, 302] width 133 height 133
click at [541, 281] on input "b. 33" at bounding box center [541, 283] width 1 height 4
radio input "true"
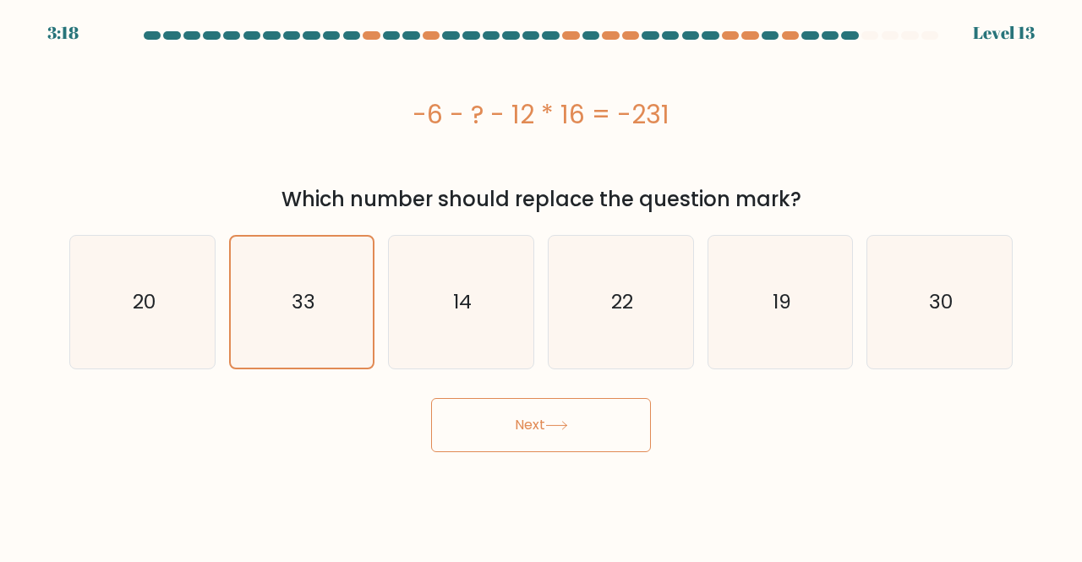
click at [469, 409] on button "Next" at bounding box center [541, 425] width 220 height 54
click at [477, 434] on button "Next" at bounding box center [541, 425] width 220 height 54
click at [482, 424] on button "Next" at bounding box center [541, 425] width 220 height 54
click at [343, 301] on icon "33" at bounding box center [302, 302] width 131 height 131
click at [541, 286] on input "b. 33" at bounding box center [541, 283] width 1 height 4
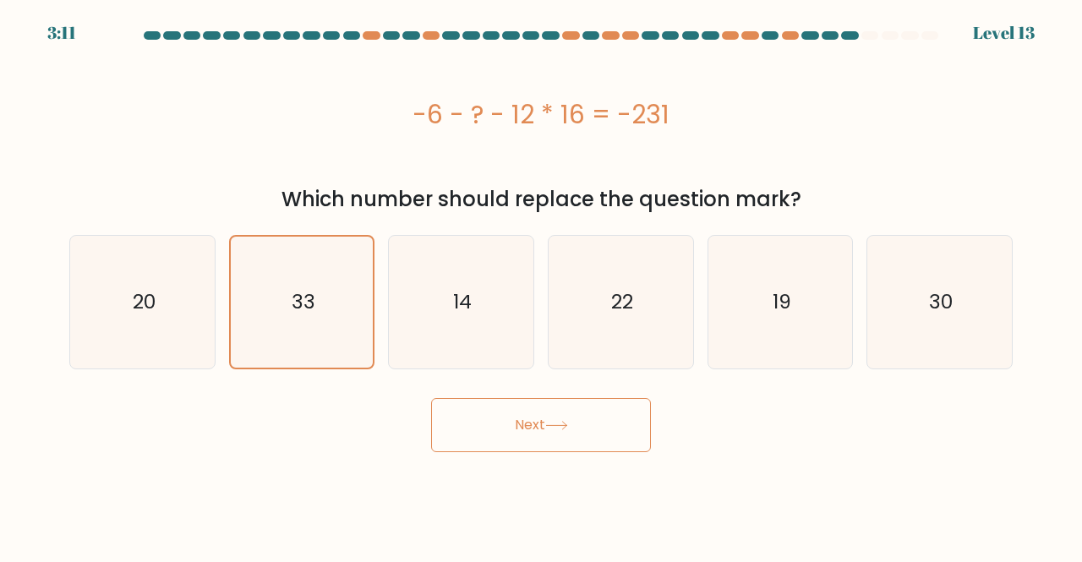
click at [482, 425] on button "Next" at bounding box center [541, 425] width 220 height 54
click at [512, 330] on icon "14" at bounding box center [461, 302] width 133 height 133
click at [541, 286] on input "c. 14" at bounding box center [541, 283] width 1 height 4
radio input "true"
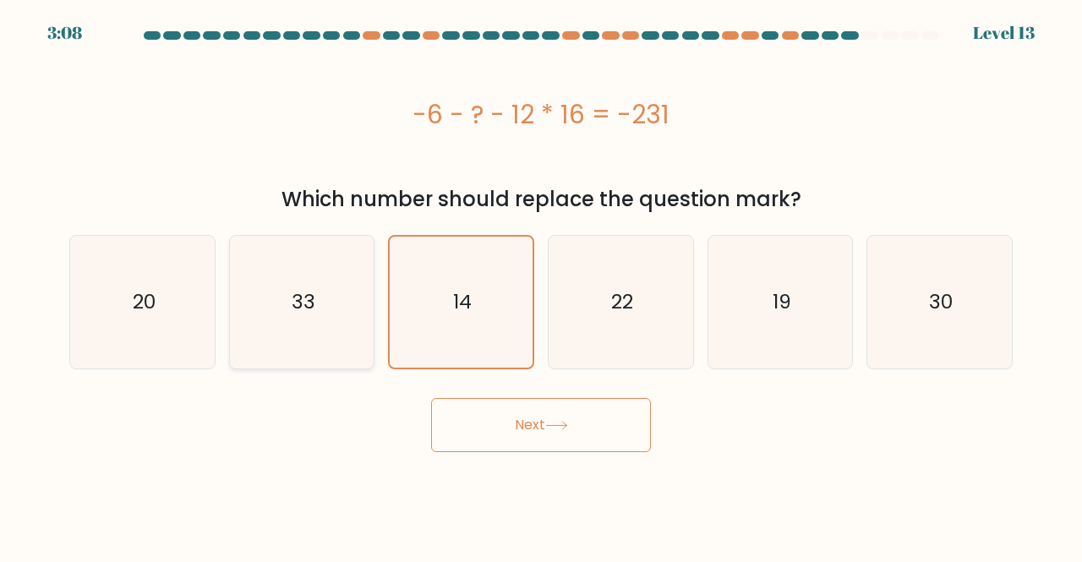
click at [335, 322] on icon "33" at bounding box center [302, 302] width 133 height 133
click at [541, 286] on input "b. 33" at bounding box center [541, 283] width 1 height 4
radio input "true"
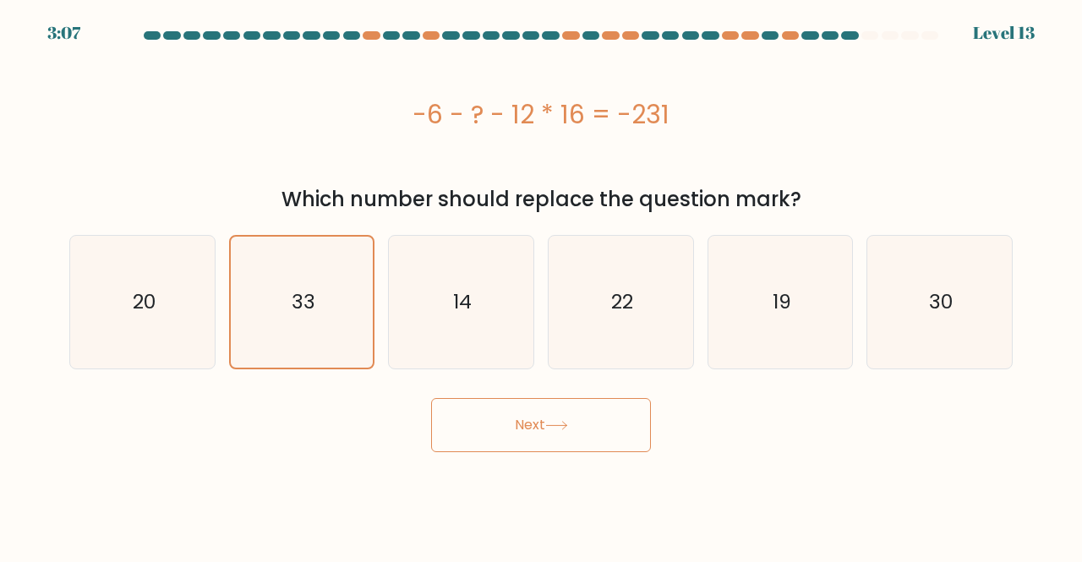
click at [504, 422] on button "Next" at bounding box center [541, 425] width 220 height 54
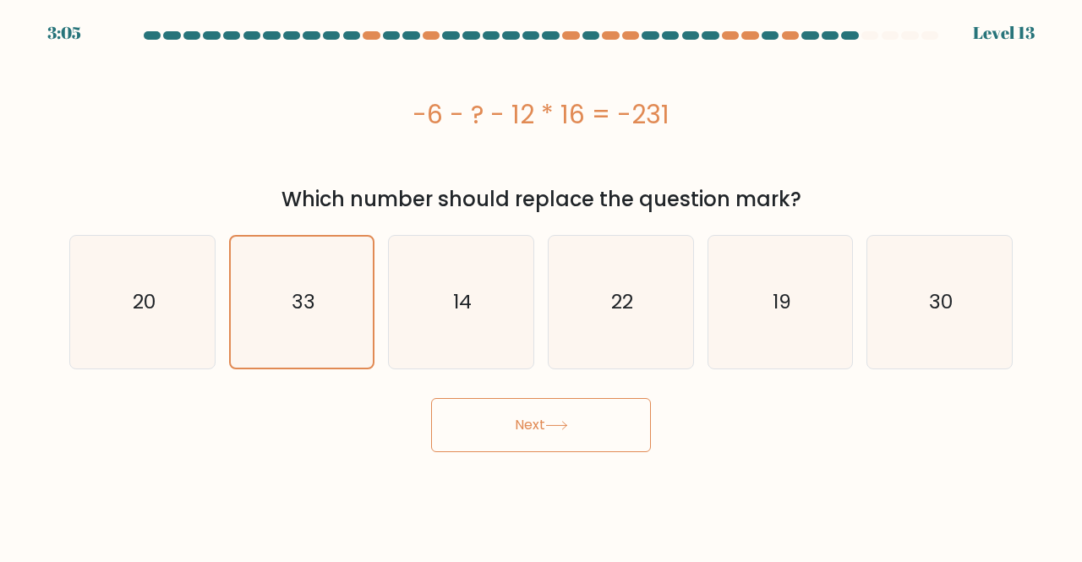
click at [504, 422] on button "Next" at bounding box center [541, 425] width 220 height 54
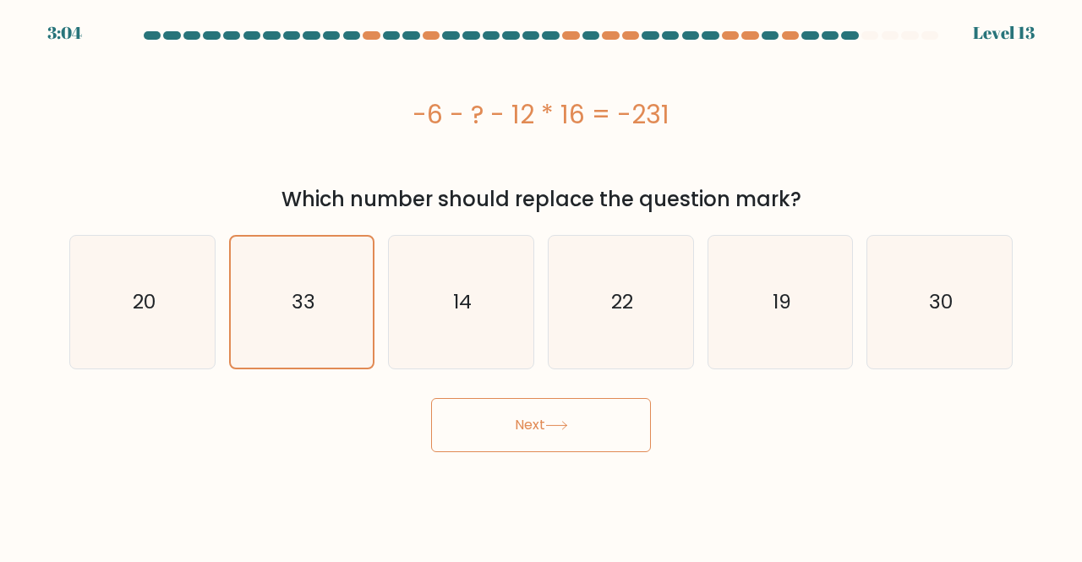
click at [504, 422] on button "Next" at bounding box center [541, 425] width 220 height 54
click at [319, 341] on icon "33" at bounding box center [302, 302] width 131 height 131
click at [541, 286] on input "b. 33" at bounding box center [541, 283] width 1 height 4
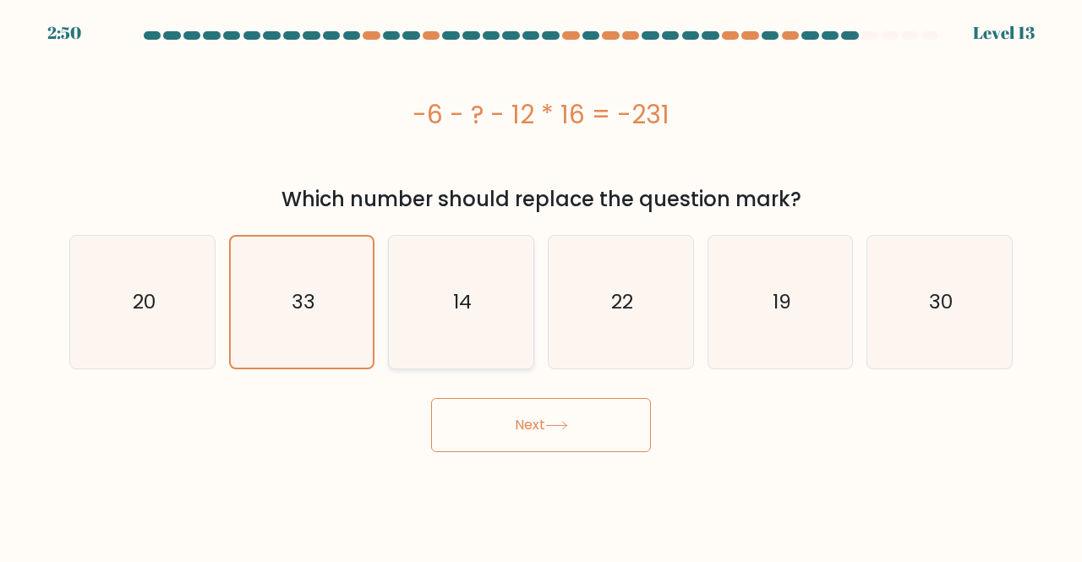
click at [466, 297] on text "14" at bounding box center [462, 302] width 19 height 28
click at [541, 286] on input "c. 14" at bounding box center [541, 283] width 1 height 4
radio input "true"
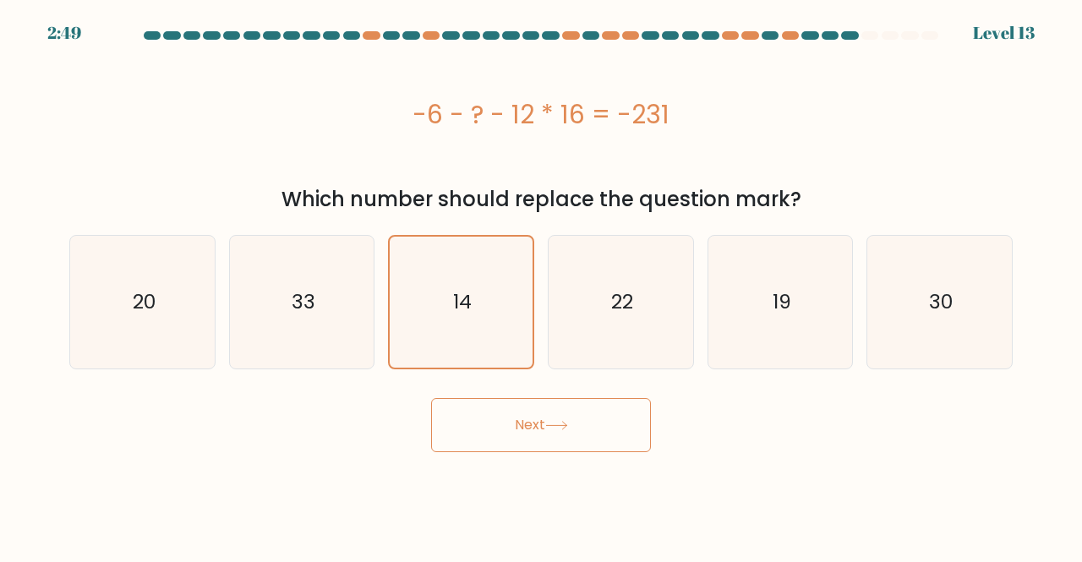
click at [495, 415] on button "Next" at bounding box center [541, 425] width 220 height 54
click at [346, 307] on icon "33" at bounding box center [302, 302] width 133 height 133
click at [541, 286] on input "b. 33" at bounding box center [541, 283] width 1 height 4
radio input "true"
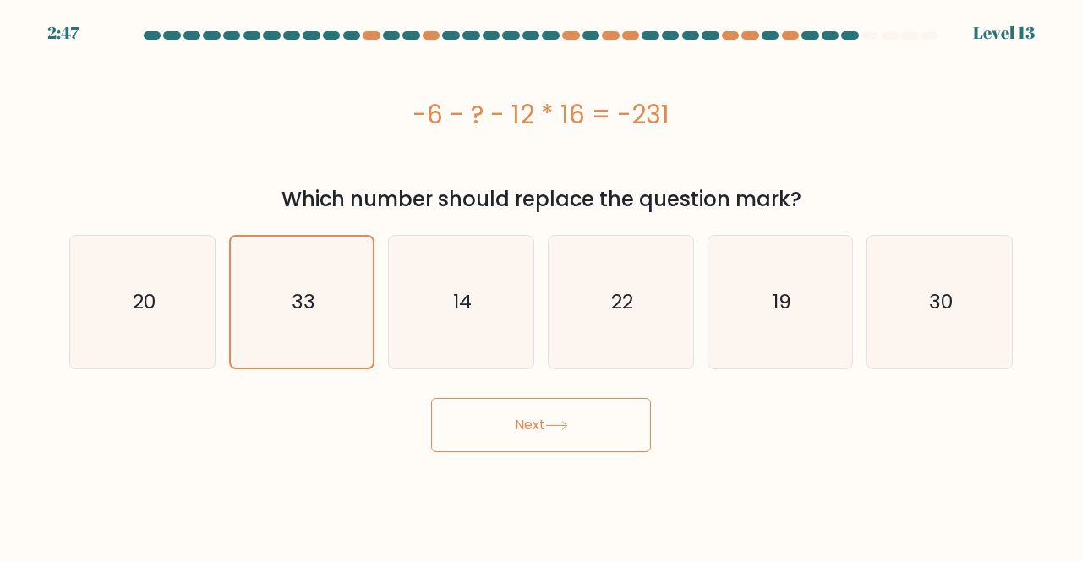
click at [478, 423] on button "Next" at bounding box center [541, 425] width 220 height 54
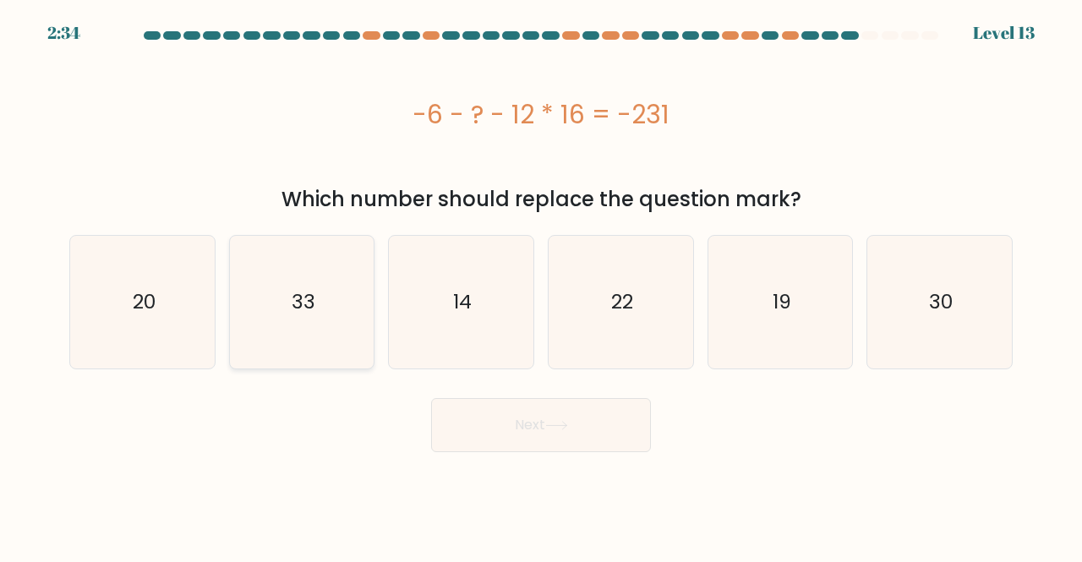
click at [270, 308] on icon "33" at bounding box center [302, 302] width 133 height 133
click at [541, 286] on input "b. 33" at bounding box center [541, 283] width 1 height 4
radio input "true"
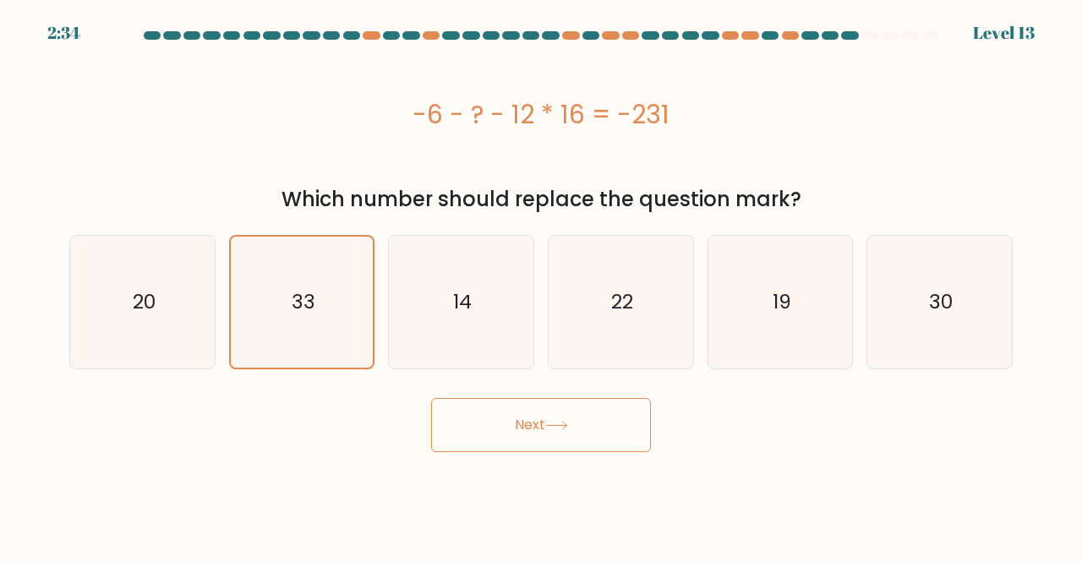
click at [498, 423] on button "Next" at bounding box center [541, 425] width 220 height 54
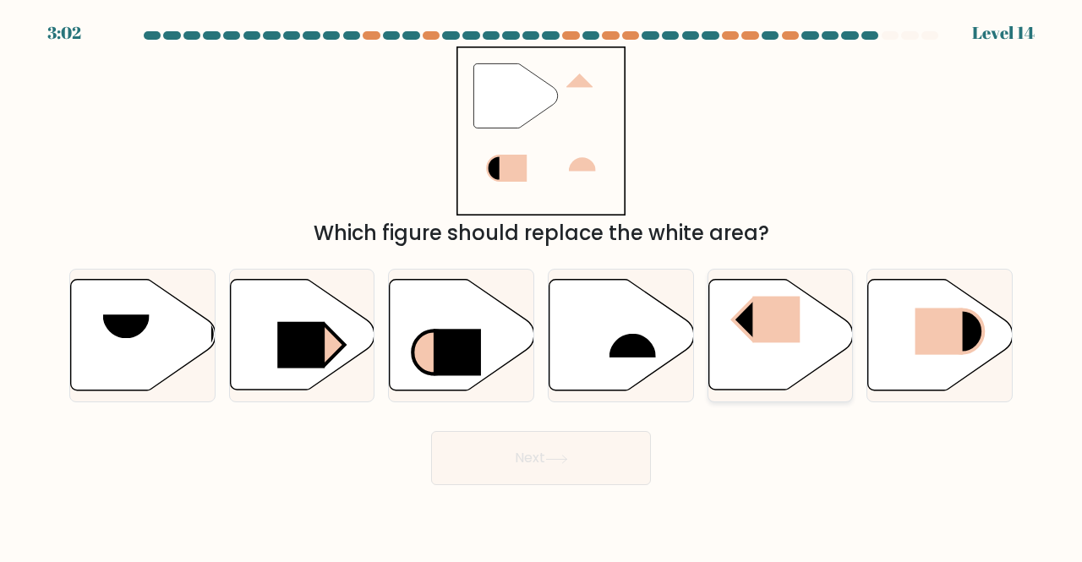
click at [780, 312] on rect at bounding box center [775, 320] width 47 height 46
click at [542, 286] on input "e." at bounding box center [541, 283] width 1 height 4
radio input "true"
click at [597, 446] on button "Next" at bounding box center [541, 458] width 220 height 54
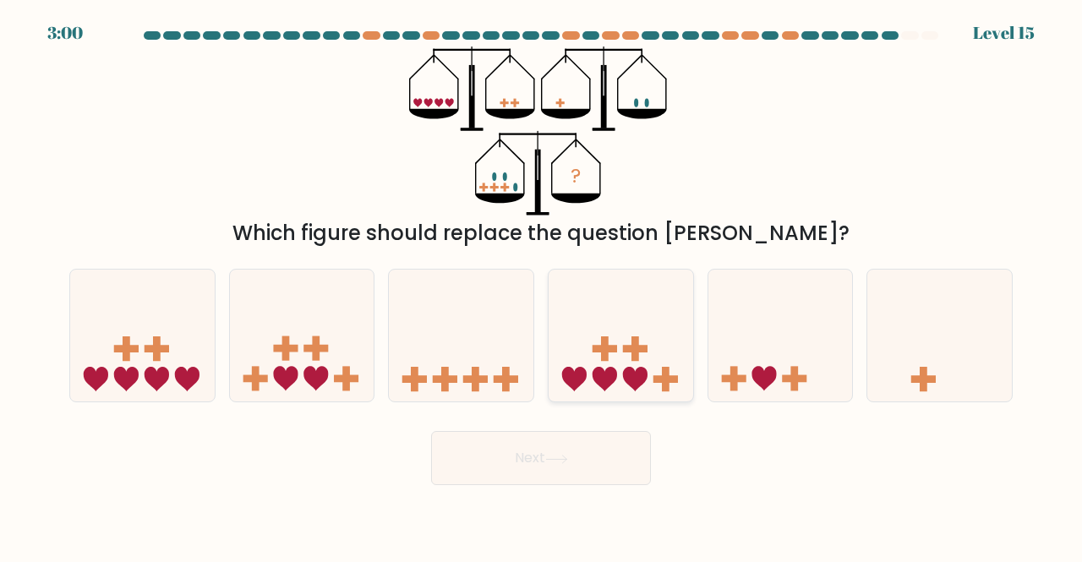
click at [654, 367] on icon at bounding box center [620, 334] width 145 height 119
click at [542, 286] on input "d." at bounding box center [541, 283] width 1 height 4
radio input "true"
click at [581, 450] on button "Next" at bounding box center [541, 458] width 220 height 54
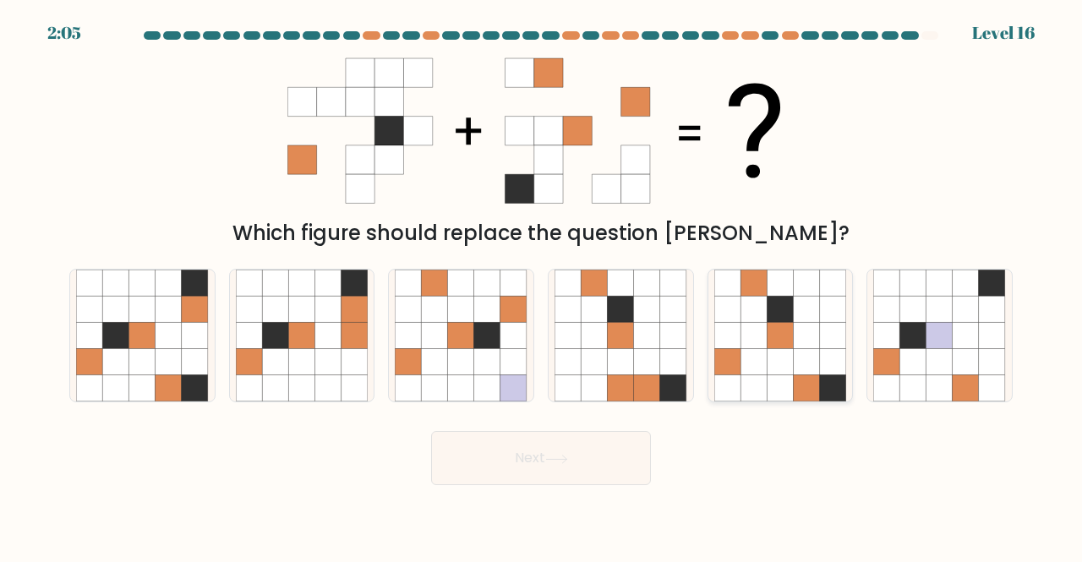
click at [717, 349] on icon at bounding box center [727, 362] width 26 height 26
click at [542, 286] on input "e." at bounding box center [541, 283] width 1 height 4
radio input "true"
click at [576, 450] on button "Next" at bounding box center [541, 458] width 220 height 54
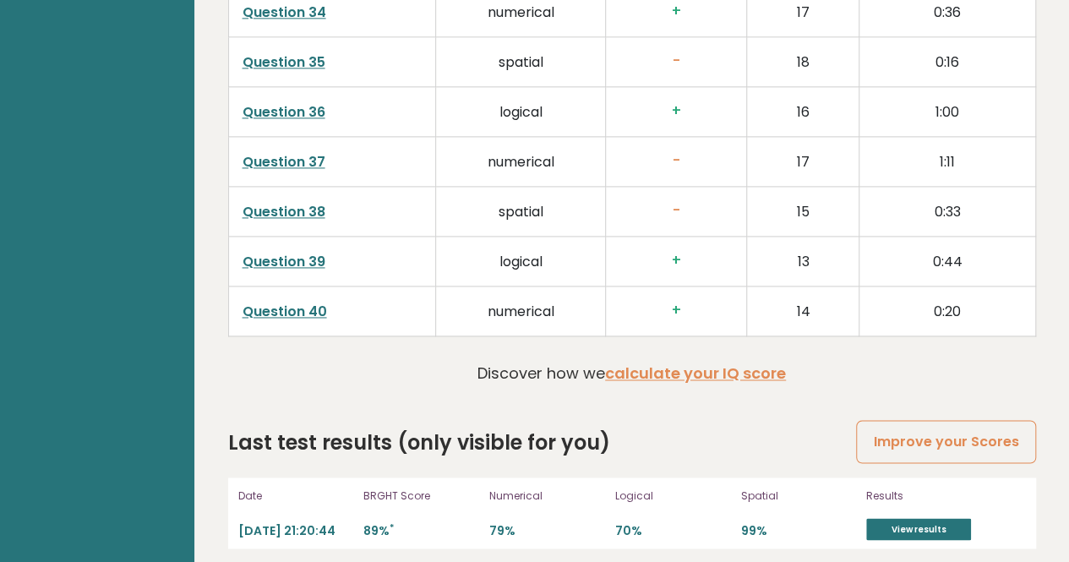
scroll to position [4594, 0]
